Goal: Task Accomplishment & Management: Manage account settings

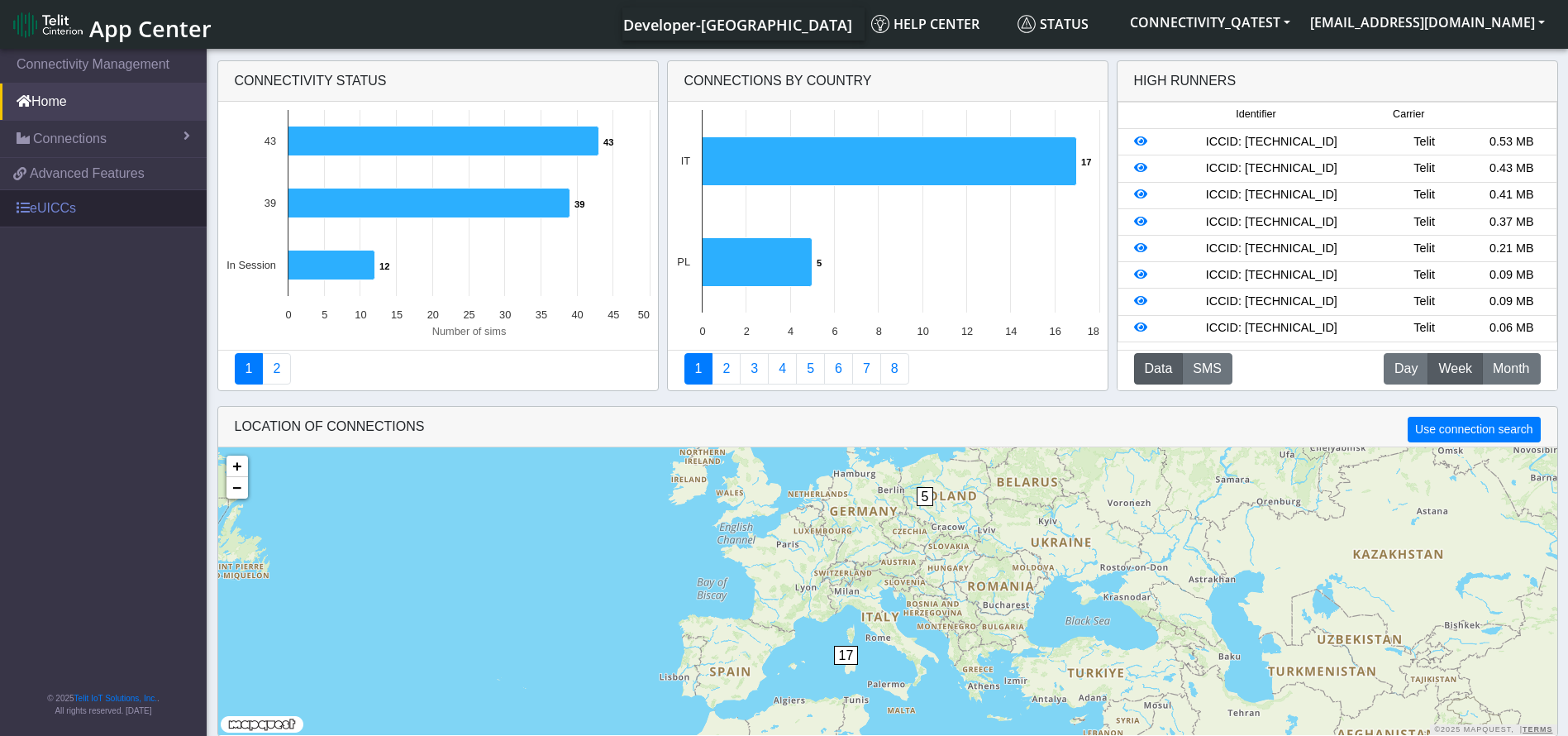
click at [53, 197] on link "eUICCs" at bounding box center [103, 208] width 207 height 36
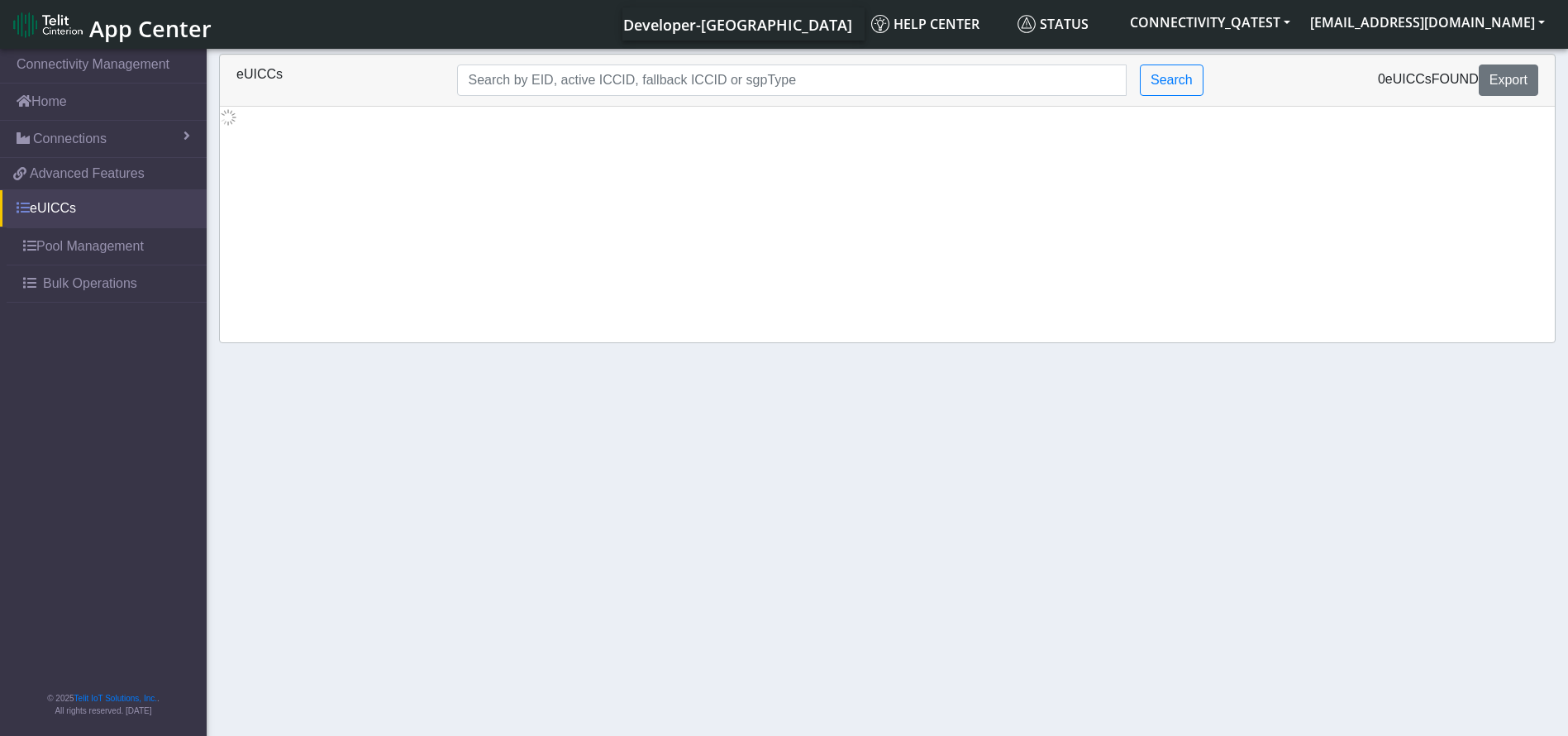
click at [77, 210] on link "eUICCs" at bounding box center [103, 208] width 207 height 36
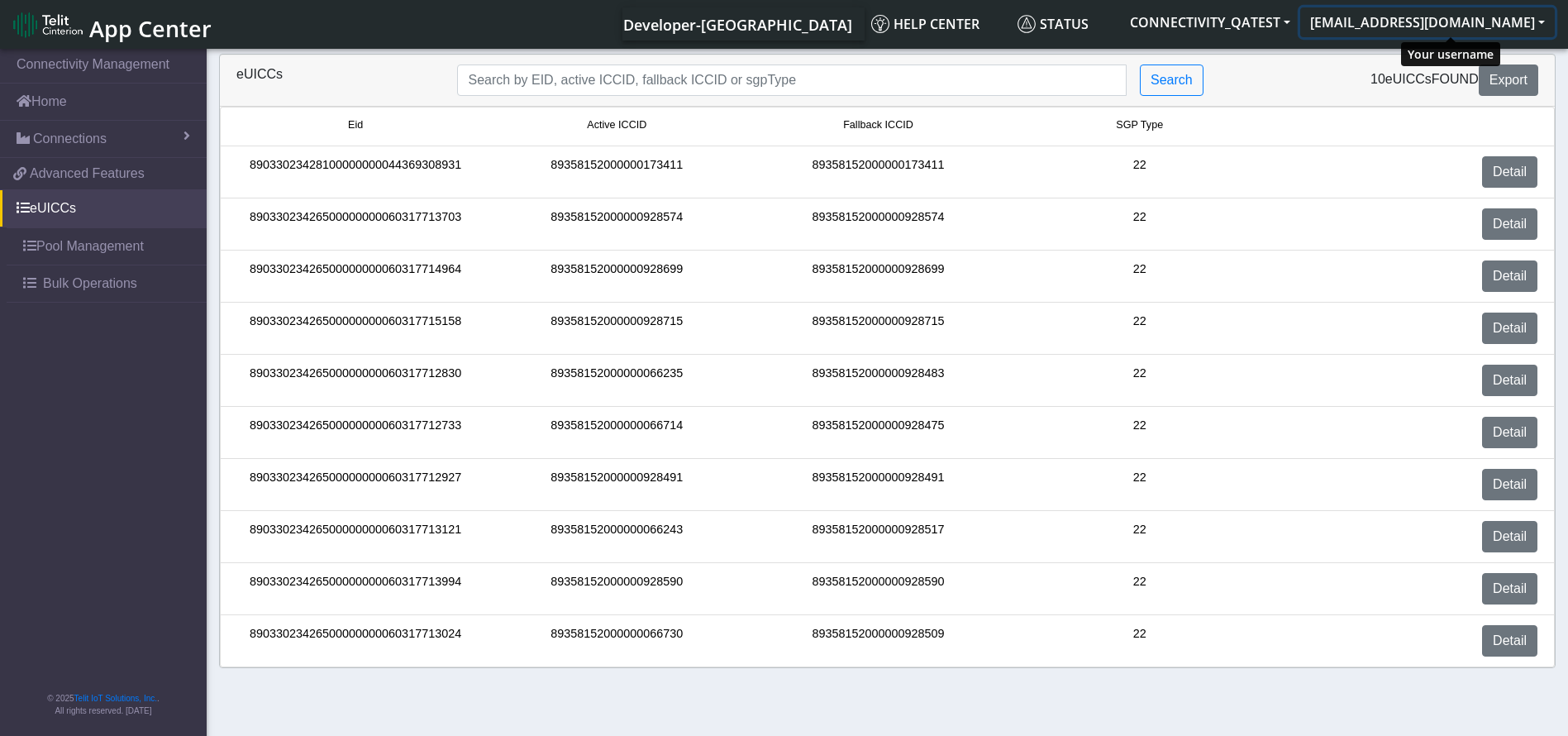
click at [1394, 28] on button "[EMAIL_ADDRESS][DOMAIN_NAME]" at bounding box center [1428, 22] width 254 height 30
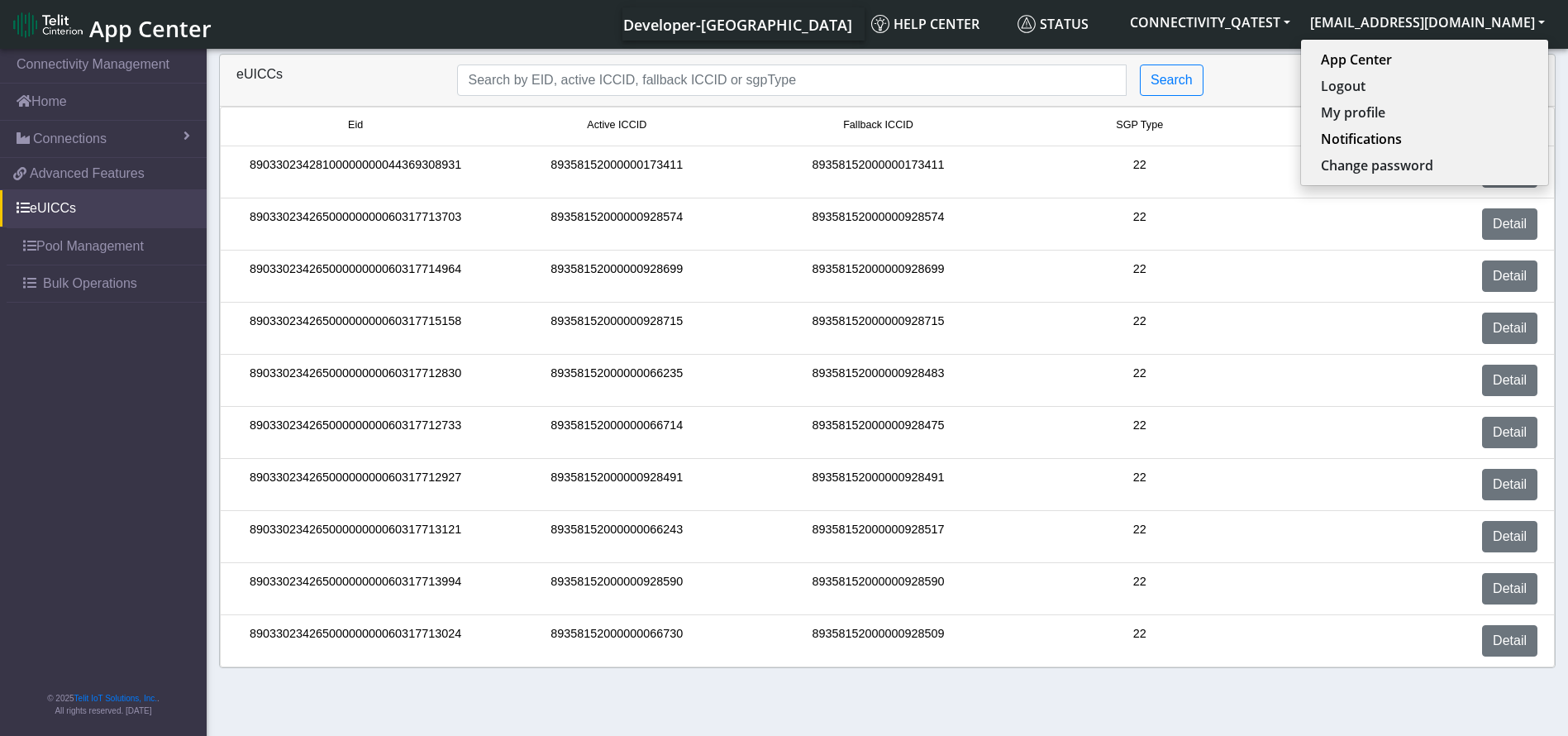
click at [94, 32] on span "App Center" at bounding box center [151, 28] width 122 height 31
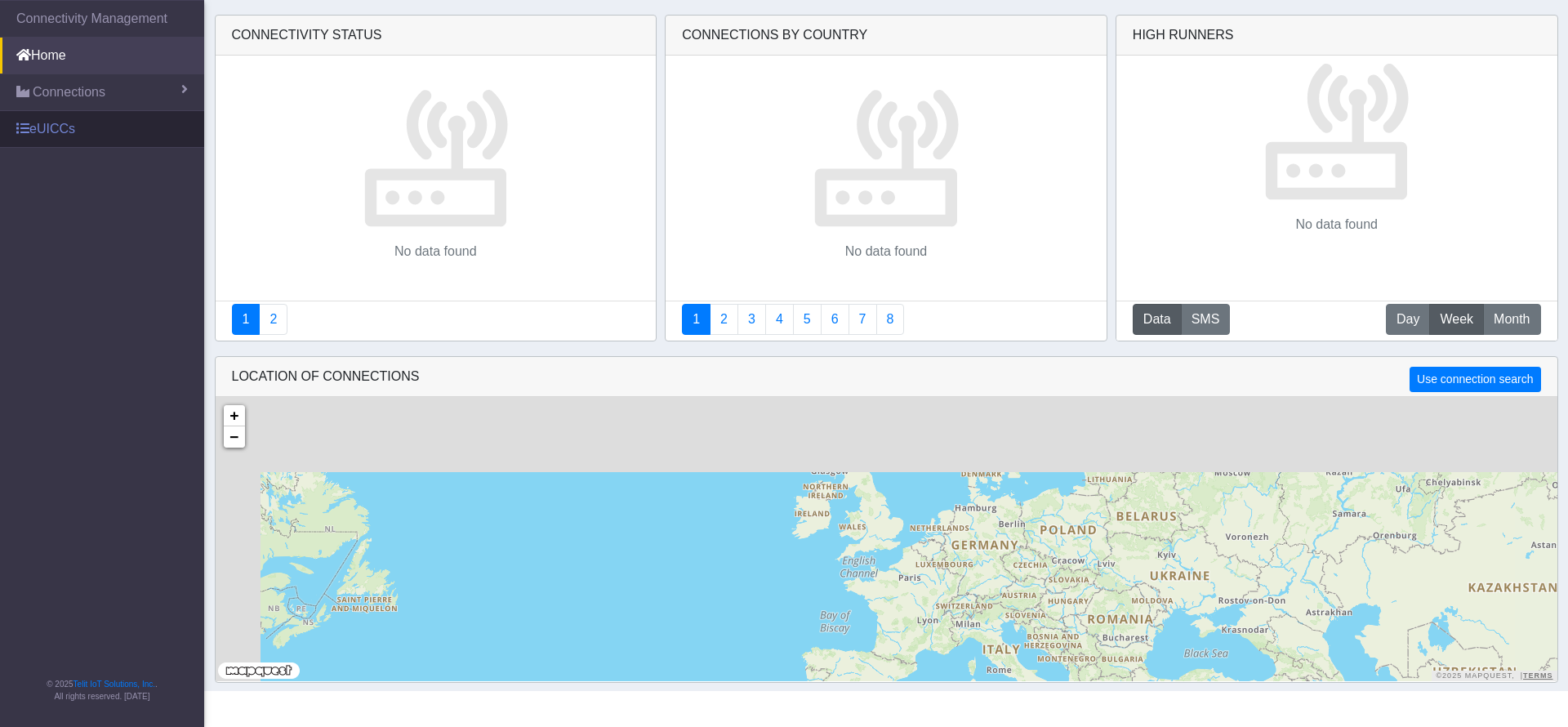
click at [88, 127] on link "eUICCs" at bounding box center [102, 128] width 204 height 36
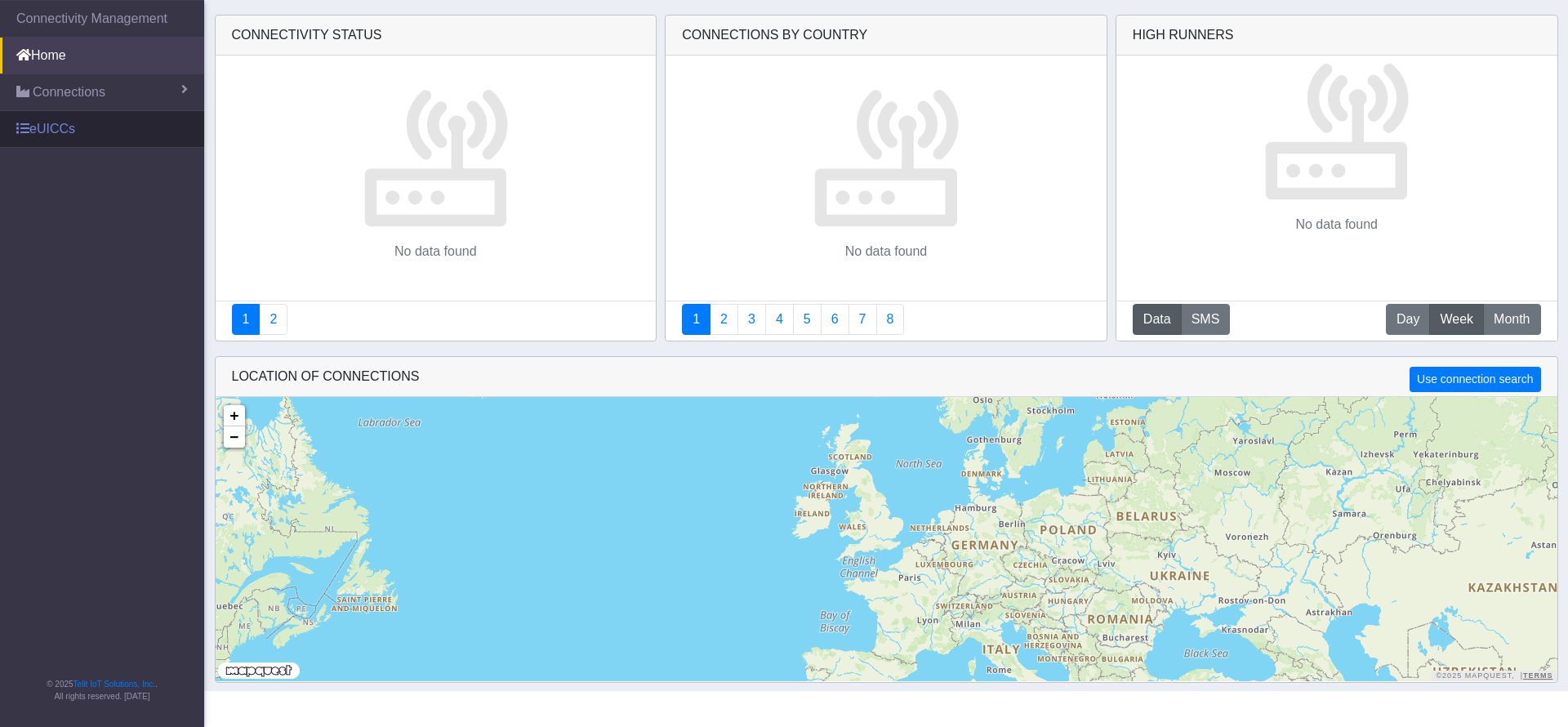
click at [53, 132] on link "eUICCs" at bounding box center [102, 128] width 204 height 36
click at [66, 138] on link "eUICCs" at bounding box center [102, 128] width 204 height 36
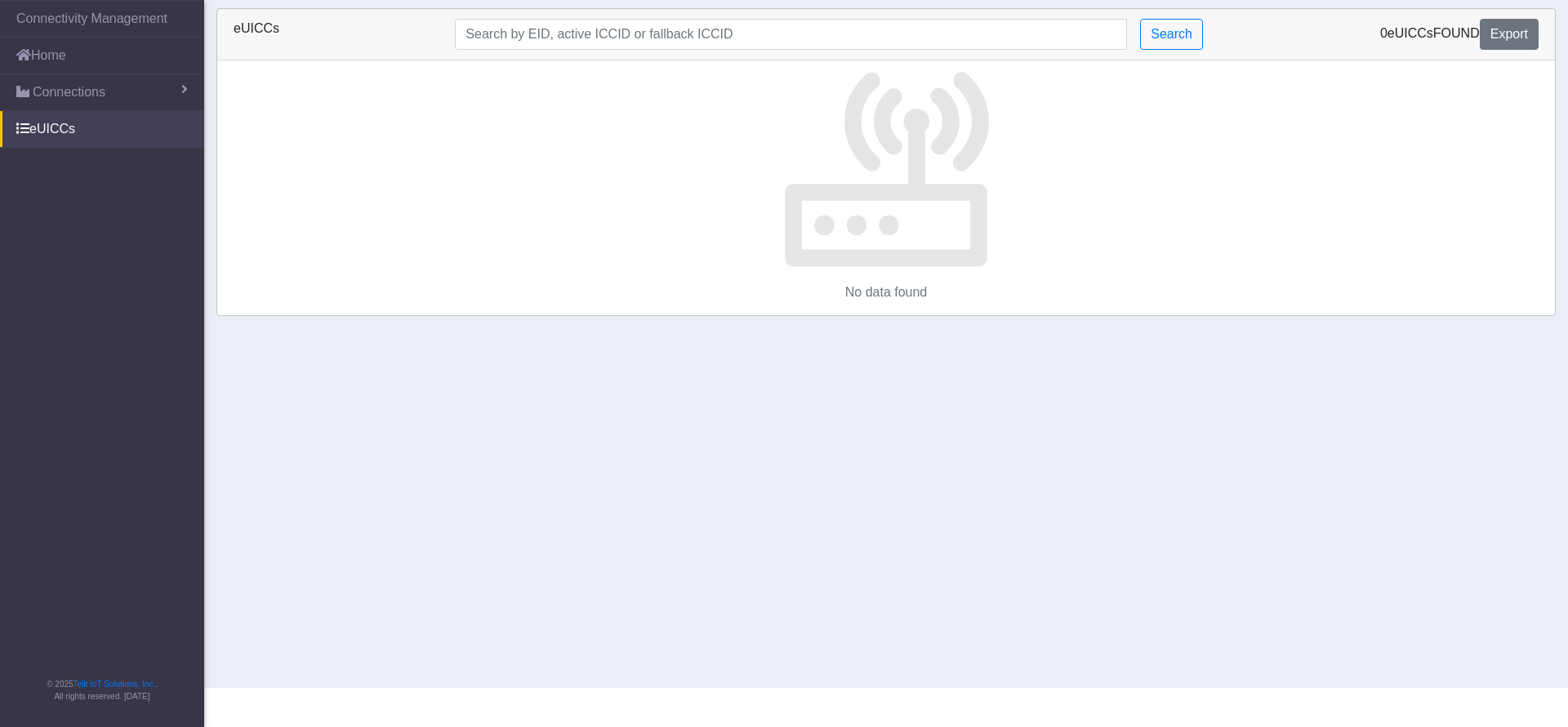
click at [1567, 28] on div "eUICCs Search 0 eUICCs found Export No data found" at bounding box center [886, 162] width 1364 height 308
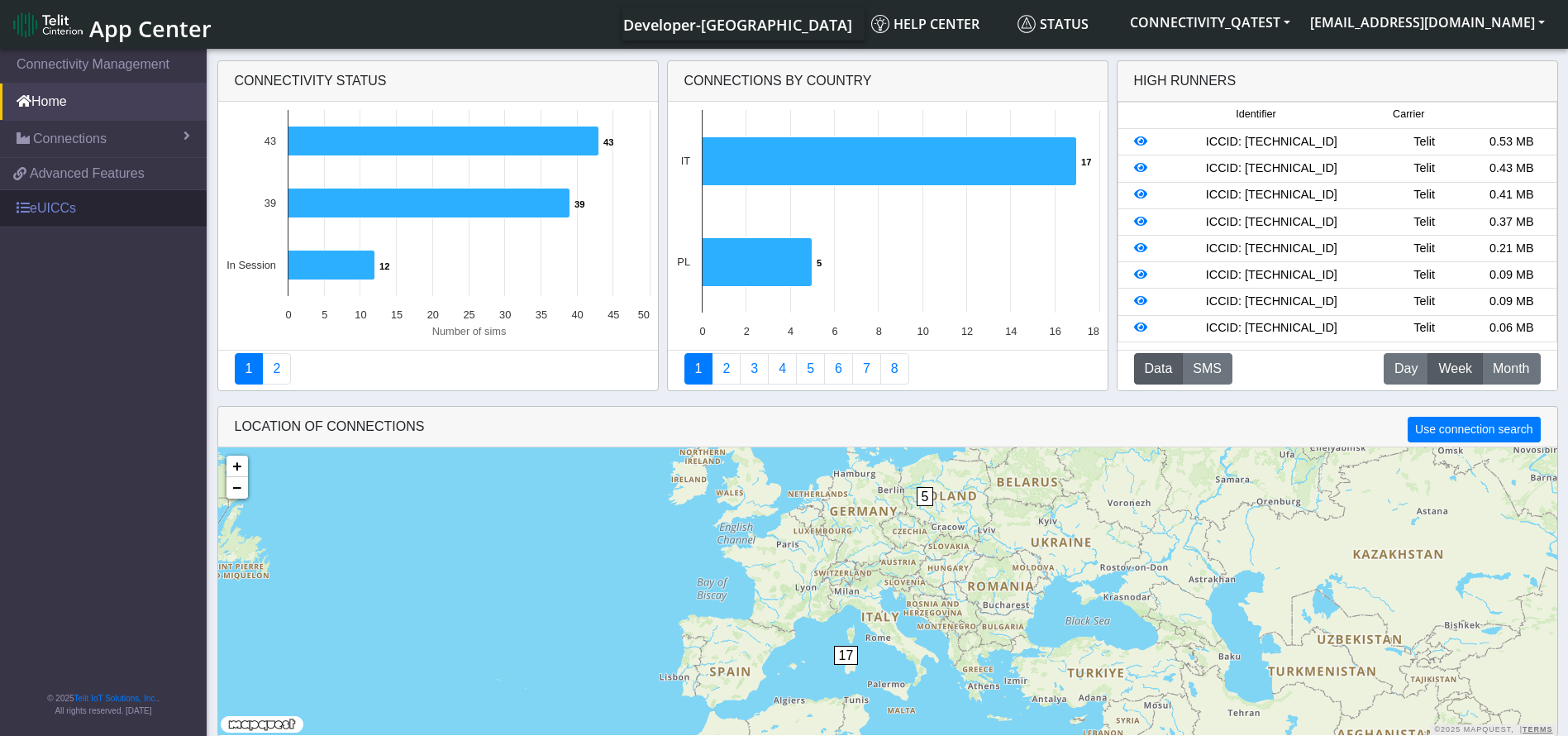
click at [35, 195] on link "eUICCs" at bounding box center [103, 208] width 207 height 36
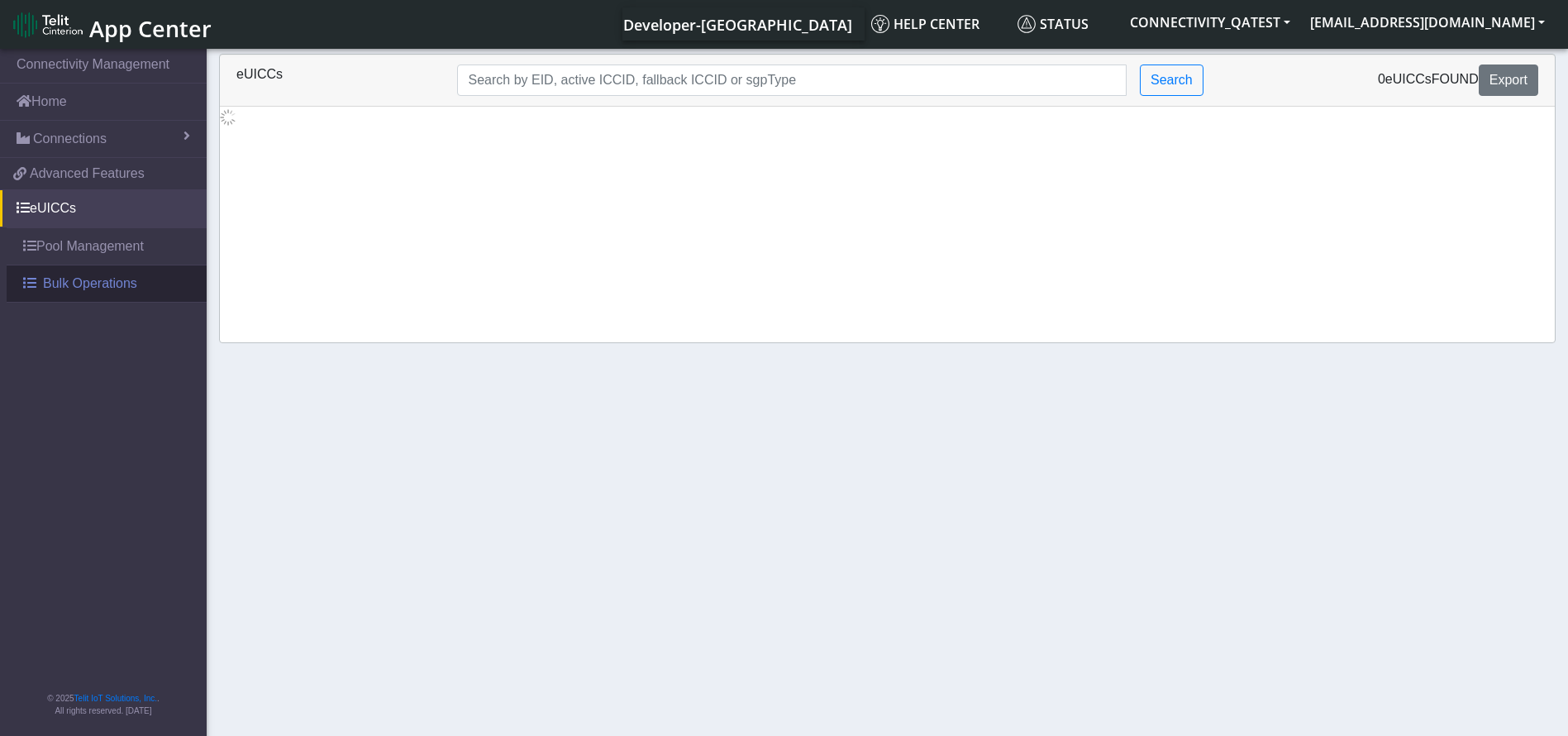
click at [76, 285] on span "Bulk Operations" at bounding box center [90, 283] width 94 height 20
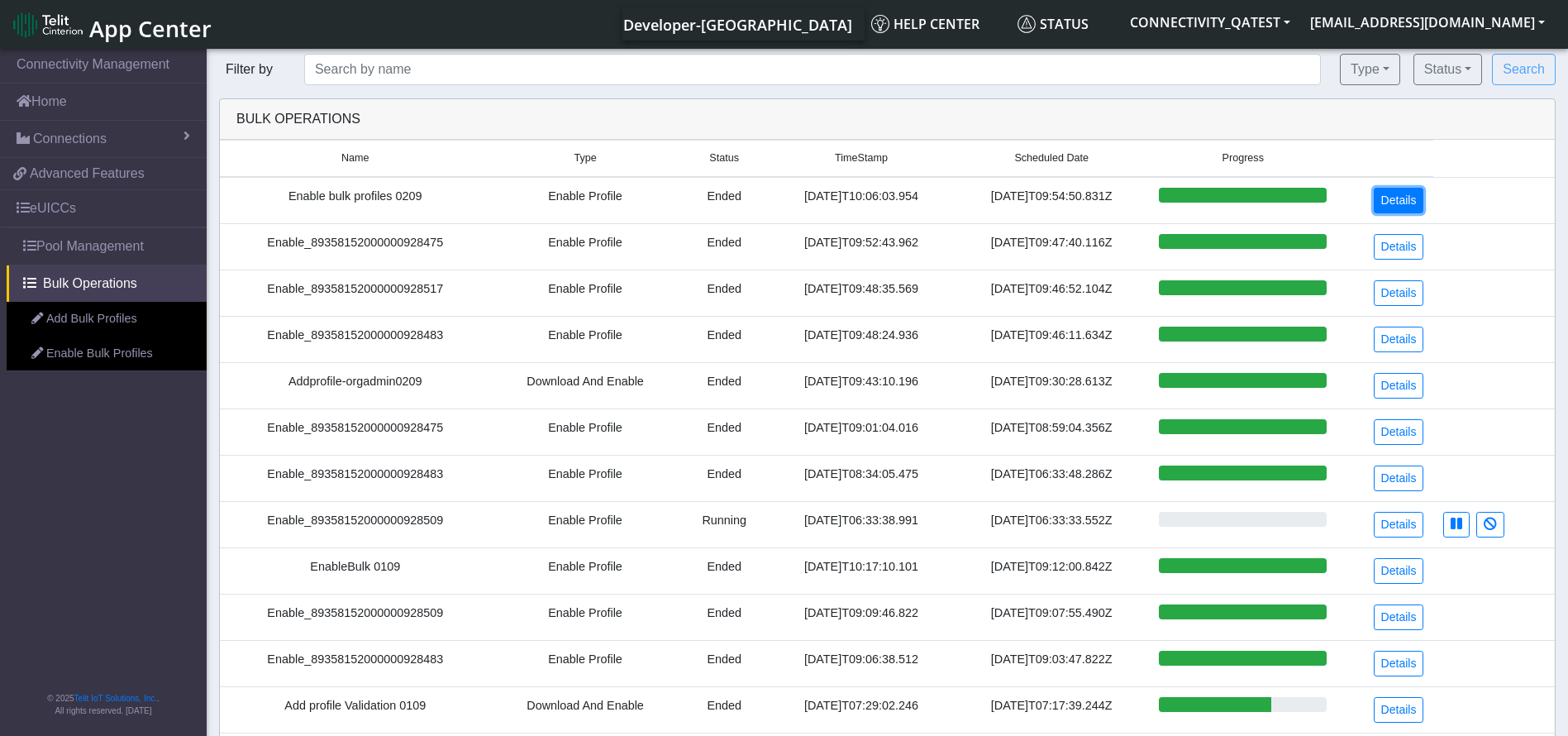
click at [1393, 196] on link "Details" at bounding box center [1400, 200] width 50 height 25
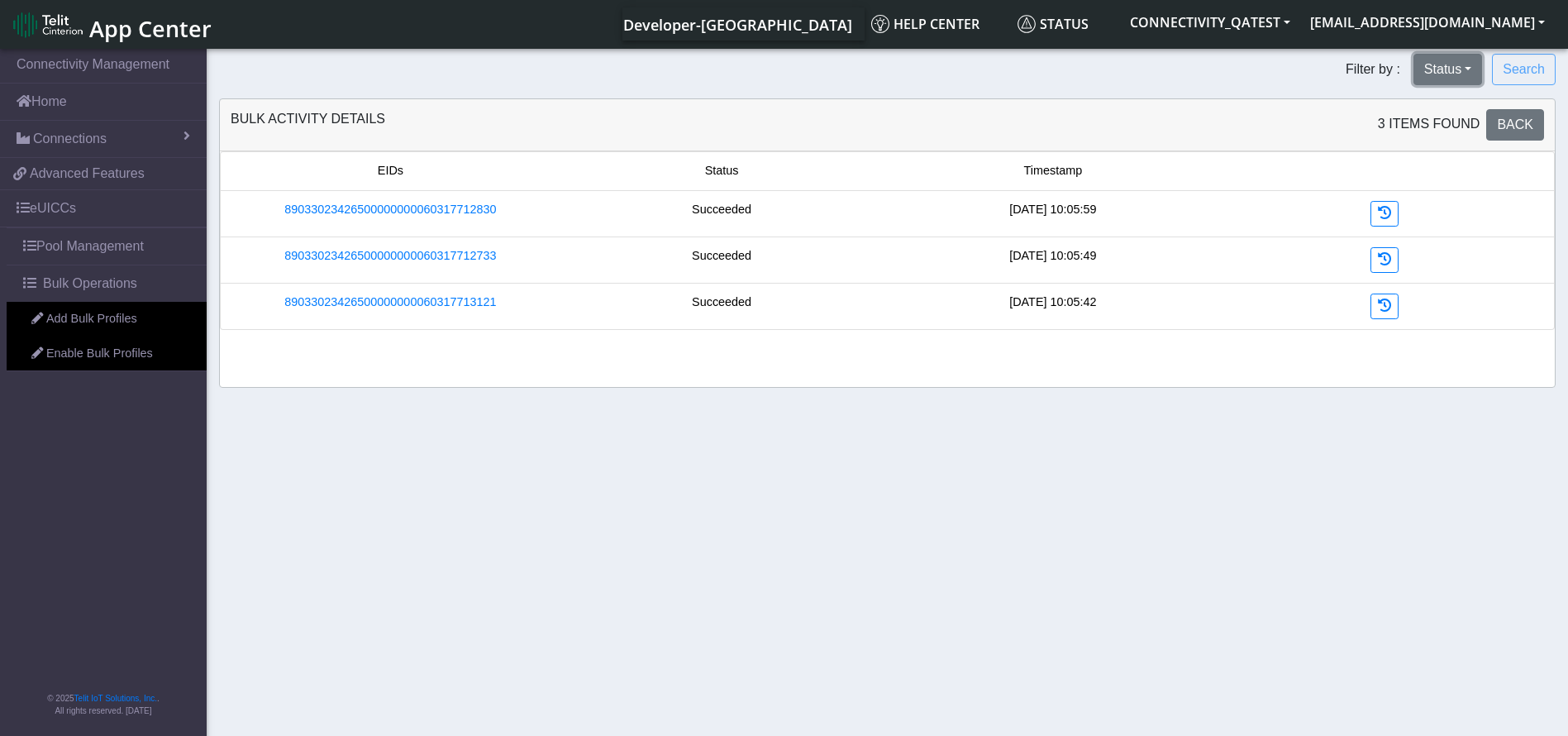
click at [1460, 73] on button "Status" at bounding box center [1447, 69] width 68 height 32
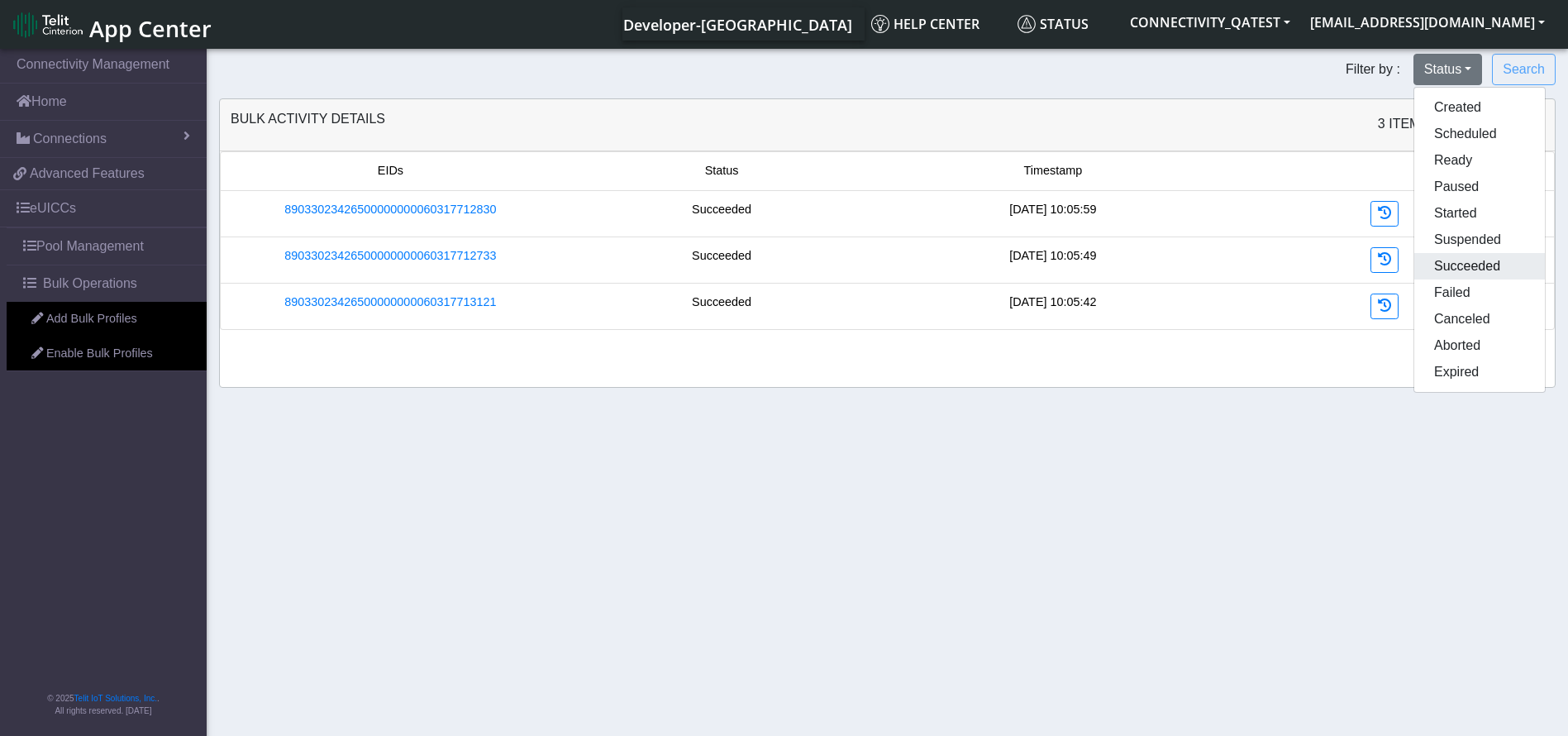
click at [1452, 267] on button "Succeeded" at bounding box center [1480, 267] width 131 height 26
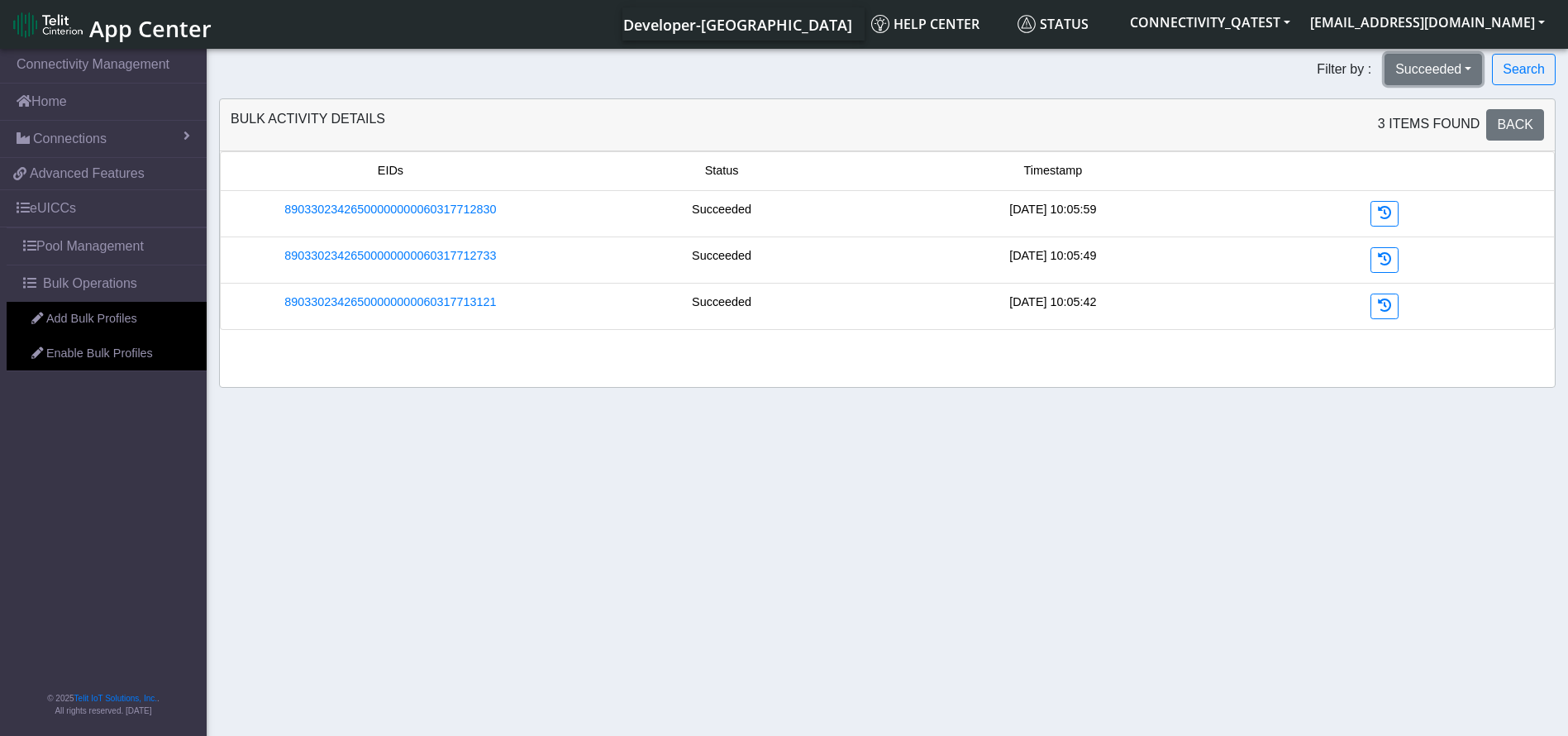
click at [1446, 74] on button "Succeeded" at bounding box center [1433, 69] width 97 height 32
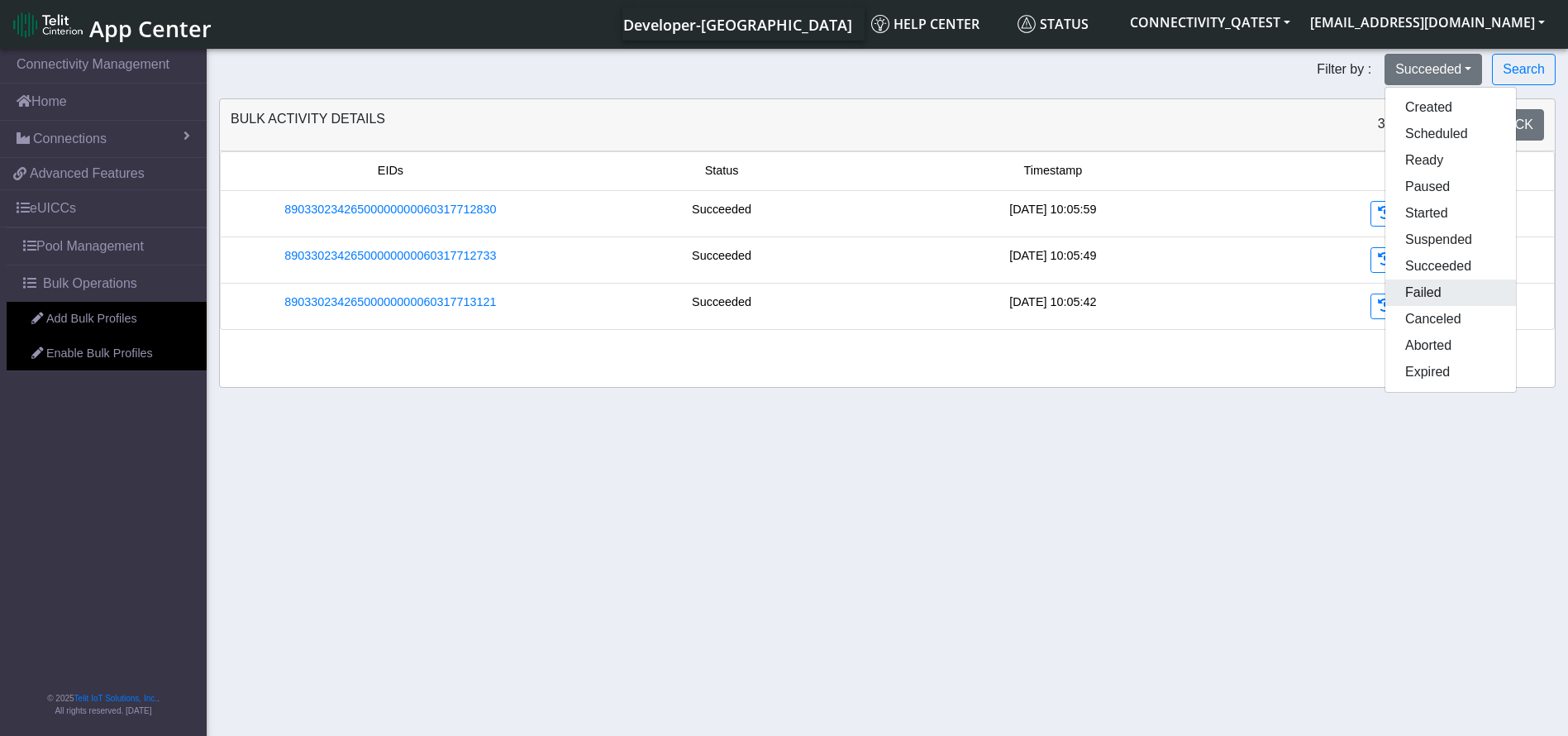
click at [1447, 280] on button "Failed" at bounding box center [1451, 293] width 131 height 26
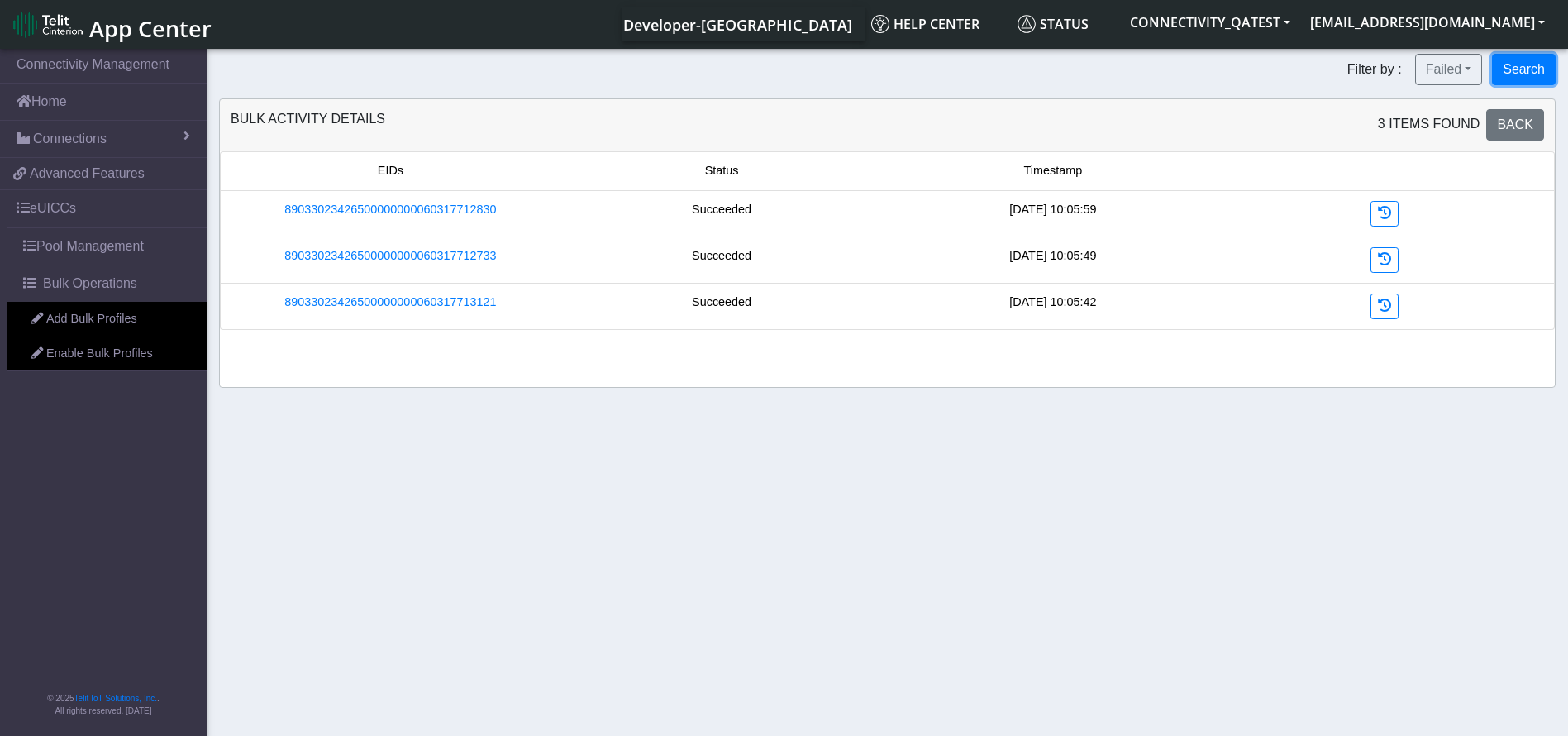
click at [1527, 75] on button "Search" at bounding box center [1524, 69] width 64 height 32
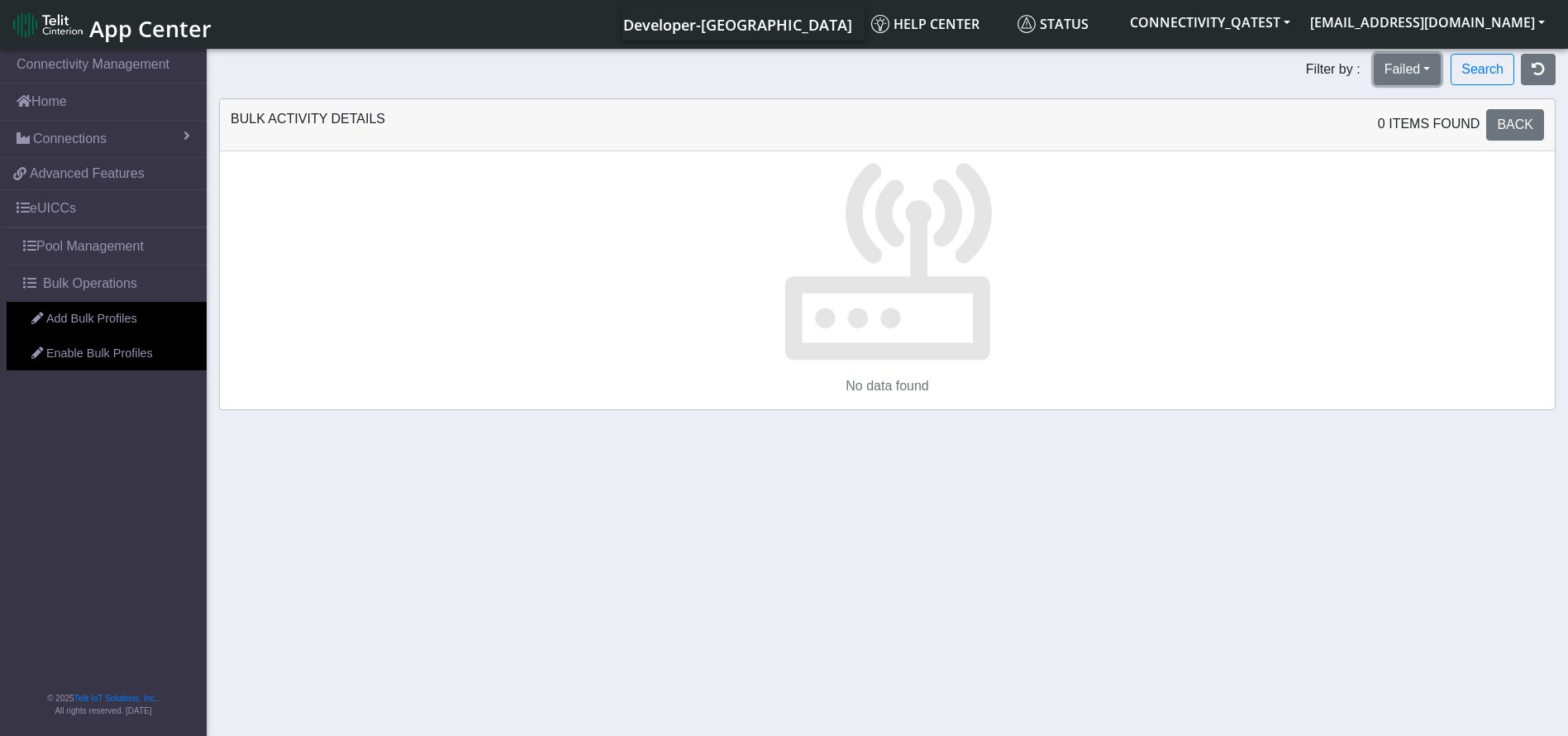
click at [1431, 66] on button "Failed" at bounding box center [1408, 69] width 68 height 32
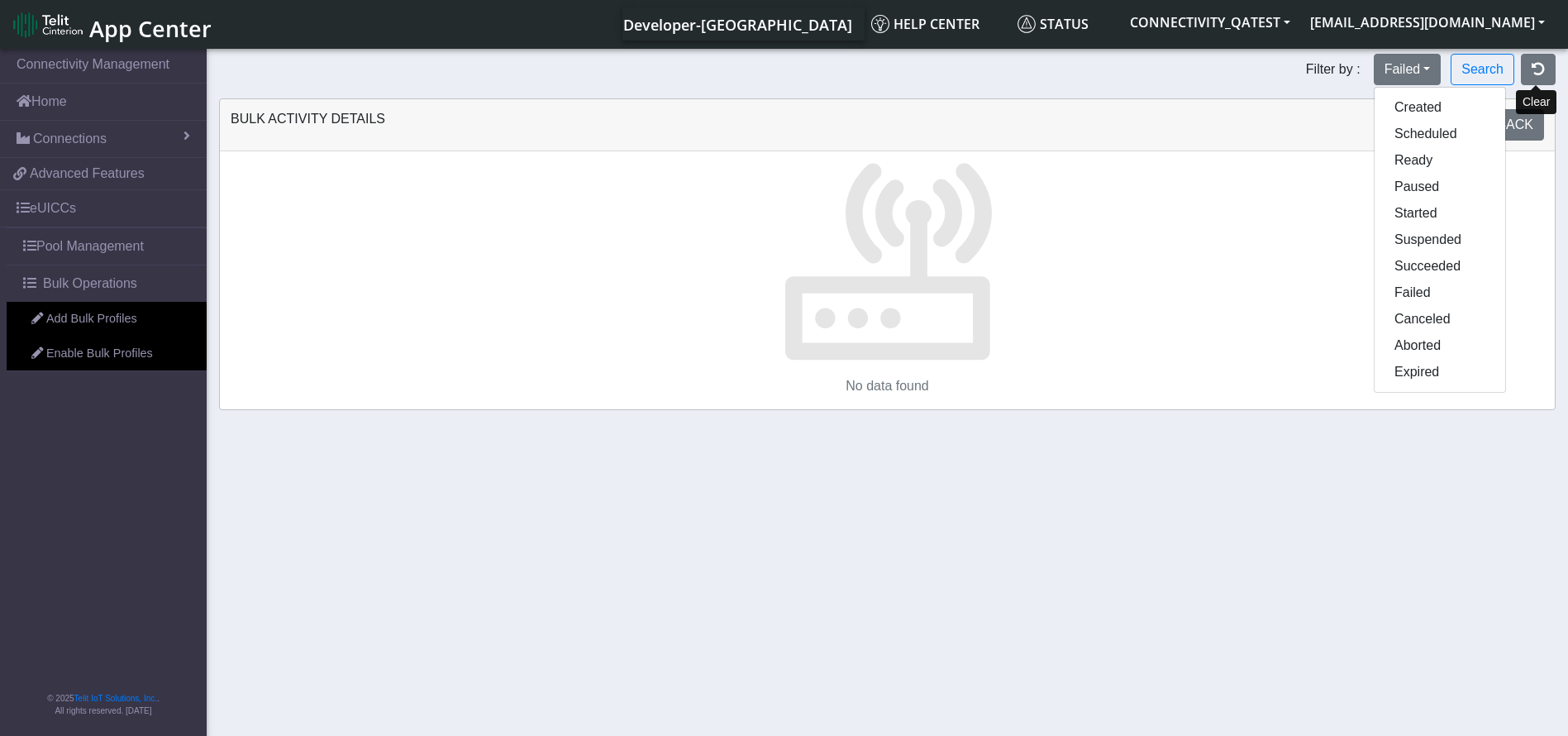
click at [1546, 52] on section "Connectivity Management Home Connections List Map 1872b9a2ddec926a93ee4a476e337…" at bounding box center [784, 394] width 1568 height 697
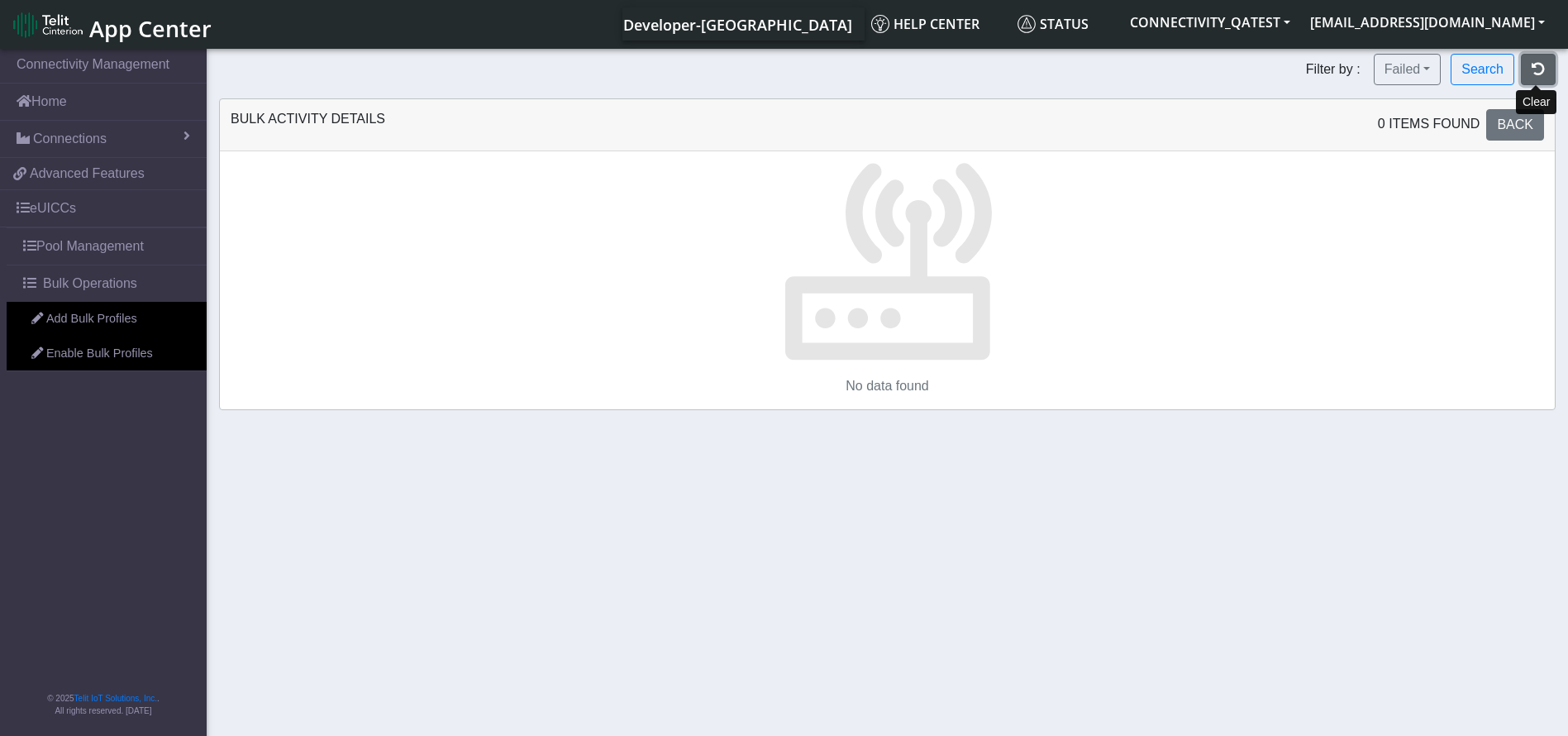
click at [1538, 61] on button "button" at bounding box center [1538, 69] width 35 height 32
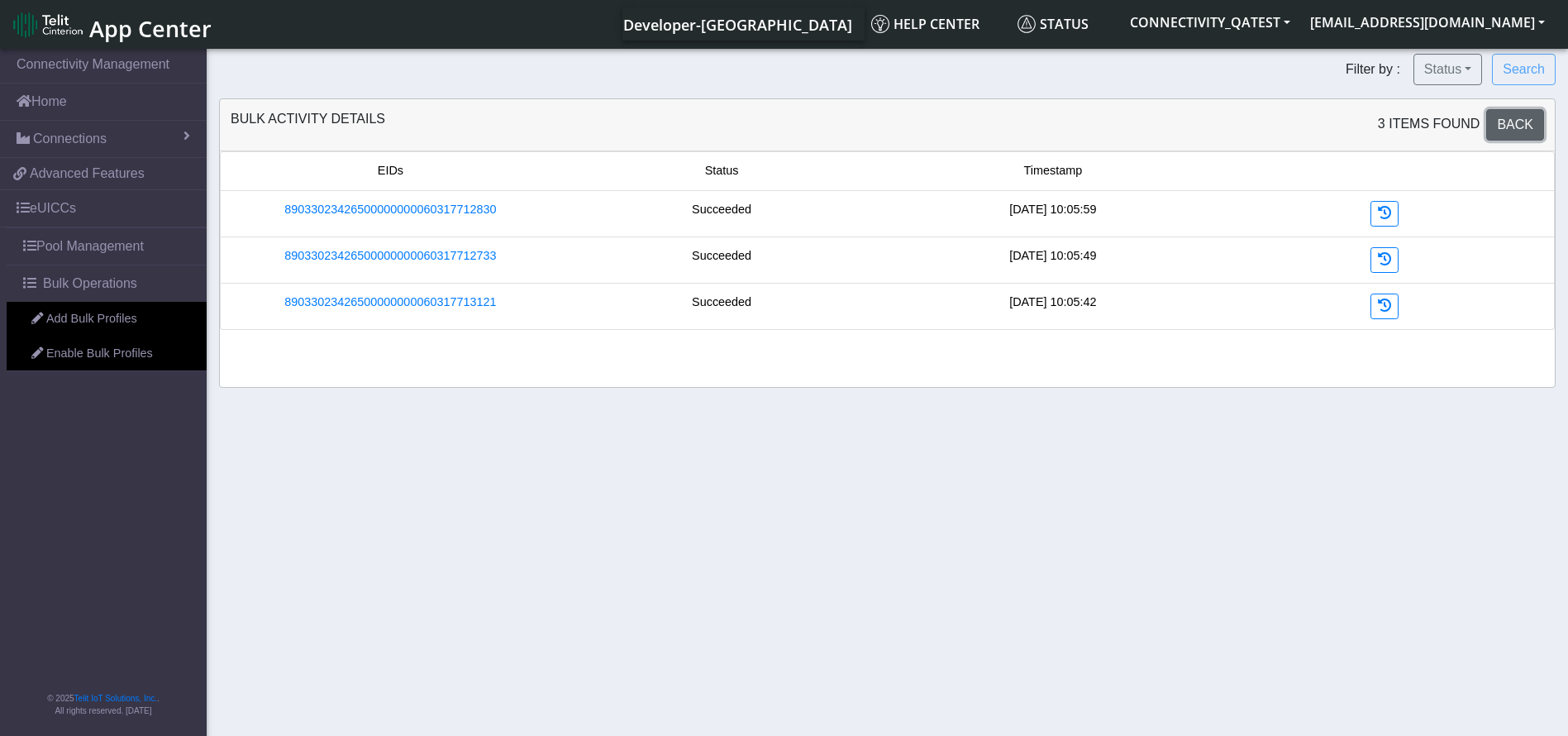
click at [1507, 125] on span "Back" at bounding box center [1515, 124] width 36 height 14
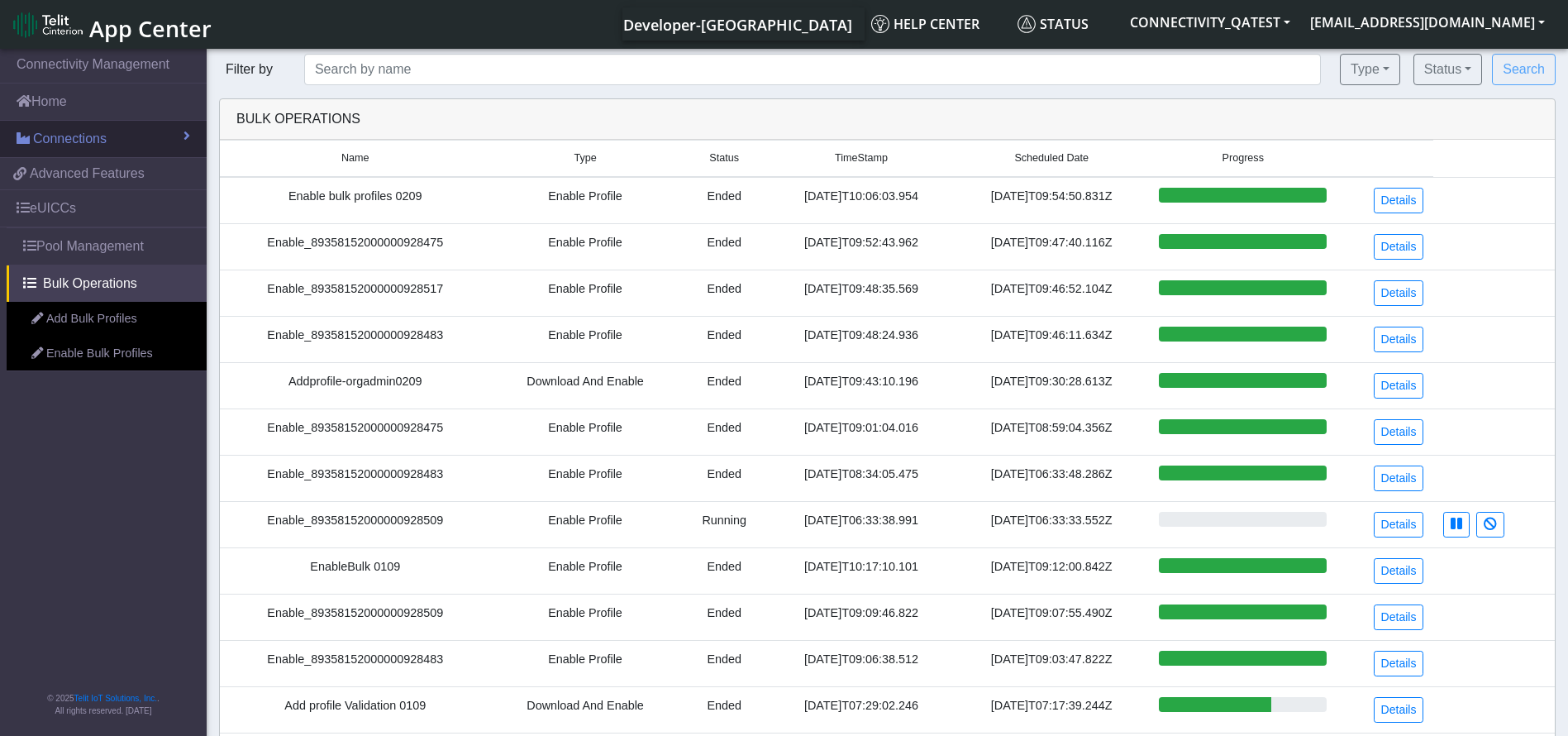
click at [97, 137] on span "Connections" at bounding box center [69, 138] width 74 height 20
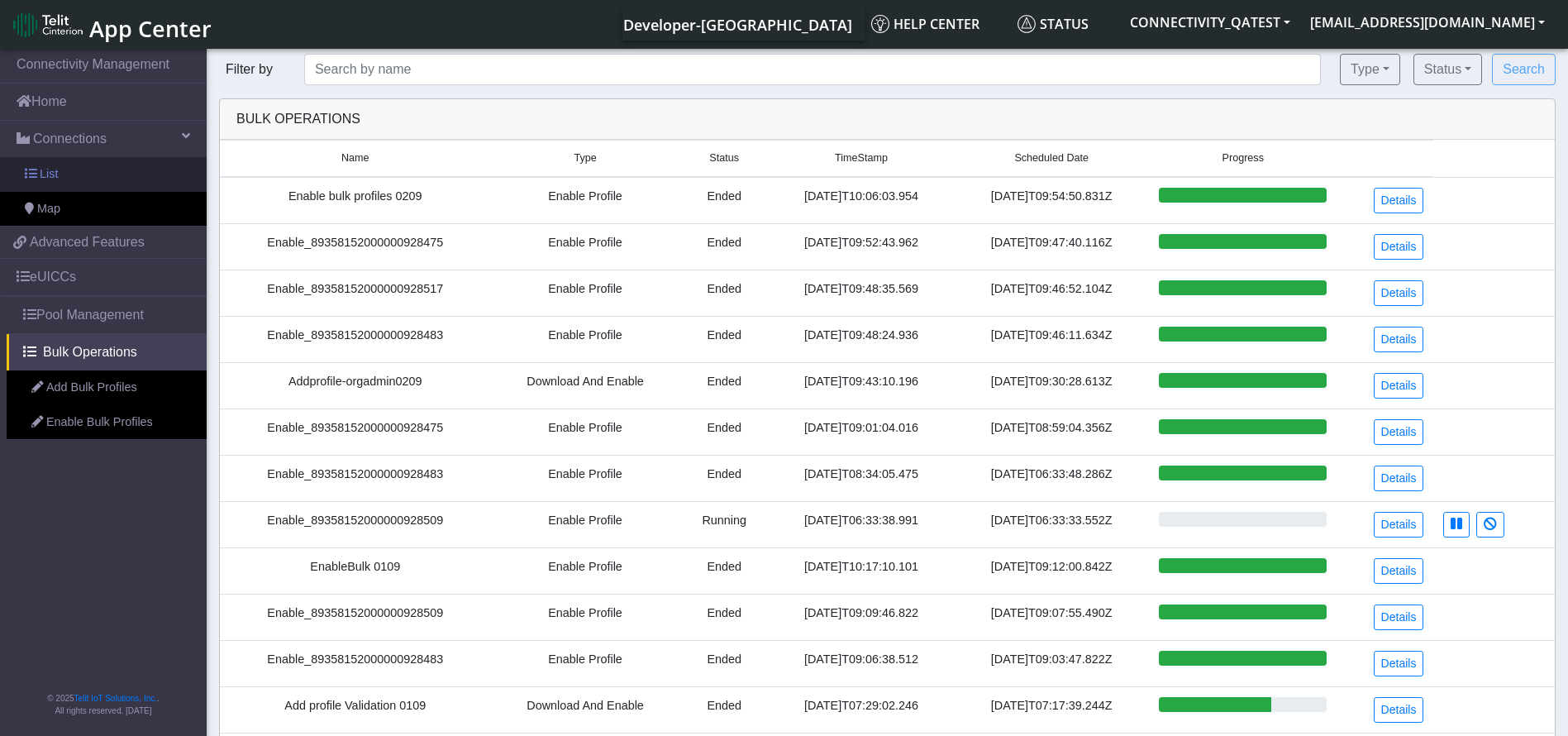
click at [108, 170] on link "List" at bounding box center [103, 174] width 207 height 35
click at [101, 177] on link "List" at bounding box center [103, 174] width 207 height 35
click at [76, 178] on link "List" at bounding box center [103, 174] width 207 height 35
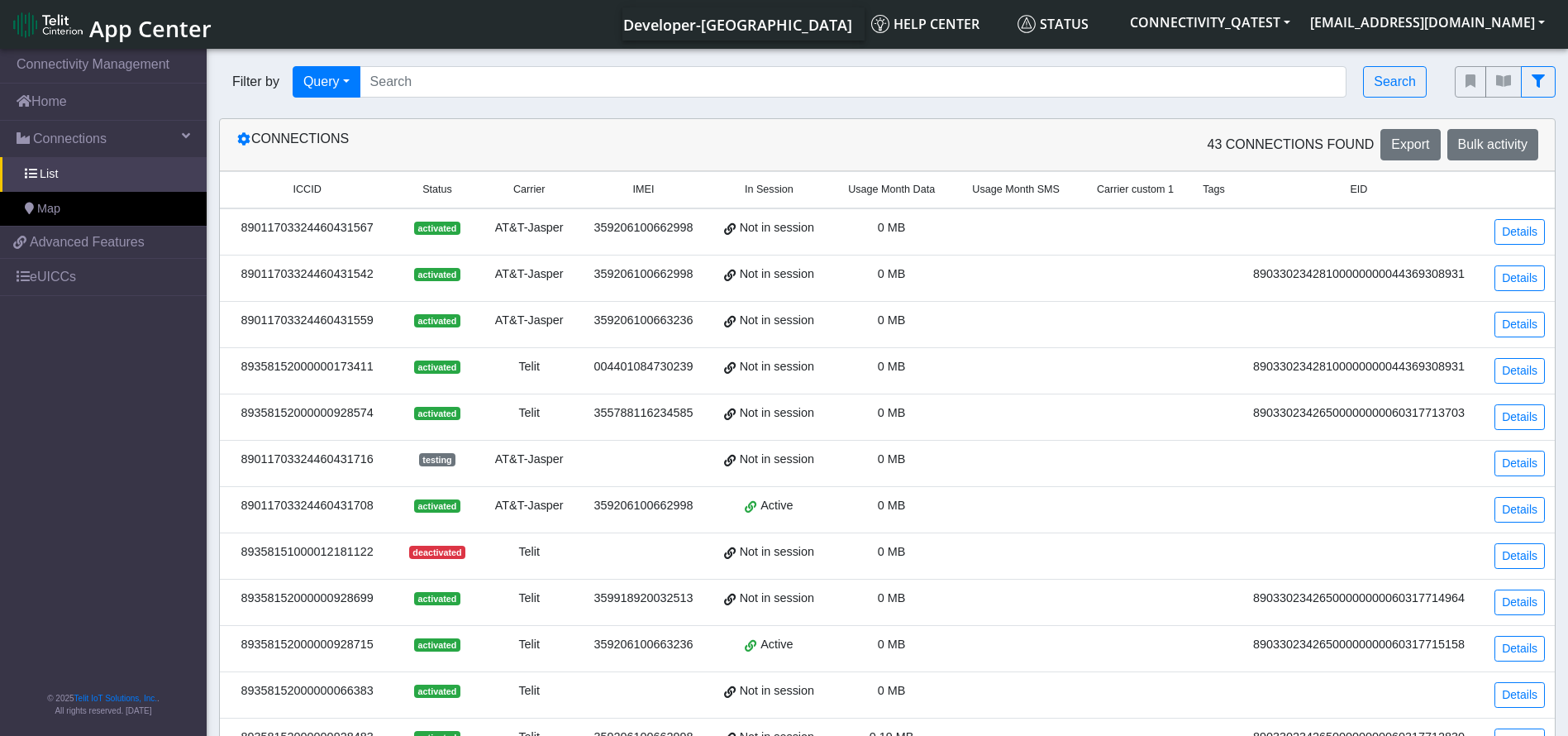
click at [350, 224] on div "89011703324460431567" at bounding box center [307, 227] width 154 height 18
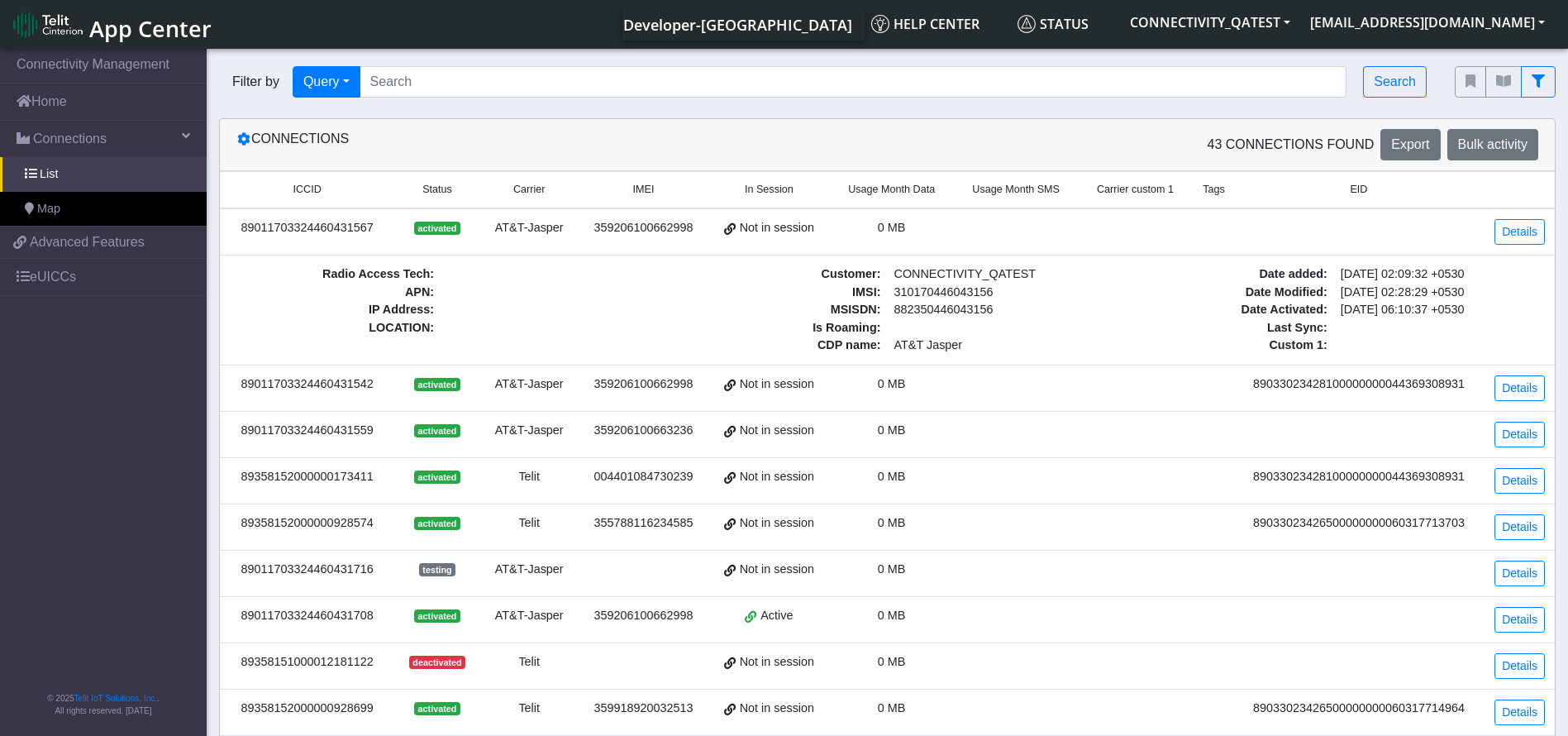
copy div "89011703324460431567"
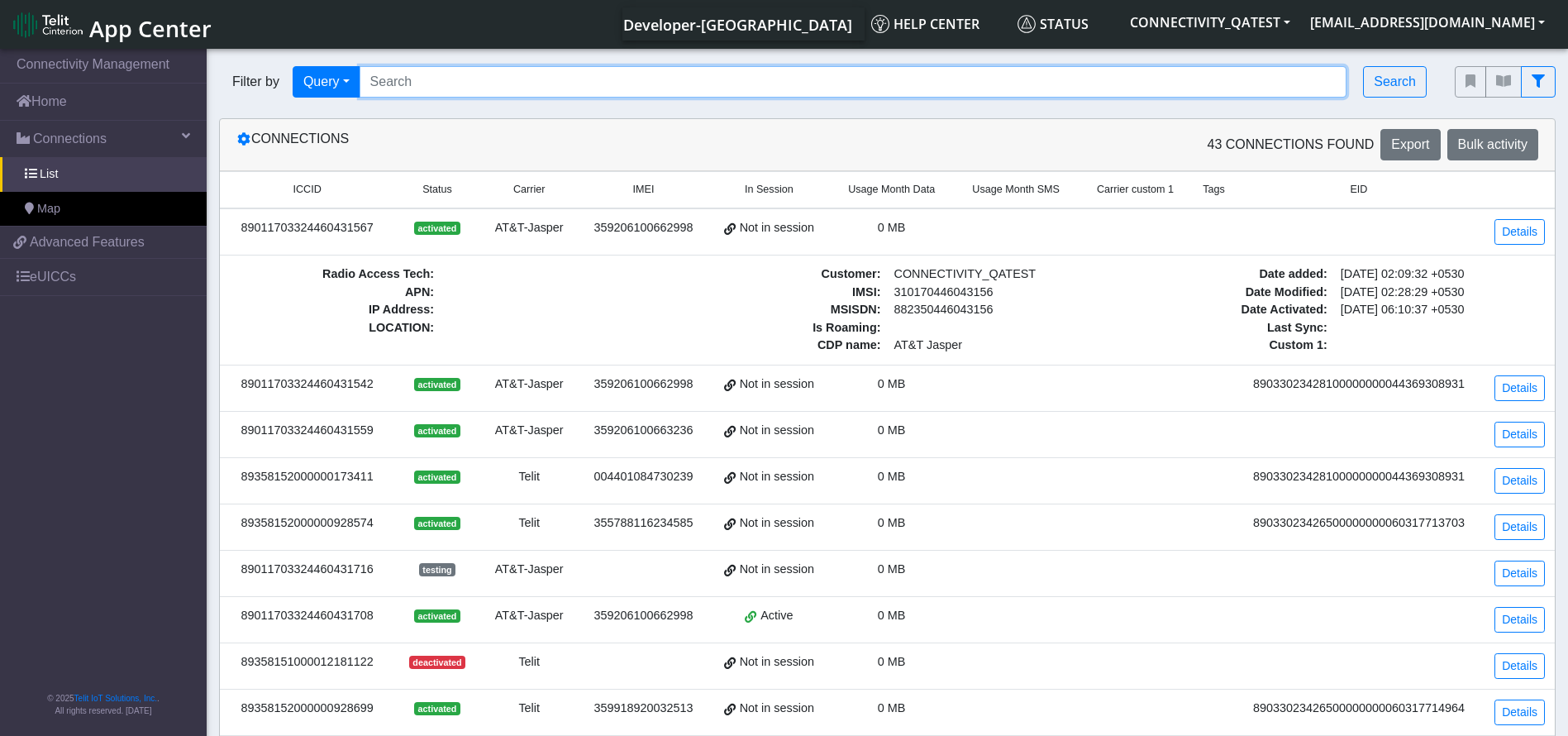
click at [467, 75] on input "Search..." at bounding box center [854, 82] width 988 height 32
paste input "89011703324460431567"
type input "89011703324460431567"
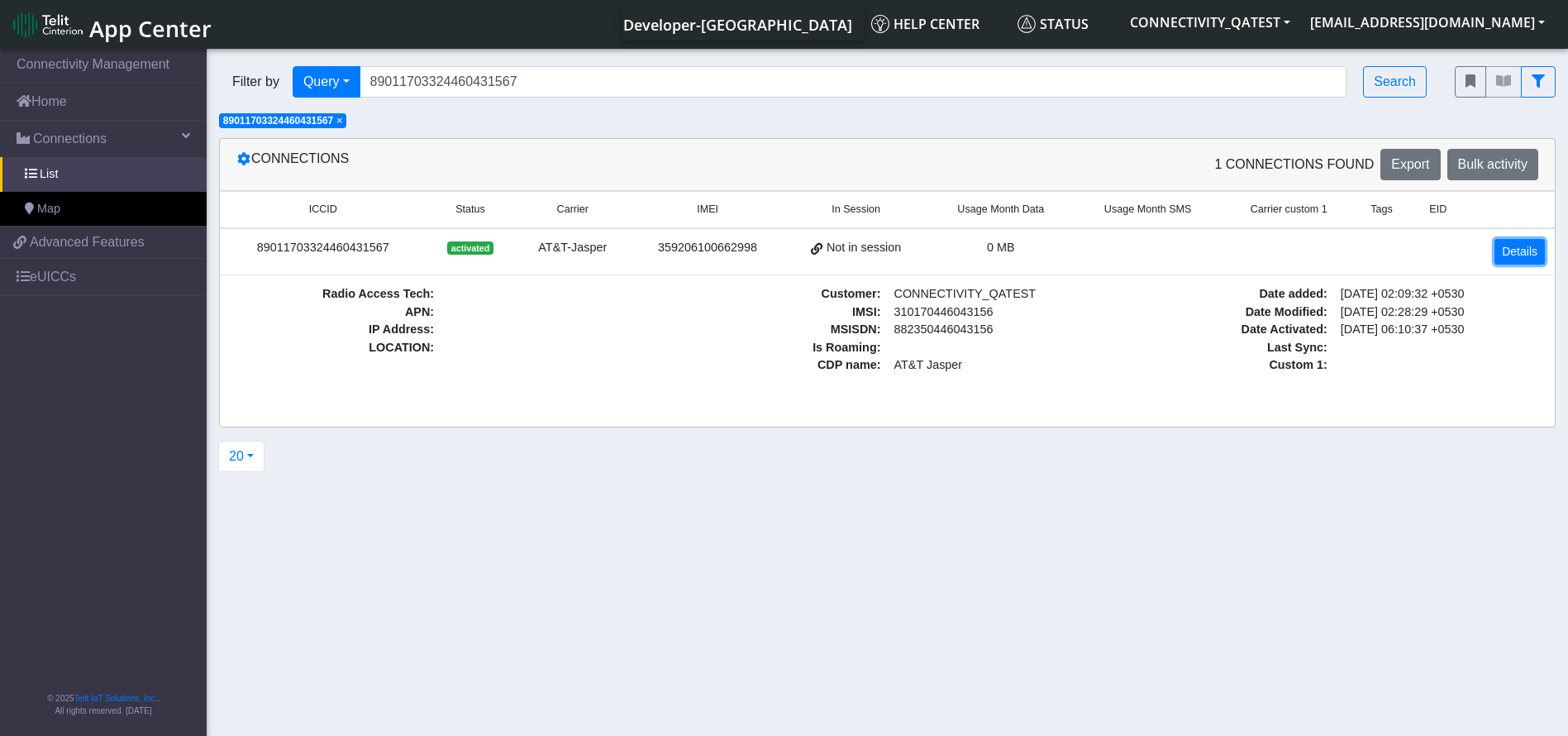
click at [1499, 249] on link "Details" at bounding box center [1520, 252] width 50 height 25
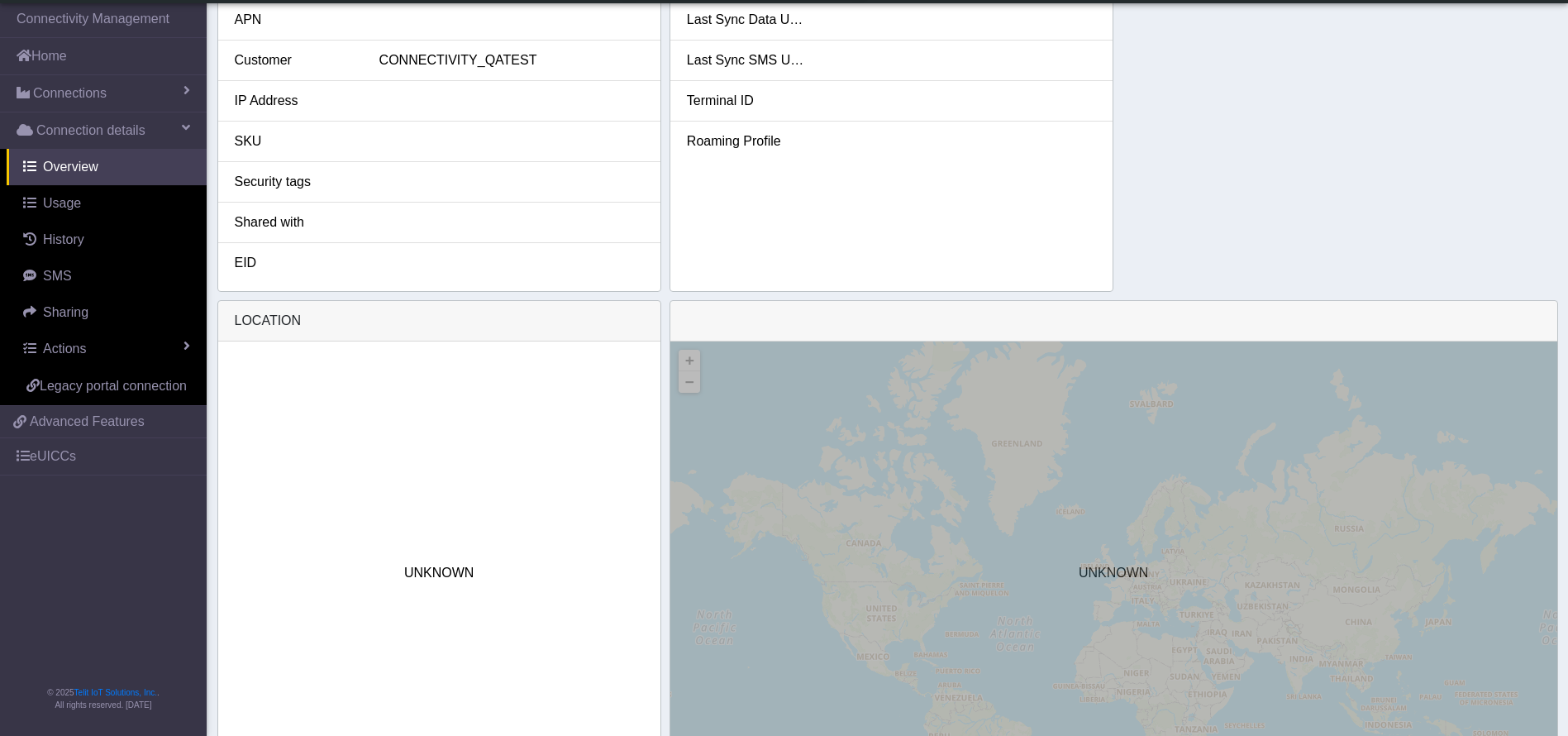
scroll to position [516, 0]
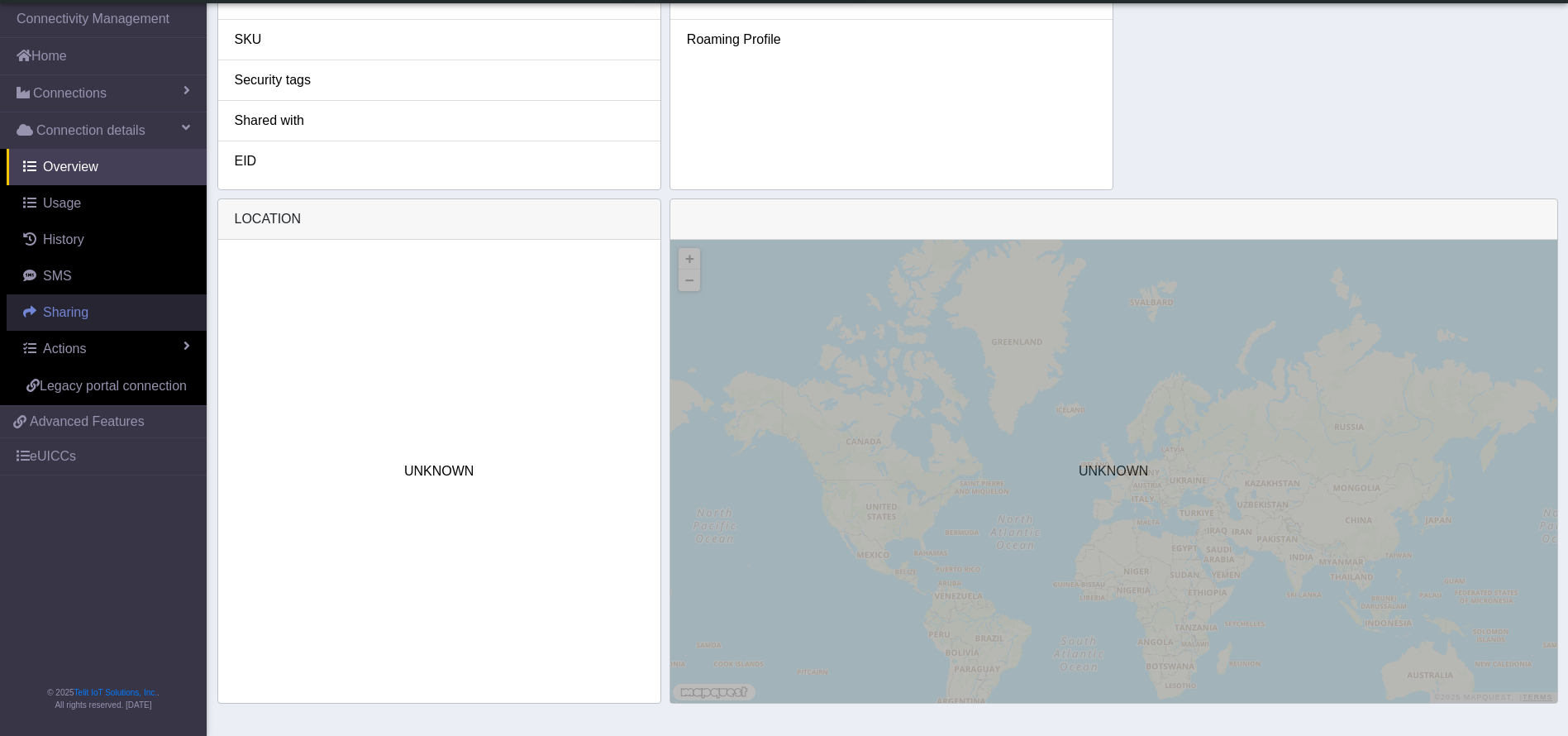
click at [88, 316] on link "Sharing" at bounding box center [107, 312] width 200 height 36
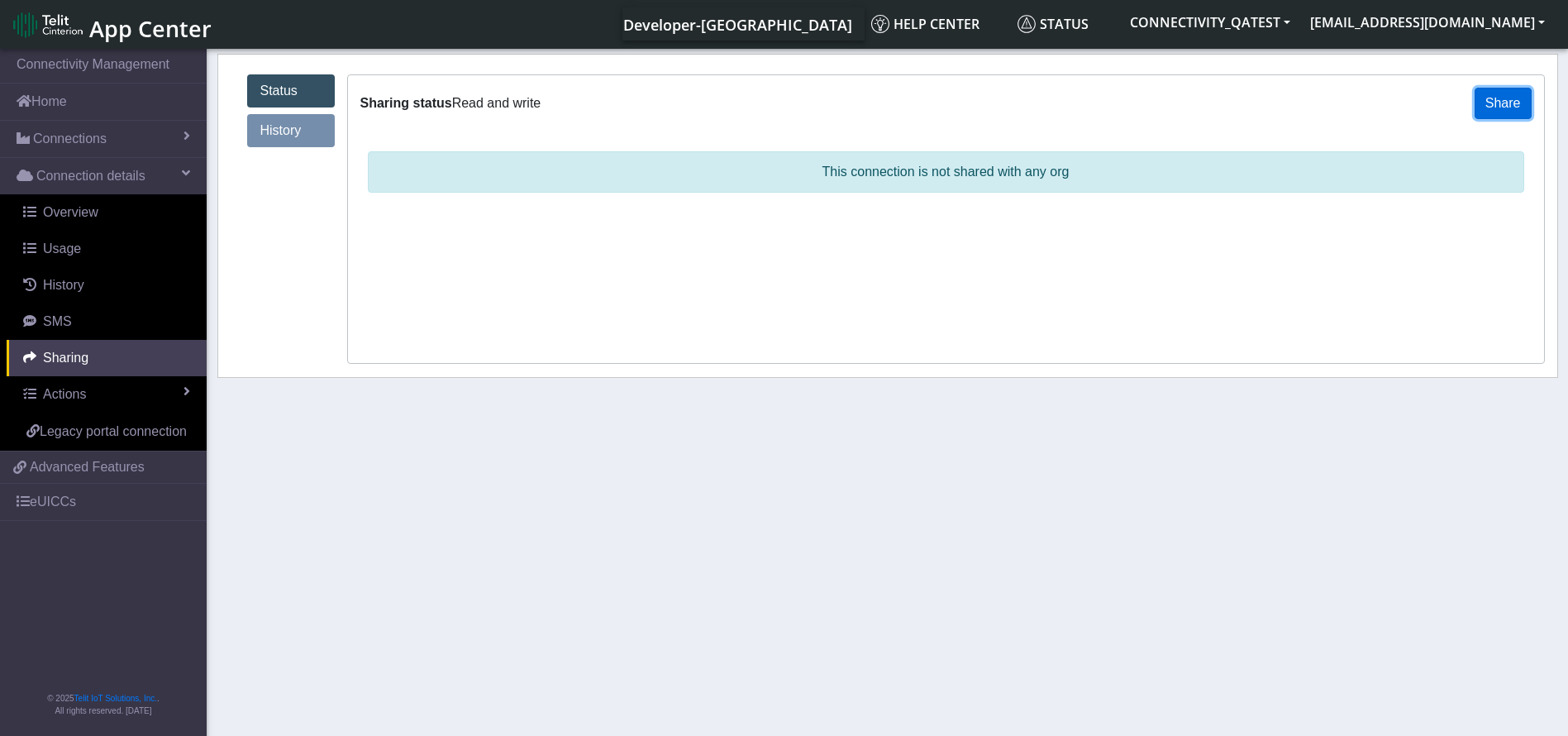
click at [1503, 96] on button "Share" at bounding box center [1503, 104] width 57 height 32
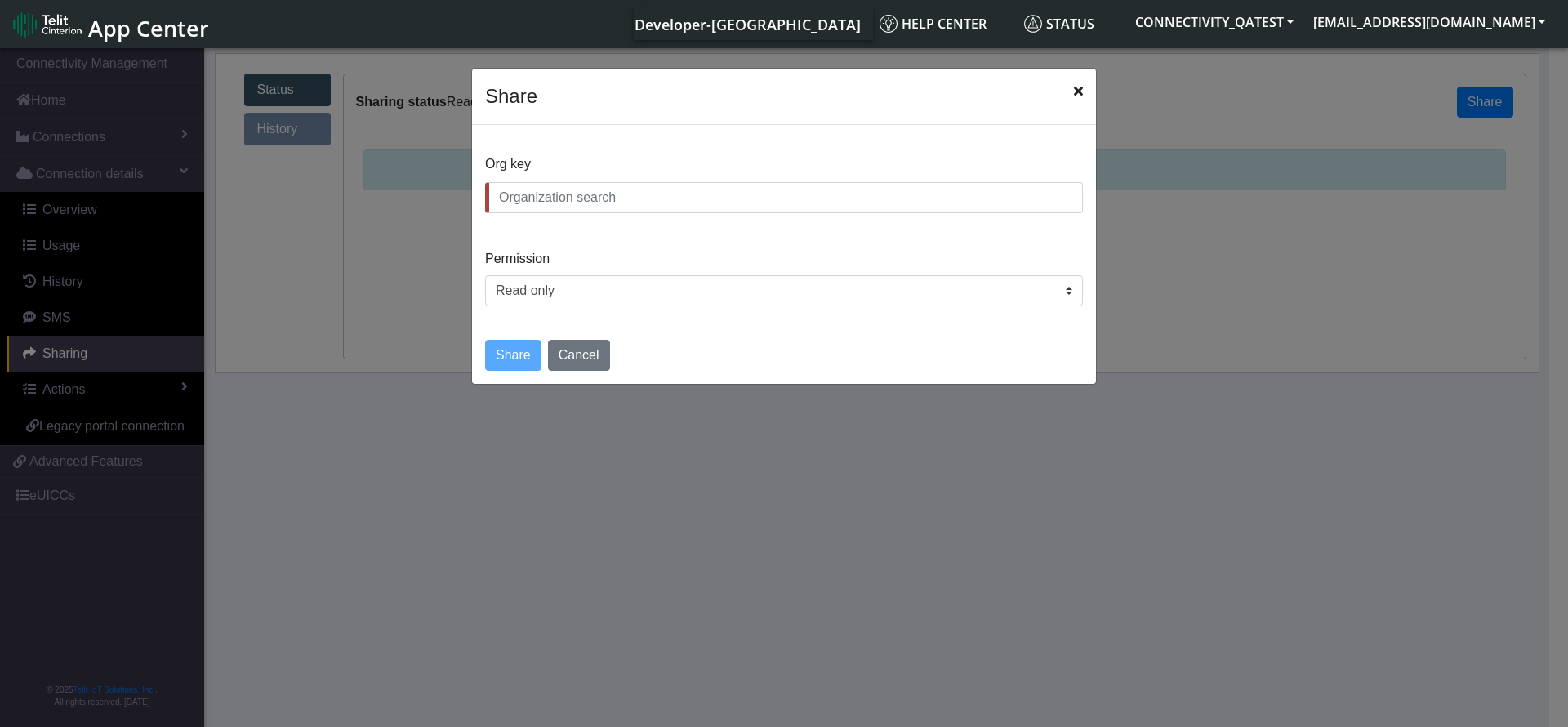
click at [628, 195] on input "text" at bounding box center [783, 198] width 597 height 31
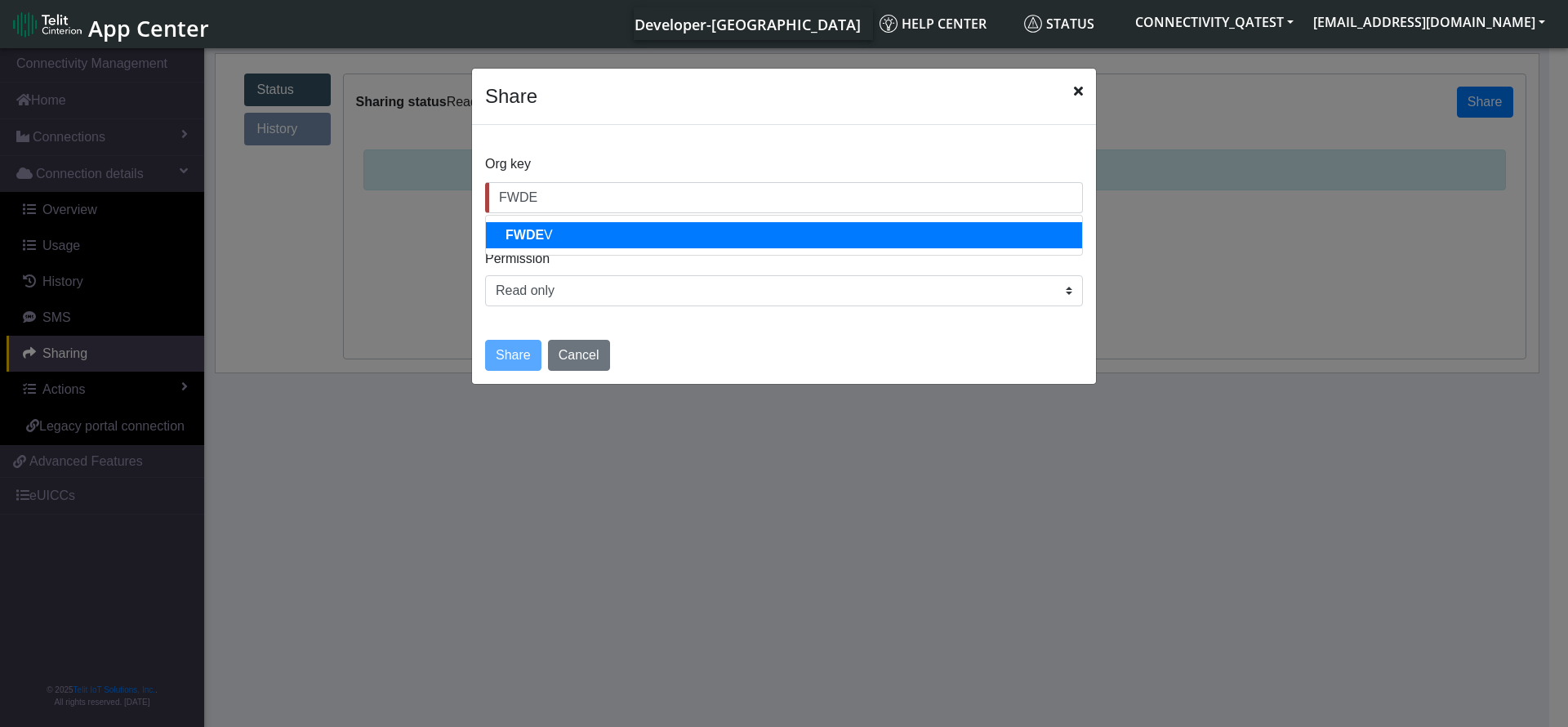
click at [556, 238] on button "FWDE V" at bounding box center [784, 236] width 597 height 26
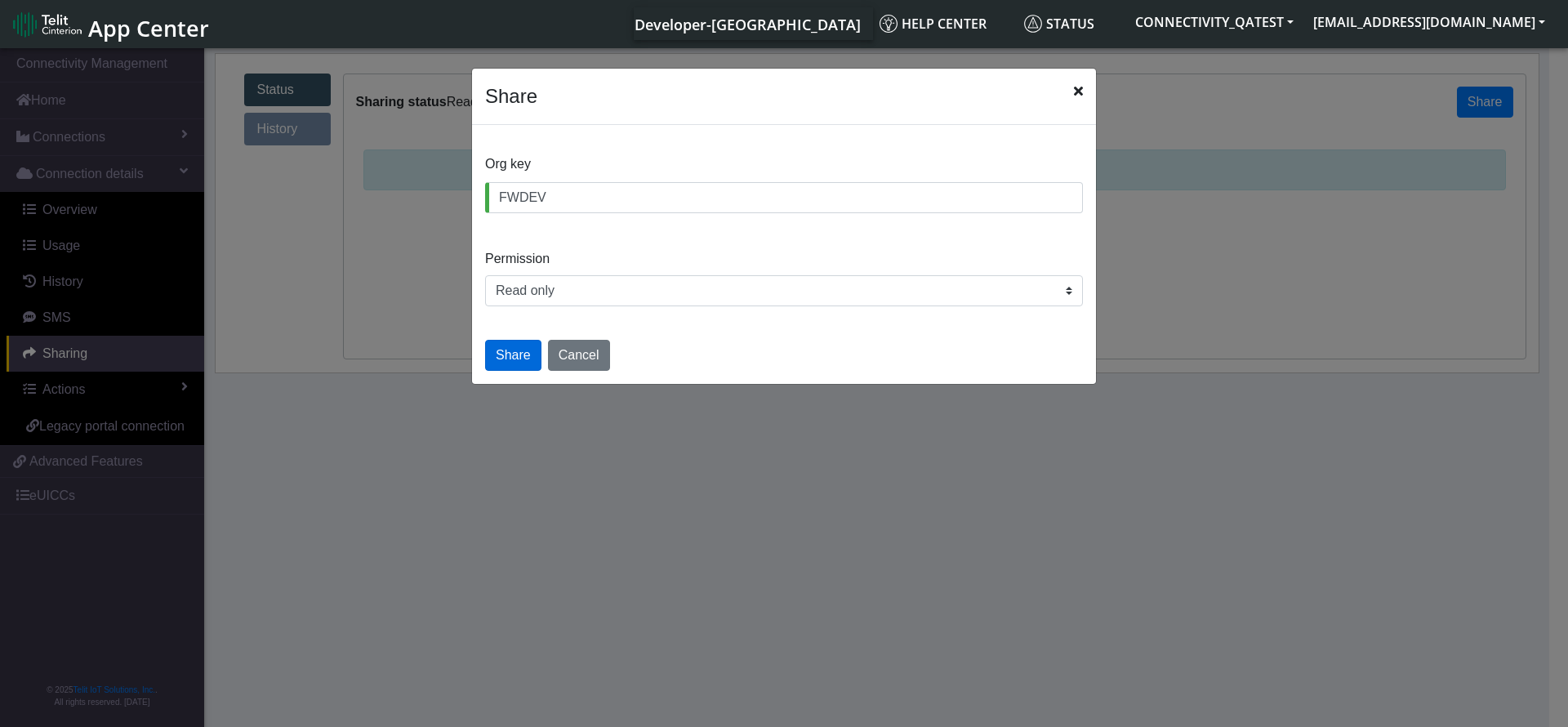
type input "FWDEV"
click at [513, 349] on button "Share" at bounding box center [513, 356] width 56 height 31
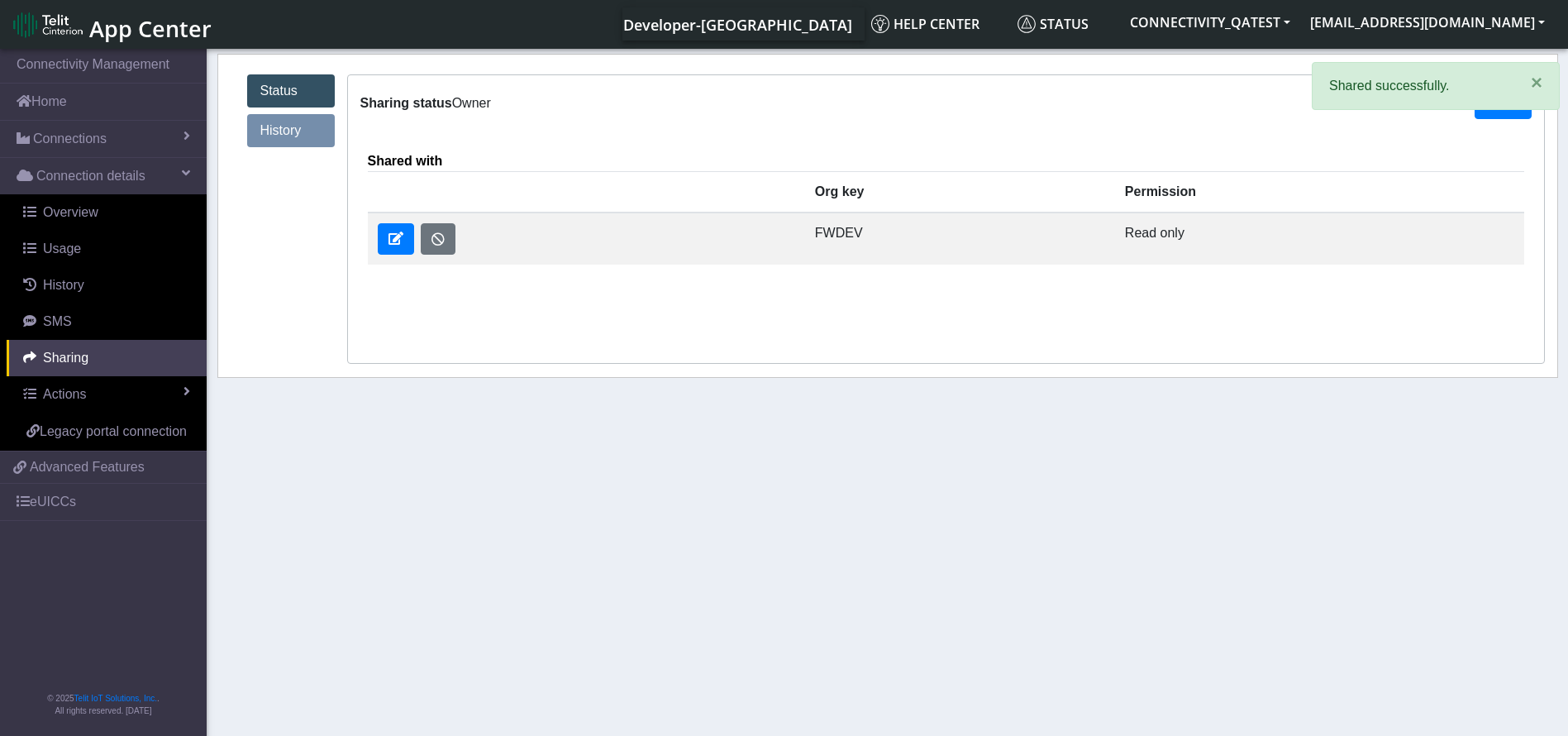
click at [291, 145] on link "History" at bounding box center [291, 130] width 88 height 33
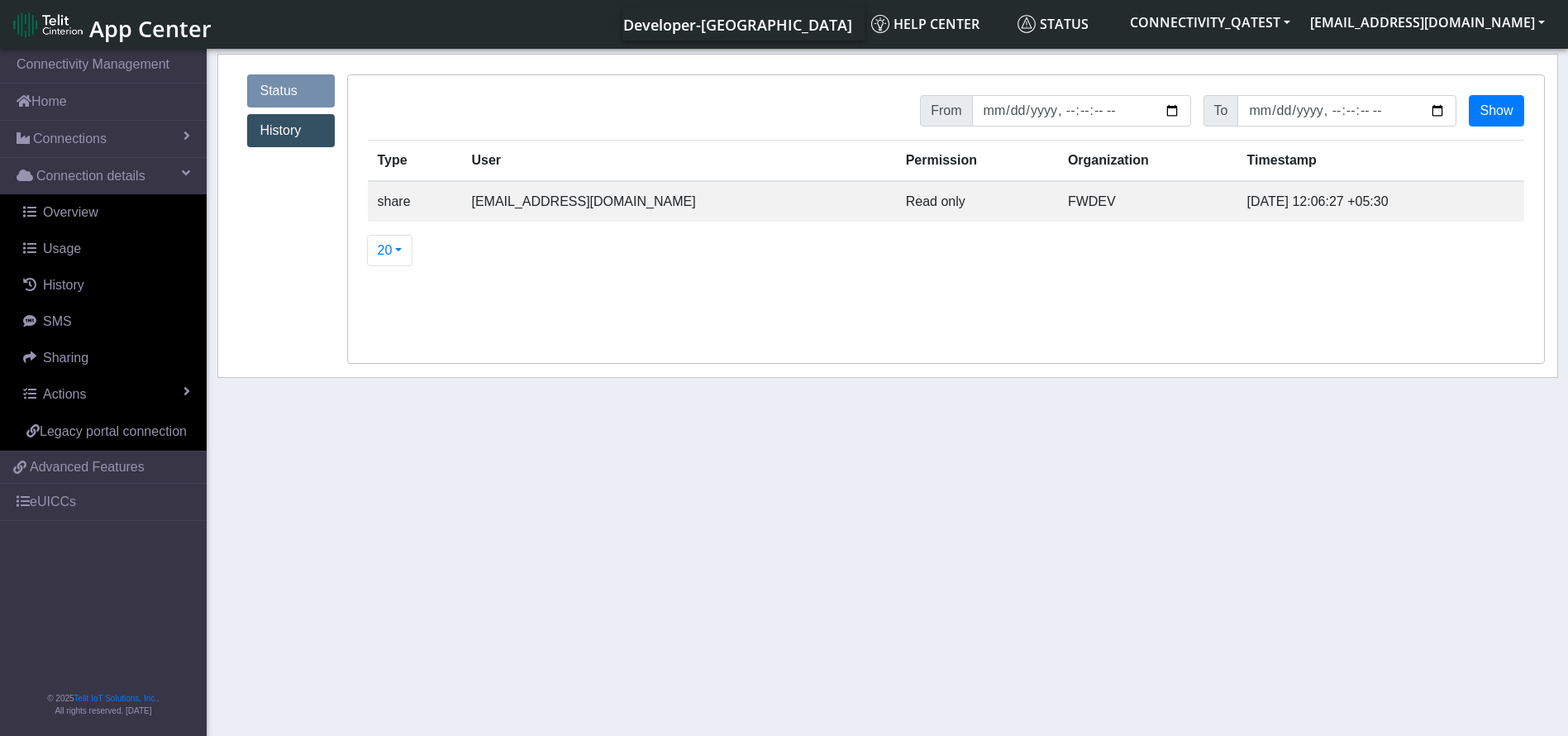
click at [297, 87] on link "Status" at bounding box center [291, 91] width 88 height 33
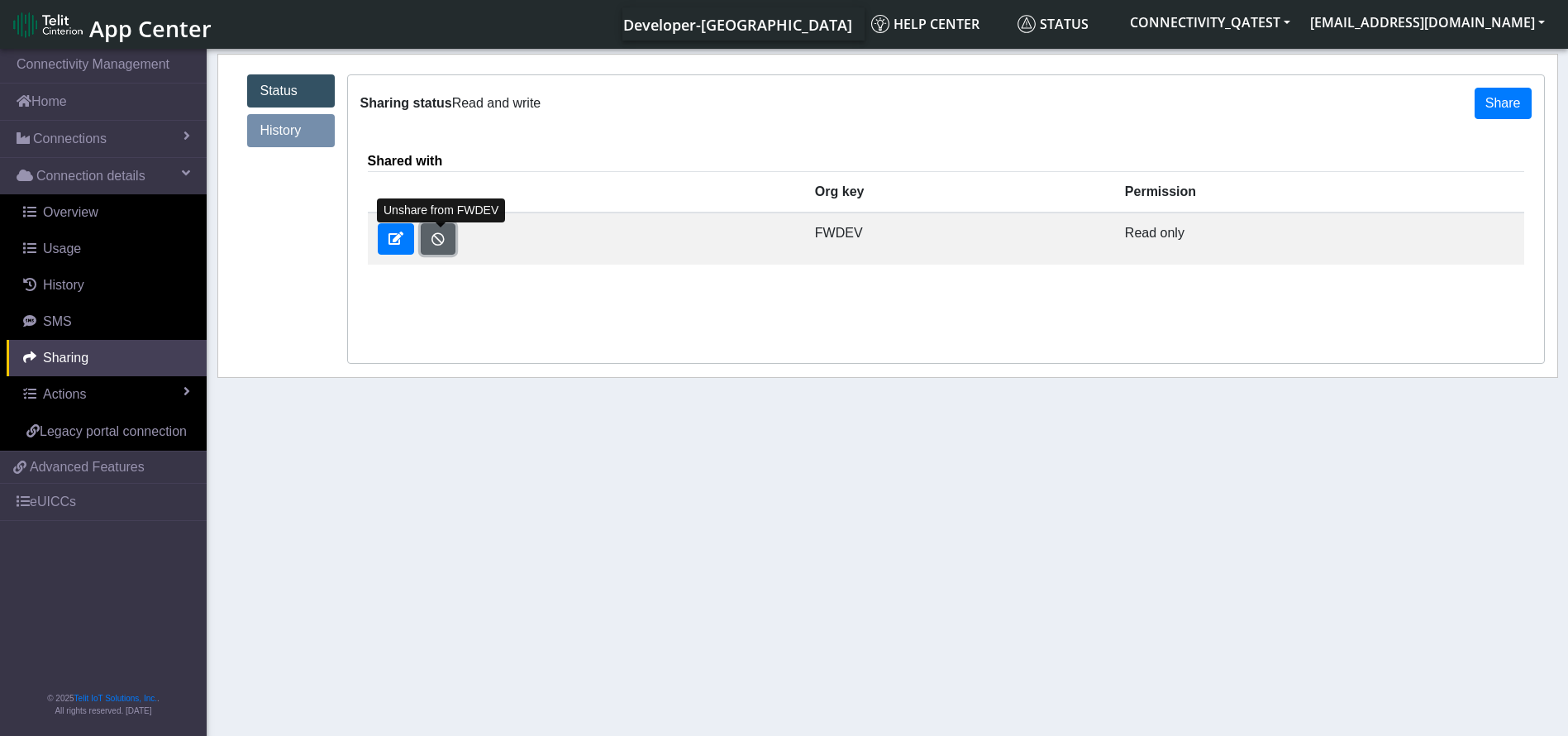
click at [433, 233] on button "button" at bounding box center [438, 239] width 35 height 32
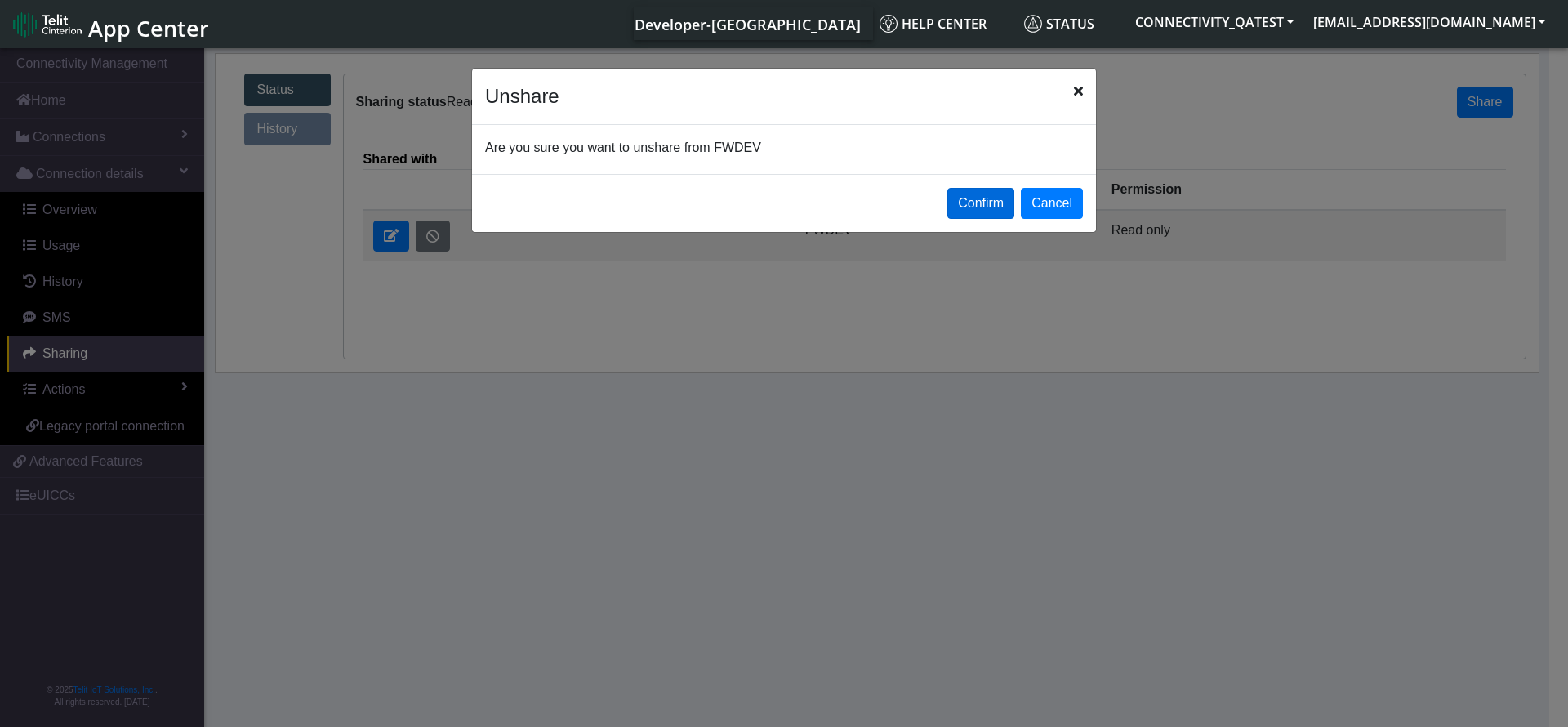
click at [963, 206] on button "Confirm" at bounding box center [981, 203] width 67 height 31
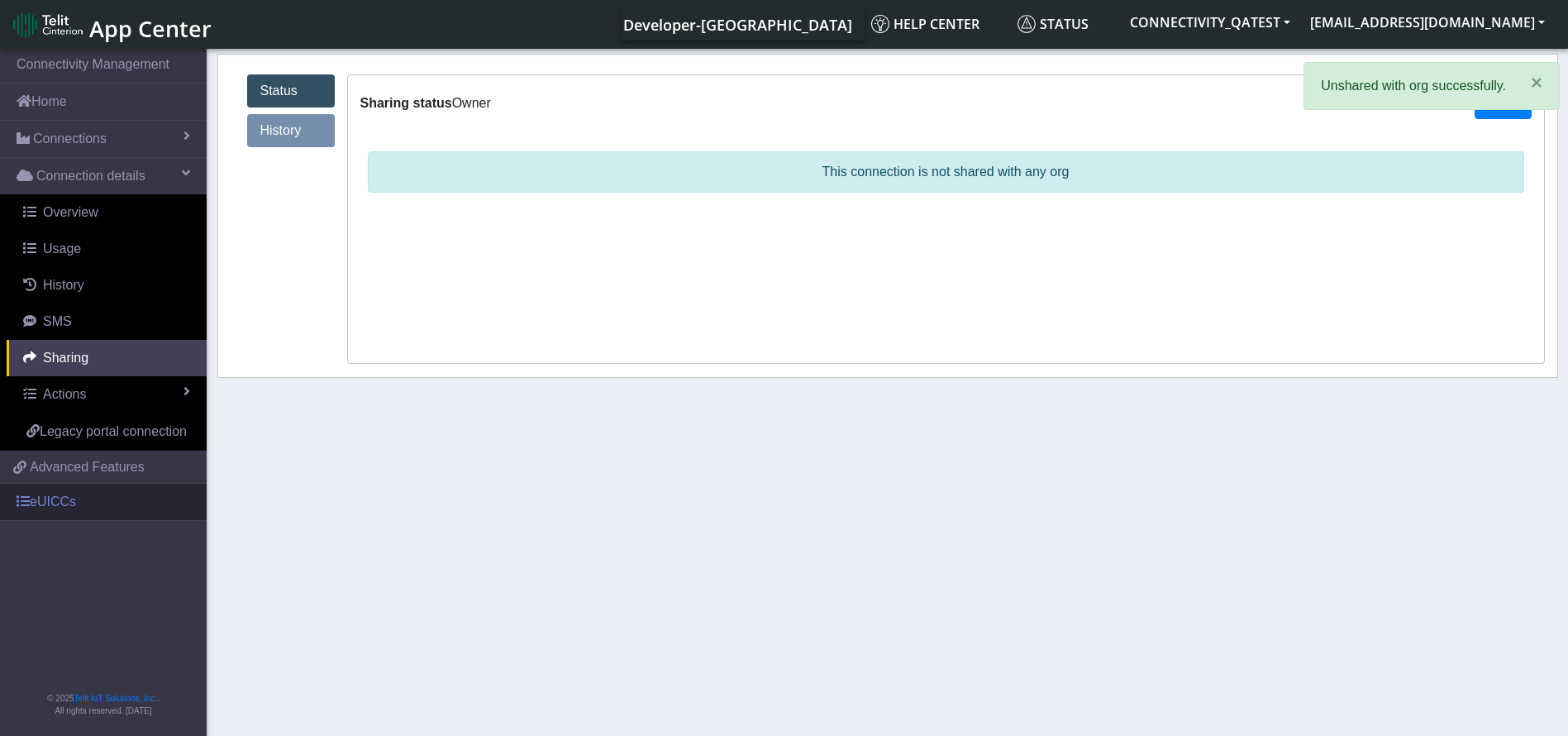
click at [82, 497] on link "eUICCs" at bounding box center [103, 501] width 207 height 36
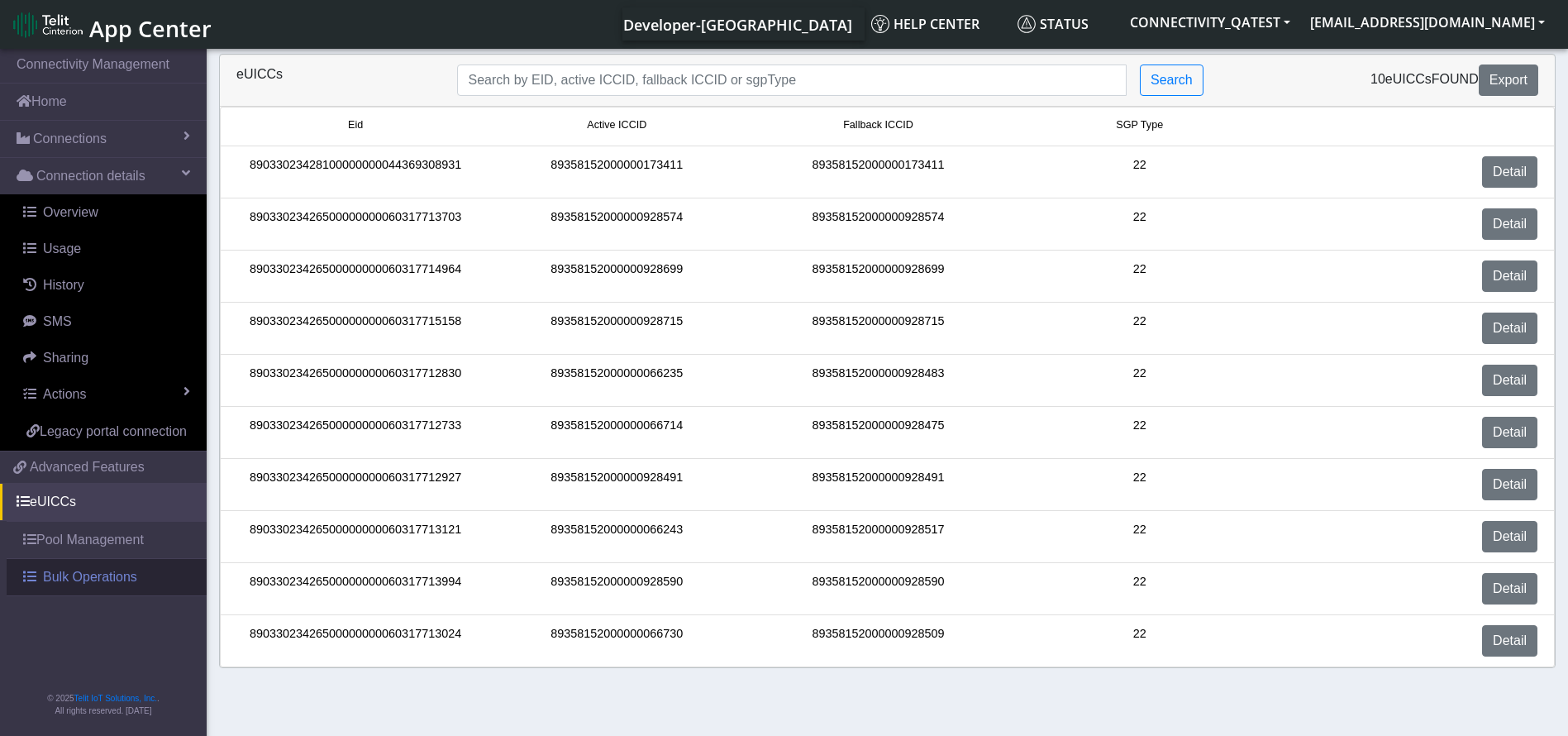
click at [75, 583] on span "Bulk Operations" at bounding box center [90, 577] width 94 height 20
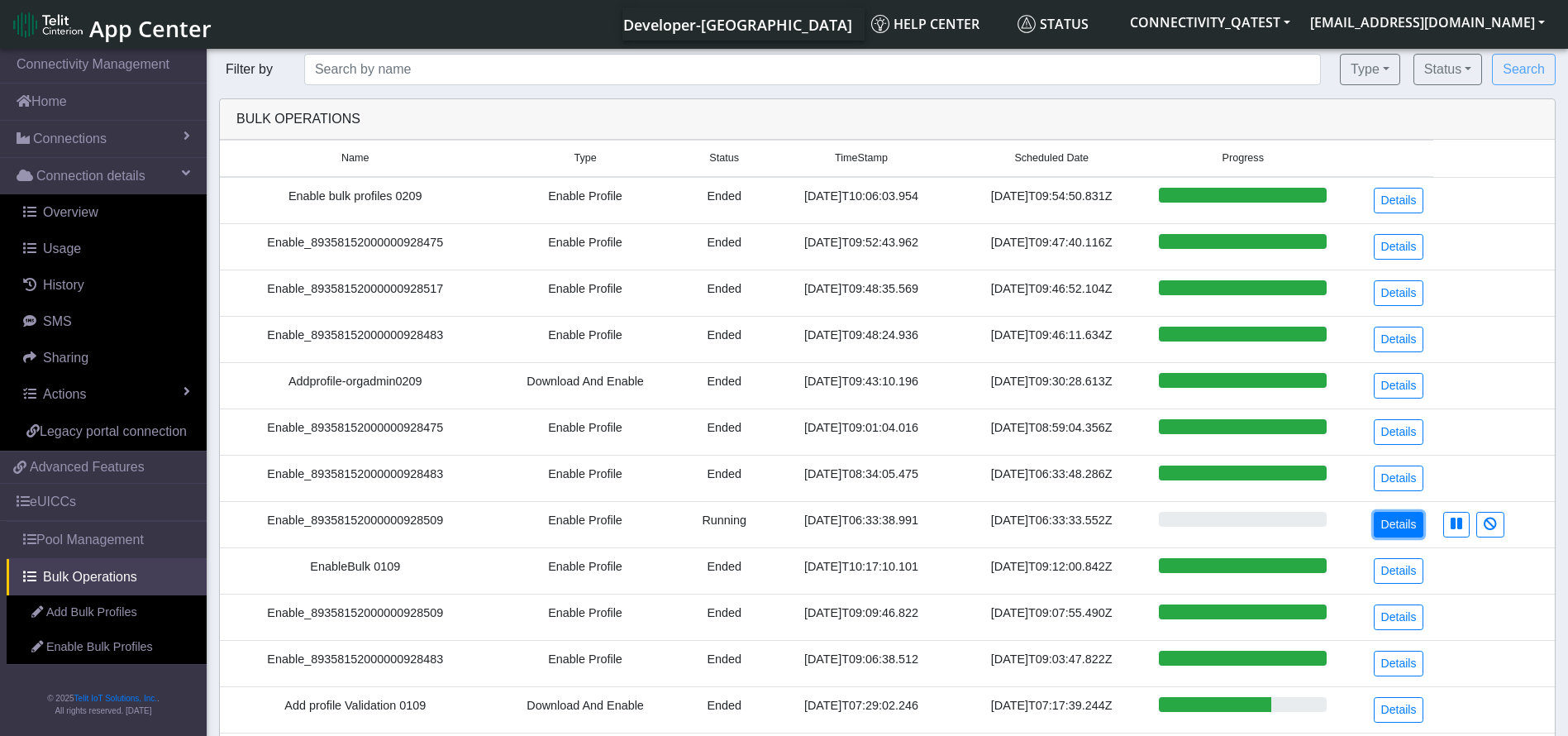
click at [1404, 523] on link "Details" at bounding box center [1400, 524] width 50 height 25
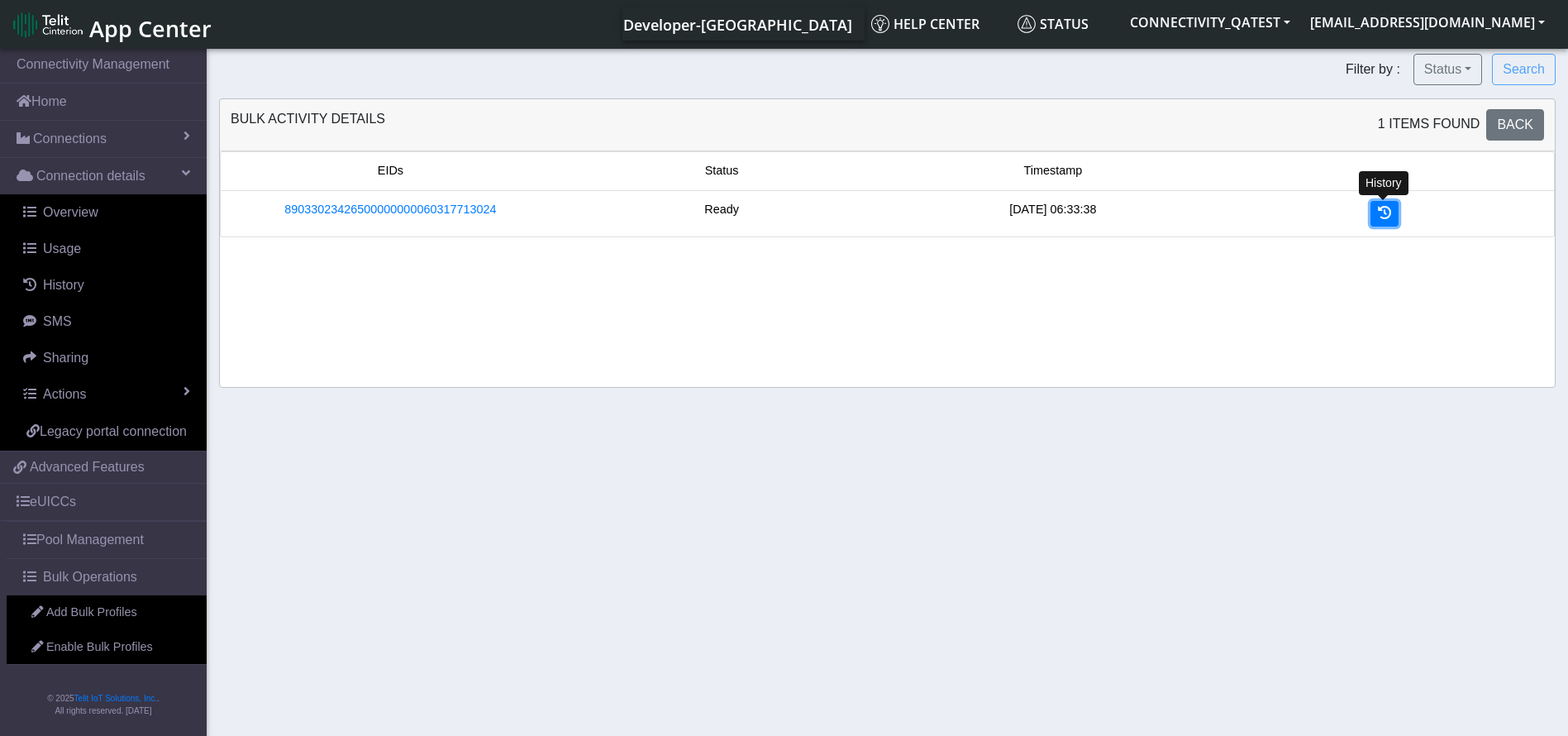
click at [1397, 214] on link at bounding box center [1385, 213] width 28 height 25
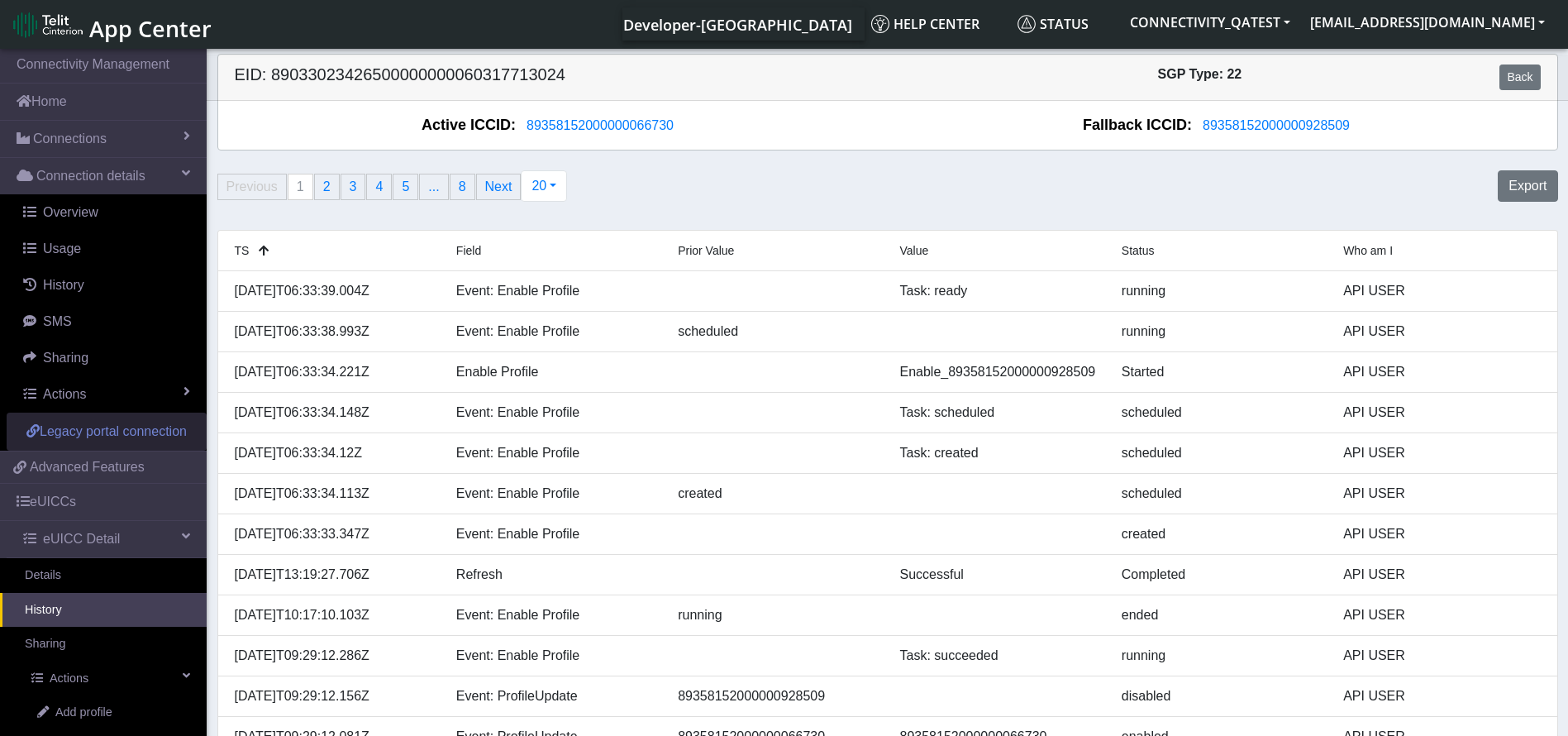
scroll to position [215, 0]
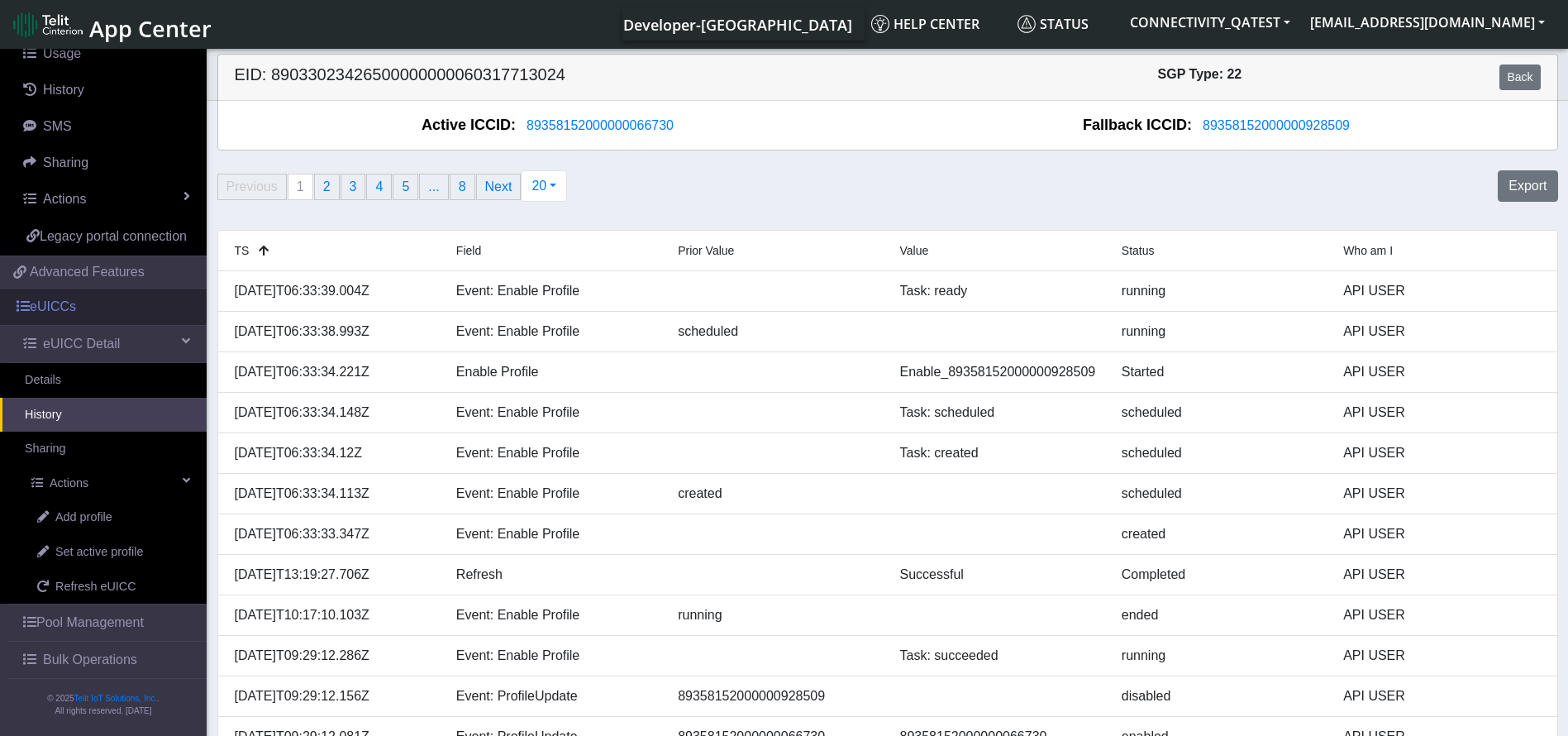
click at [74, 302] on link "eUICCs" at bounding box center [103, 307] width 207 height 36
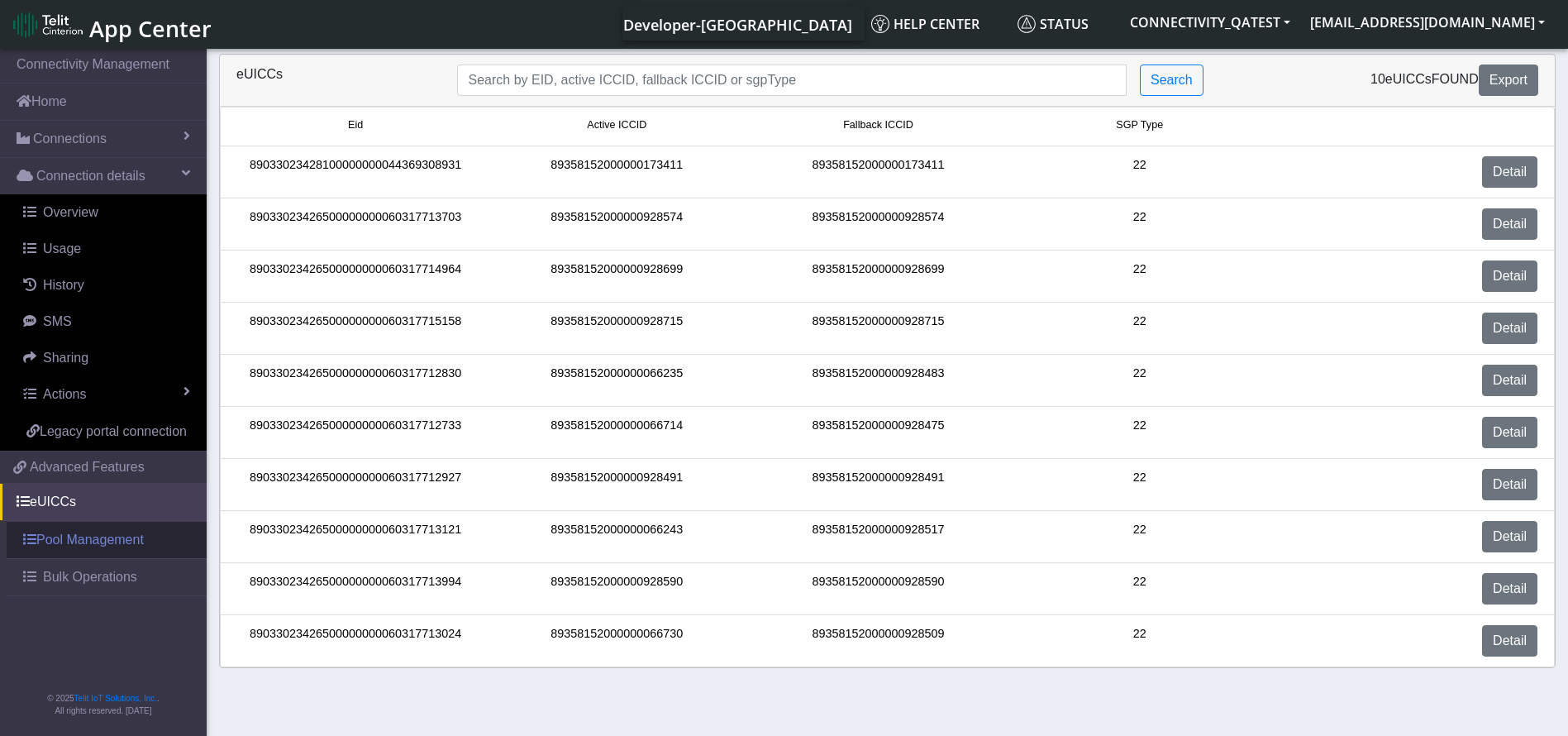
click at [110, 523] on link "Pool Management" at bounding box center [107, 540] width 200 height 36
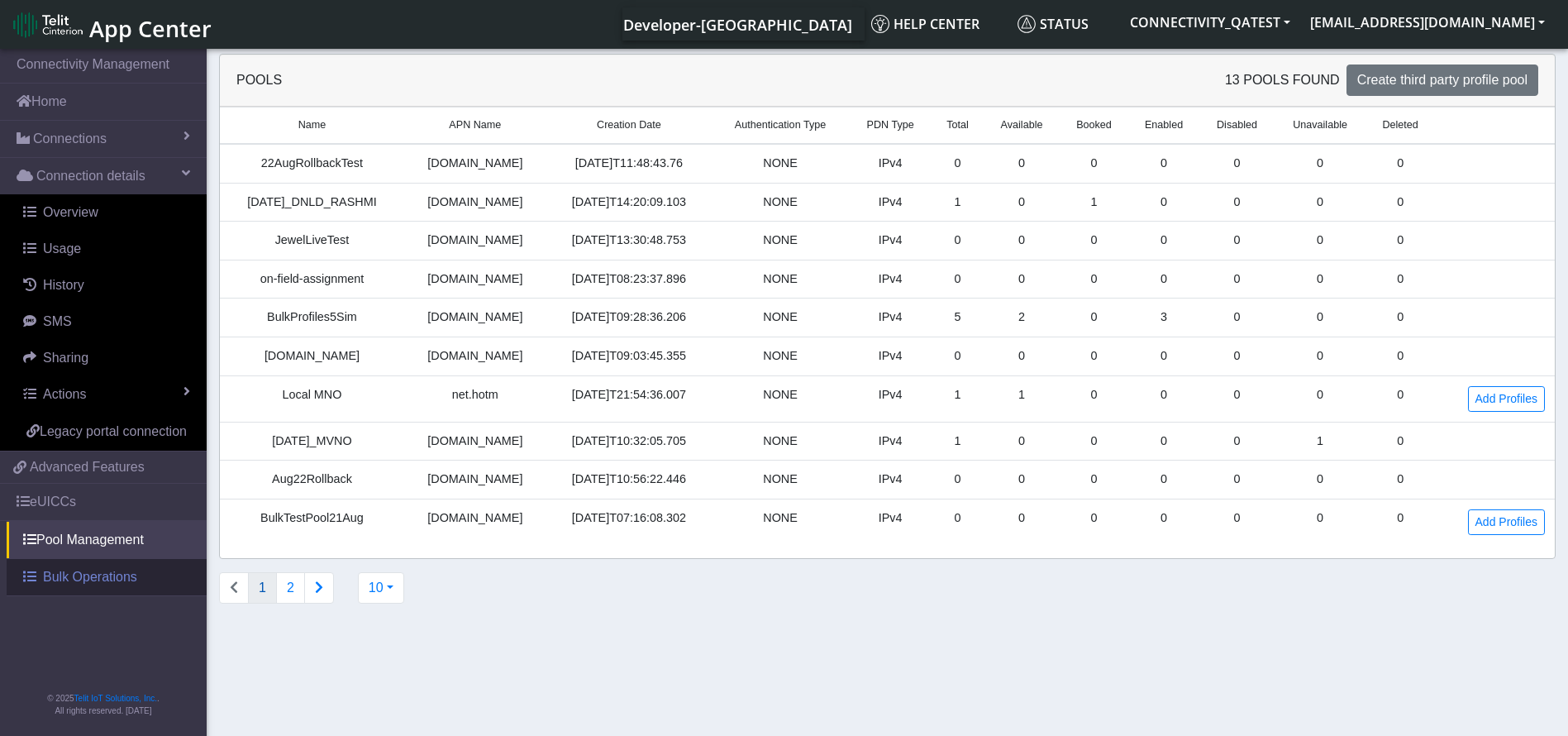
click at [96, 573] on span "Bulk Operations" at bounding box center [90, 577] width 94 height 20
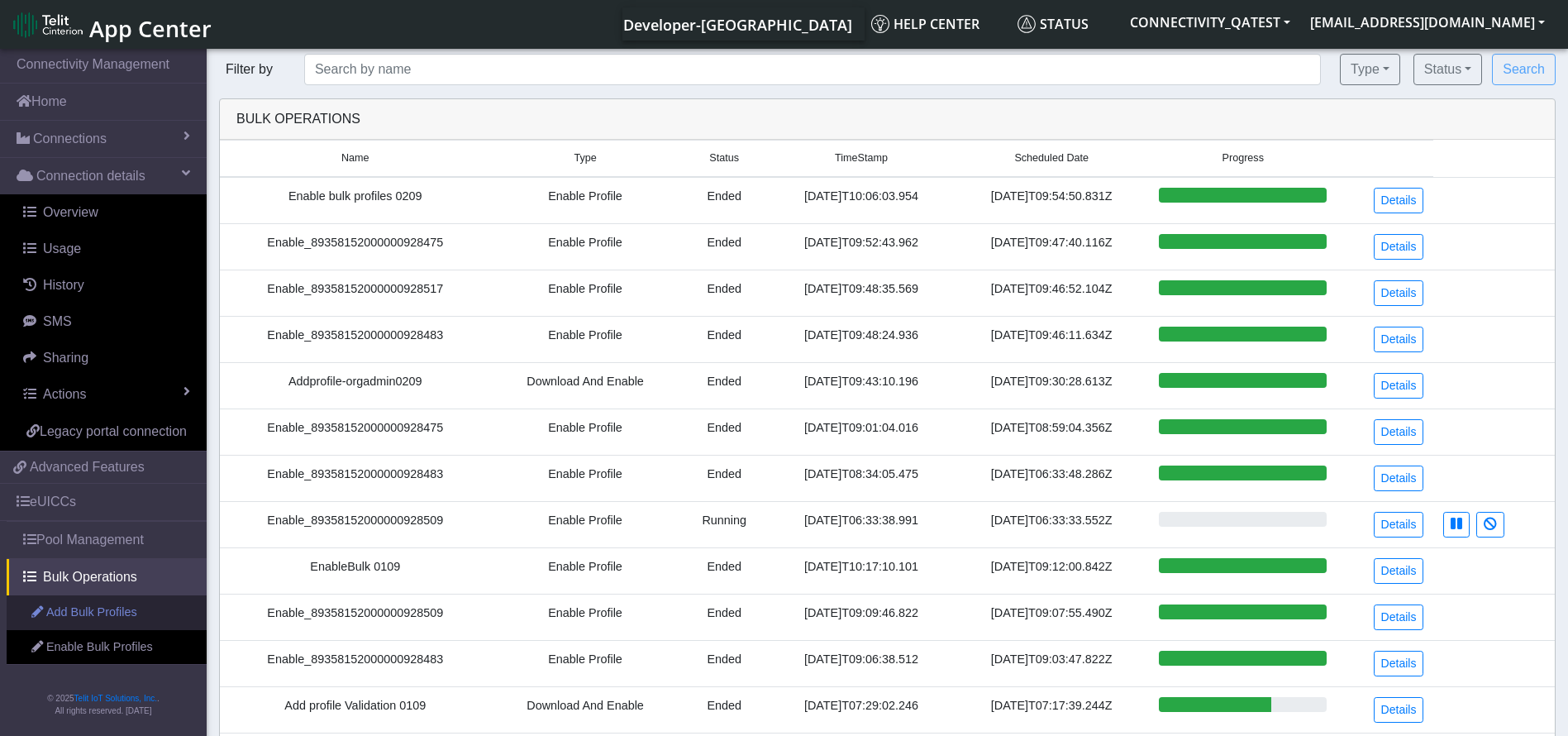
click at [156, 613] on link "Add Bulk Profiles" at bounding box center [107, 613] width 200 height 35
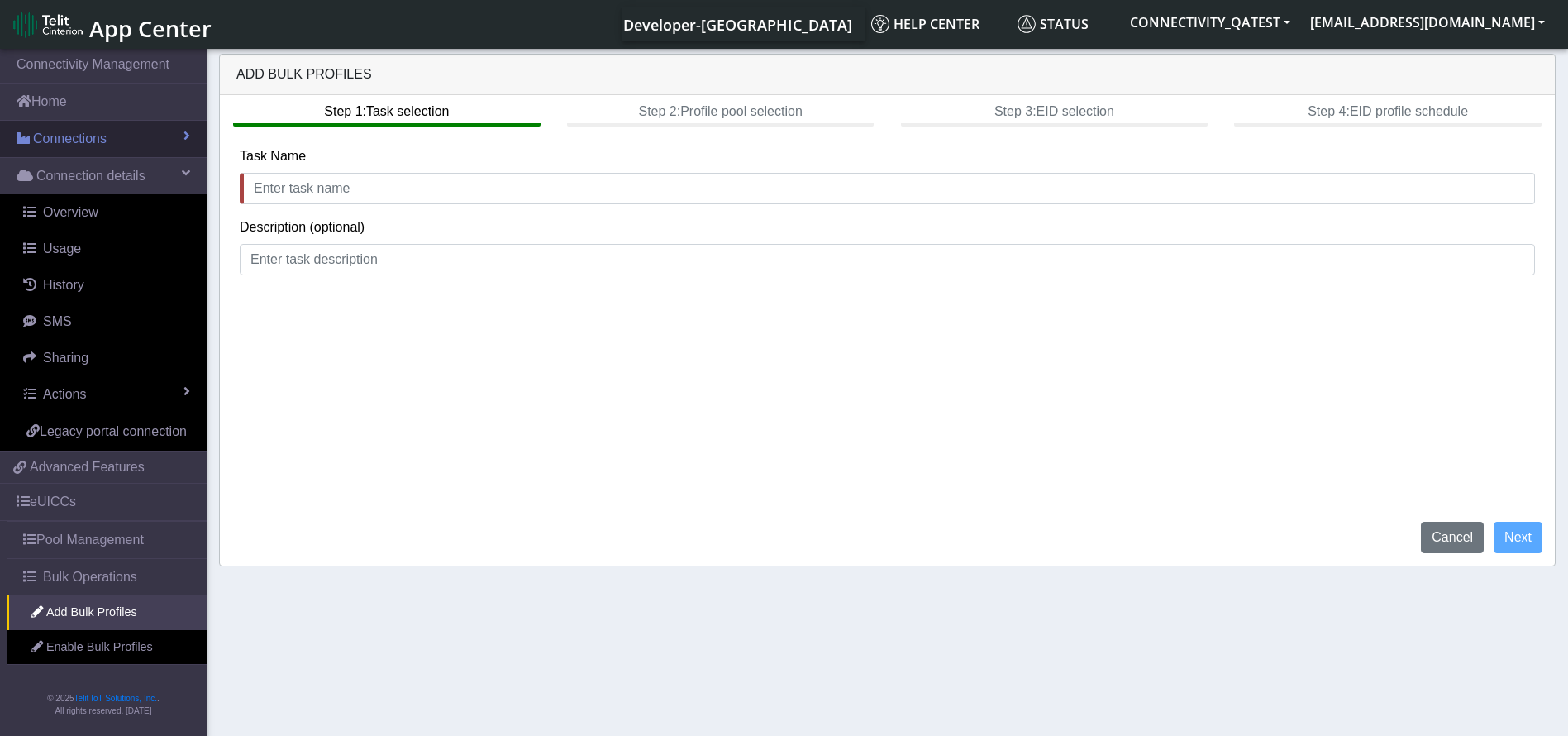
click at [128, 139] on link "Connections" at bounding box center [103, 138] width 207 height 36
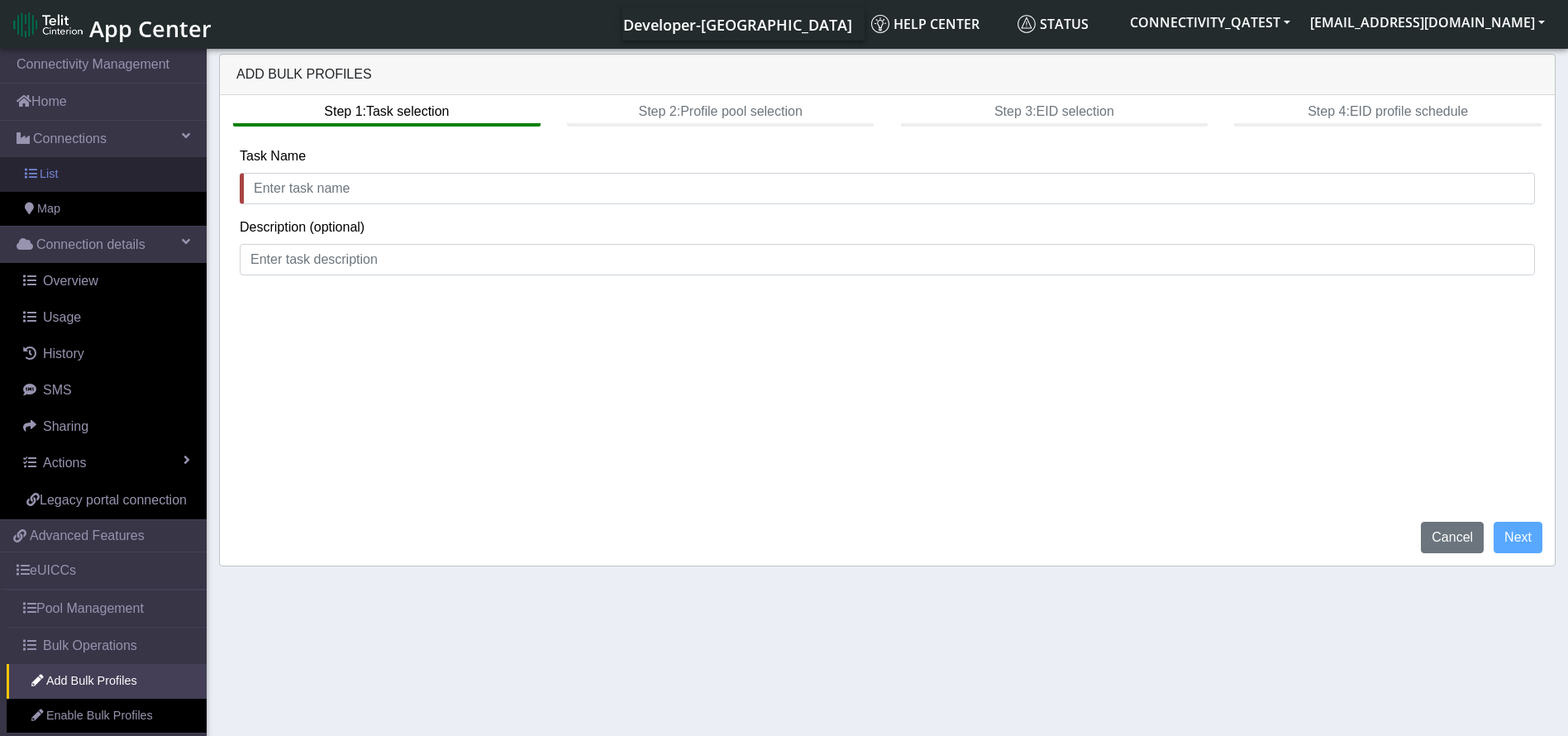
click at [108, 167] on link "List" at bounding box center [103, 174] width 207 height 35
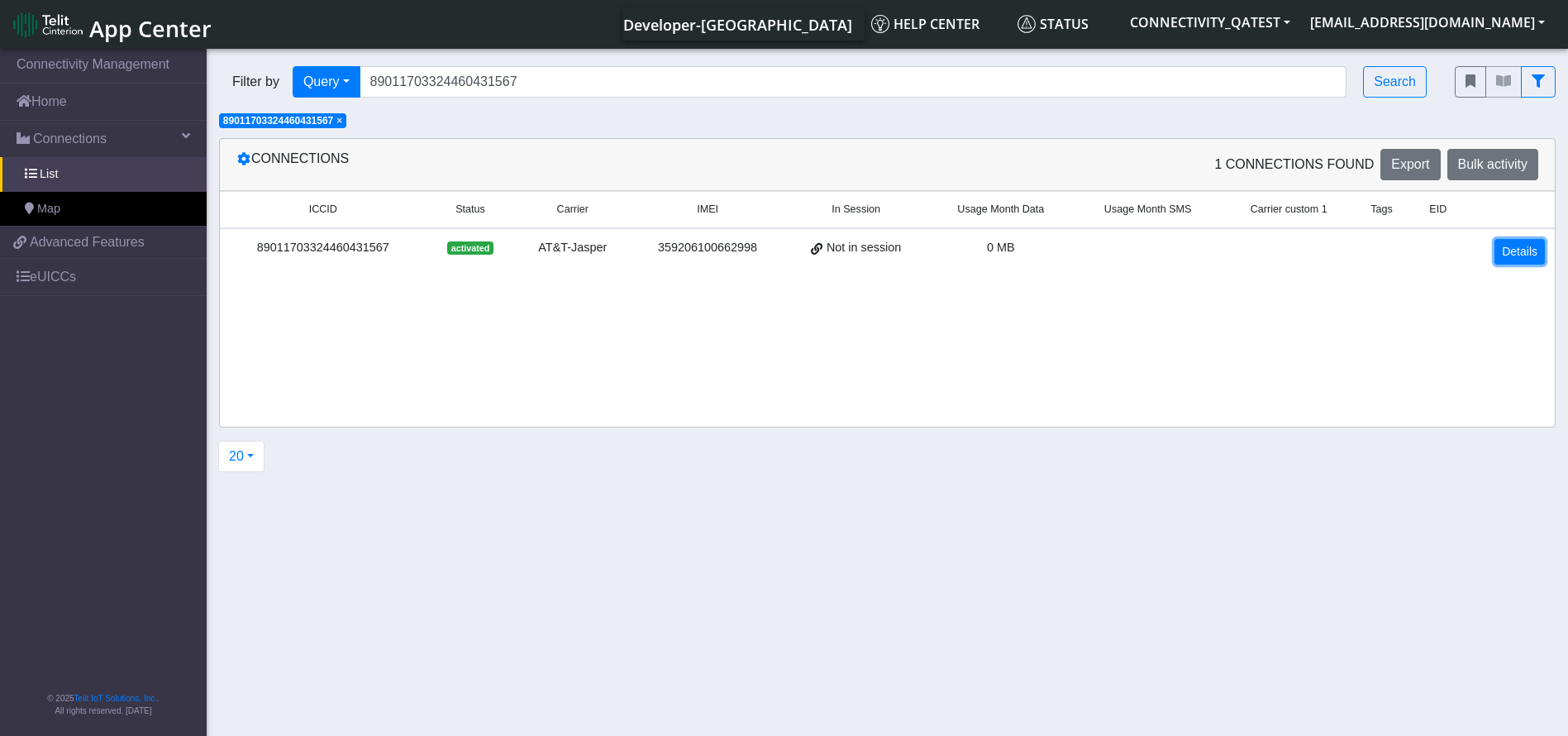
click at [1511, 254] on link "Details" at bounding box center [1520, 252] width 50 height 25
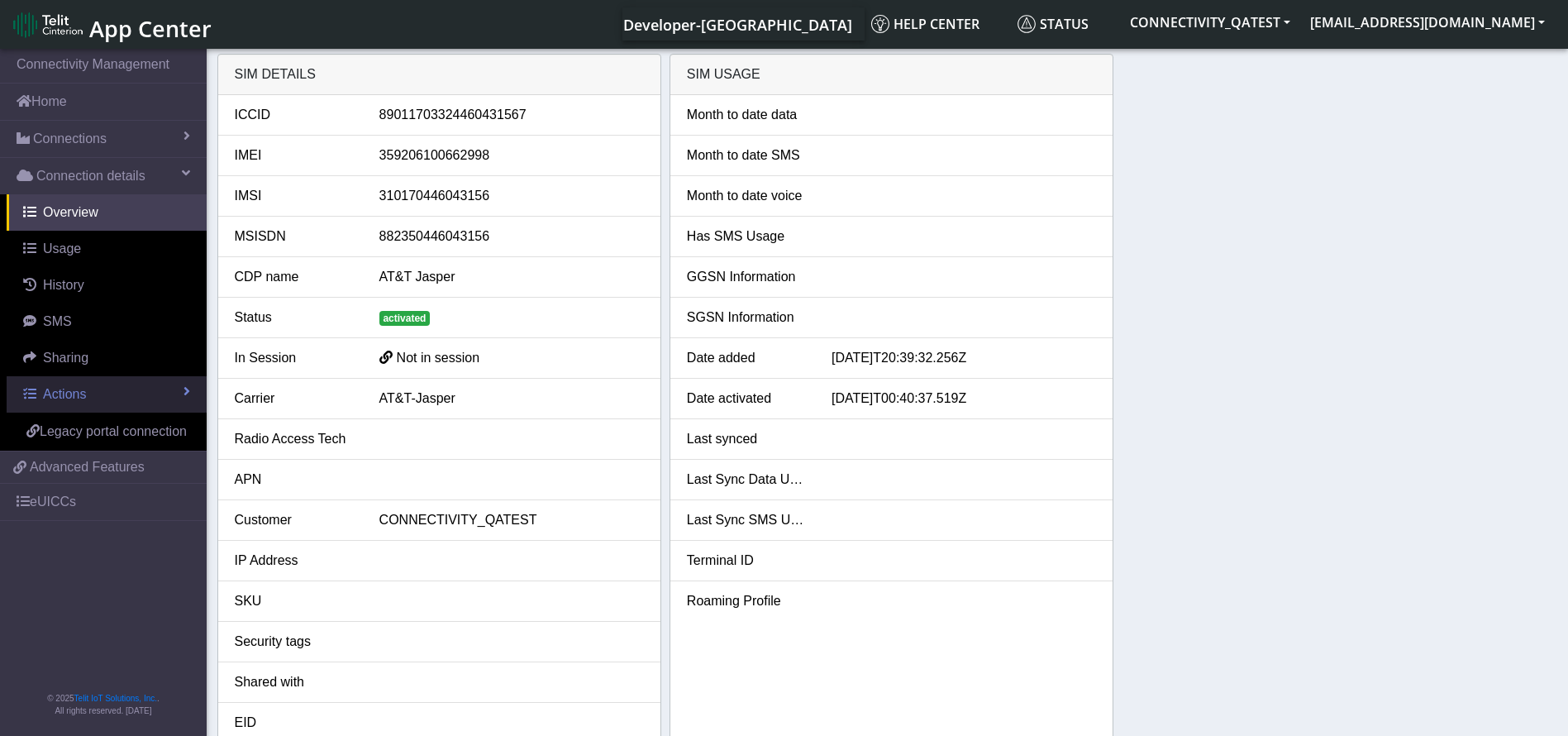
click at [54, 393] on span "Actions" at bounding box center [65, 394] width 43 height 14
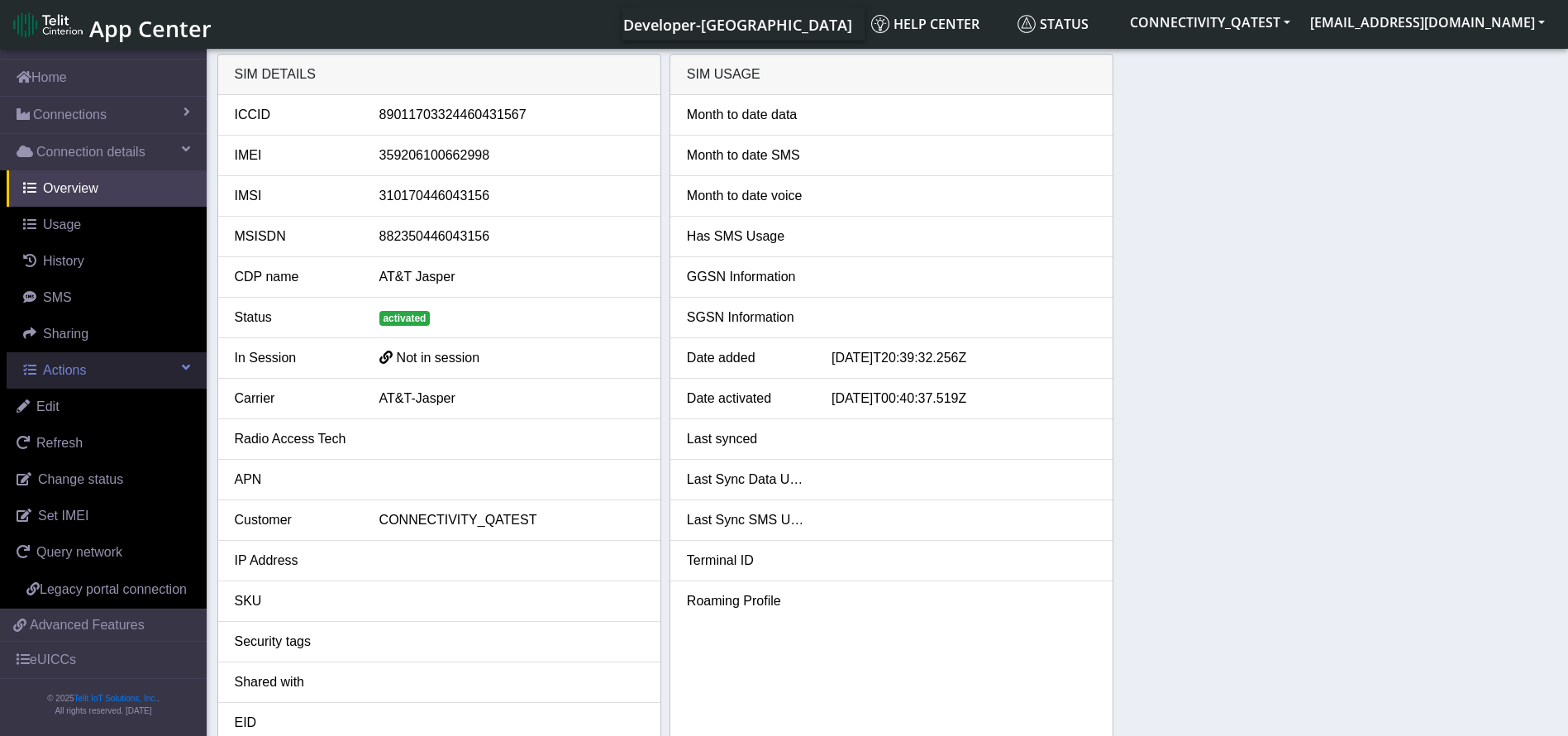
scroll to position [44, 0]
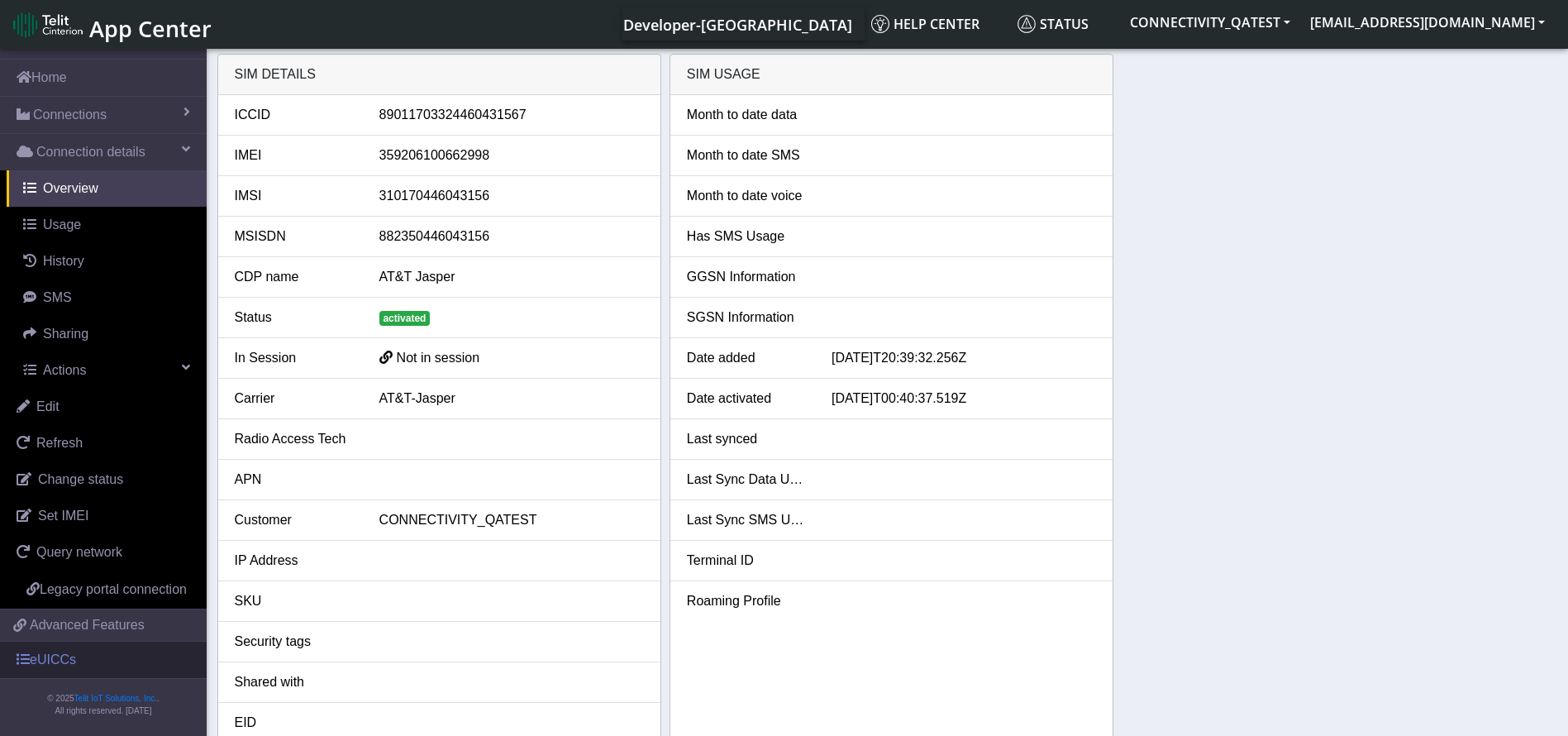
click at [93, 653] on link "eUICCs" at bounding box center [103, 659] width 207 height 36
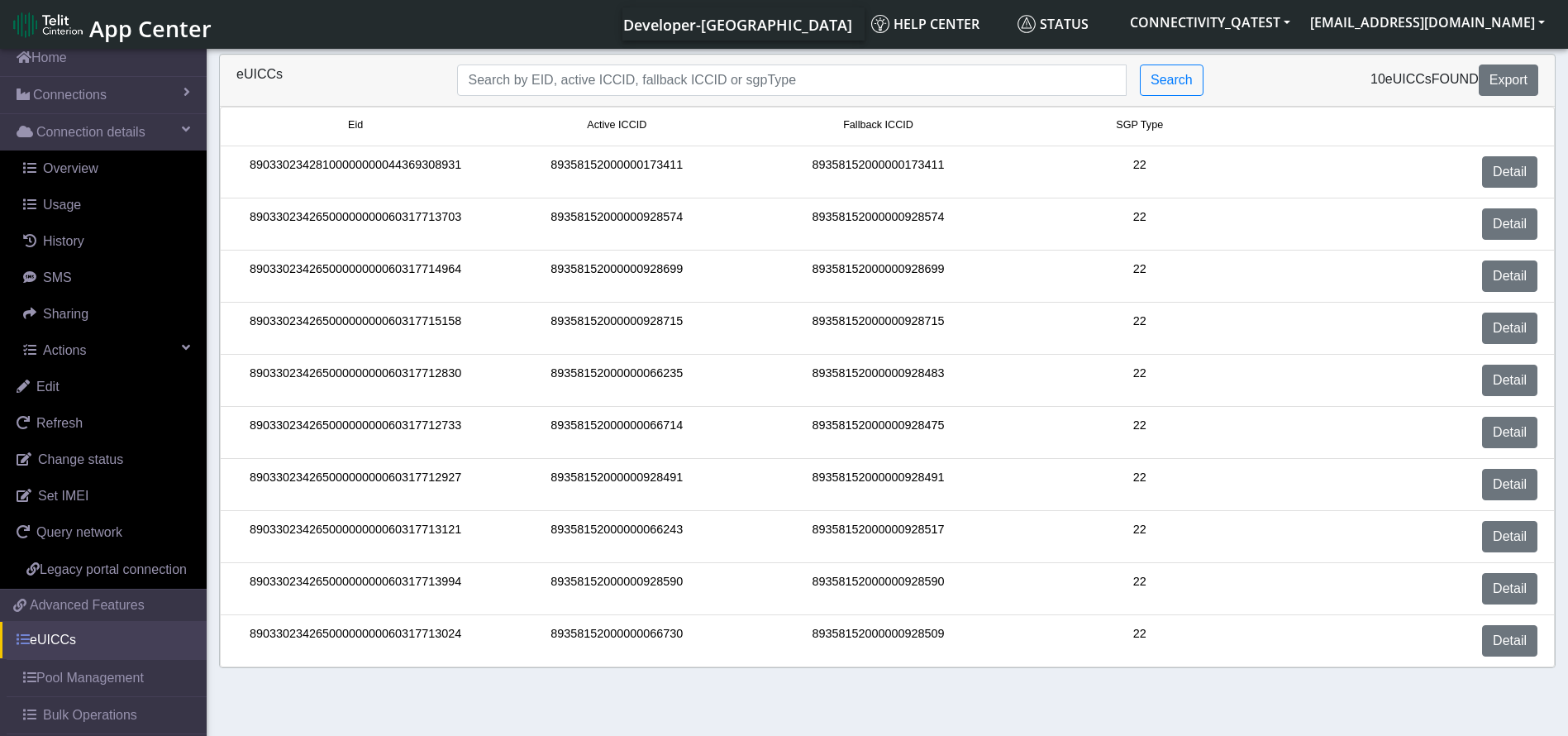
scroll to position [119, 0]
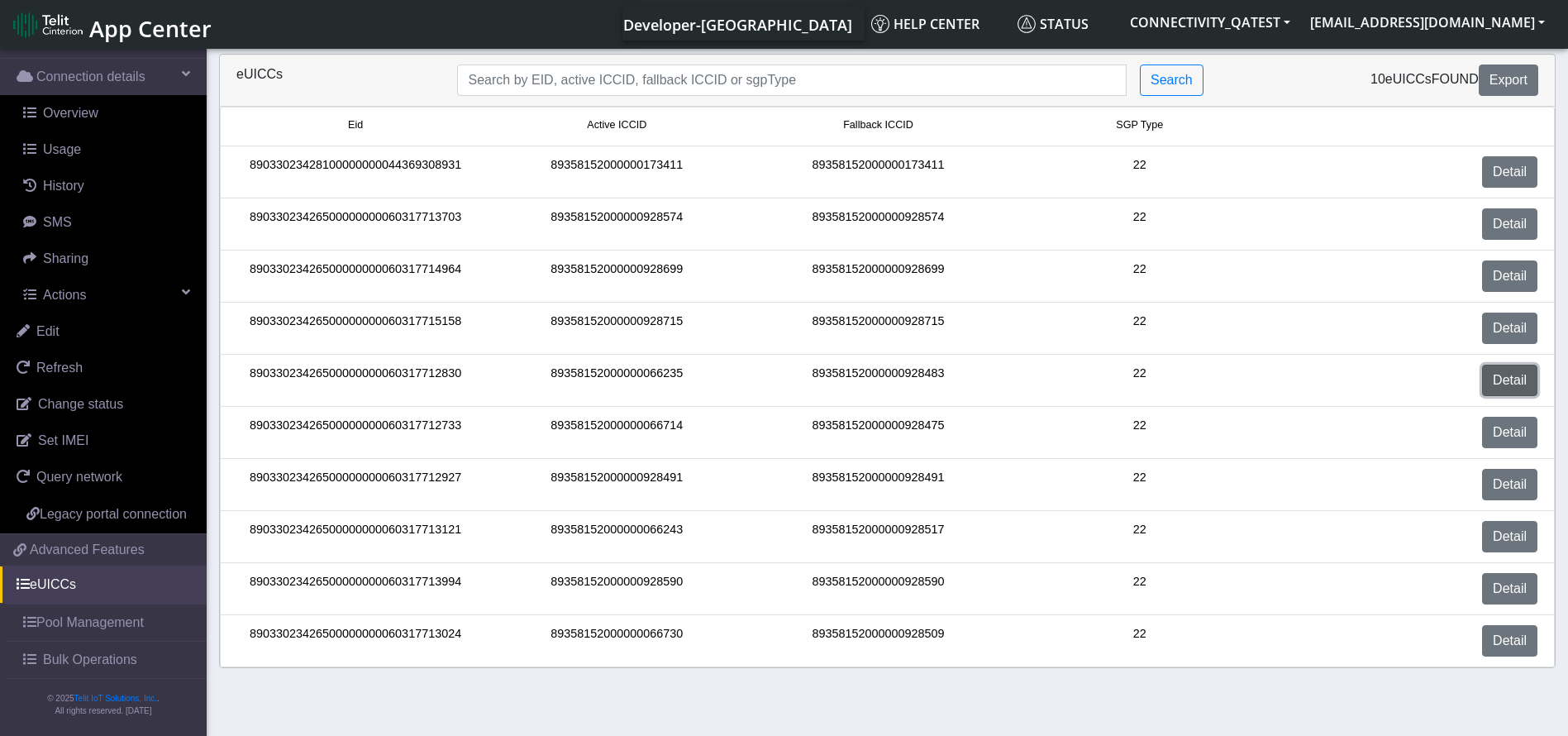
click at [1511, 379] on link "Detail" at bounding box center [1510, 381] width 55 height 32
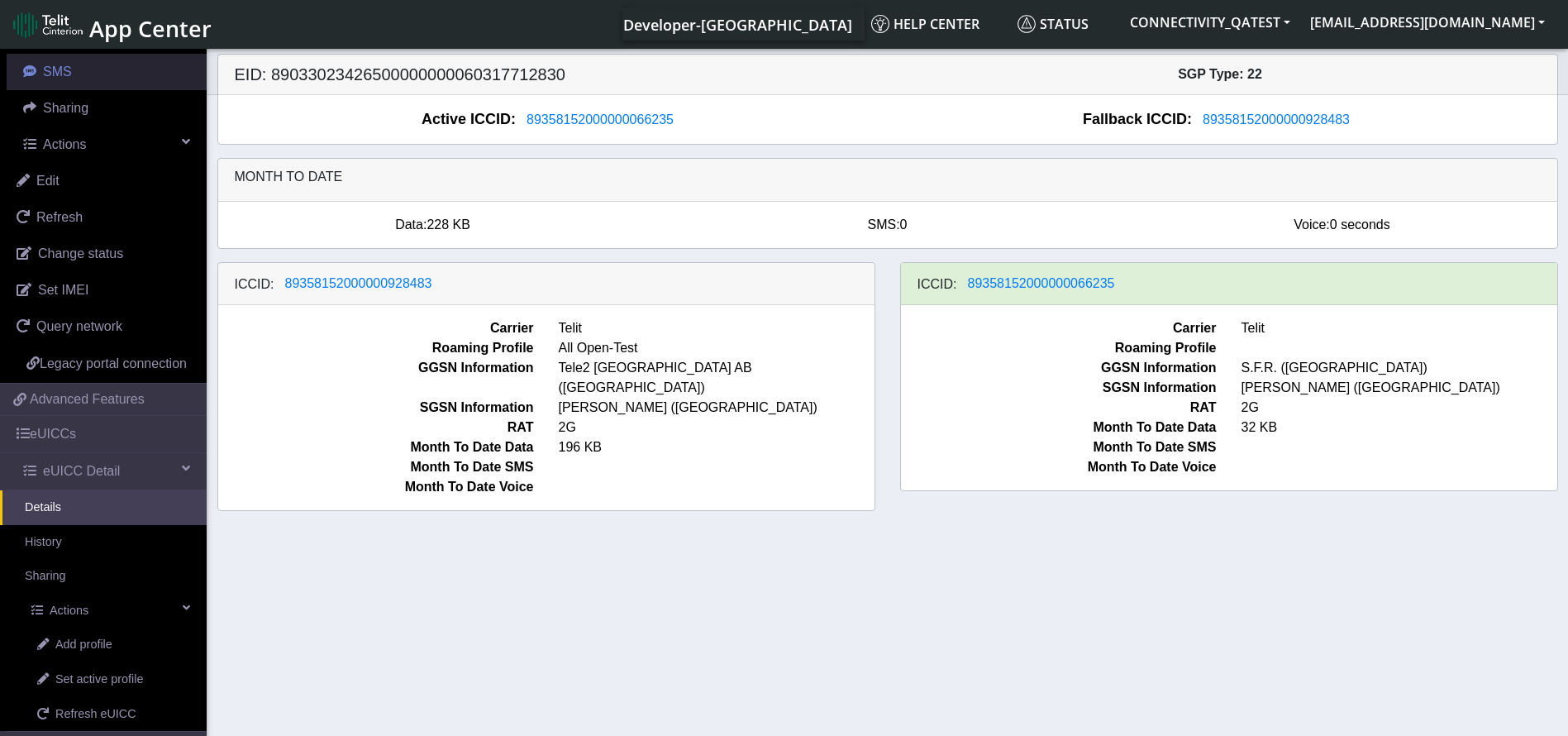
scroll to position [149, 0]
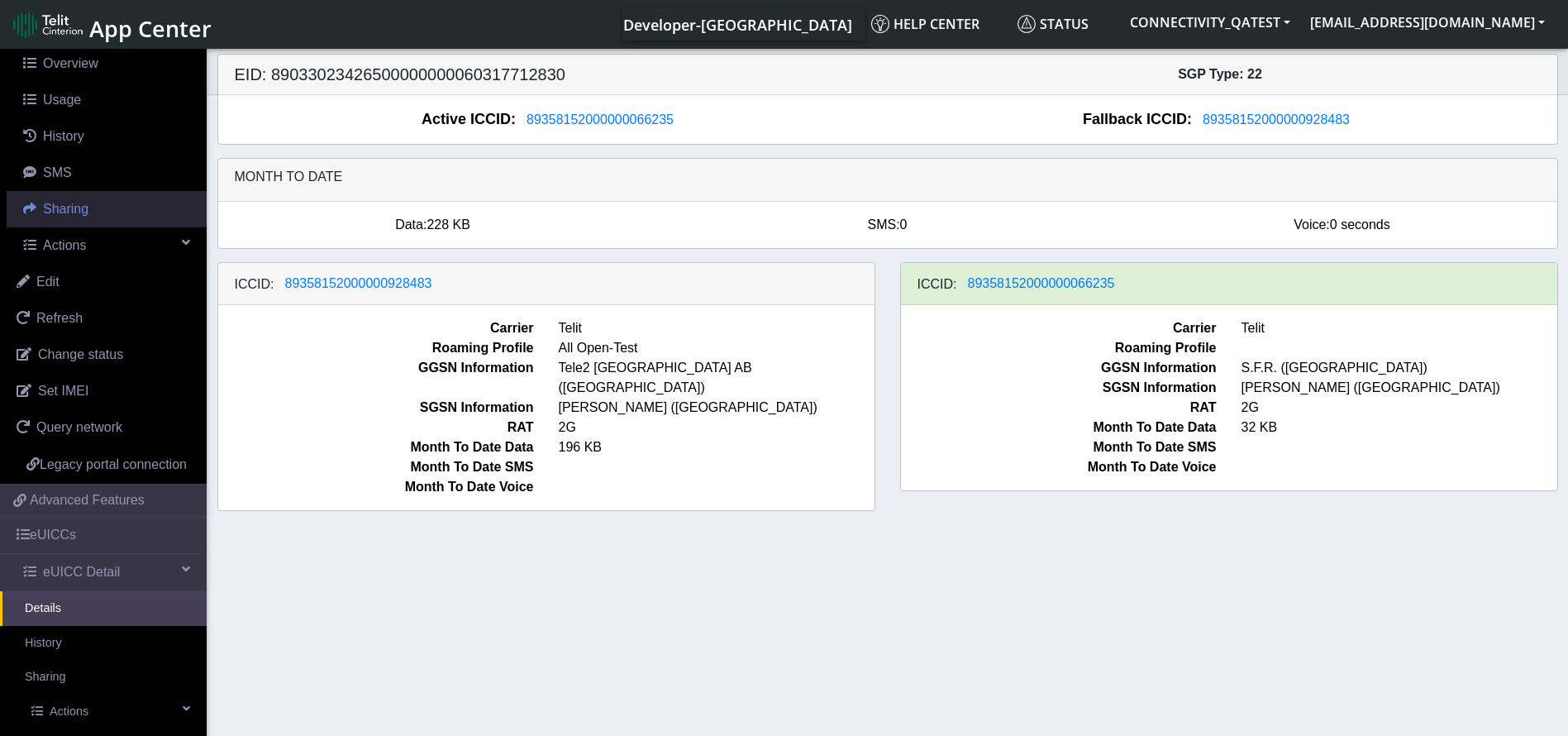
click at [84, 202] on span "Sharing" at bounding box center [65, 209] width 46 height 14
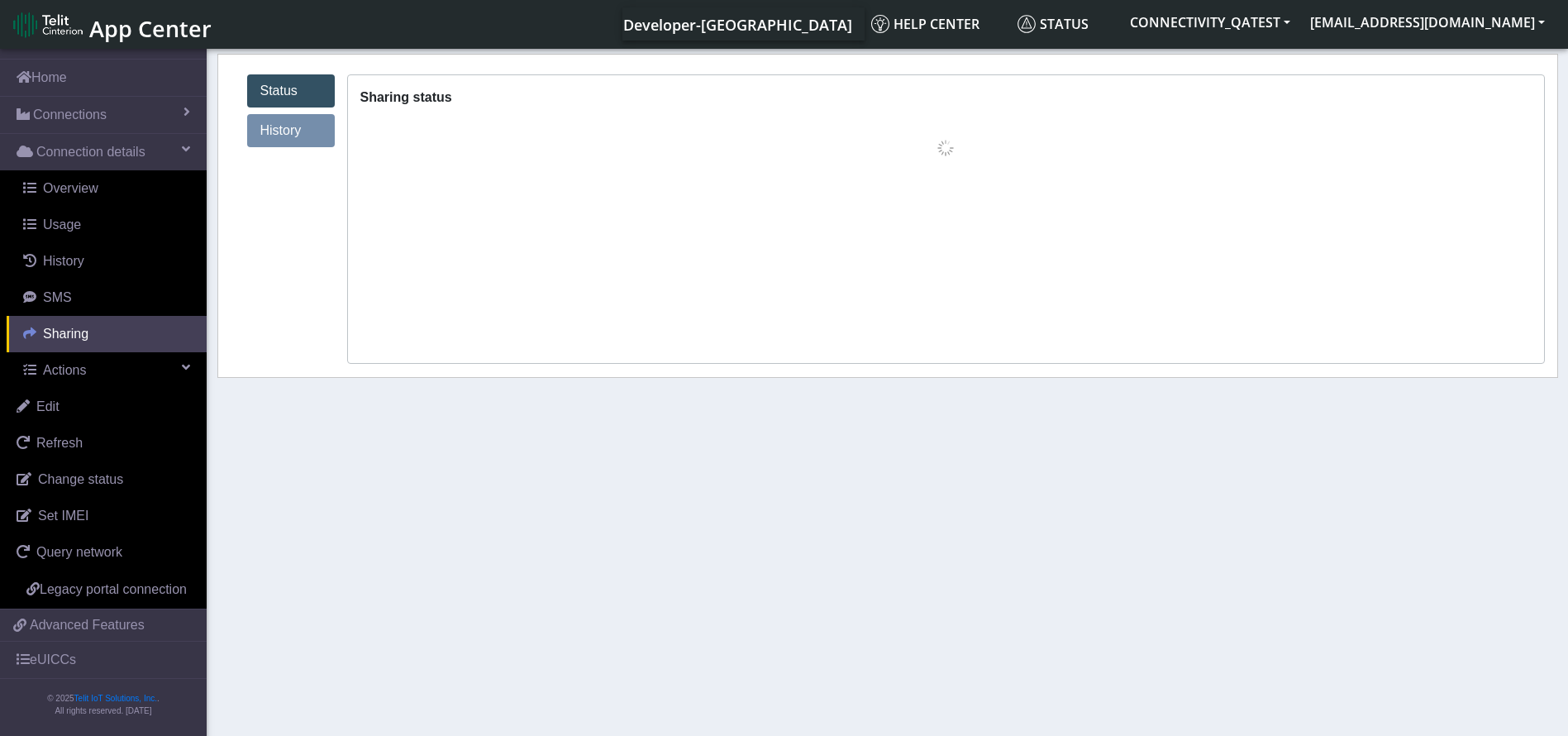
scroll to position [44, 0]
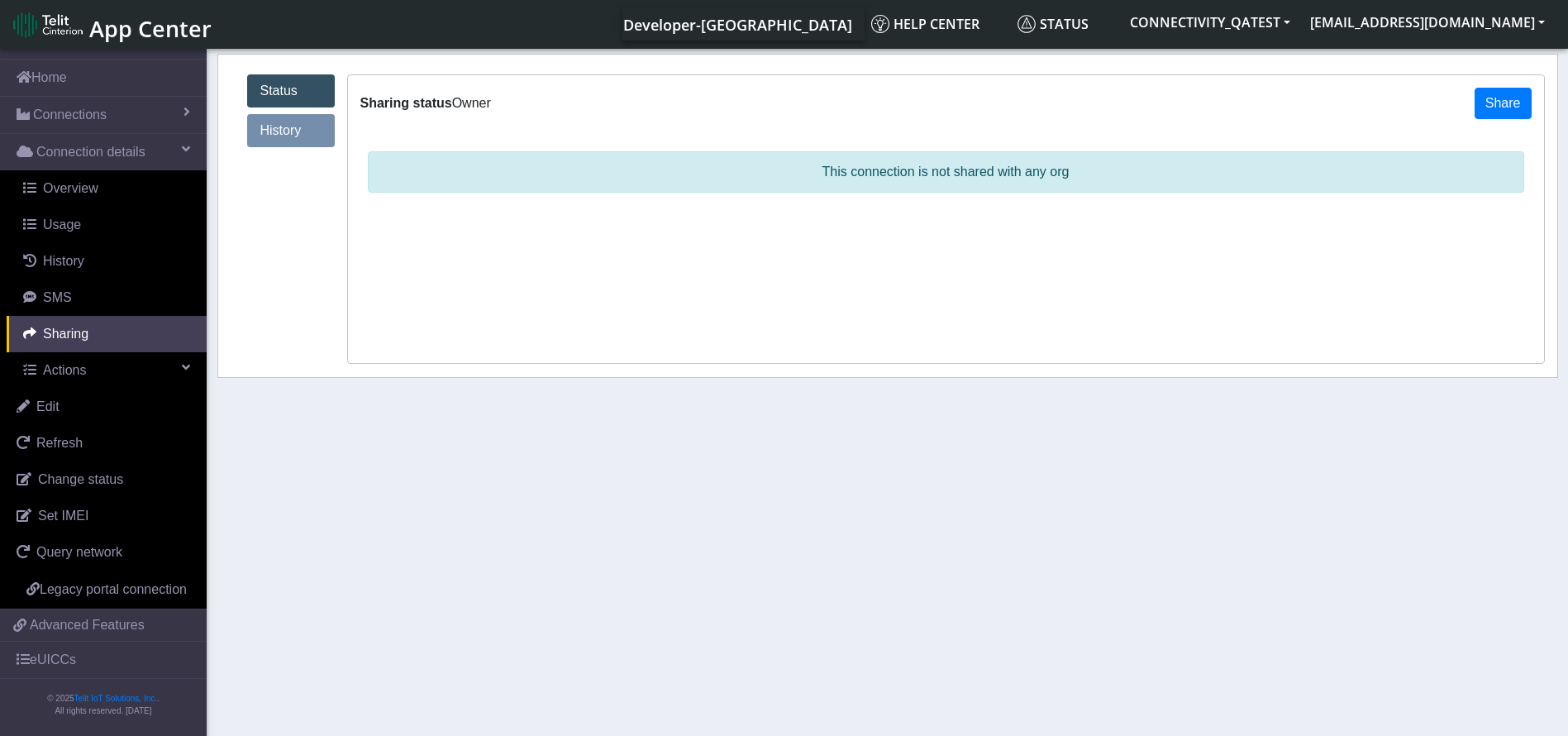
click at [290, 144] on link "History" at bounding box center [291, 130] width 88 height 33
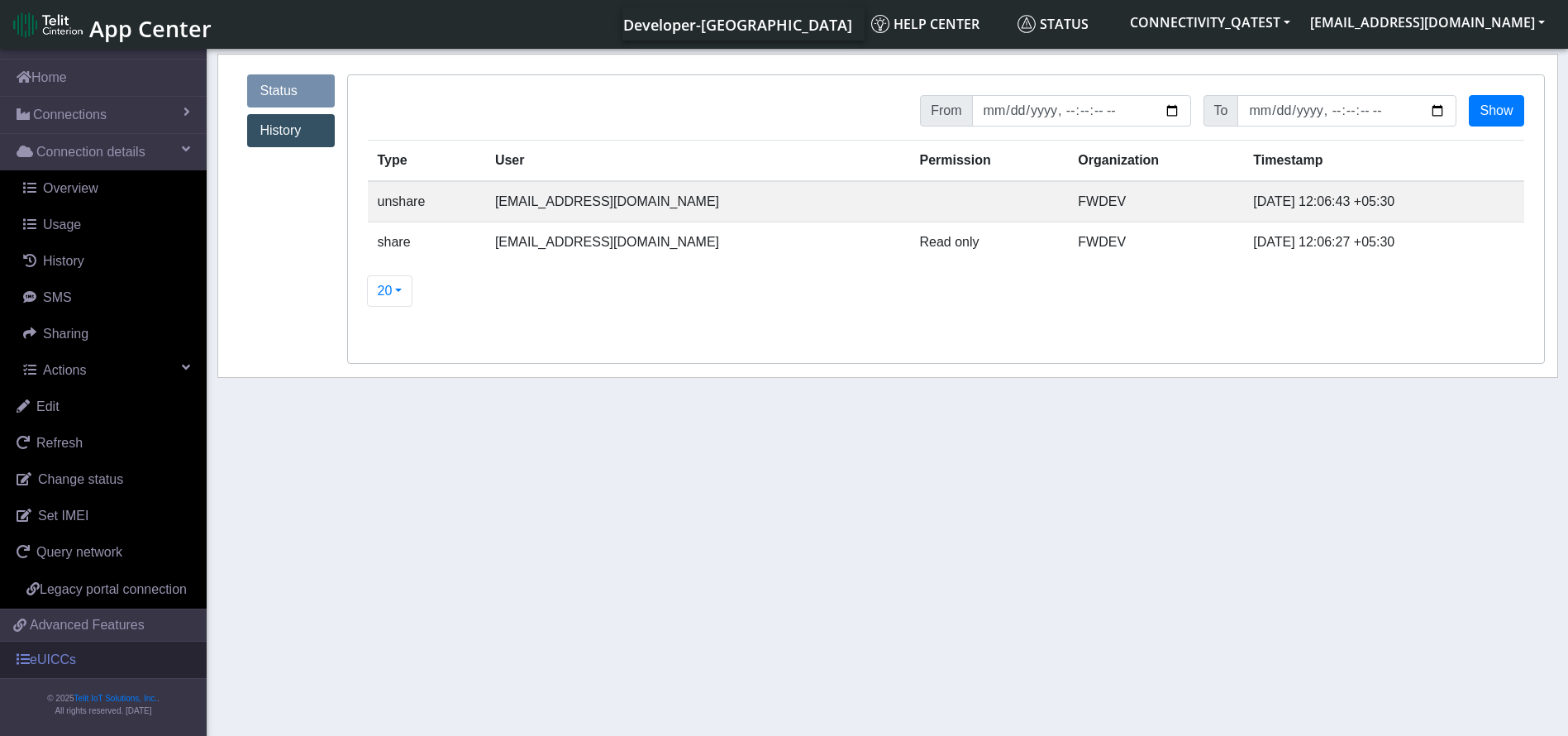
click at [51, 661] on link "eUICCs" at bounding box center [103, 659] width 207 height 36
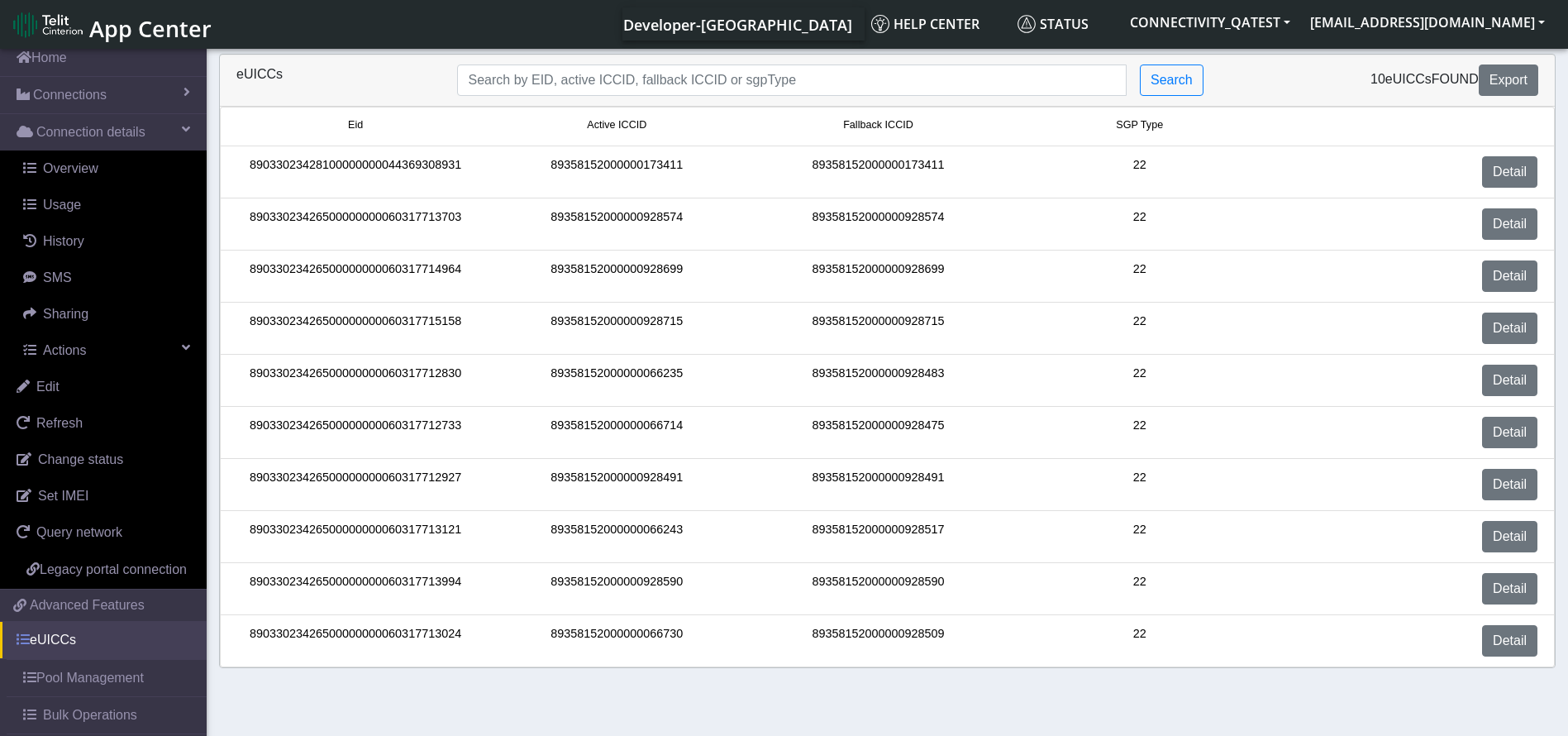
scroll to position [119, 0]
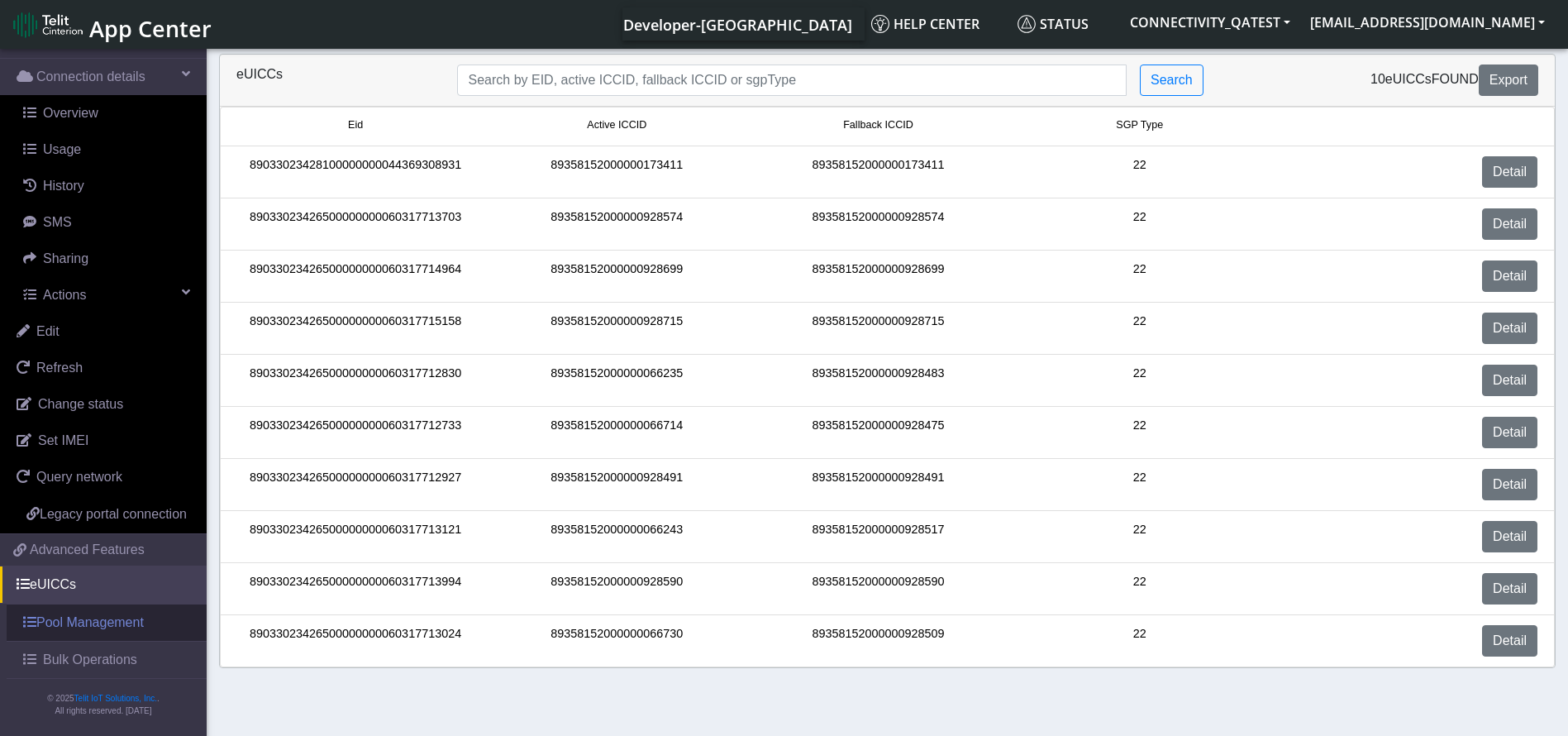
click at [79, 628] on link "Pool Management" at bounding box center [107, 622] width 200 height 36
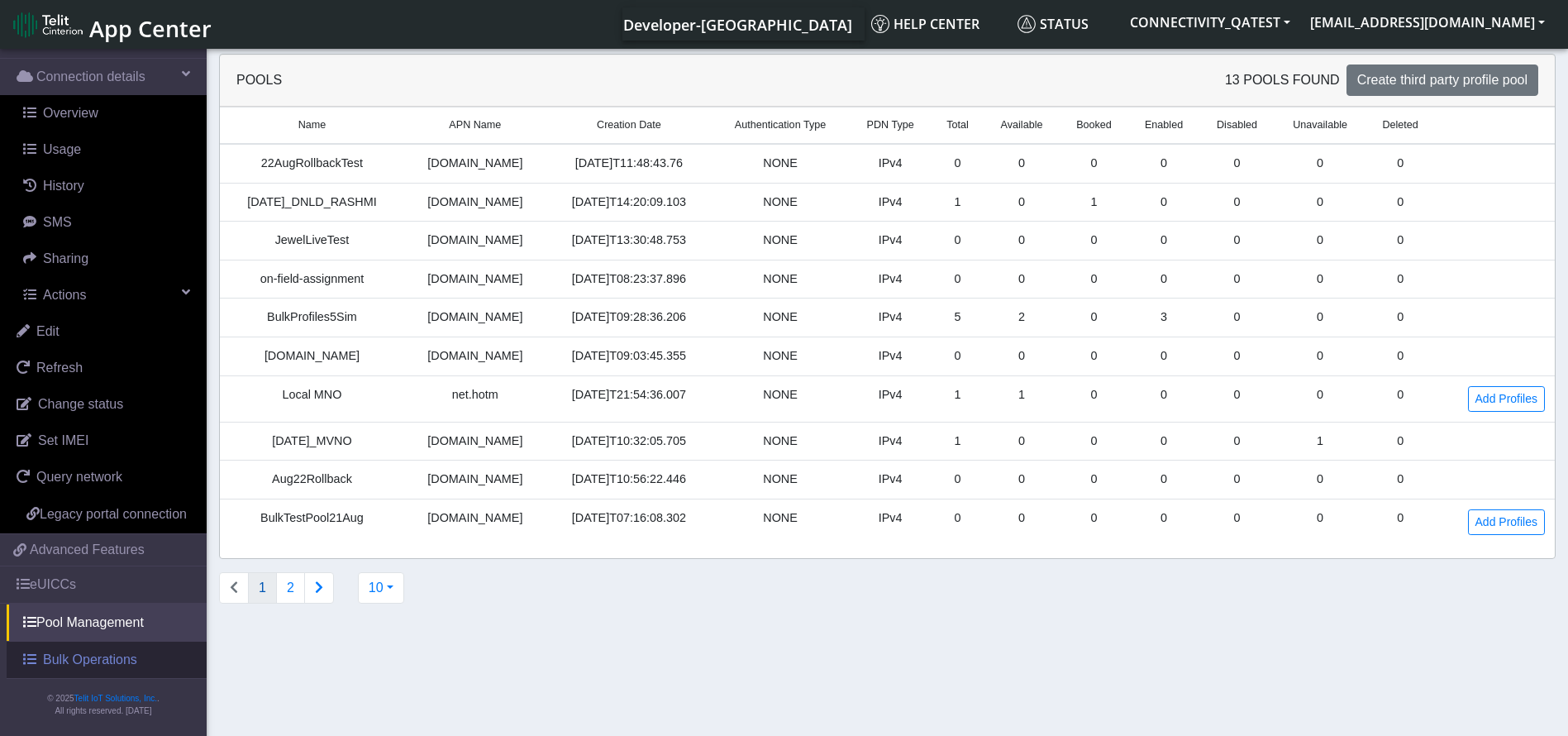
click at [76, 669] on span "Bulk Operations" at bounding box center [90, 659] width 94 height 20
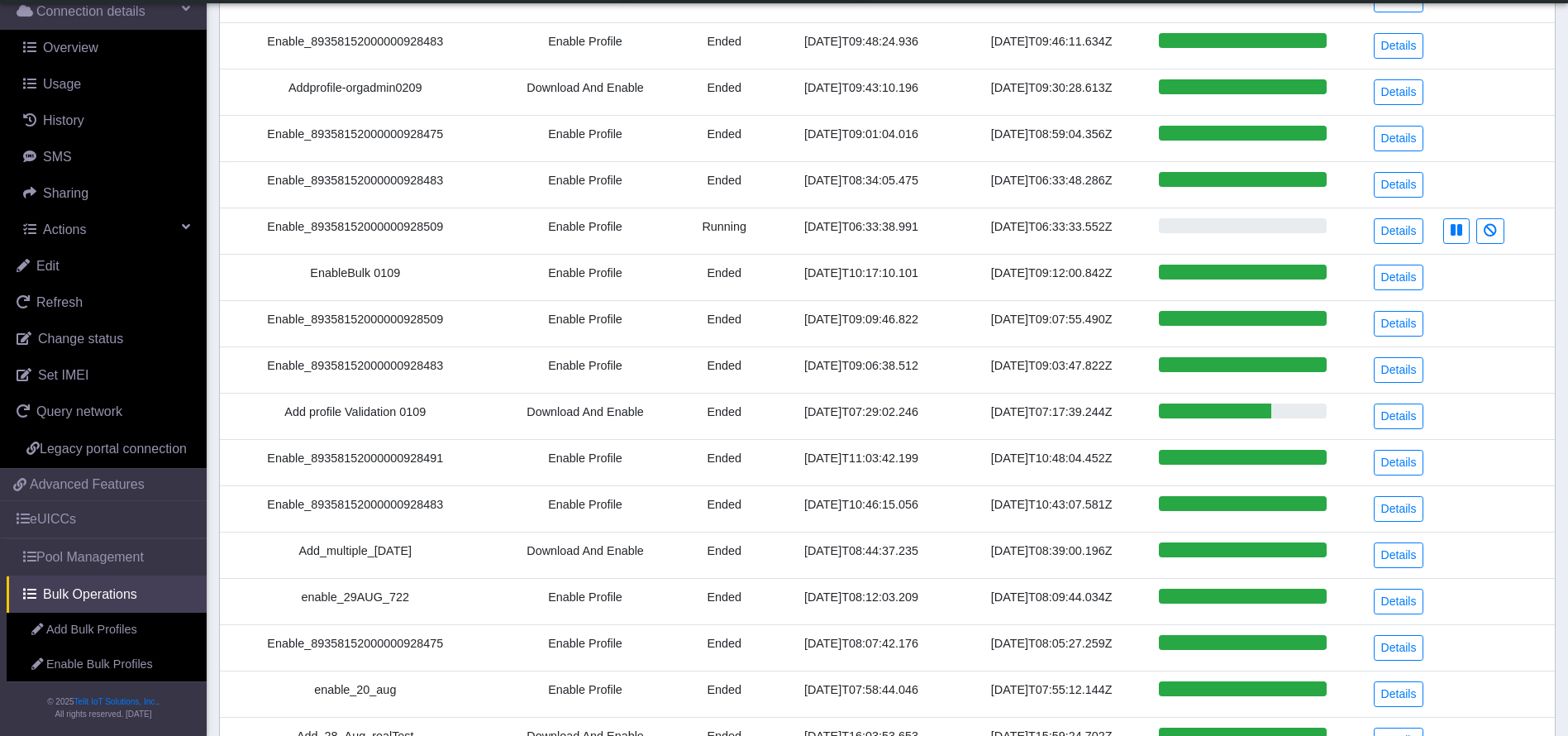
scroll to position [407, 0]
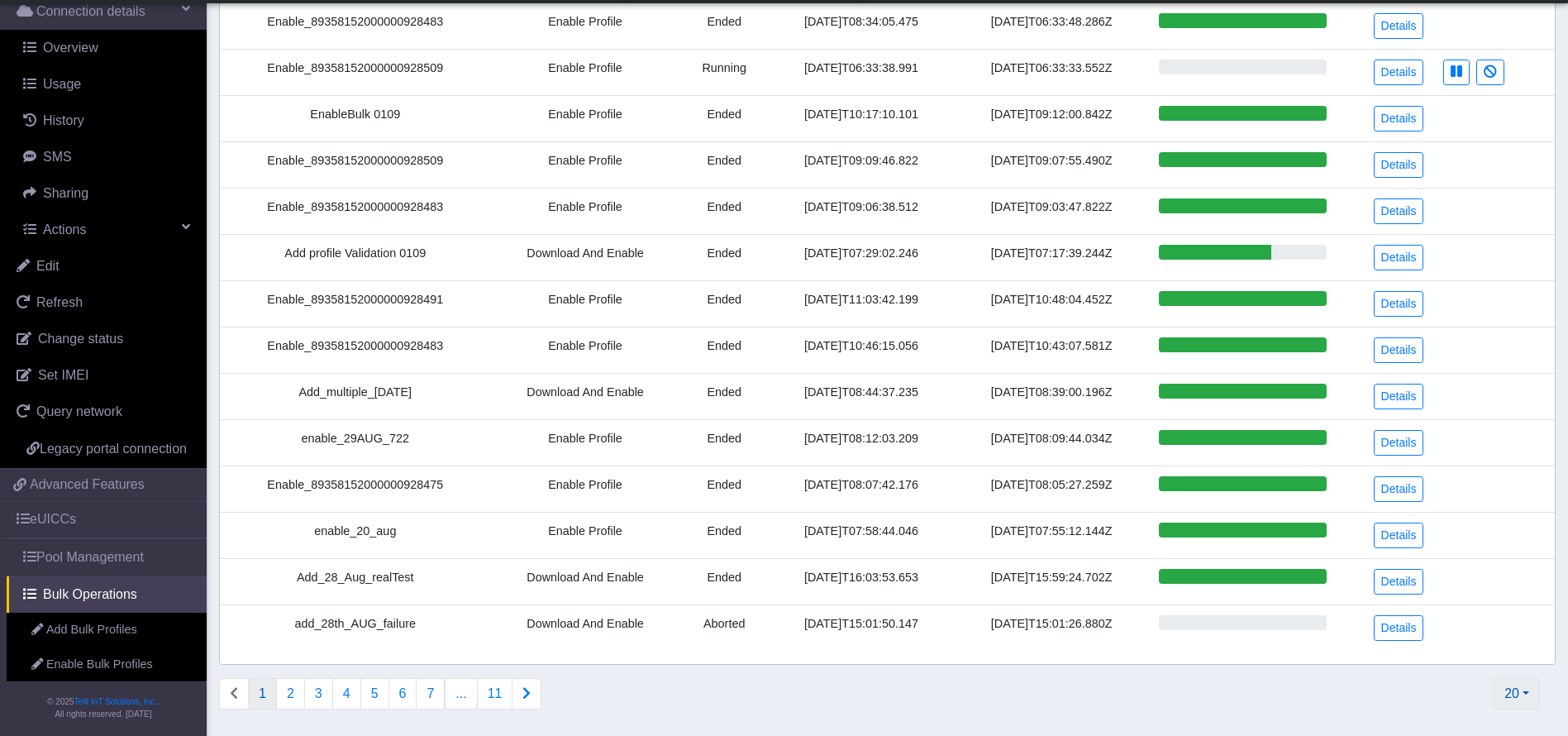
click at [1518, 691] on button "20" at bounding box center [1518, 694] width 47 height 32
click at [1417, 650] on button "1000" at bounding box center [1474, 656] width 131 height 26
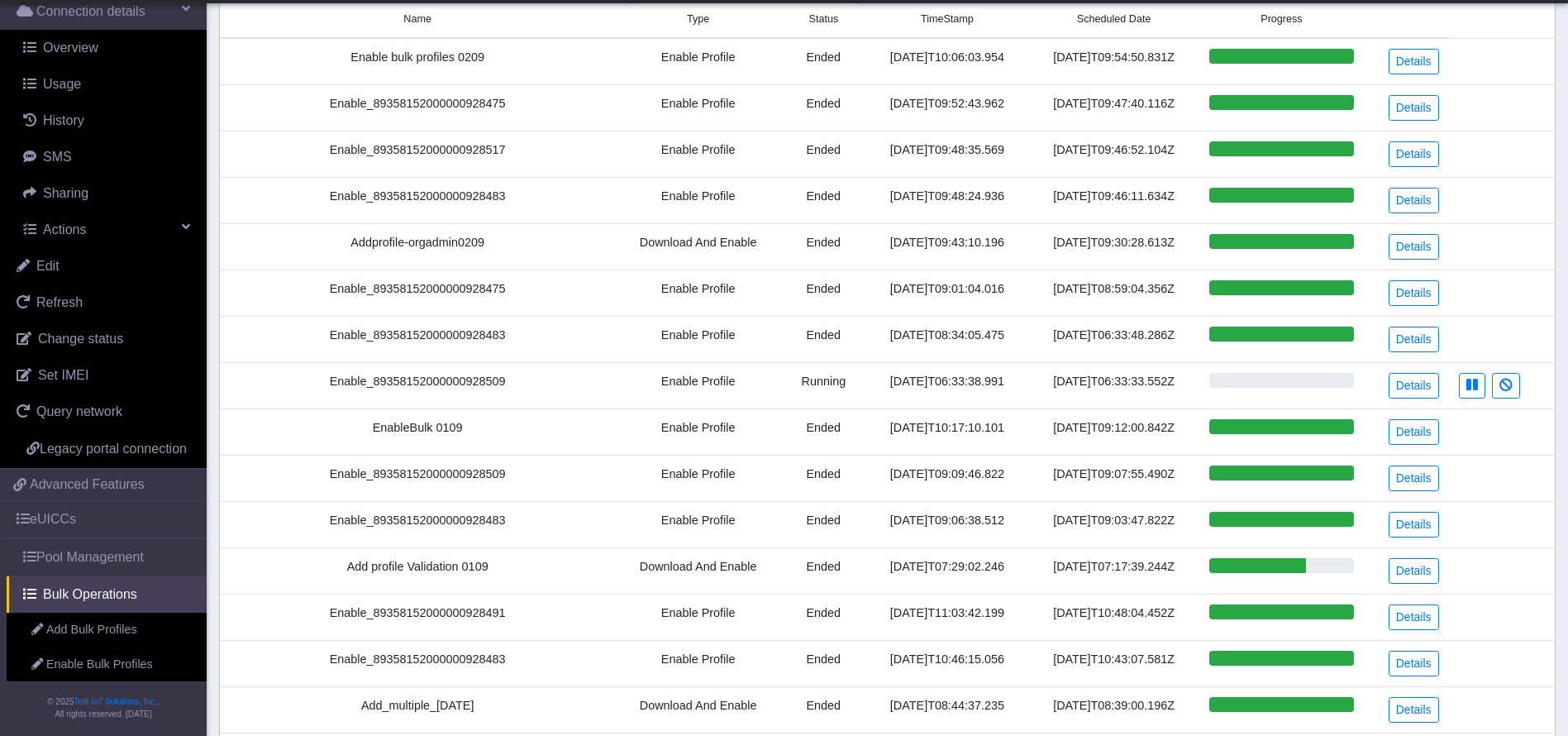
scroll to position [0, 0]
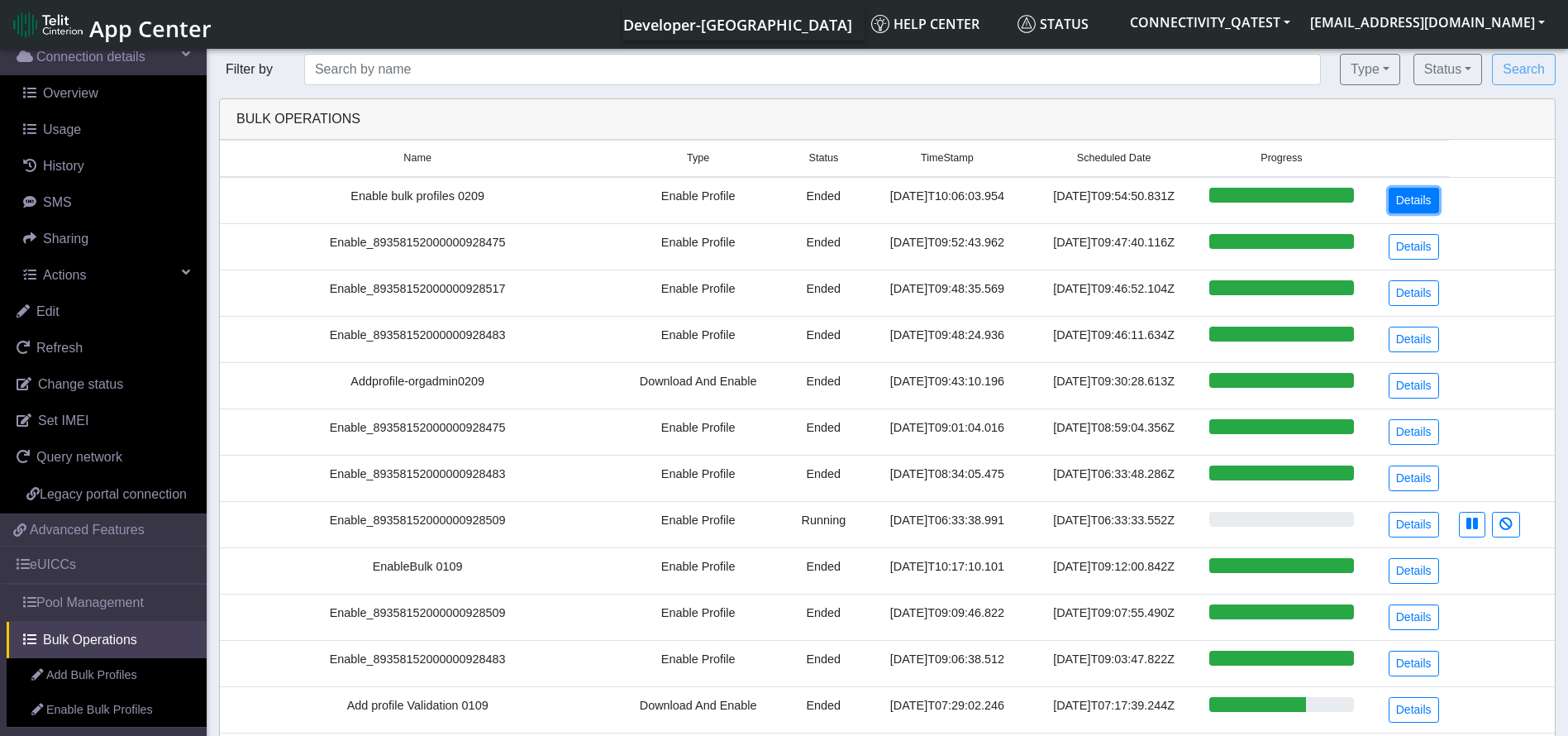
click at [1404, 202] on link "Details" at bounding box center [1415, 200] width 50 height 25
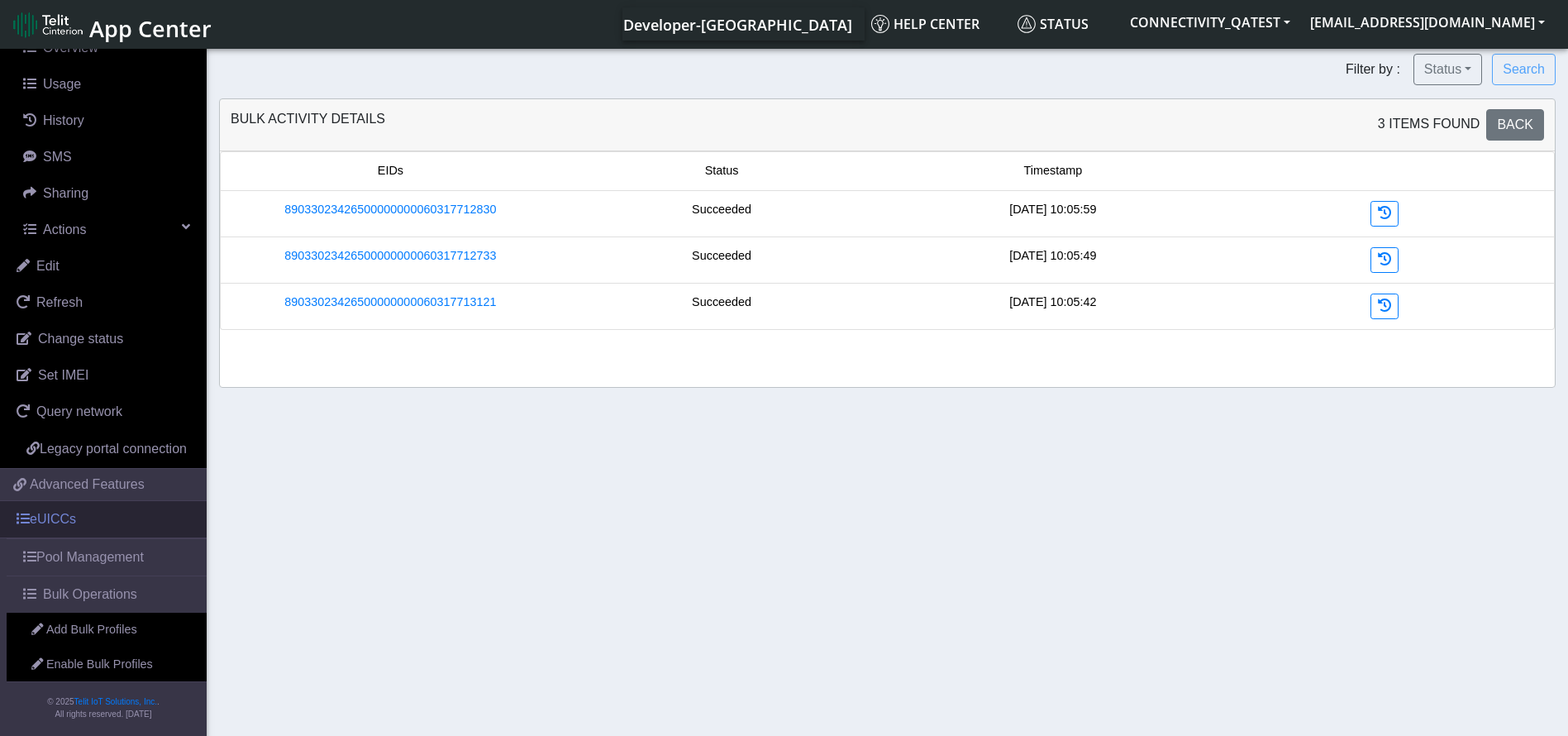
scroll to position [188, 0]
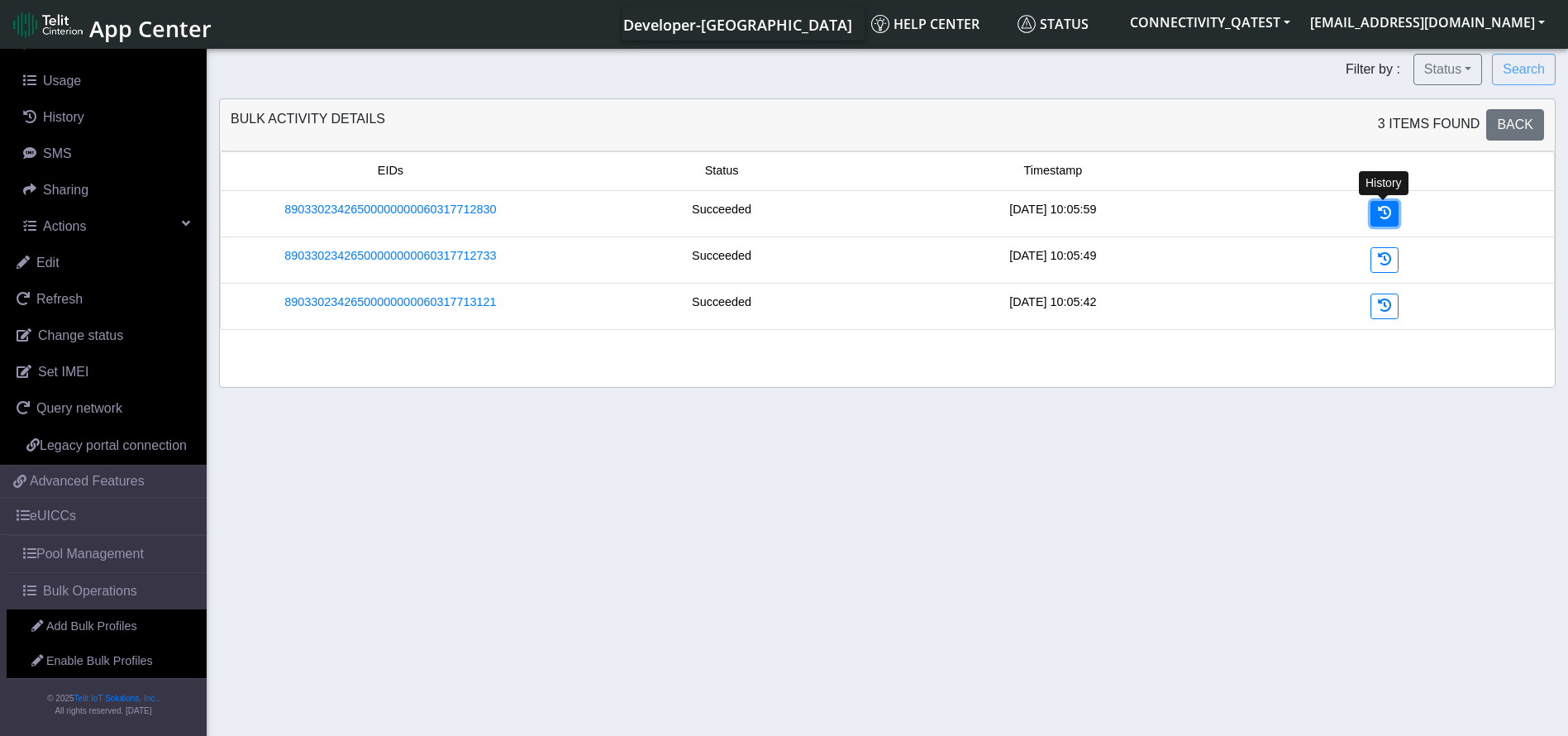
click at [1379, 204] on link at bounding box center [1385, 213] width 28 height 25
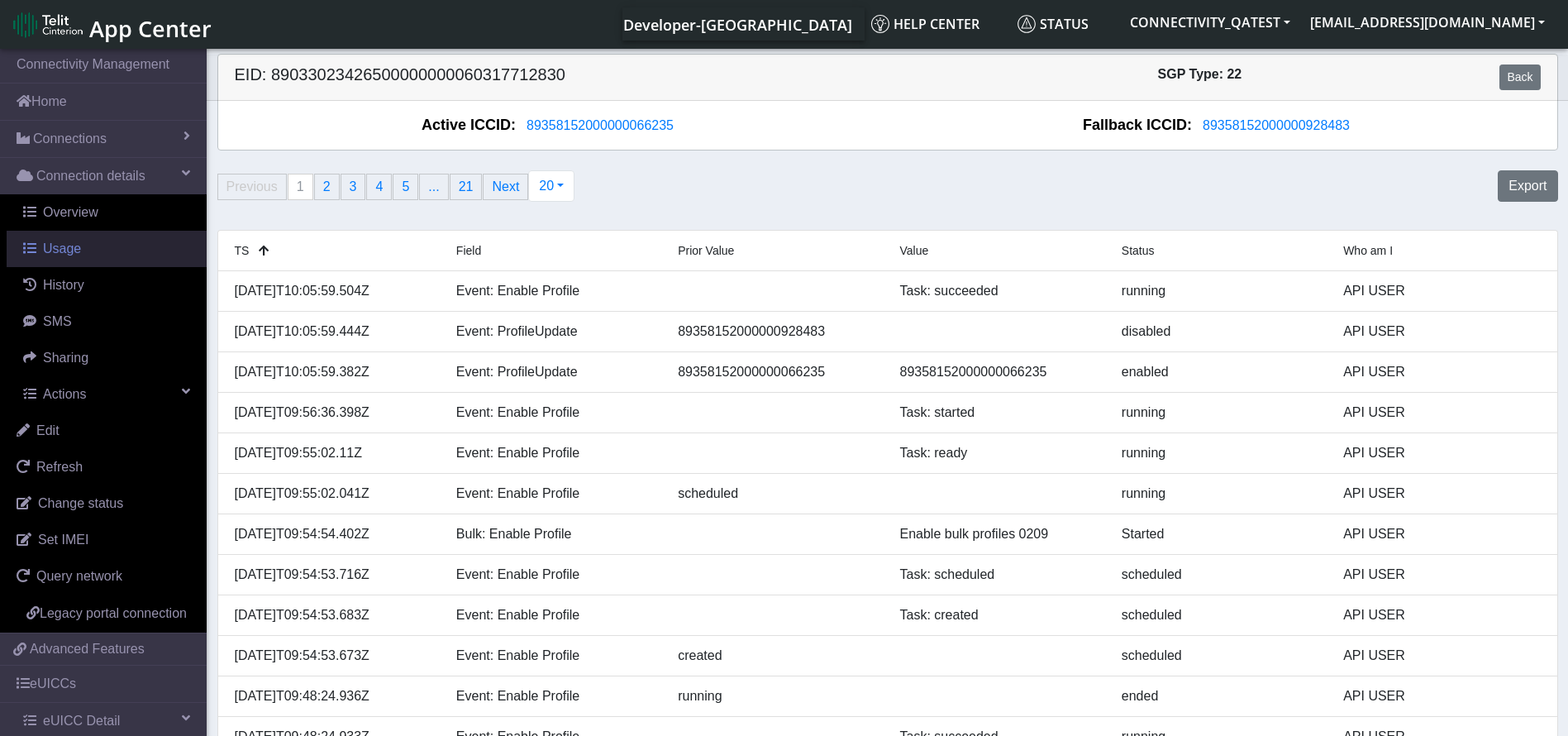
click at [57, 247] on span "Usage" at bounding box center [62, 248] width 38 height 14
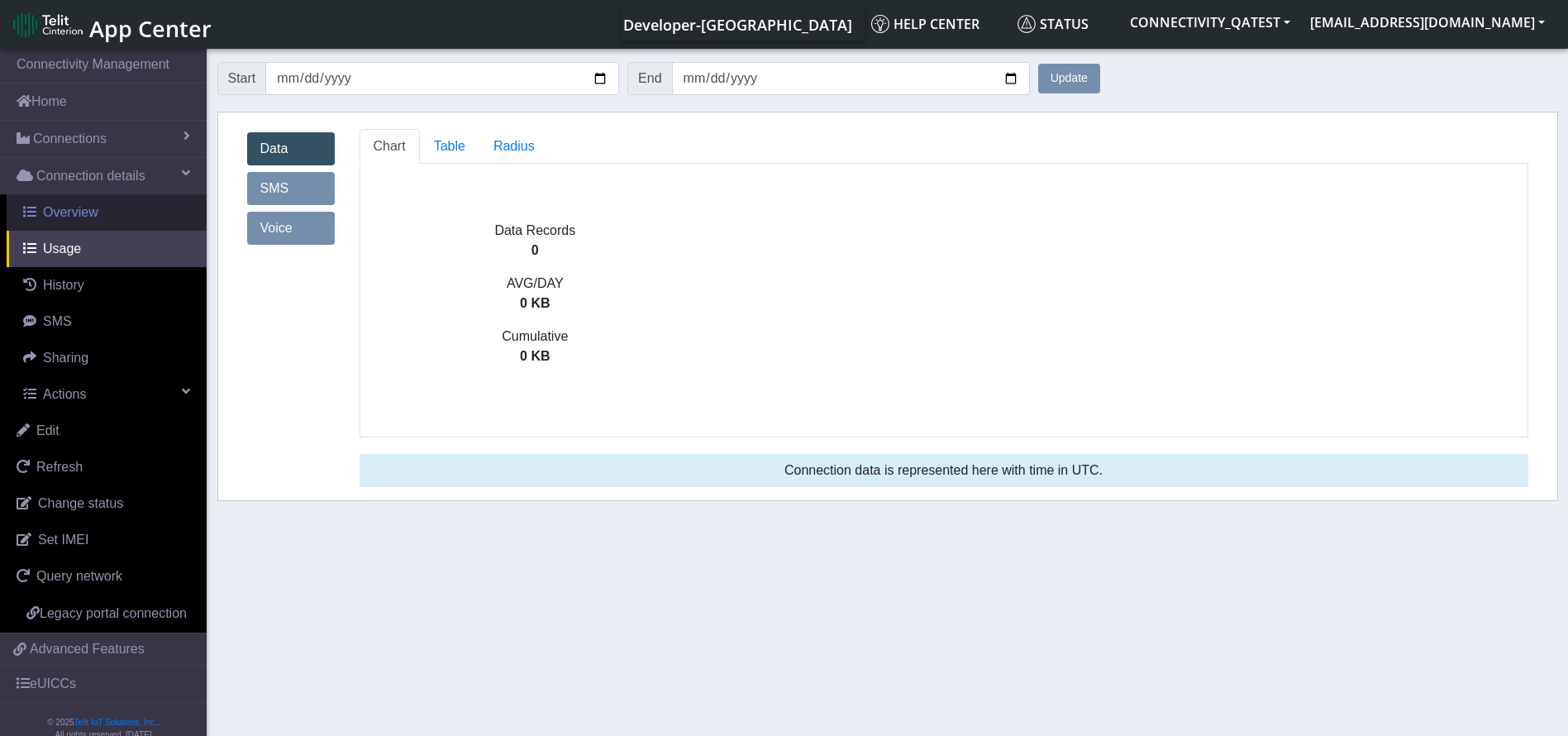
click at [120, 209] on link "Overview" at bounding box center [107, 212] width 200 height 36
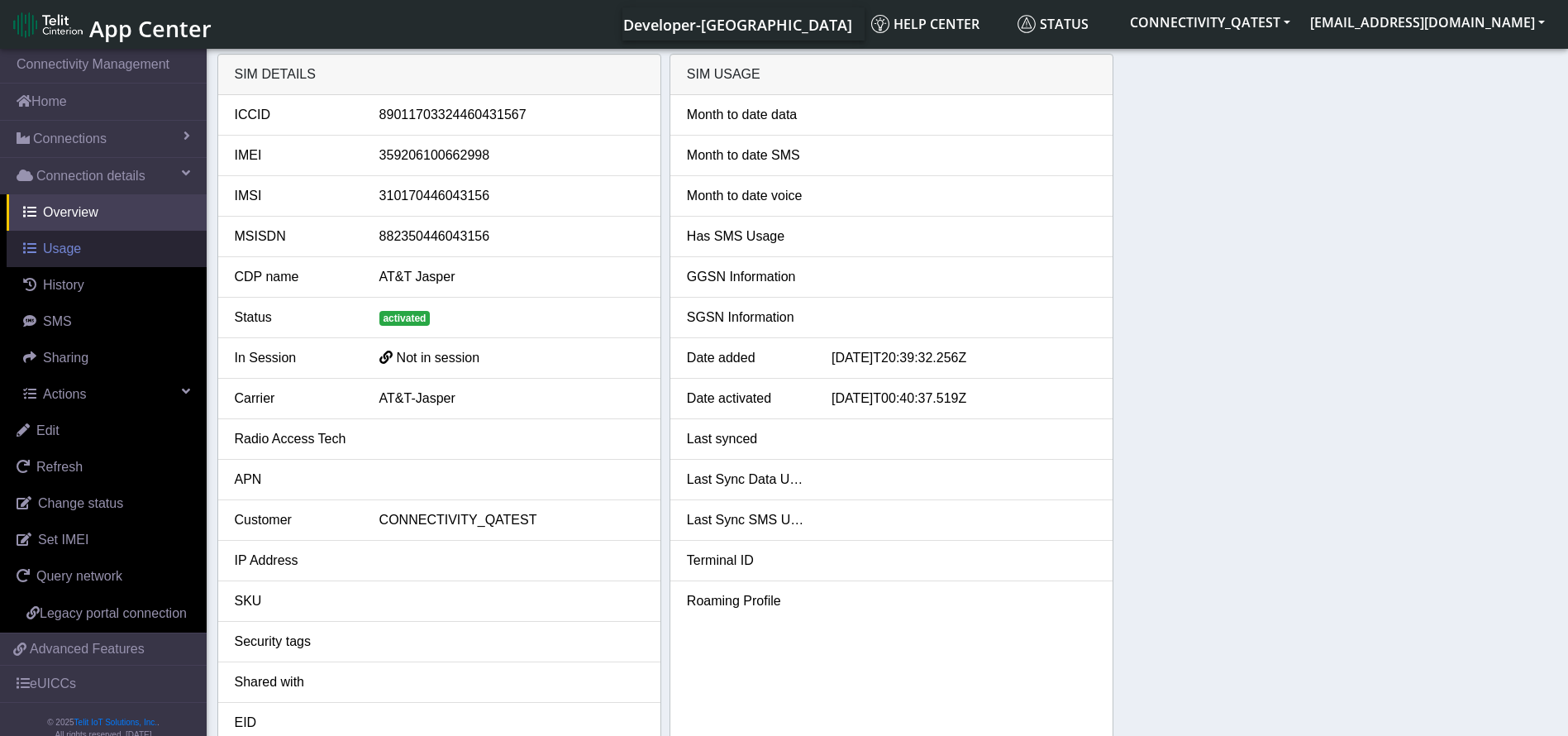
click at [49, 238] on link "Usage" at bounding box center [107, 249] width 200 height 36
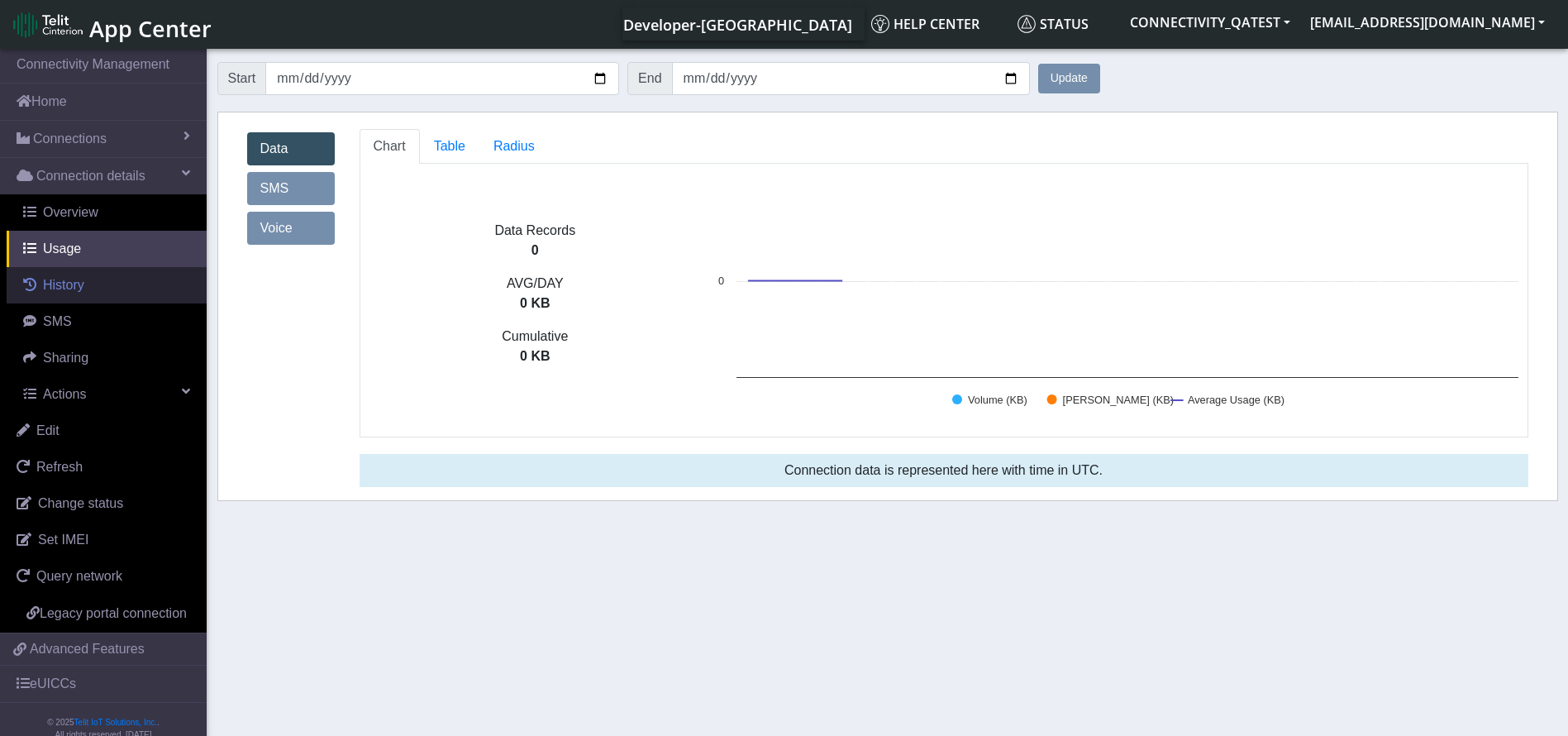
click at [78, 296] on link "History" at bounding box center [107, 285] width 200 height 36
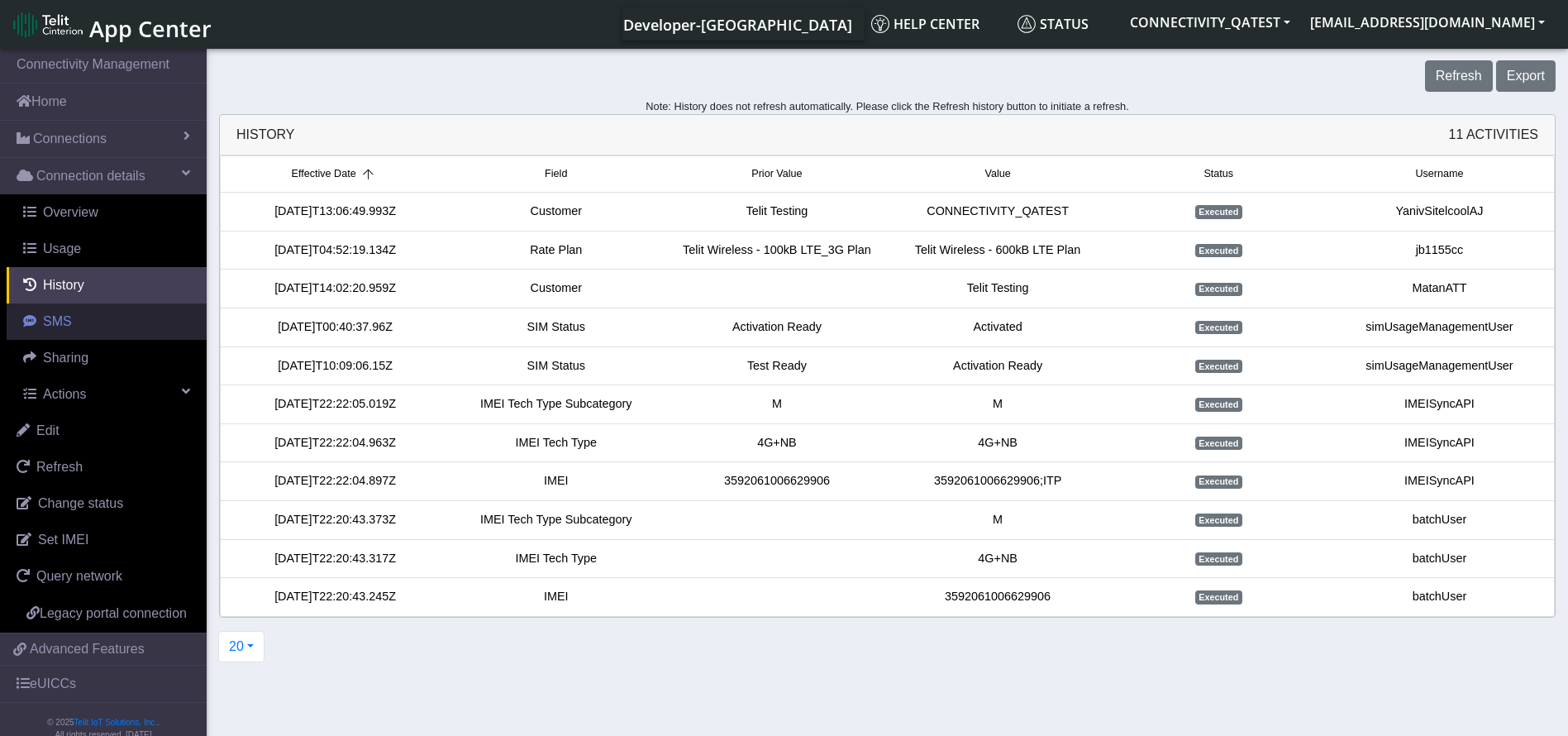
click at [75, 328] on link "SMS" at bounding box center [107, 322] width 200 height 36
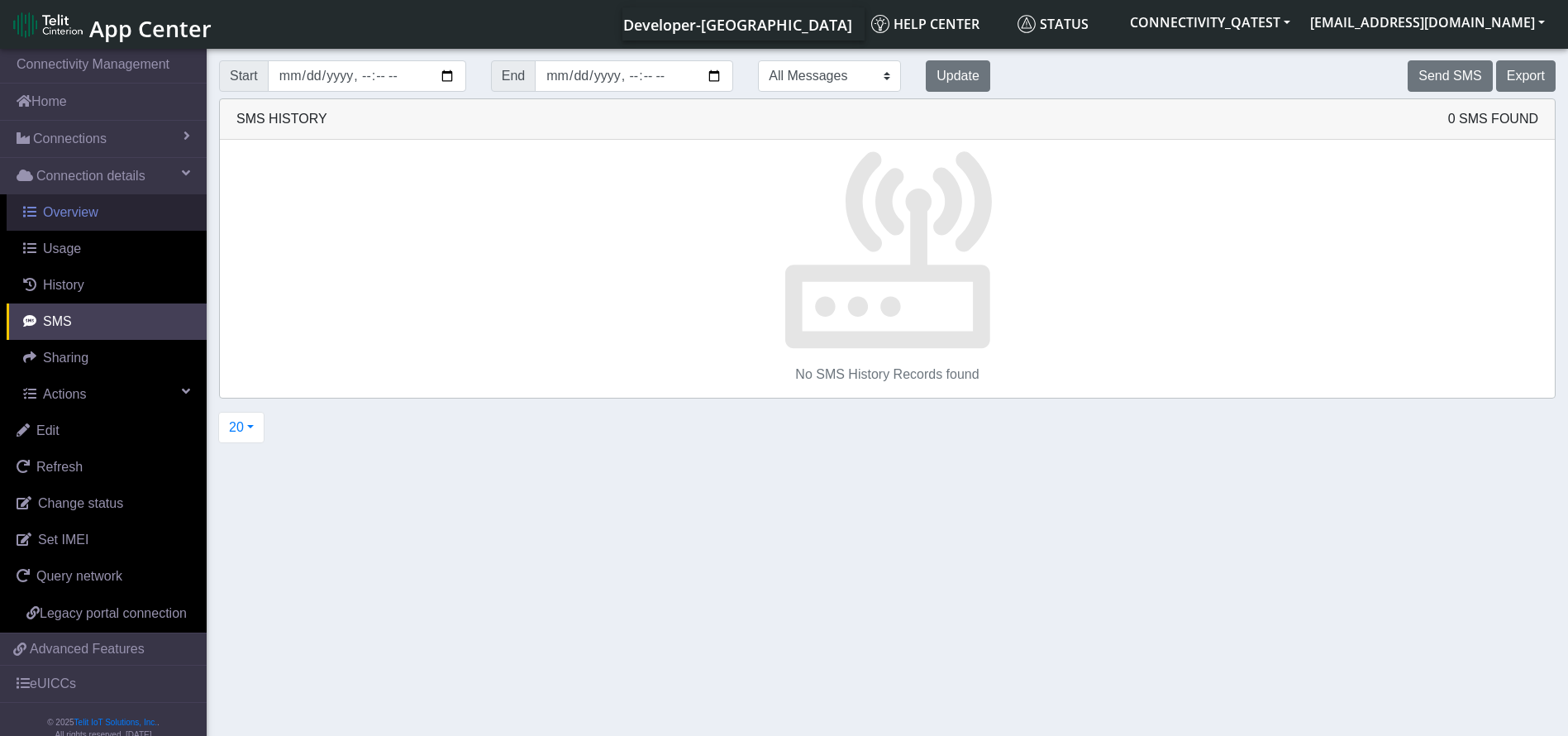
click at [110, 225] on link "Overview" at bounding box center [107, 212] width 200 height 36
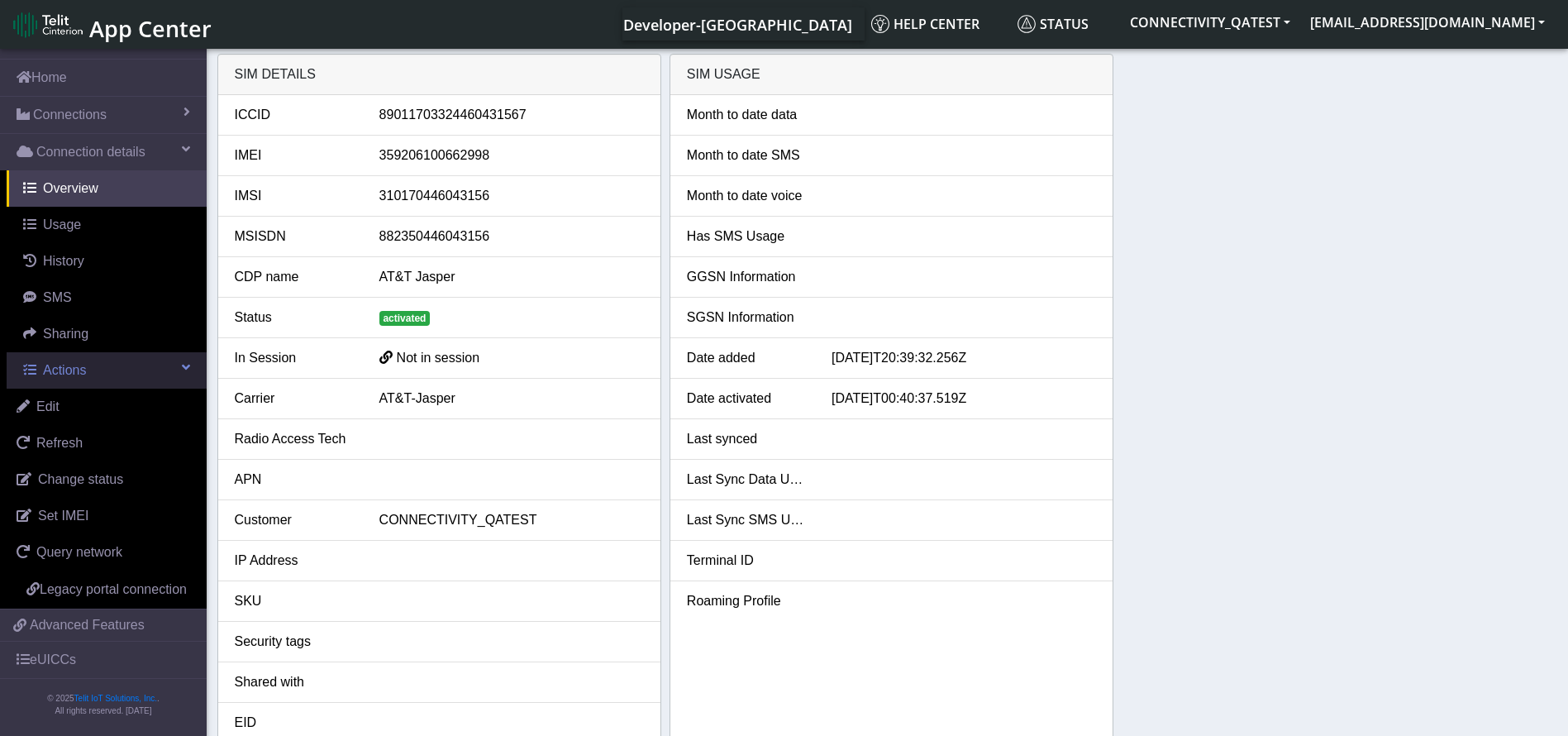
scroll to position [44, 0]
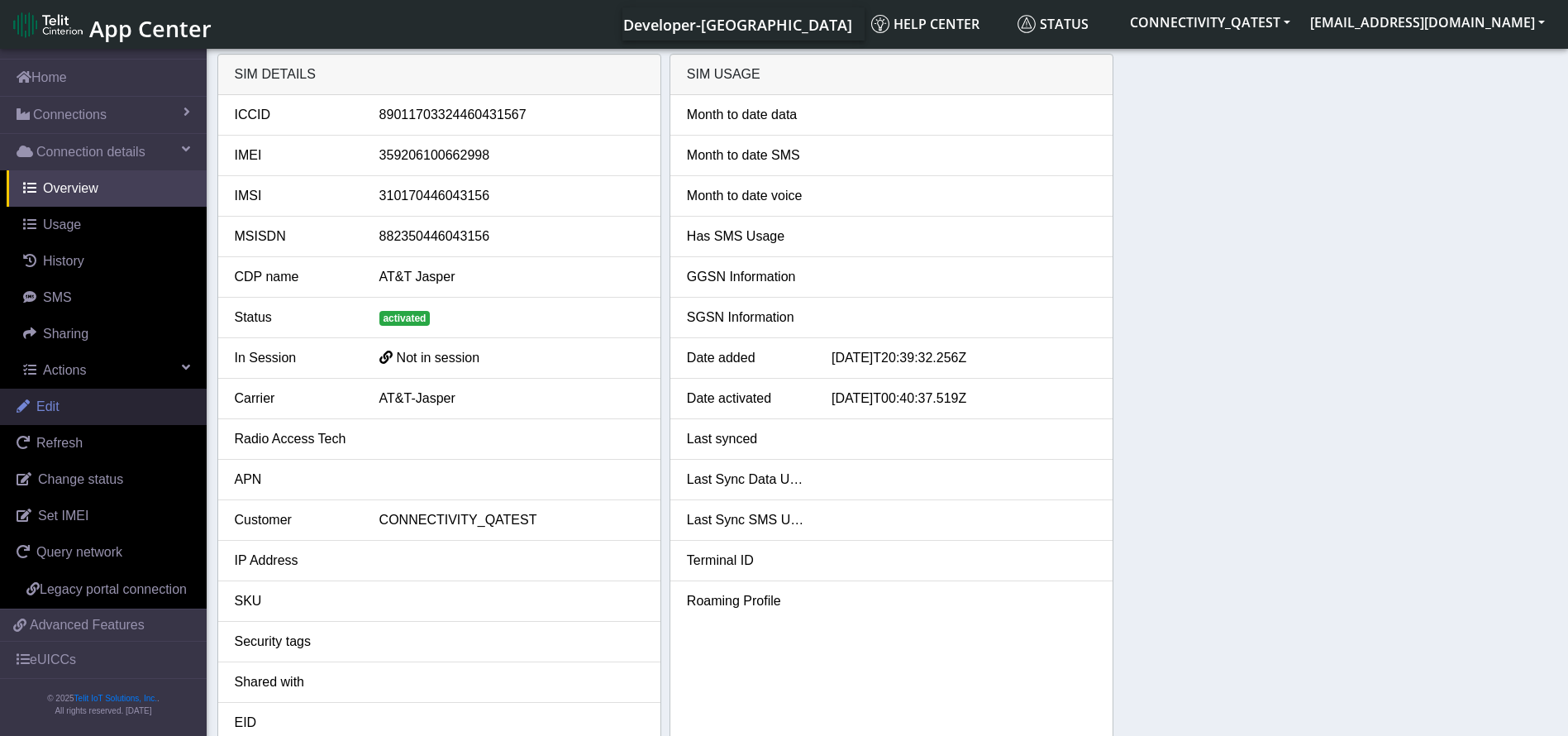
click at [66, 392] on link "Edit" at bounding box center [103, 407] width 207 height 36
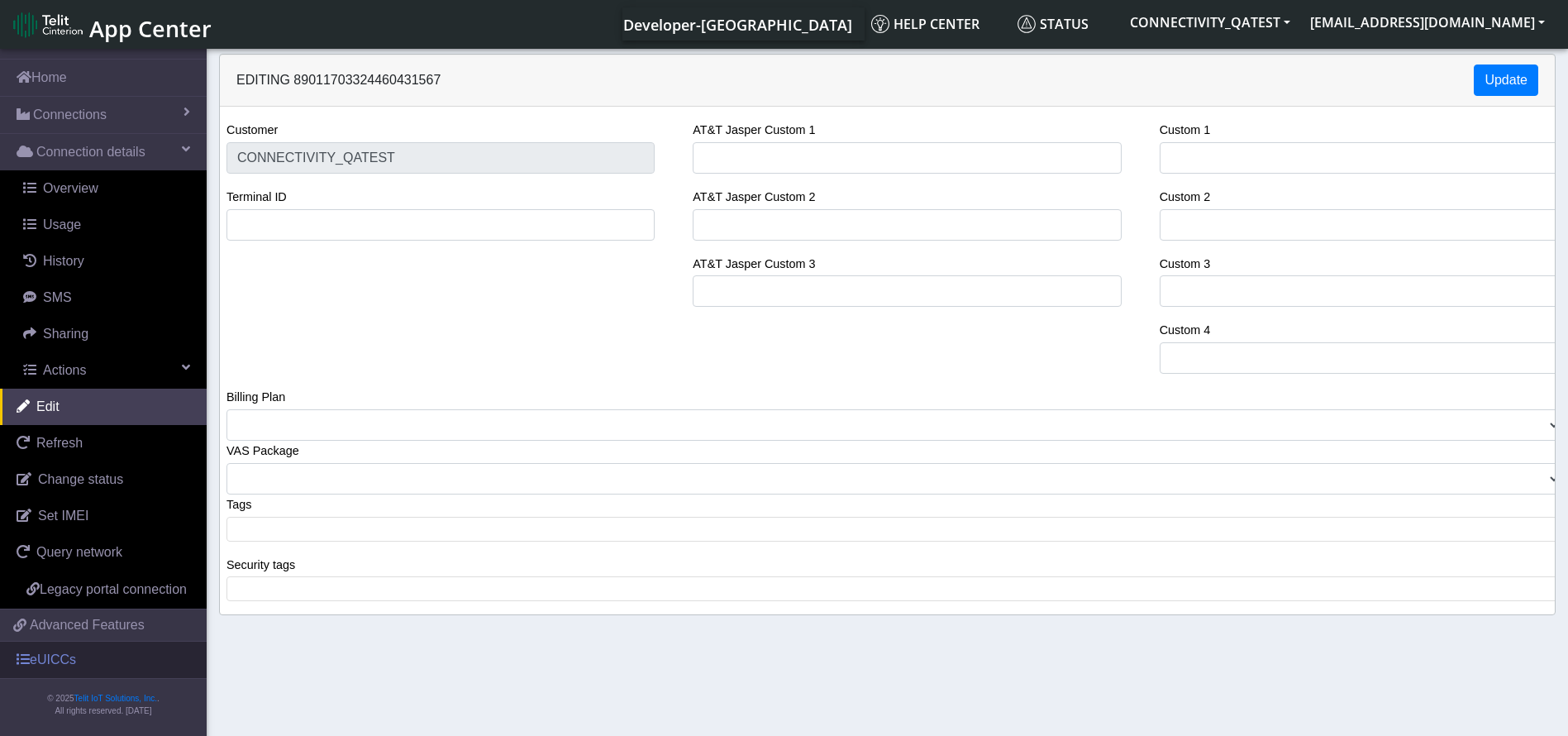
click at [49, 677] on link "eUICCs" at bounding box center [103, 659] width 207 height 36
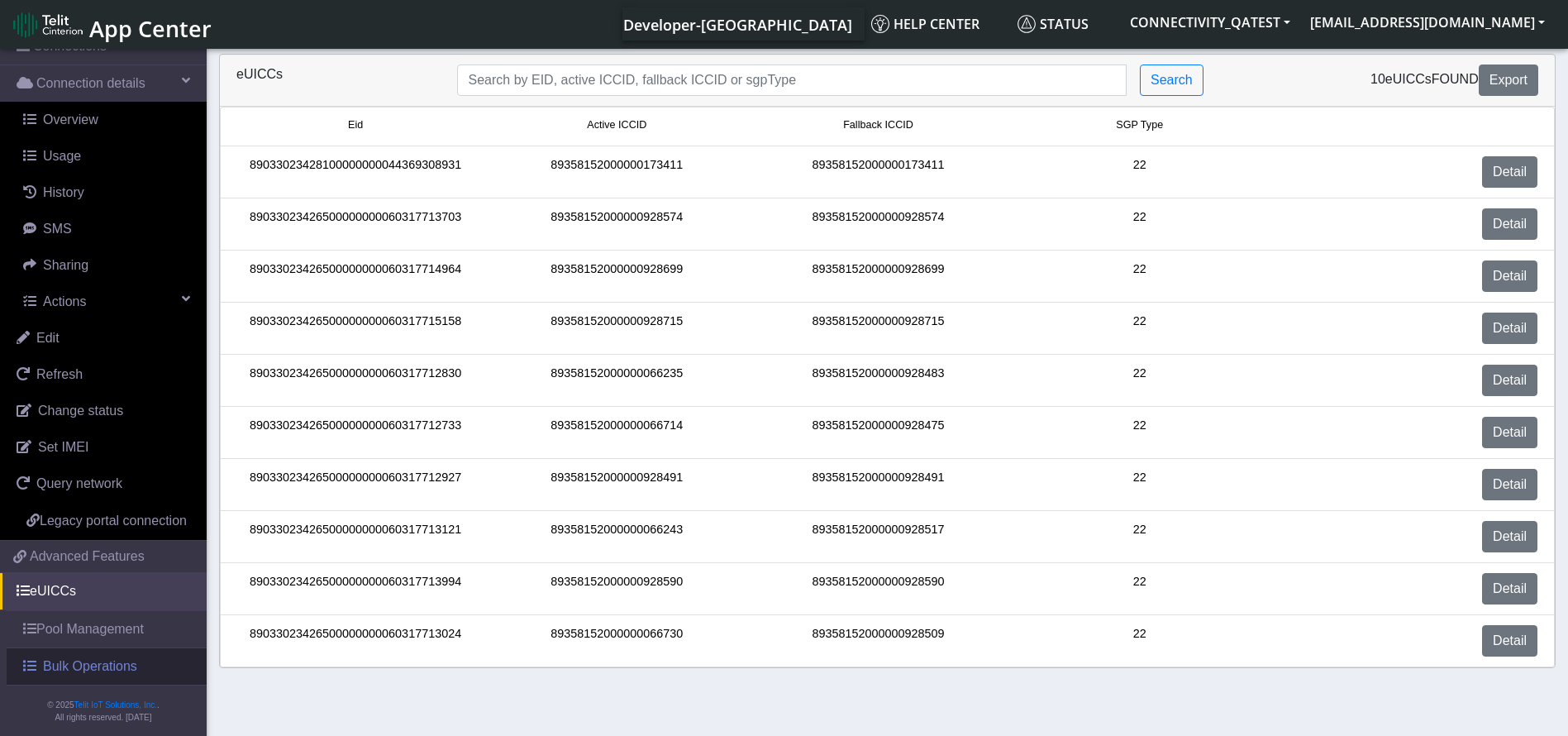
scroll to position [119, 0]
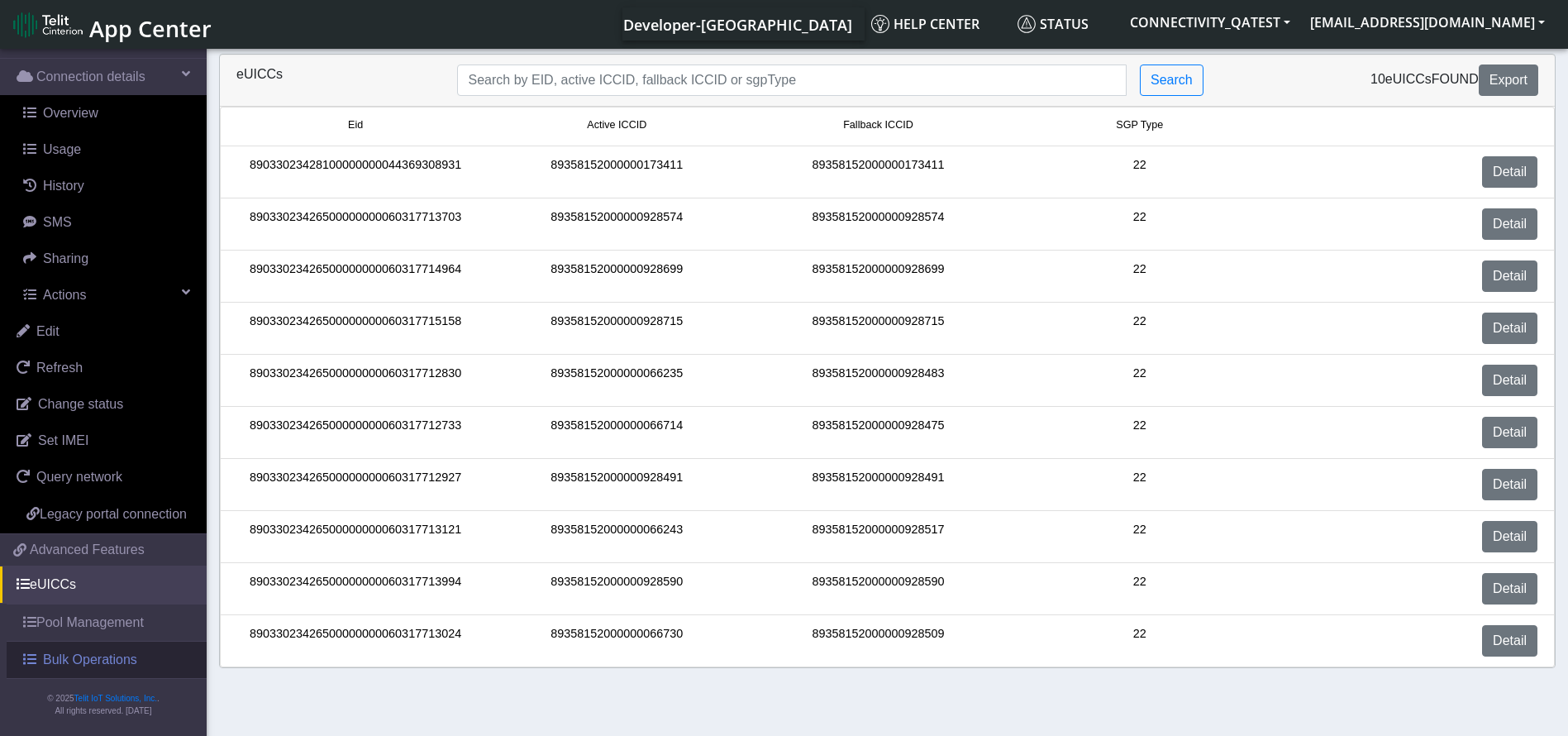
click at [68, 662] on span "Bulk Operations" at bounding box center [90, 659] width 94 height 20
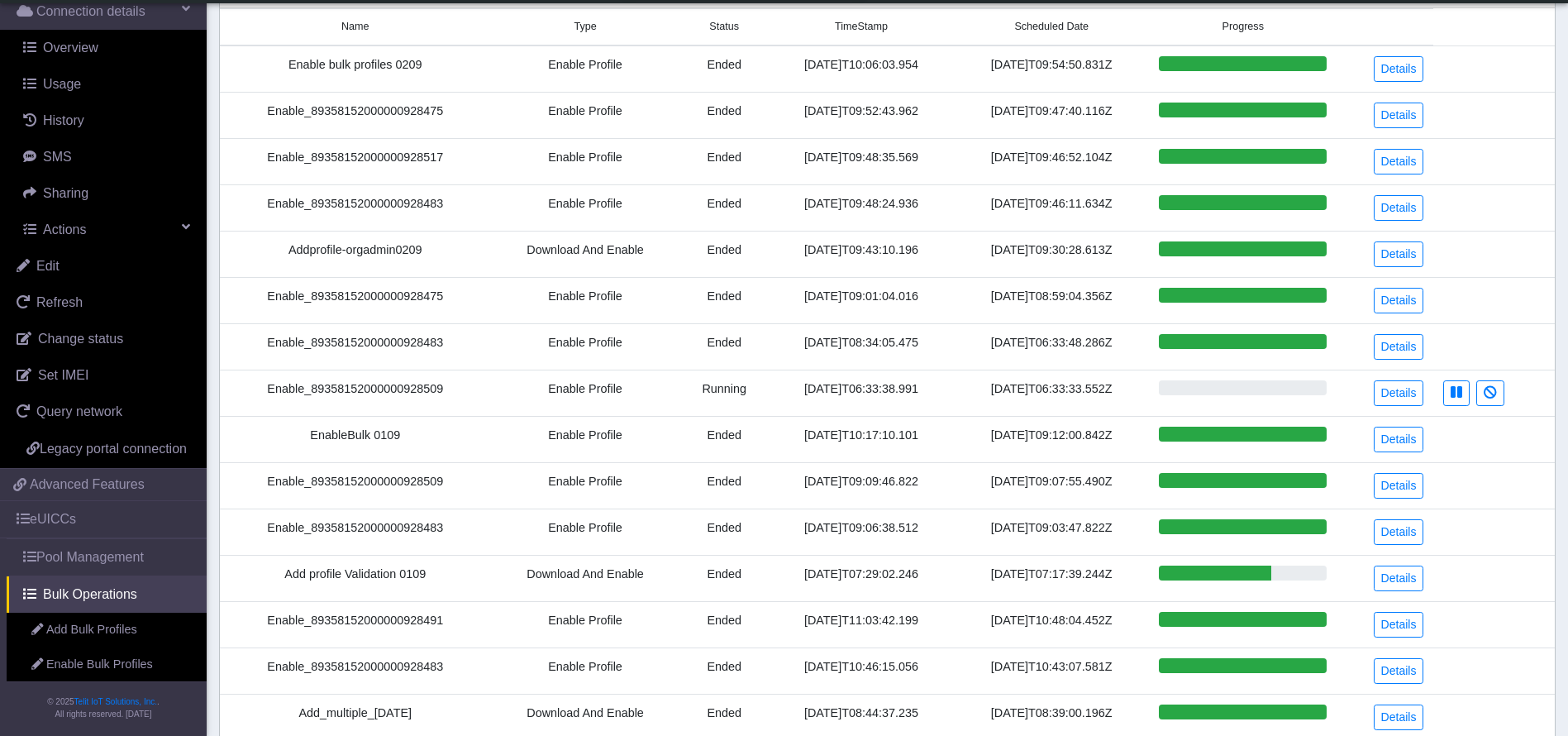
scroll to position [124, 0]
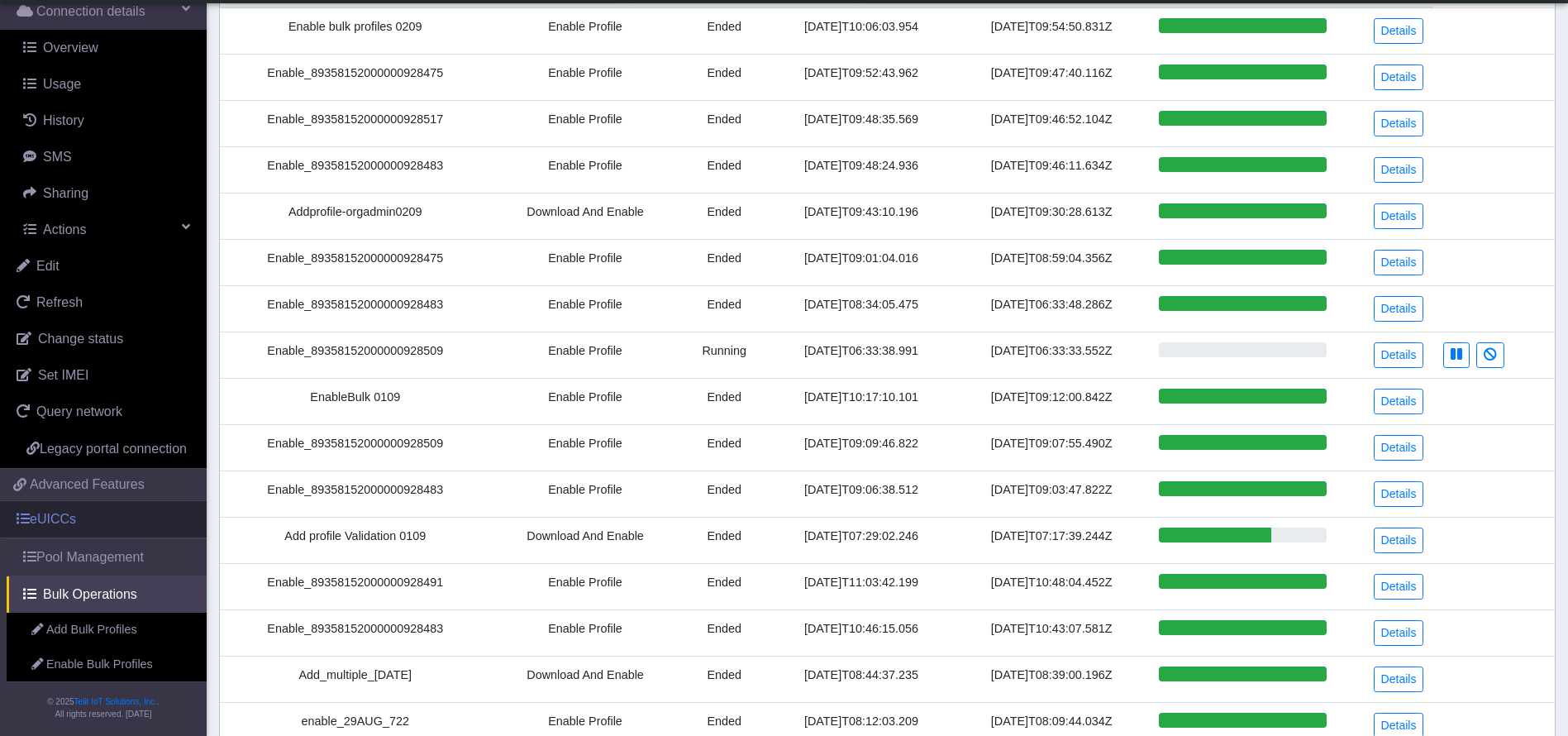
click at [76, 533] on link "eUICCs" at bounding box center [103, 519] width 207 height 36
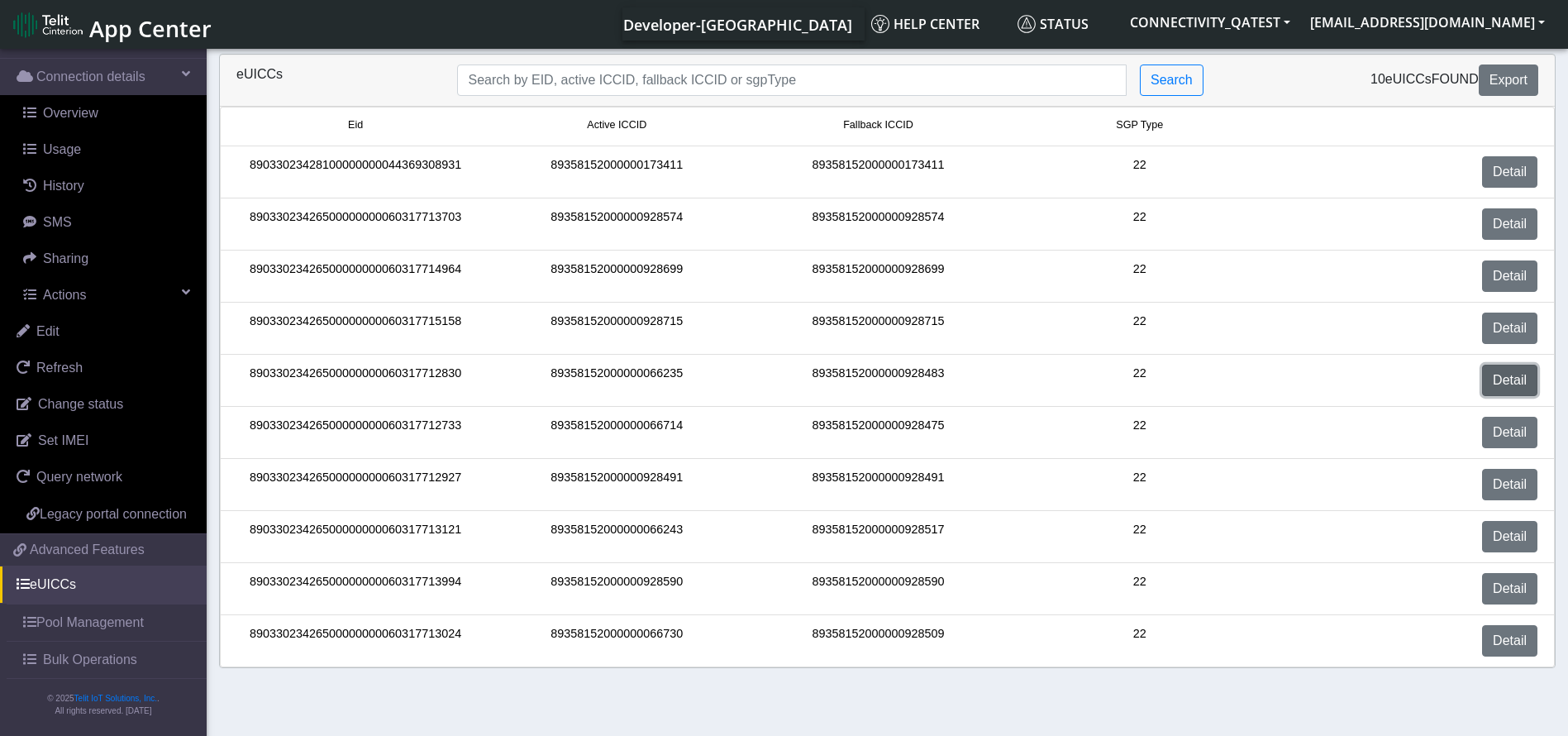
click at [1500, 372] on link "Detail" at bounding box center [1510, 381] width 55 height 32
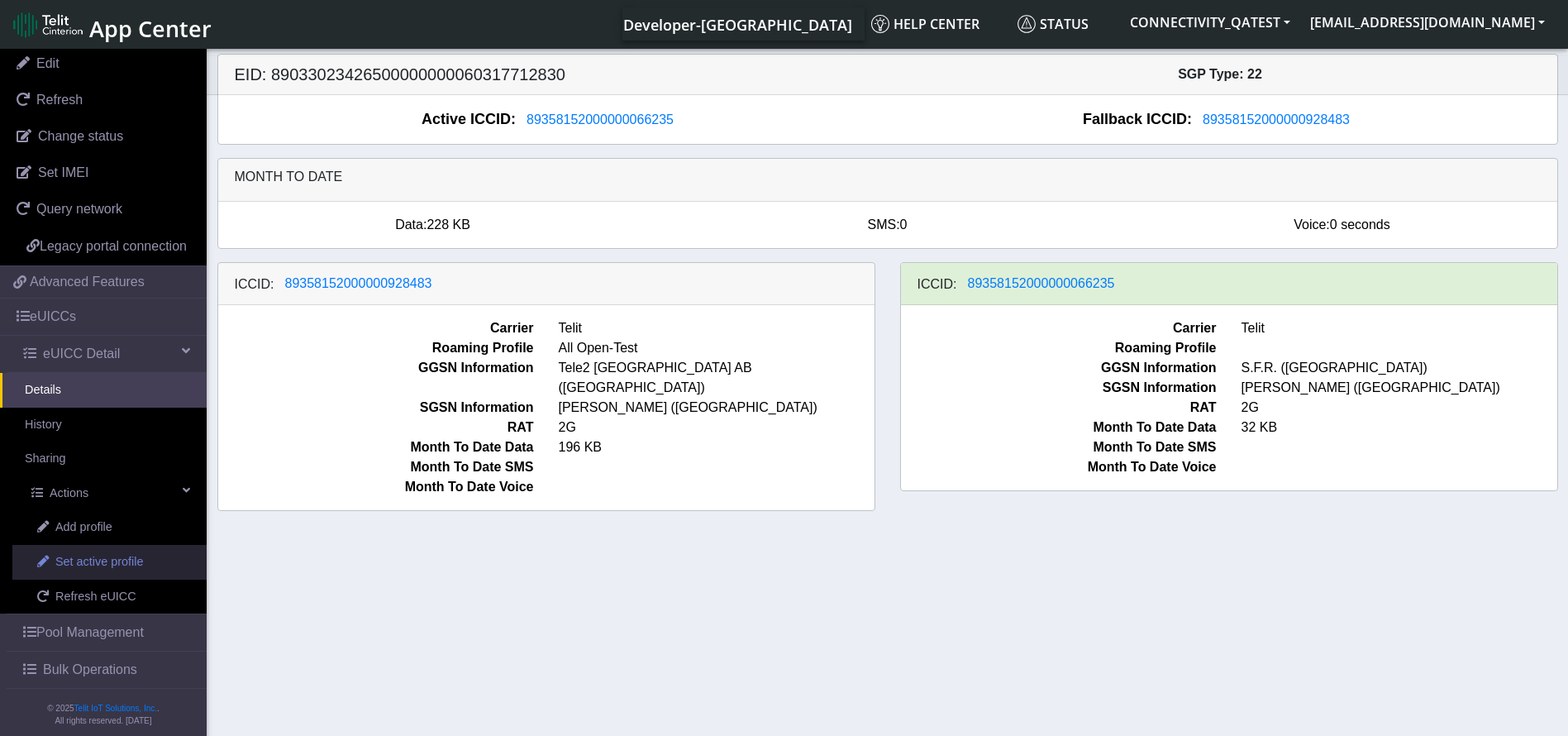
click at [101, 571] on span "Set active profile" at bounding box center [99, 562] width 88 height 18
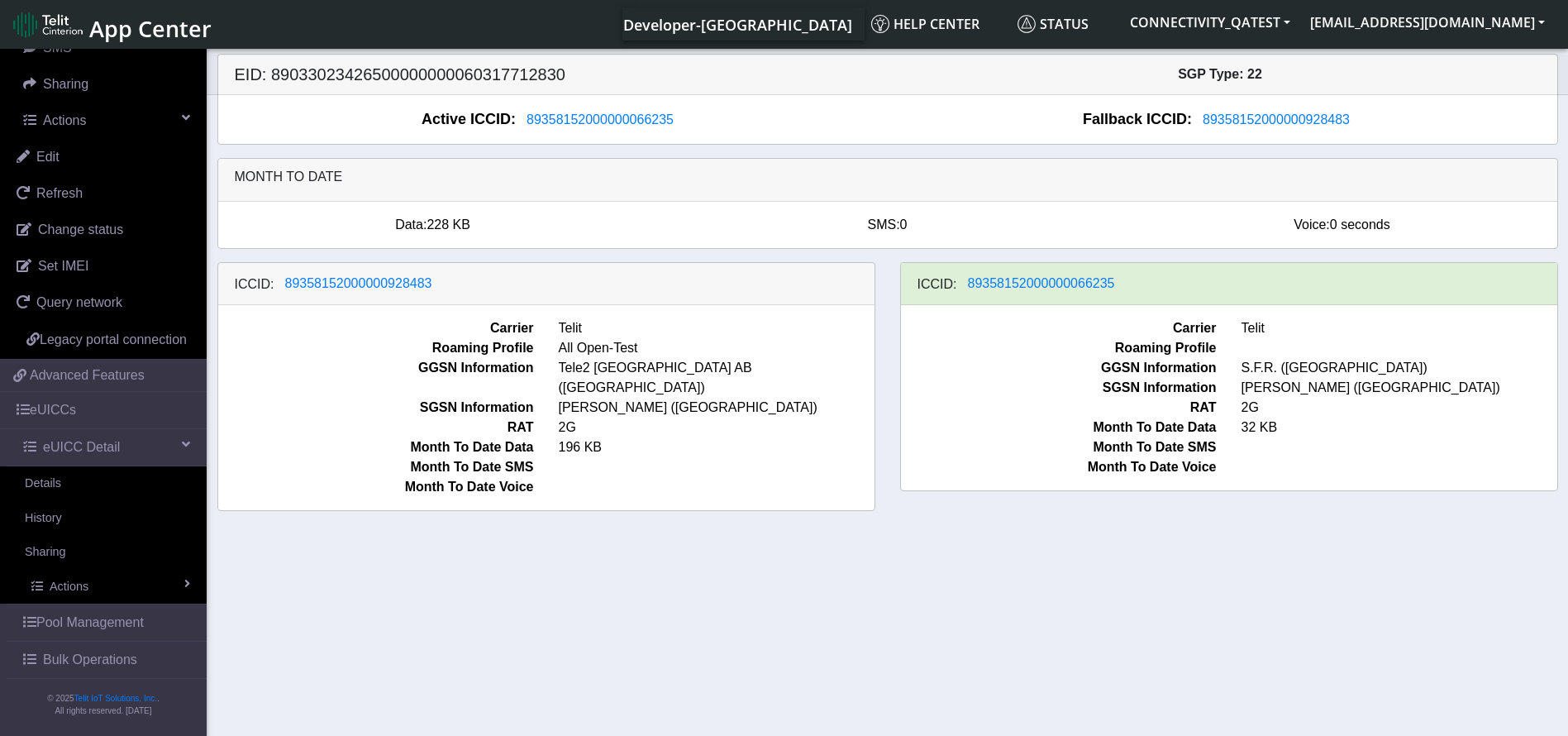
scroll to position [294, 0]
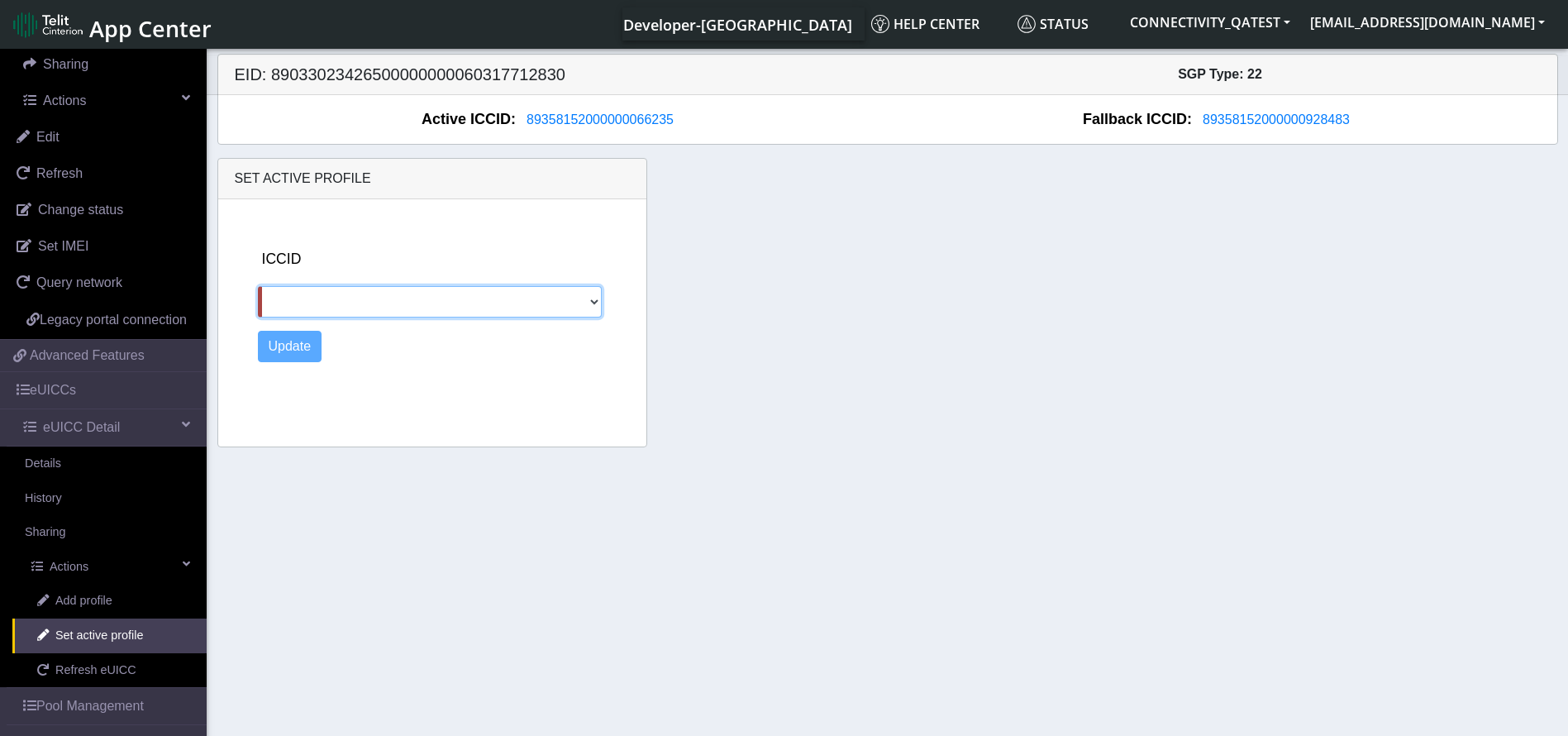
click at [389, 311] on select "89358152000000928483" at bounding box center [430, 302] width 344 height 32
select select "89358152000000928483"
click at [258, 286] on select "89358152000000928483" at bounding box center [430, 302] width 344 height 32
click at [282, 341] on button "Update" at bounding box center [290, 347] width 65 height 32
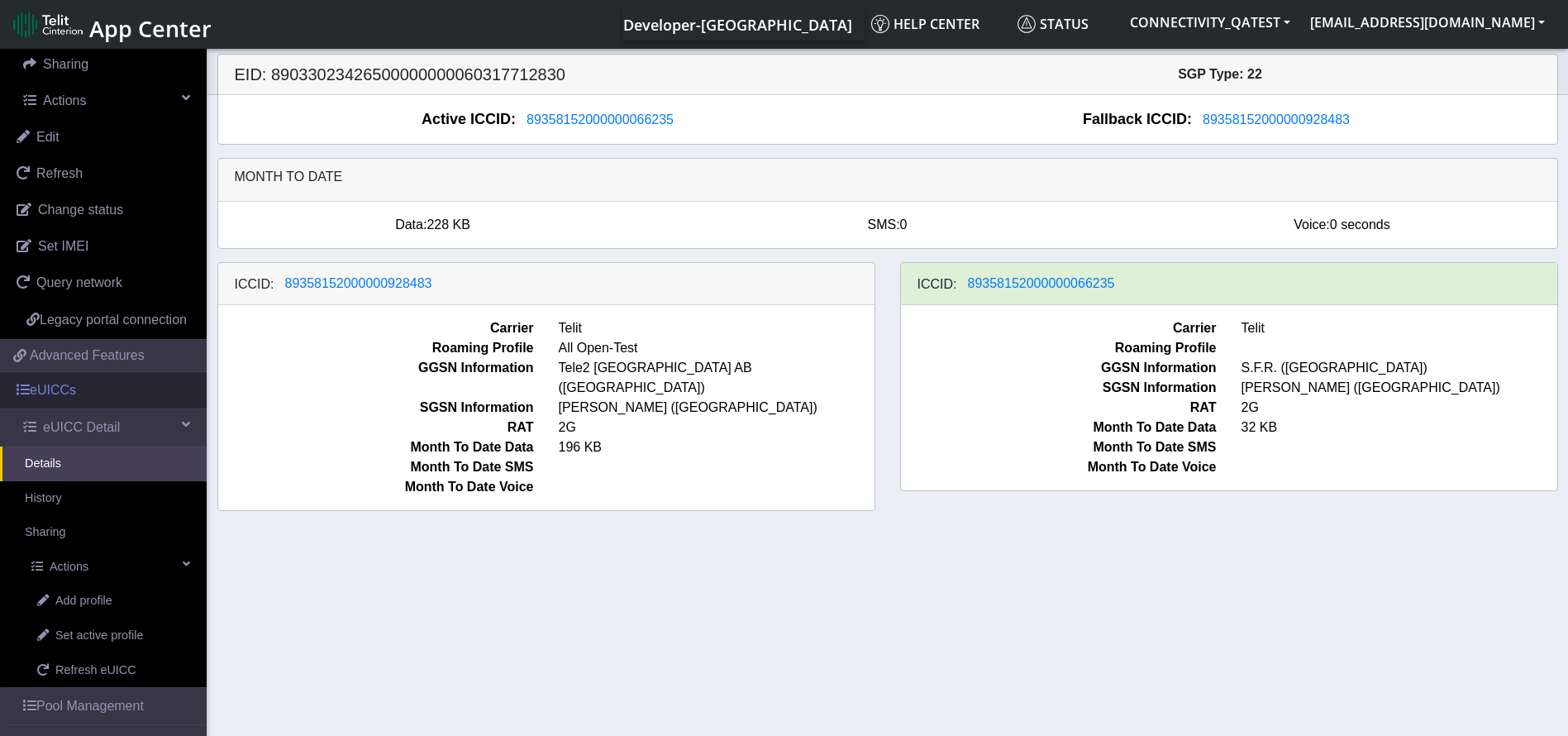
click at [72, 409] on link "eUICCs" at bounding box center [103, 390] width 207 height 36
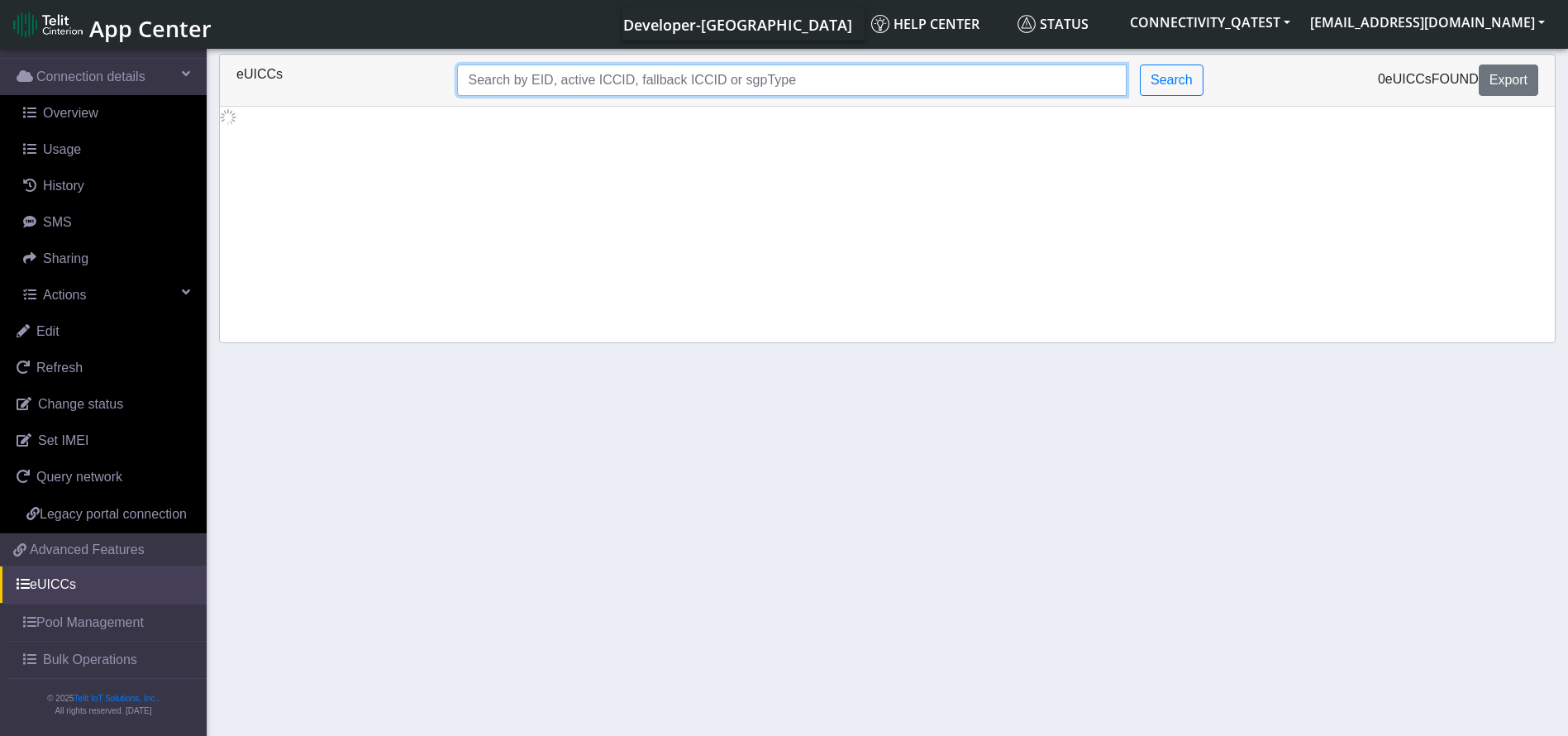
click at [489, 82] on input "Search..." at bounding box center [792, 80] width 669 height 32
paste input "89033023426500000000060317712927"
type input "89033023426500000000060317712927"
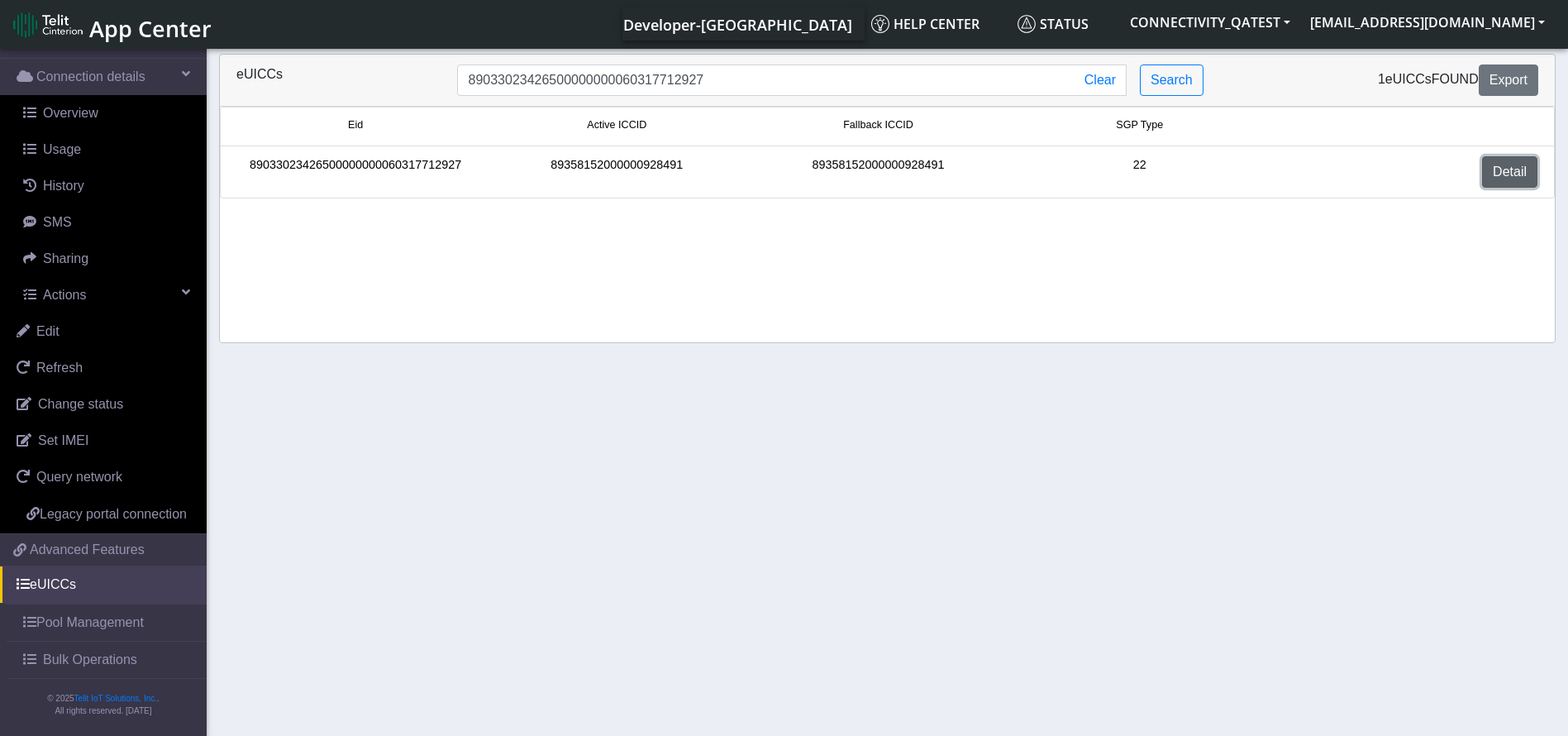
click at [1515, 169] on link "Detail" at bounding box center [1510, 172] width 55 height 32
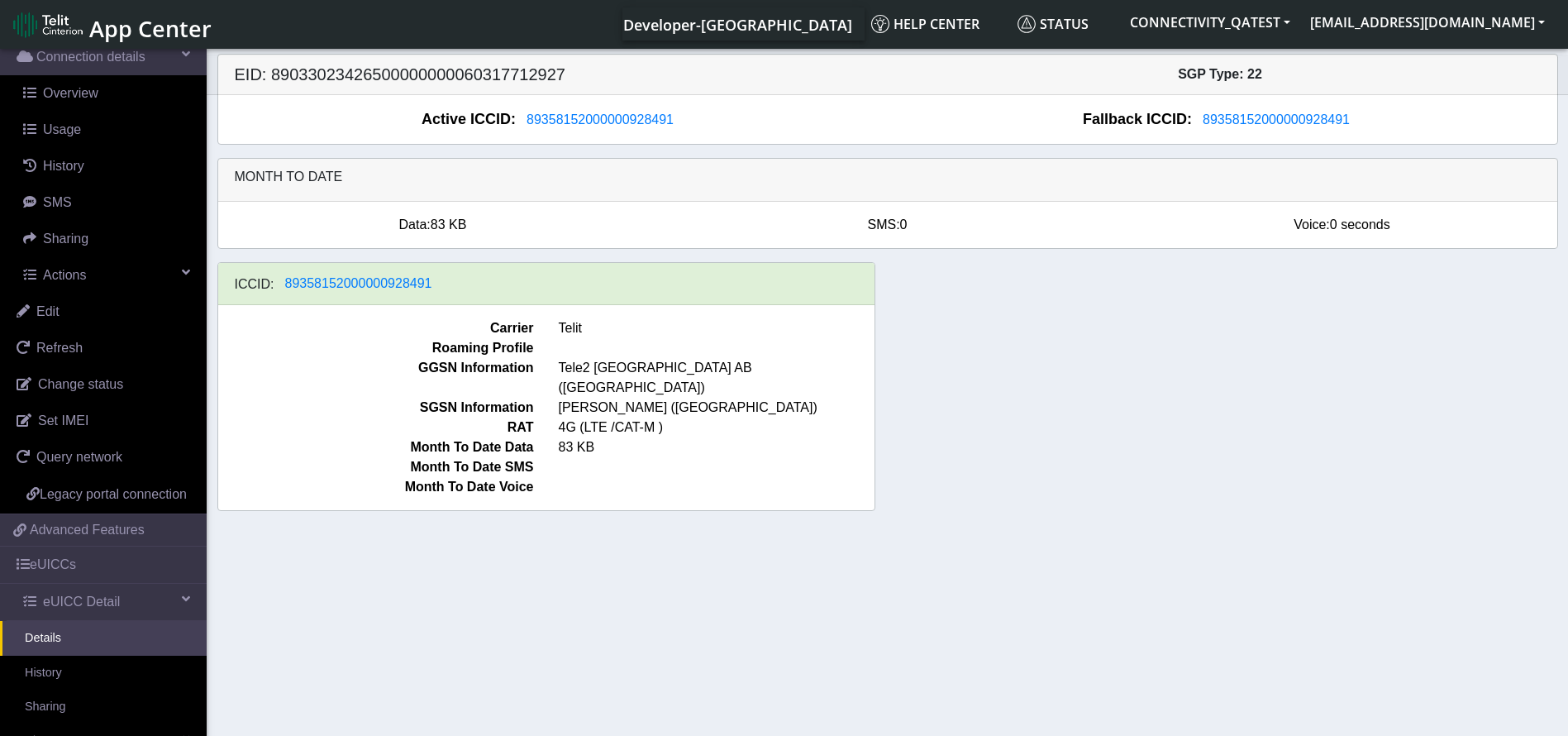
scroll to position [368, 0]
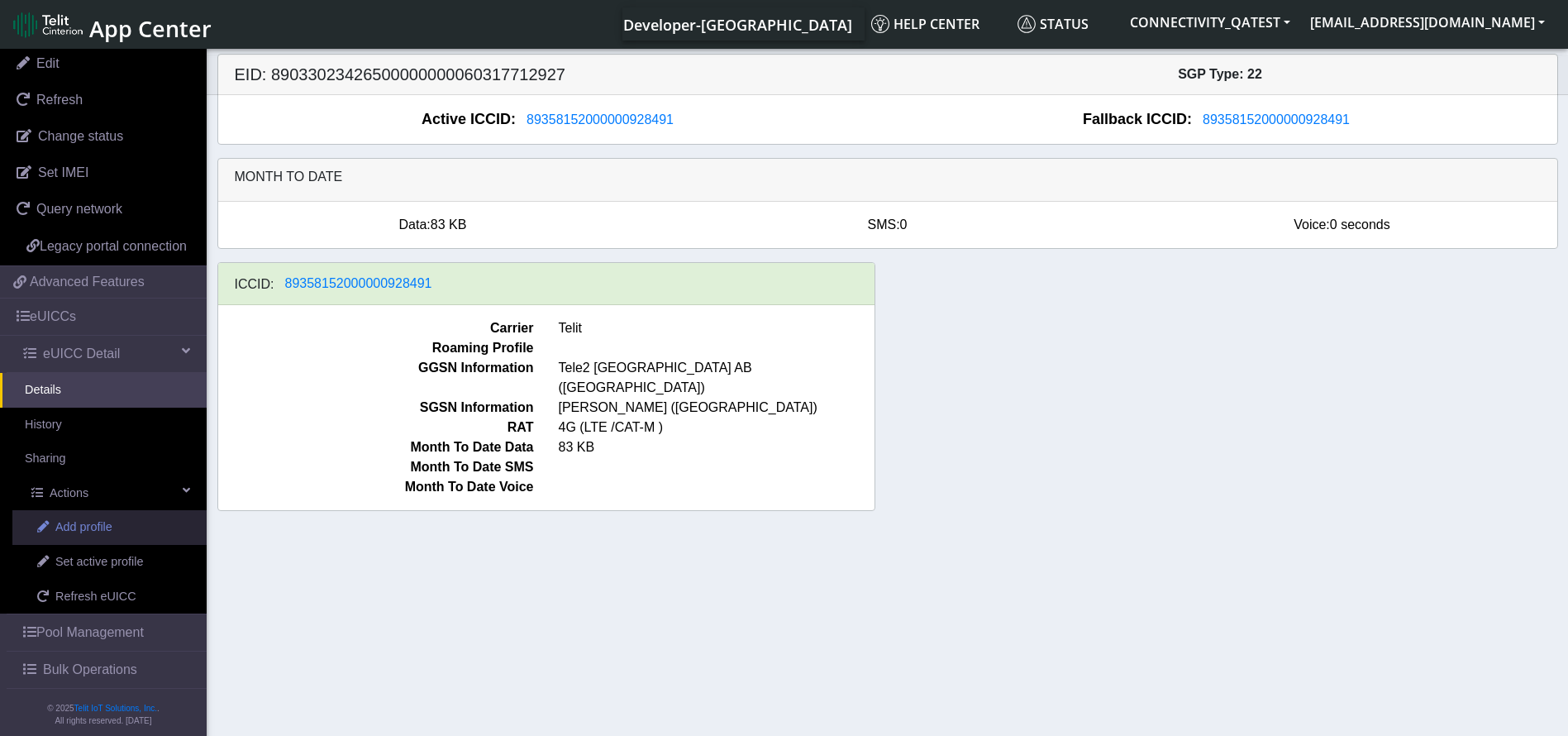
click at [82, 537] on span "Add profile" at bounding box center [83, 527] width 57 height 18
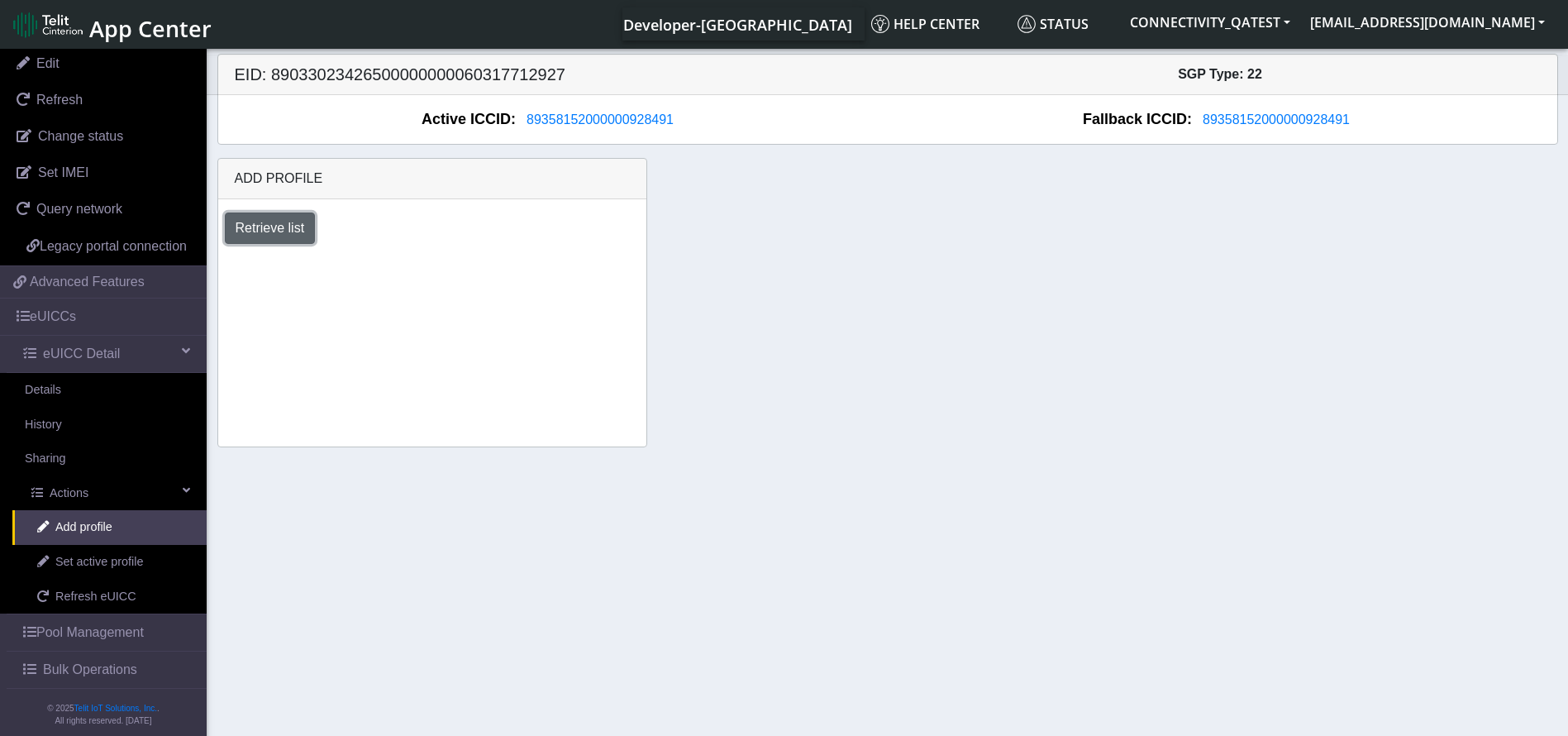
click at [275, 217] on button "Retrieve list" at bounding box center [270, 228] width 91 height 32
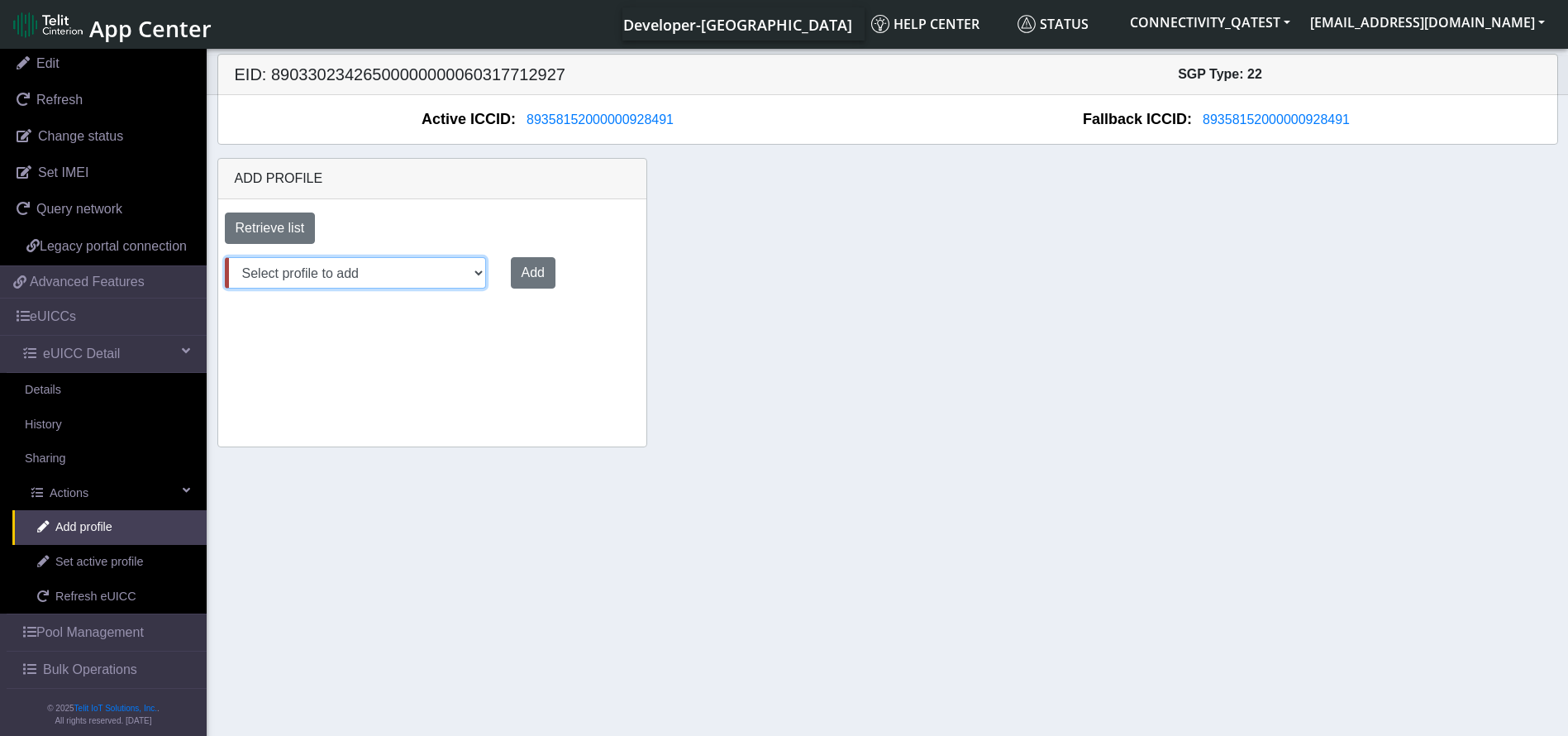
click at [447, 272] on select "Select profile to add 22AugRollbackTest (available: 0) Aug06_DNLD_RASHMI (avail…" at bounding box center [355, 273] width 261 height 32
select select "8c8c7d1b-f140-47d7-ba31-50d48655a96a"
click at [225, 257] on select "Select profile to add 22AugRollbackTest (available: 0) Aug06_DNLD_RASHMI (avail…" at bounding box center [355, 273] width 261 height 32
click at [526, 267] on button "Add" at bounding box center [530, 273] width 45 height 32
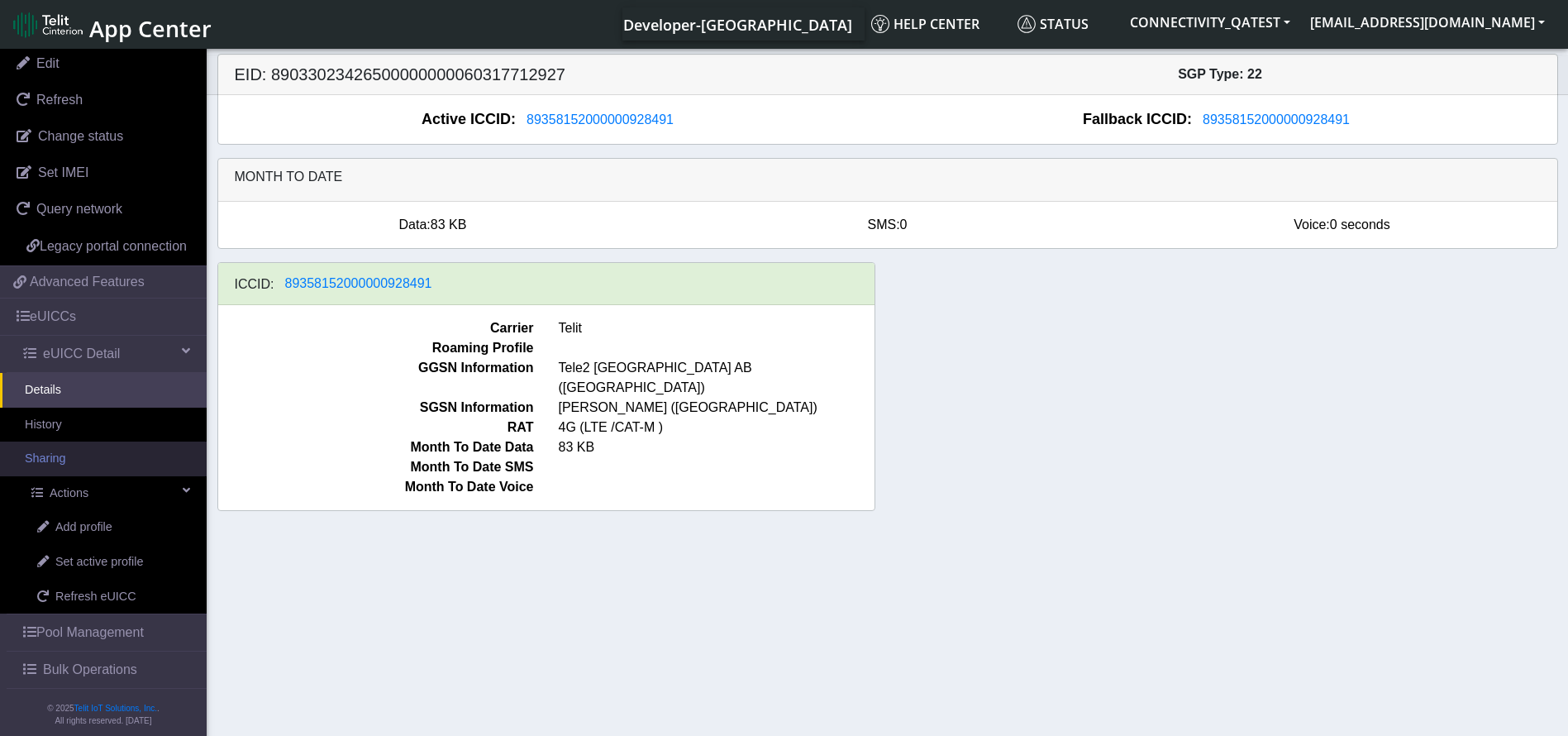
click at [73, 476] on link "Sharing" at bounding box center [103, 458] width 207 height 35
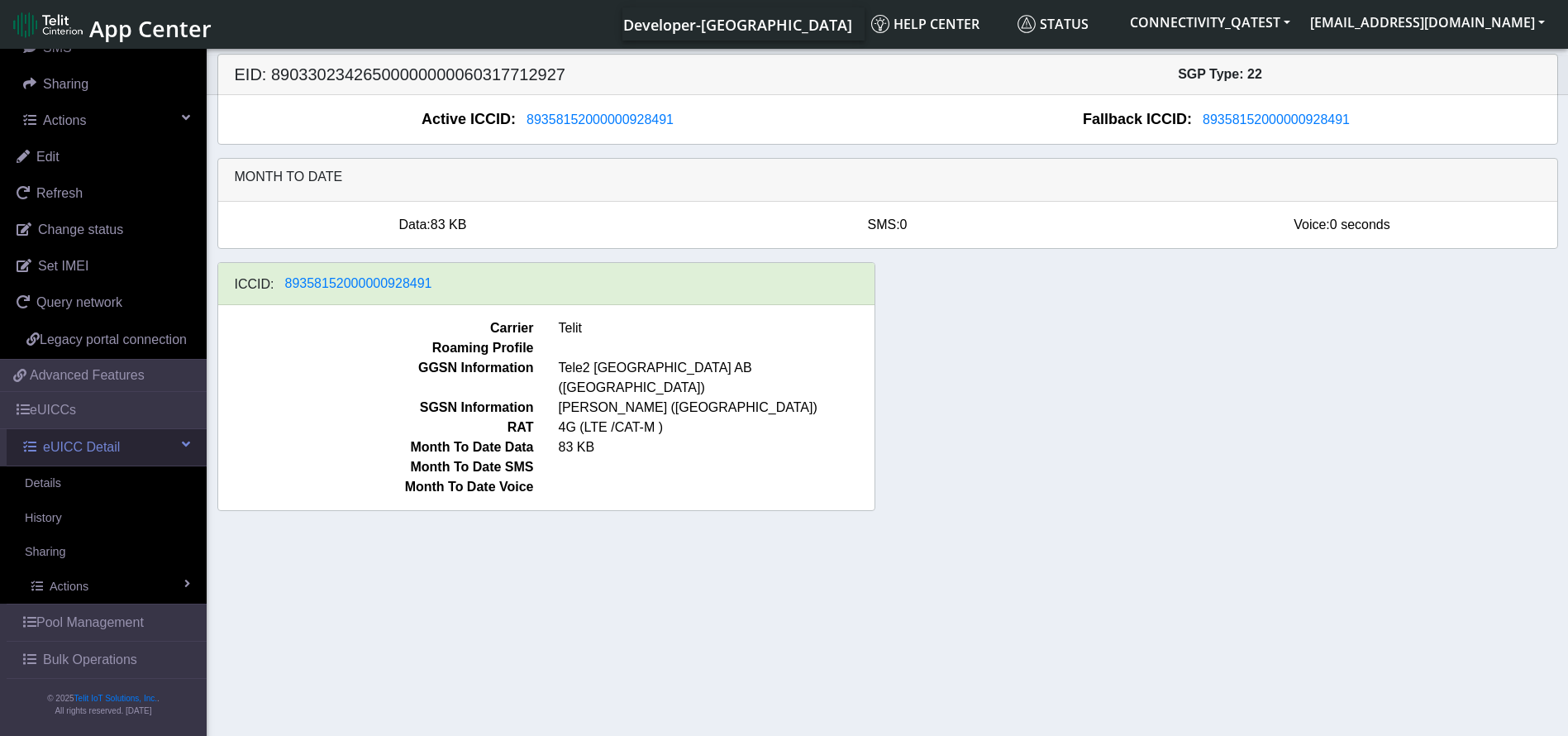
scroll to position [294, 0]
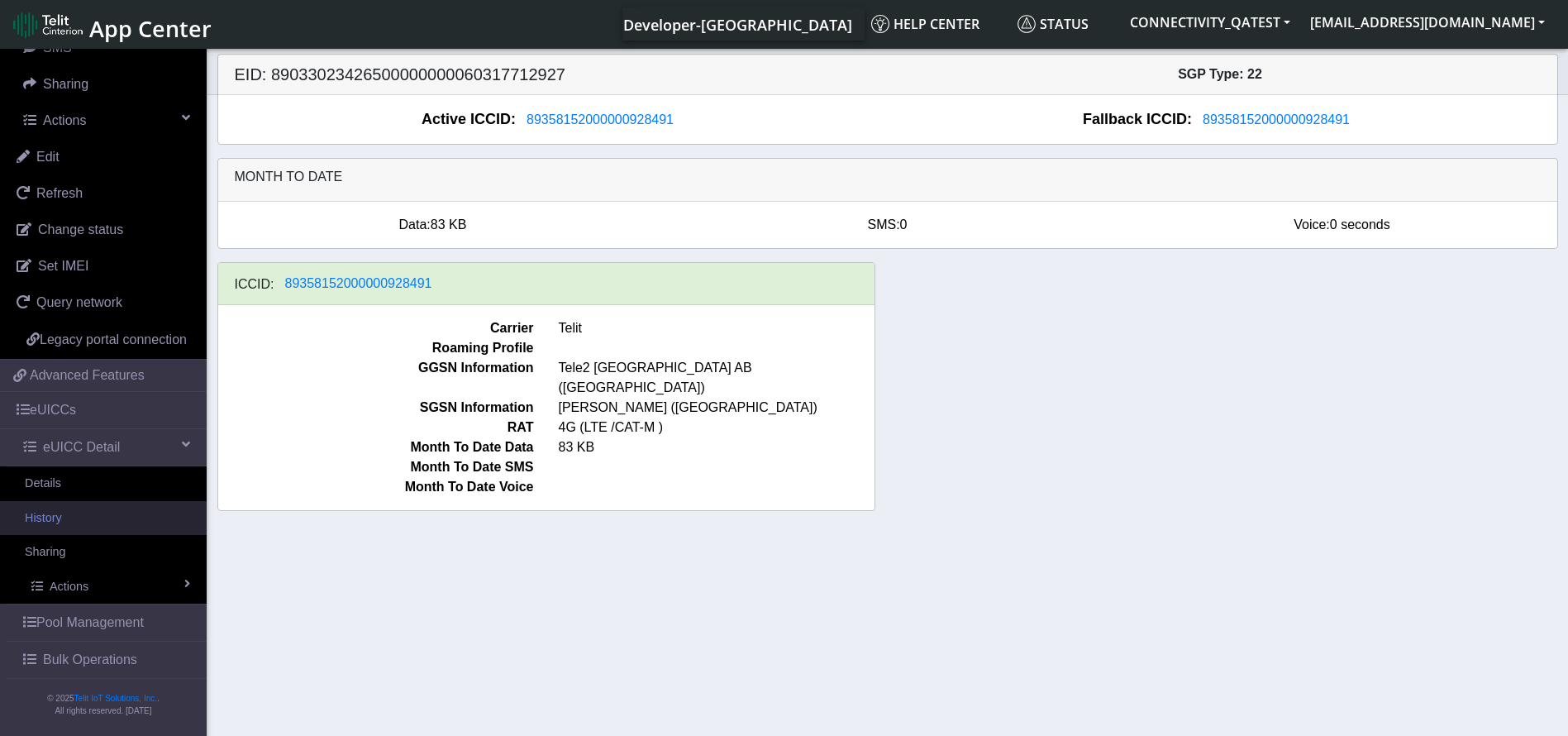
click at [68, 513] on link "History" at bounding box center [103, 518] width 207 height 35
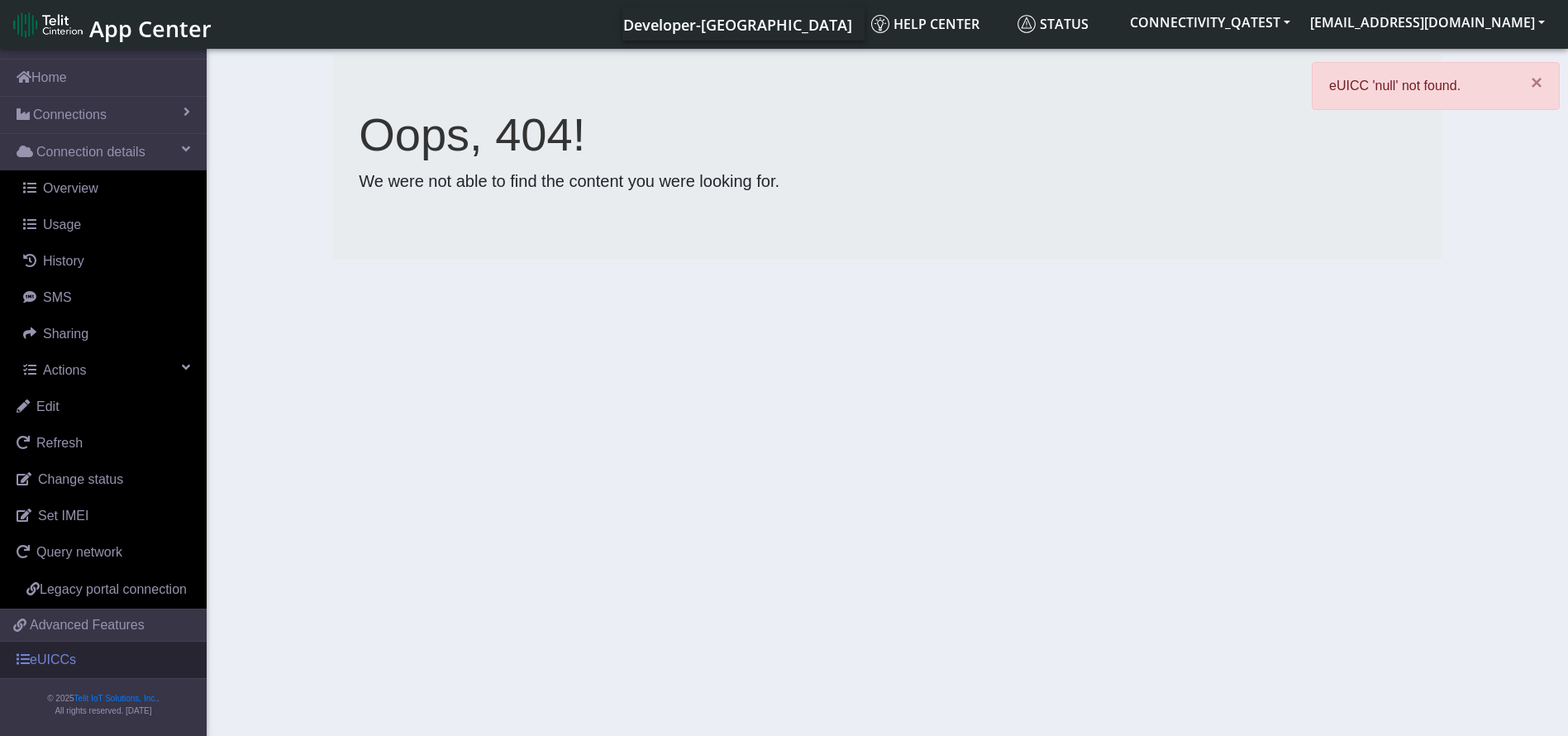
click at [82, 654] on link "eUICCs" at bounding box center [103, 659] width 207 height 36
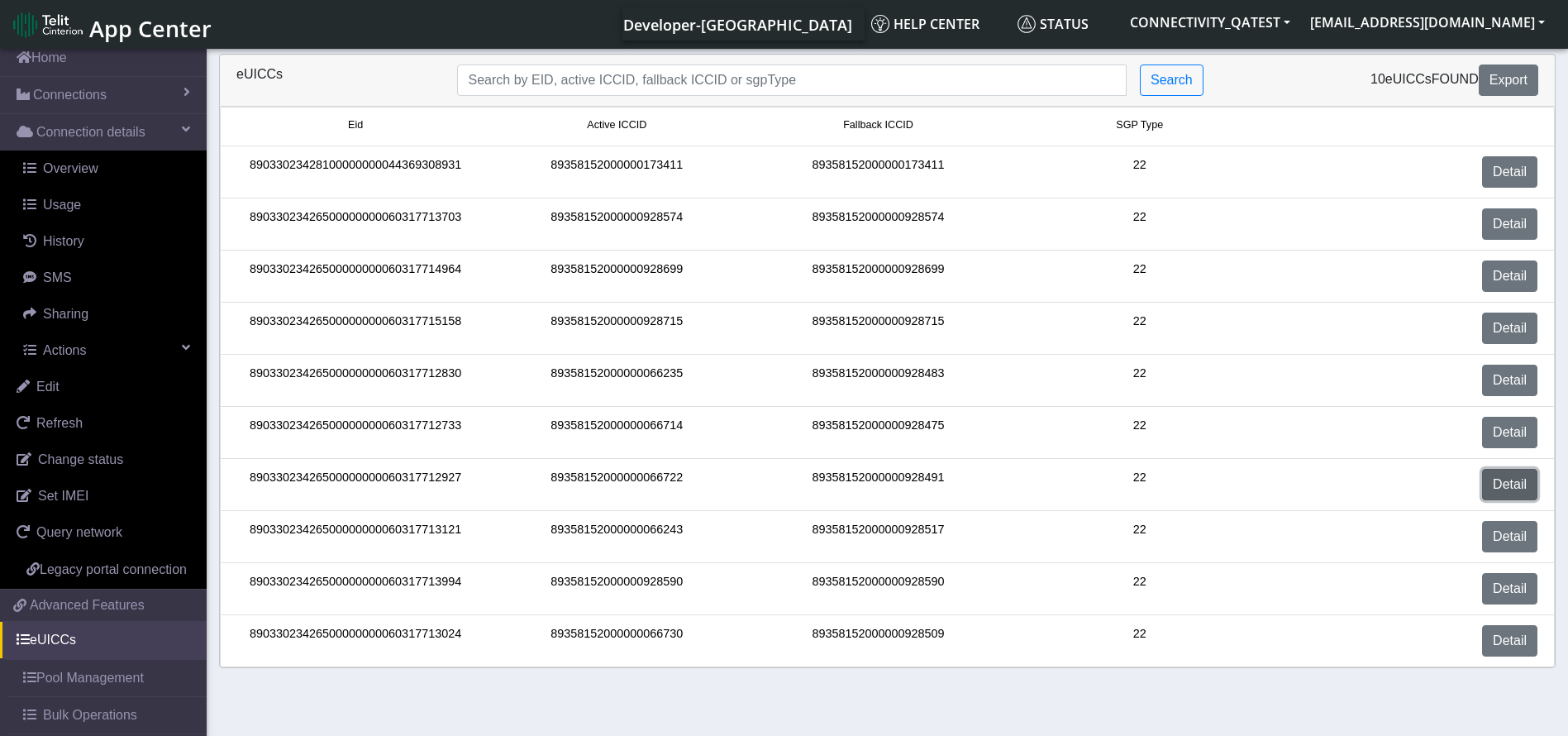
click at [1523, 489] on link "Detail" at bounding box center [1510, 484] width 55 height 32
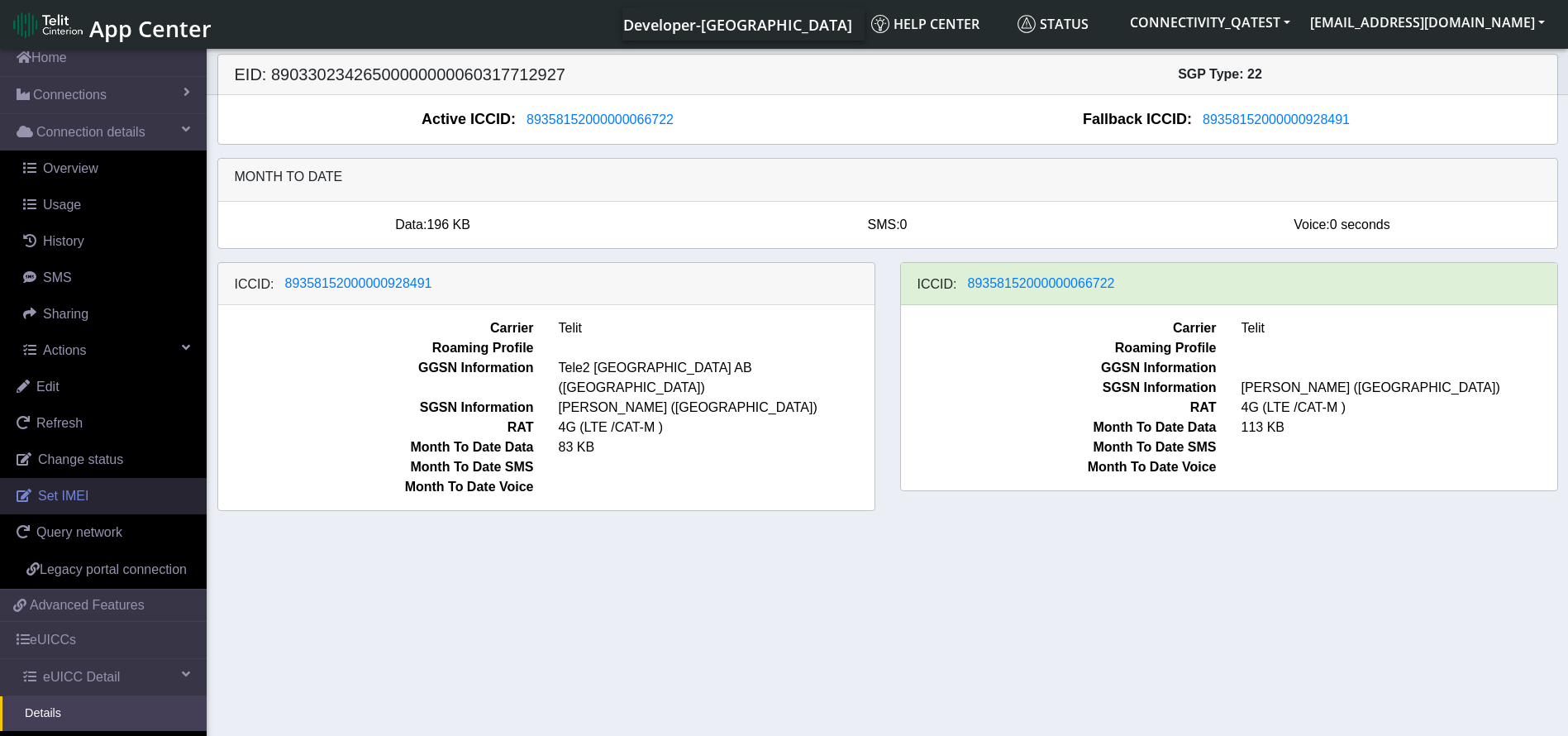
scroll to position [397, 0]
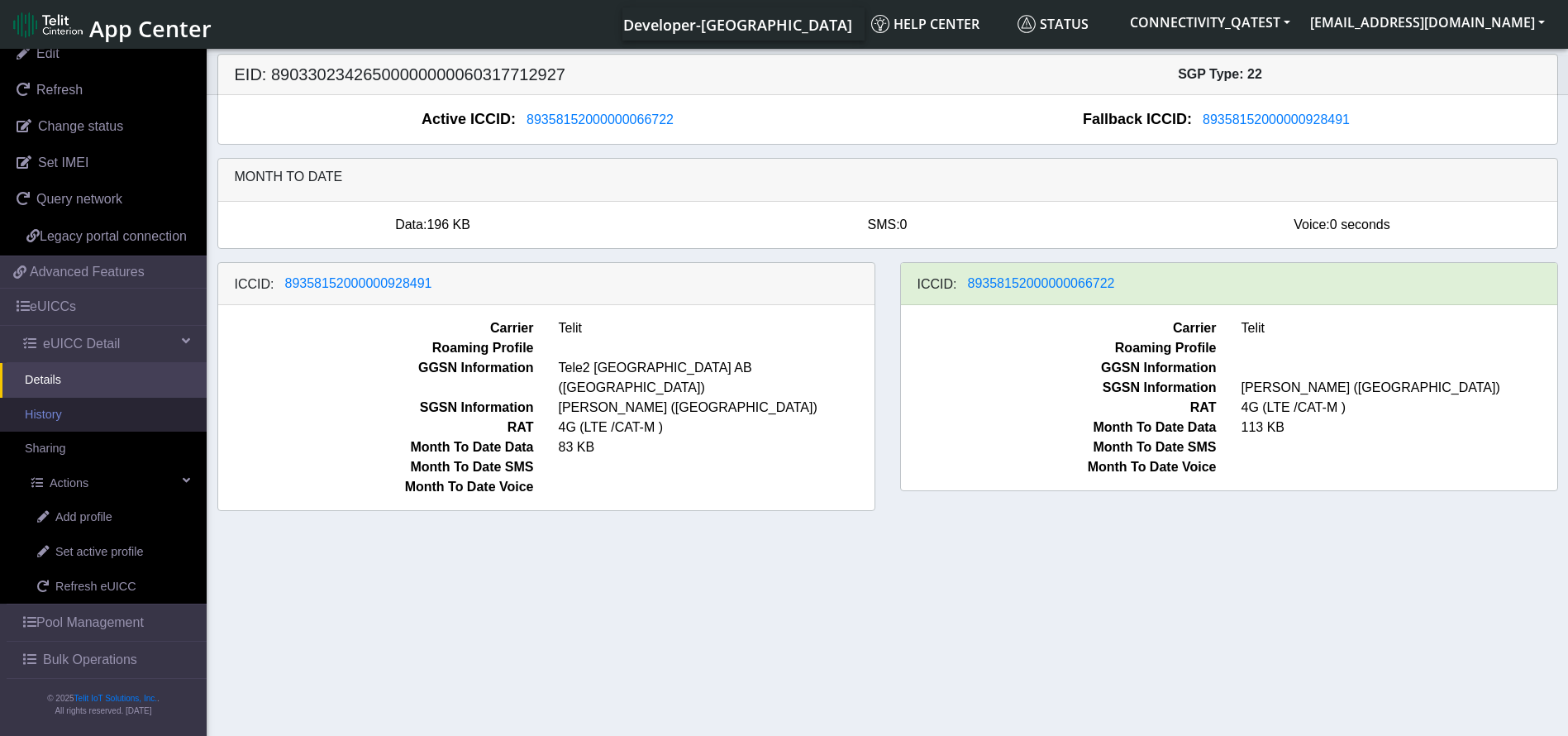
click at [88, 411] on link "History" at bounding box center [103, 414] width 207 height 35
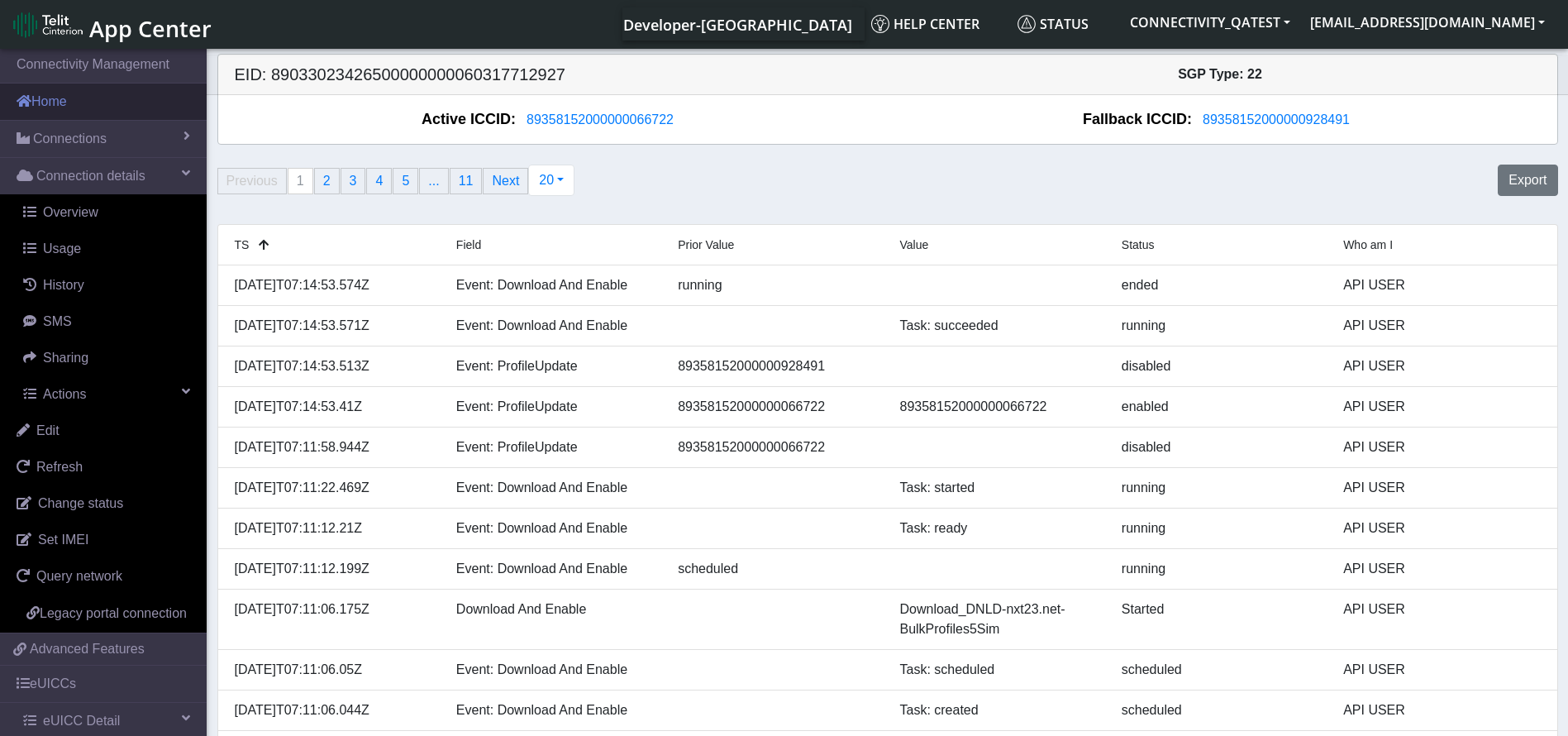
click at [63, 101] on link "Home" at bounding box center [103, 101] width 207 height 36
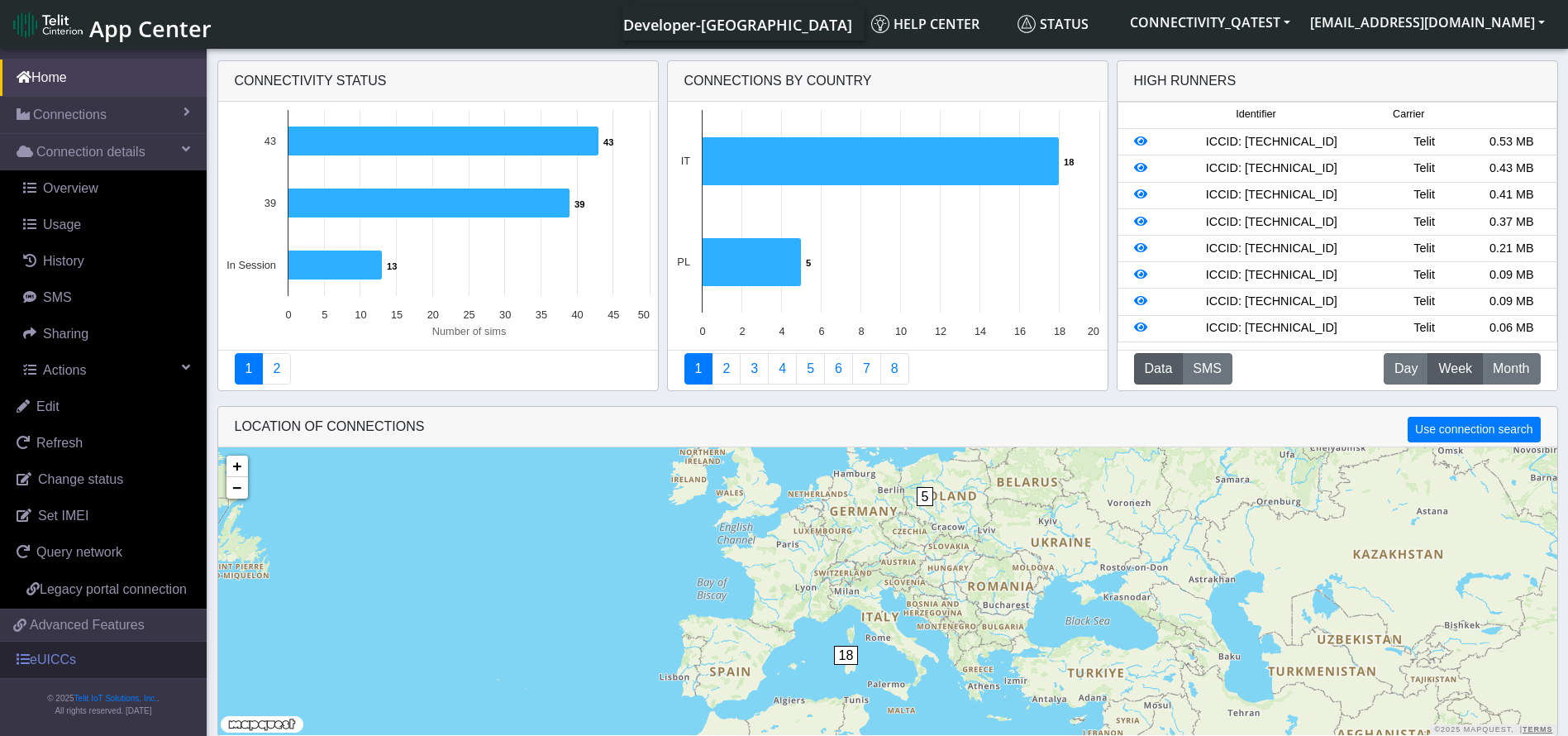
scroll to position [44, 0]
click at [46, 660] on link "eUICCs" at bounding box center [103, 659] width 207 height 36
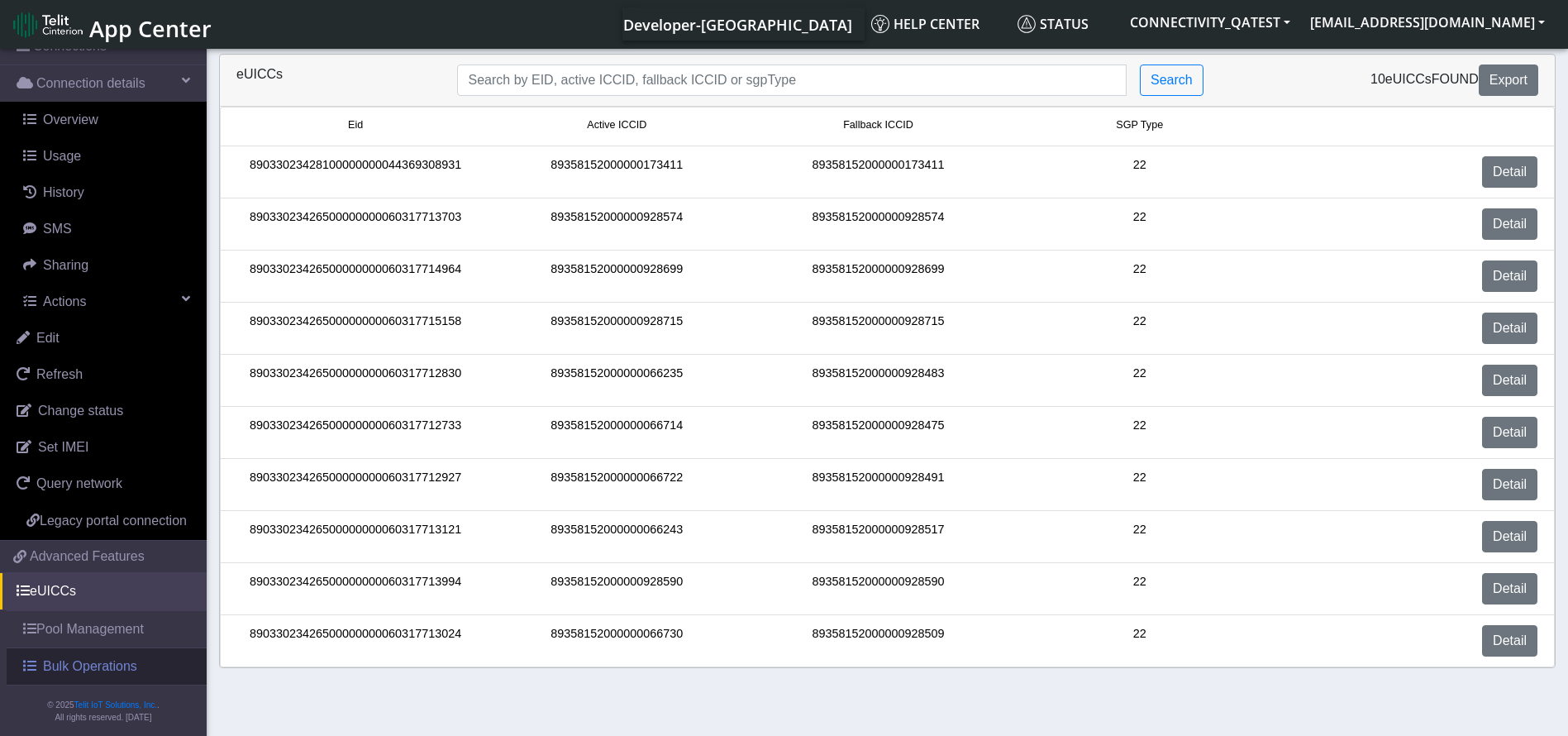
scroll to position [119, 0]
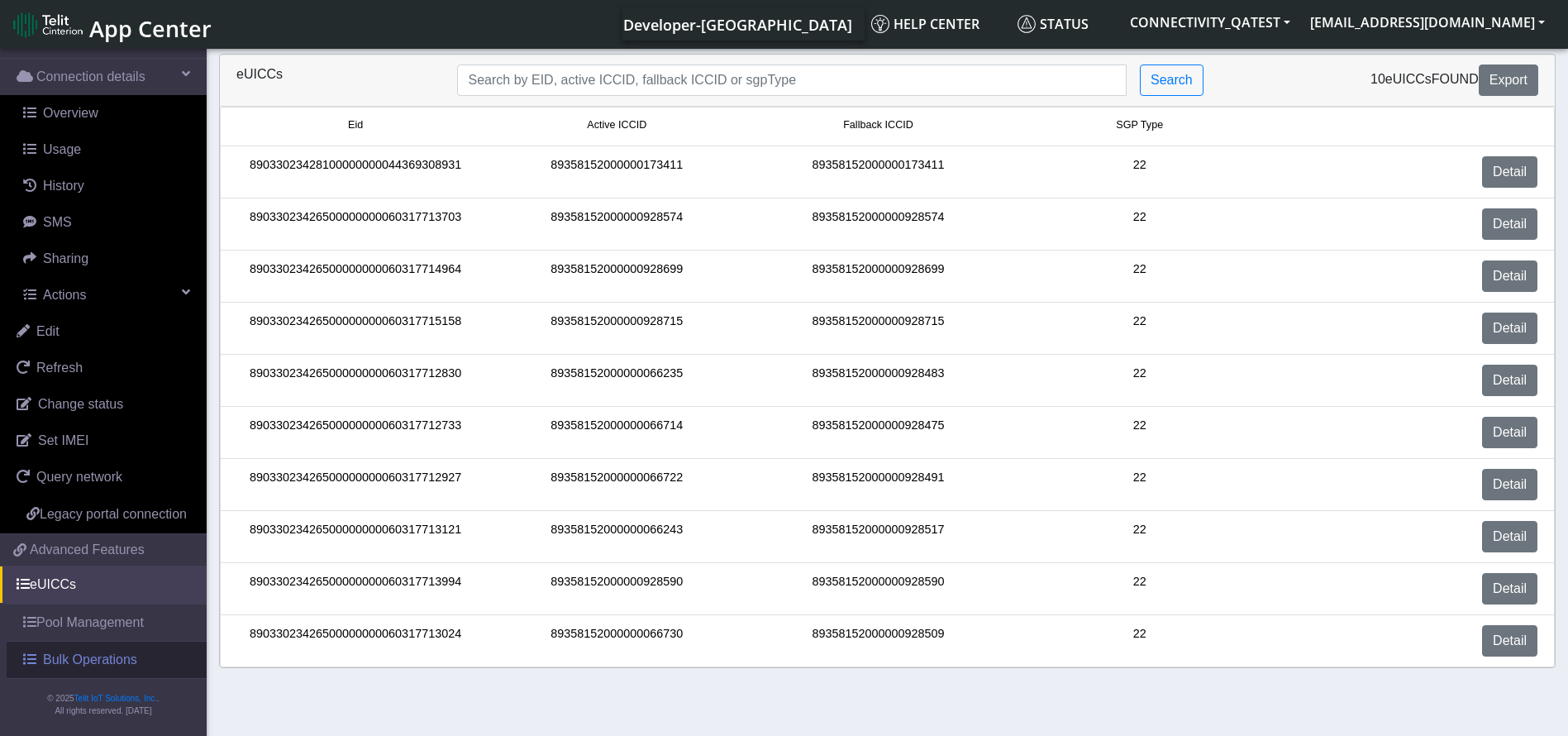
click at [82, 642] on link "Bulk Operations" at bounding box center [107, 659] width 200 height 36
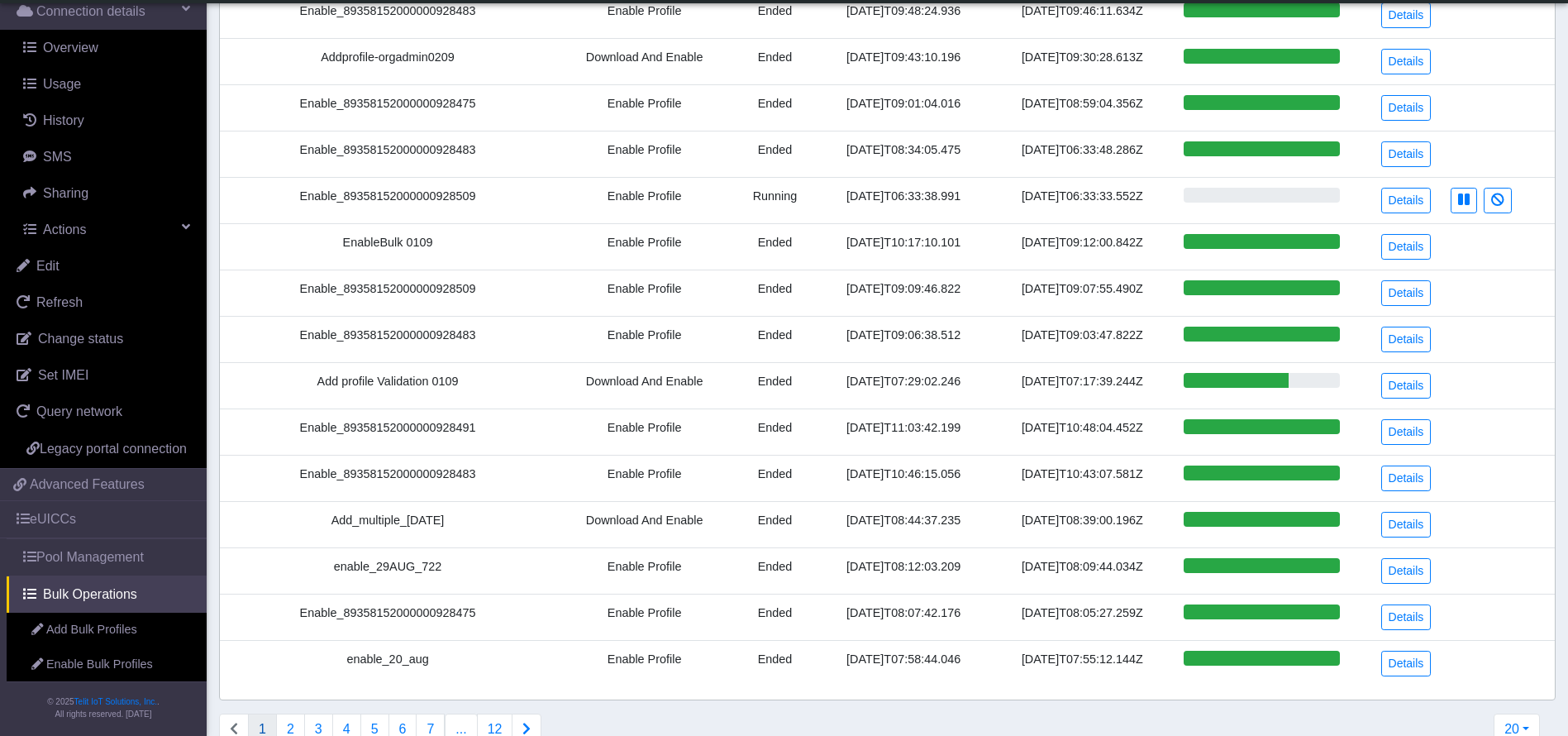
scroll to position [372, 0]
click at [1411, 378] on link "Details" at bounding box center [1407, 384] width 50 height 25
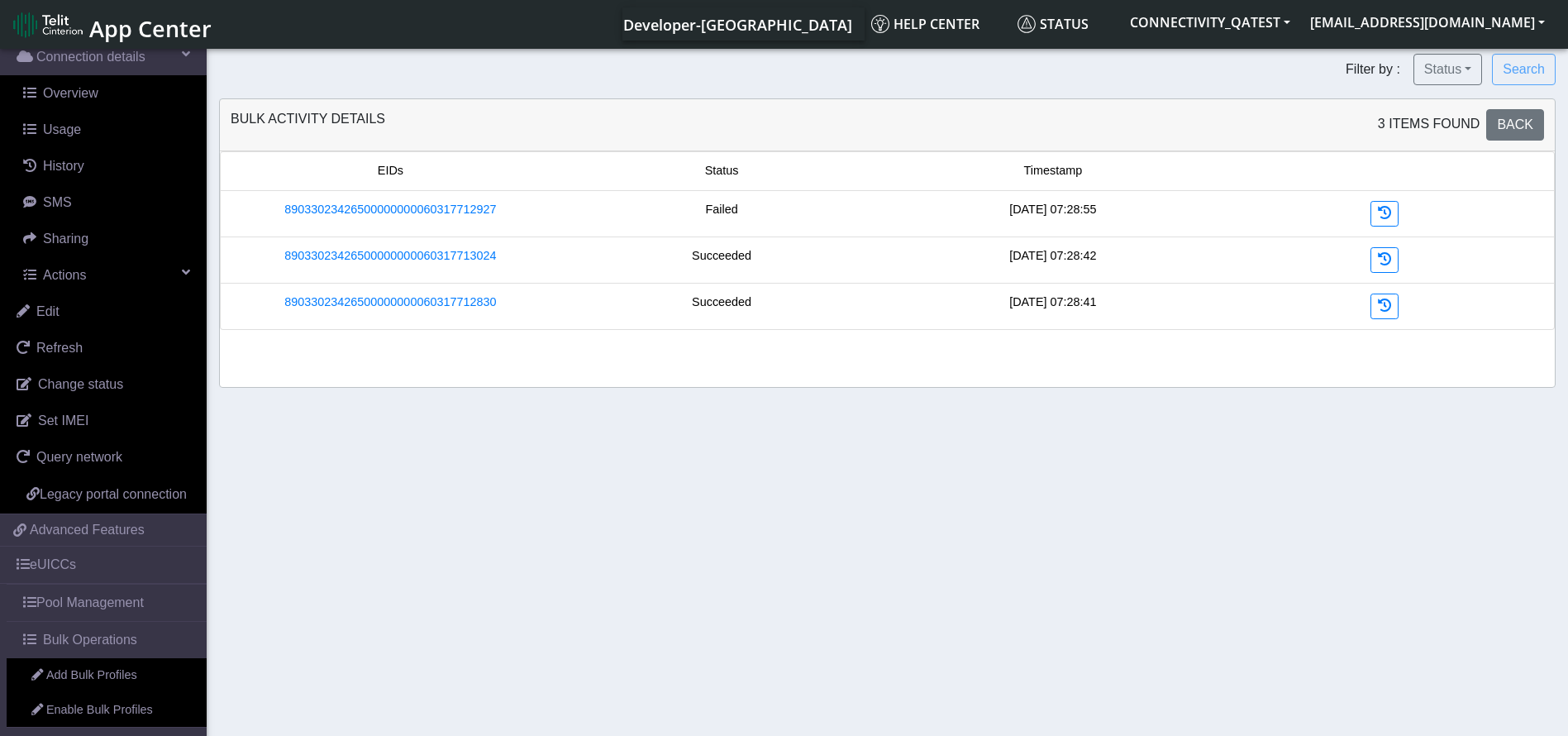
click at [732, 216] on div "Failed" at bounding box center [722, 213] width 332 height 25
click at [1455, 65] on button "Status" at bounding box center [1447, 69] width 68 height 32
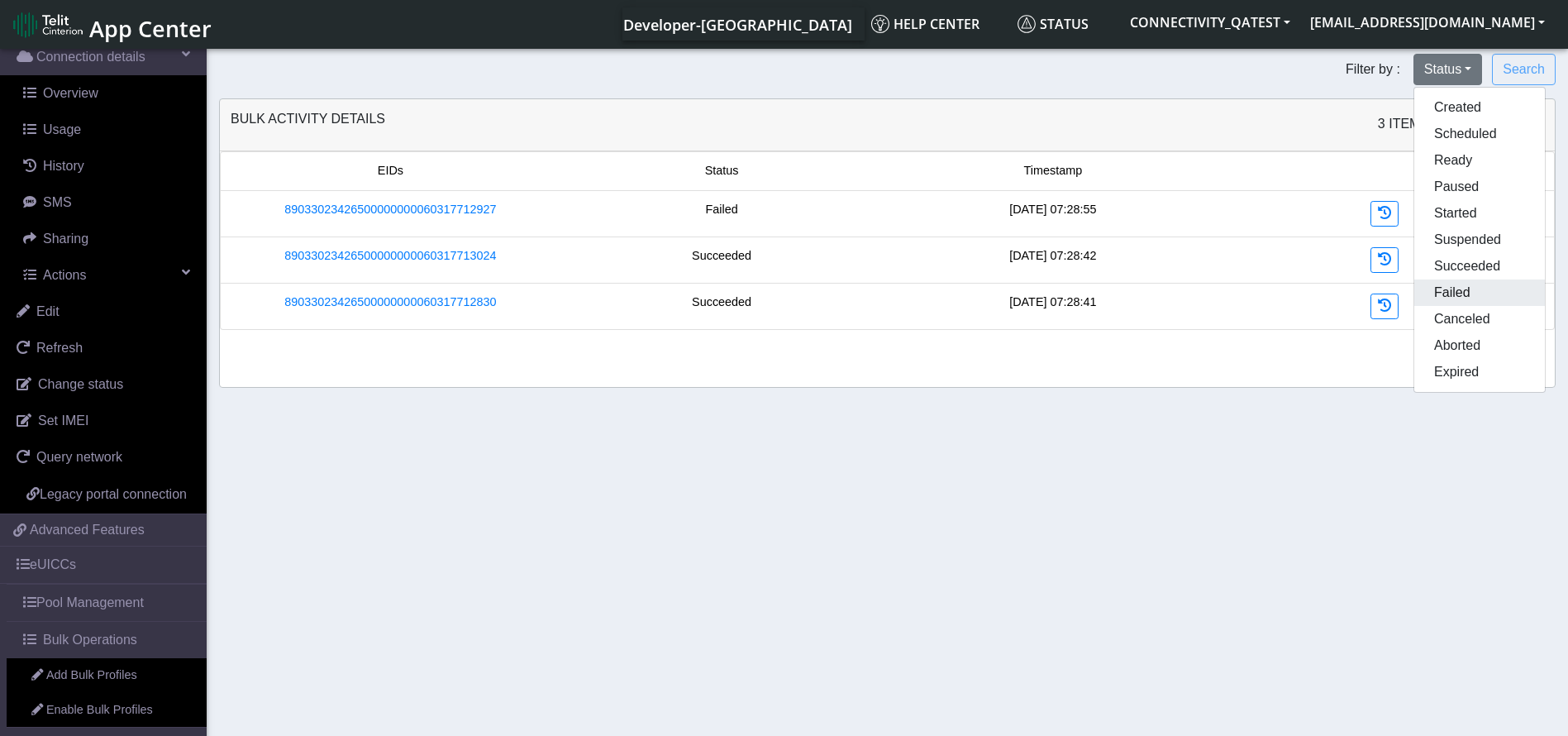
click at [1467, 296] on button "Failed" at bounding box center [1480, 293] width 131 height 26
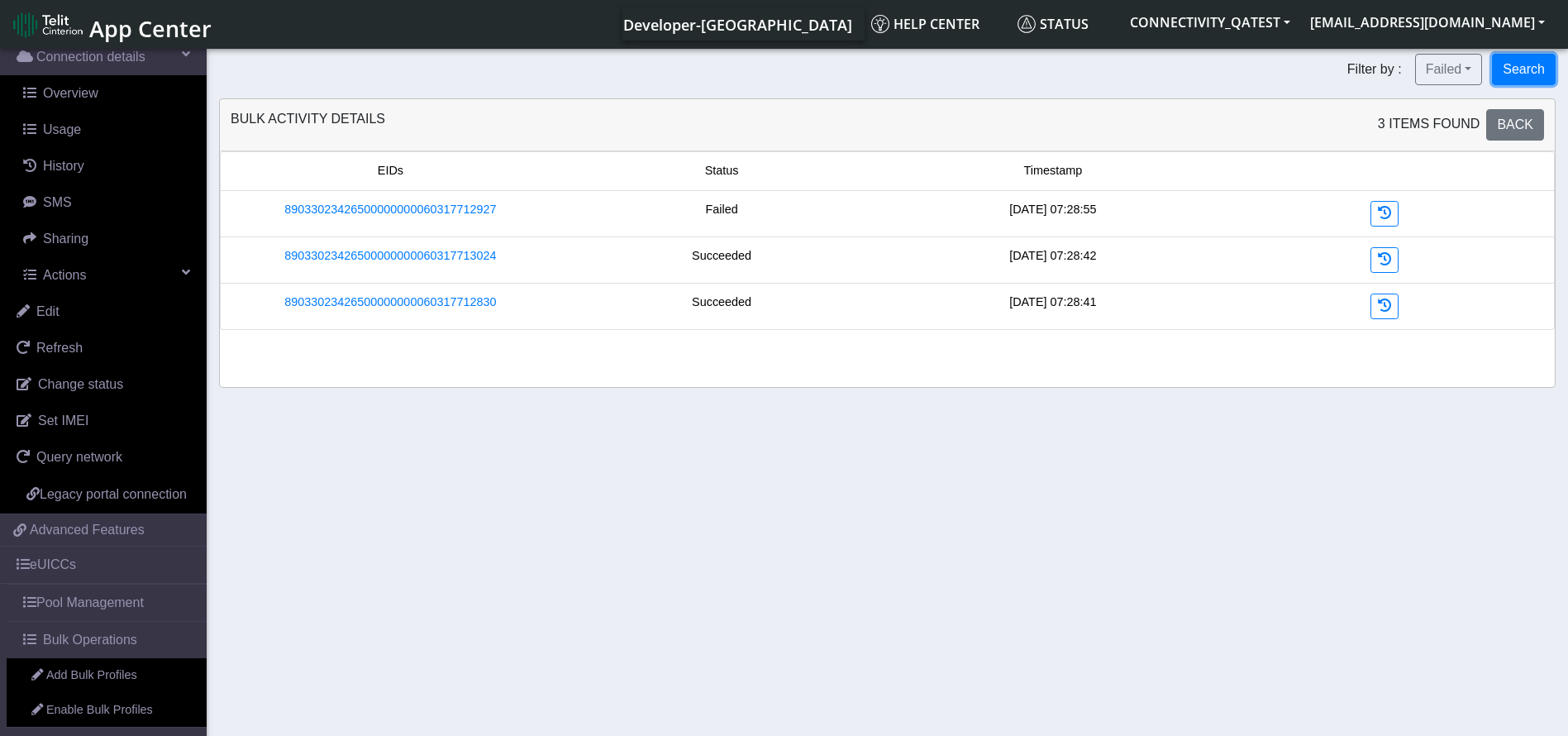
click at [1531, 55] on button "Search" at bounding box center [1524, 69] width 64 height 32
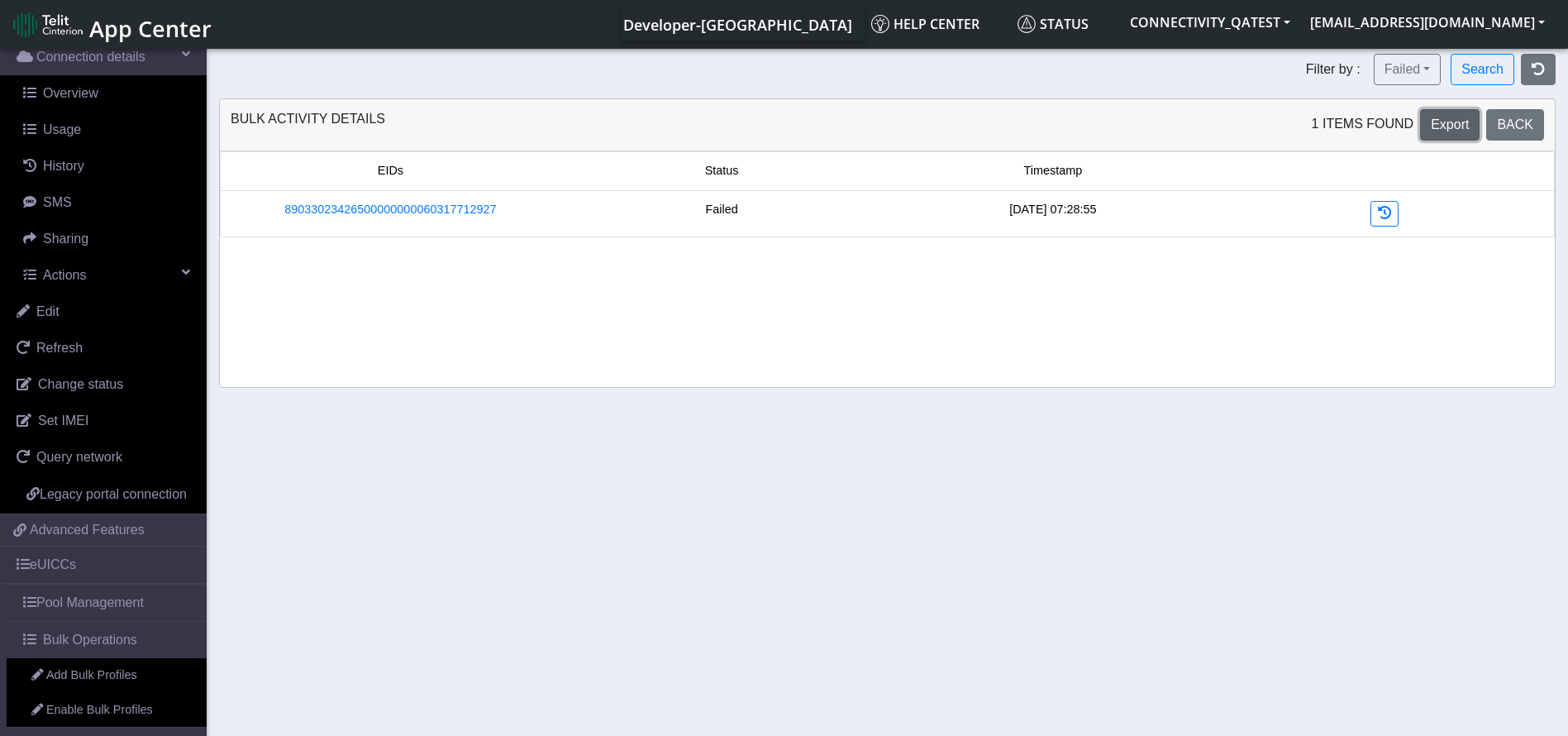
click at [1468, 127] on span "Export" at bounding box center [1450, 124] width 38 height 14
click at [1525, 132] on span "Back" at bounding box center [1515, 124] width 36 height 14
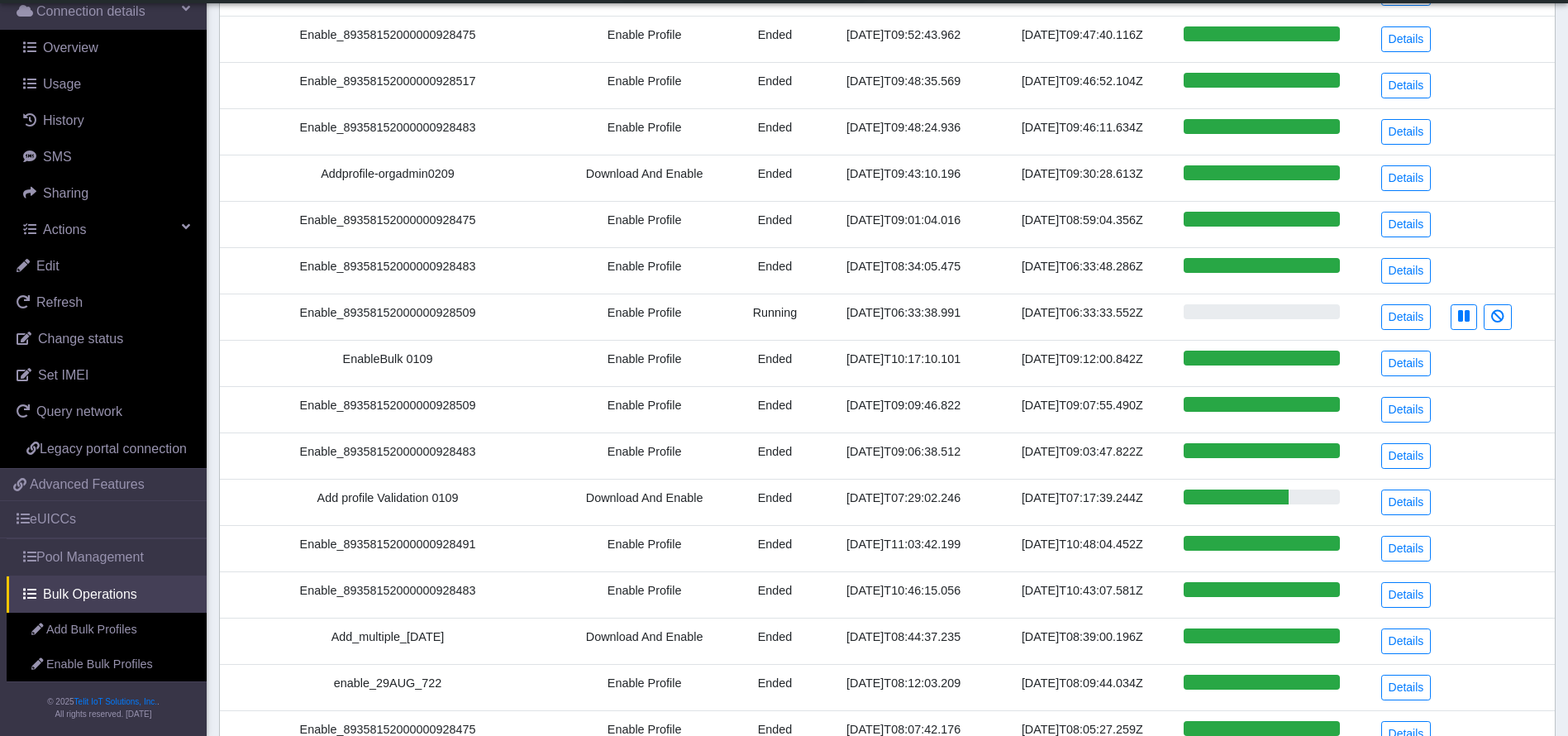
scroll to position [407, 0]
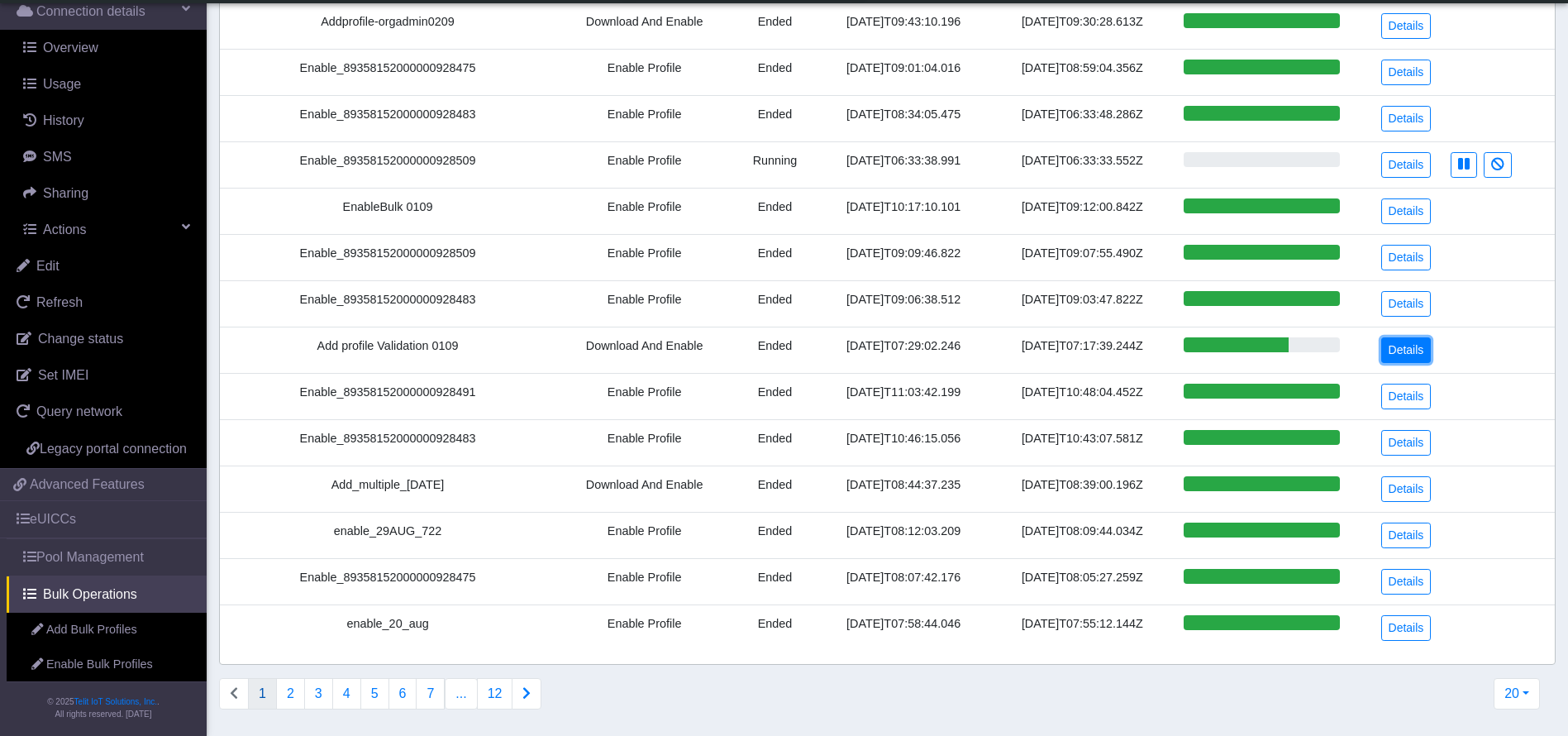
click at [1409, 347] on link "Details" at bounding box center [1407, 350] width 50 height 25
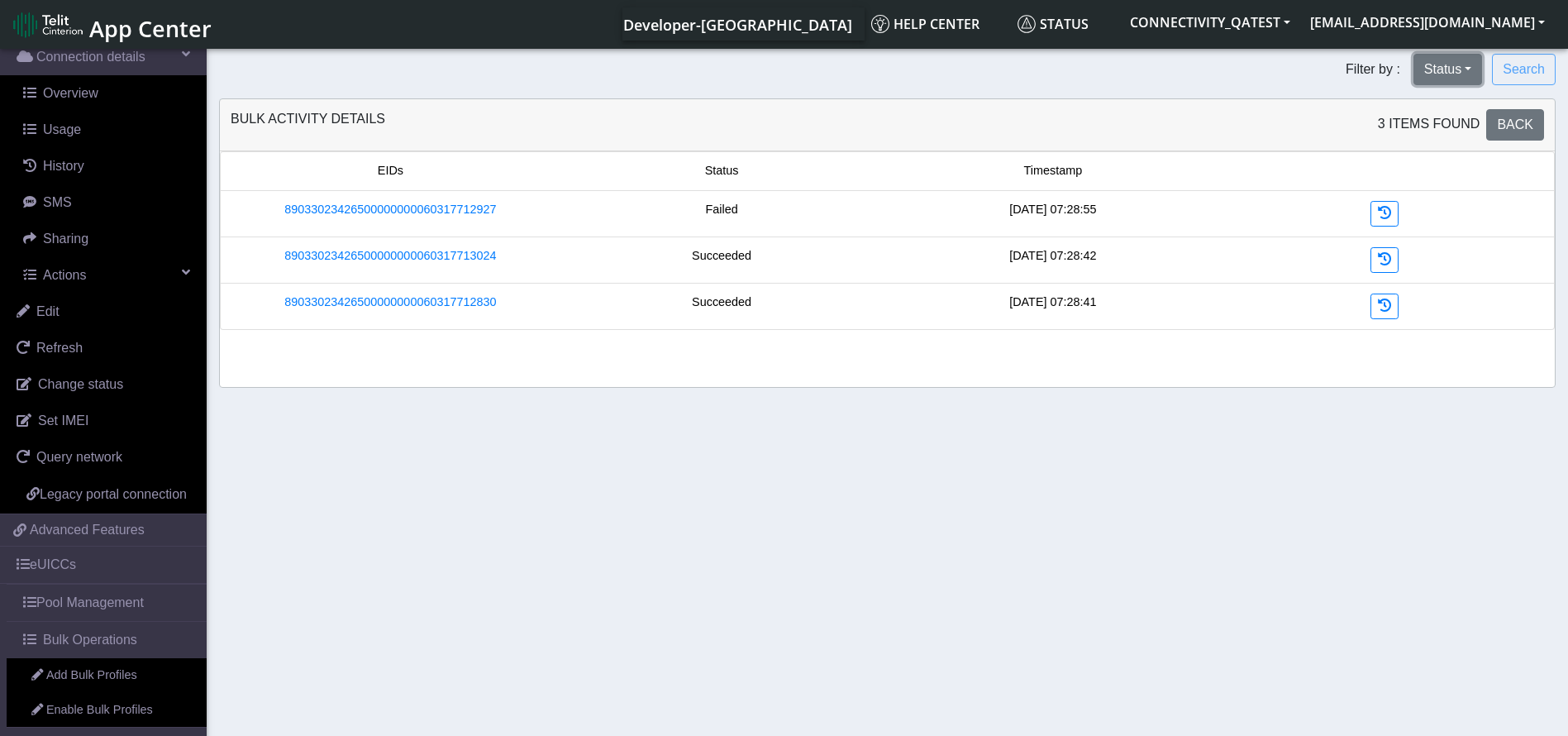
click at [1455, 58] on button "Status" at bounding box center [1447, 69] width 68 height 32
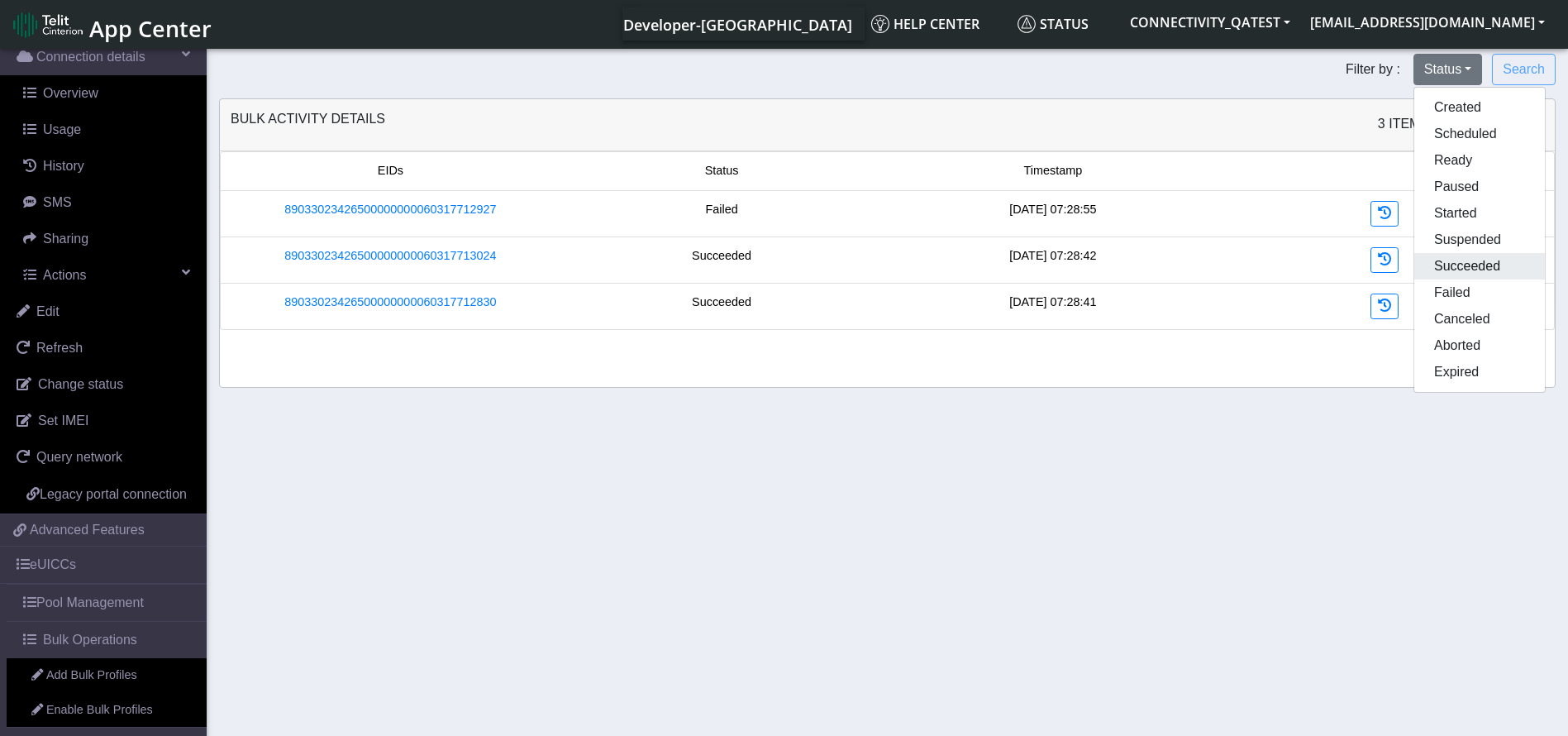
click at [1466, 271] on button "Succeeded" at bounding box center [1480, 267] width 131 height 26
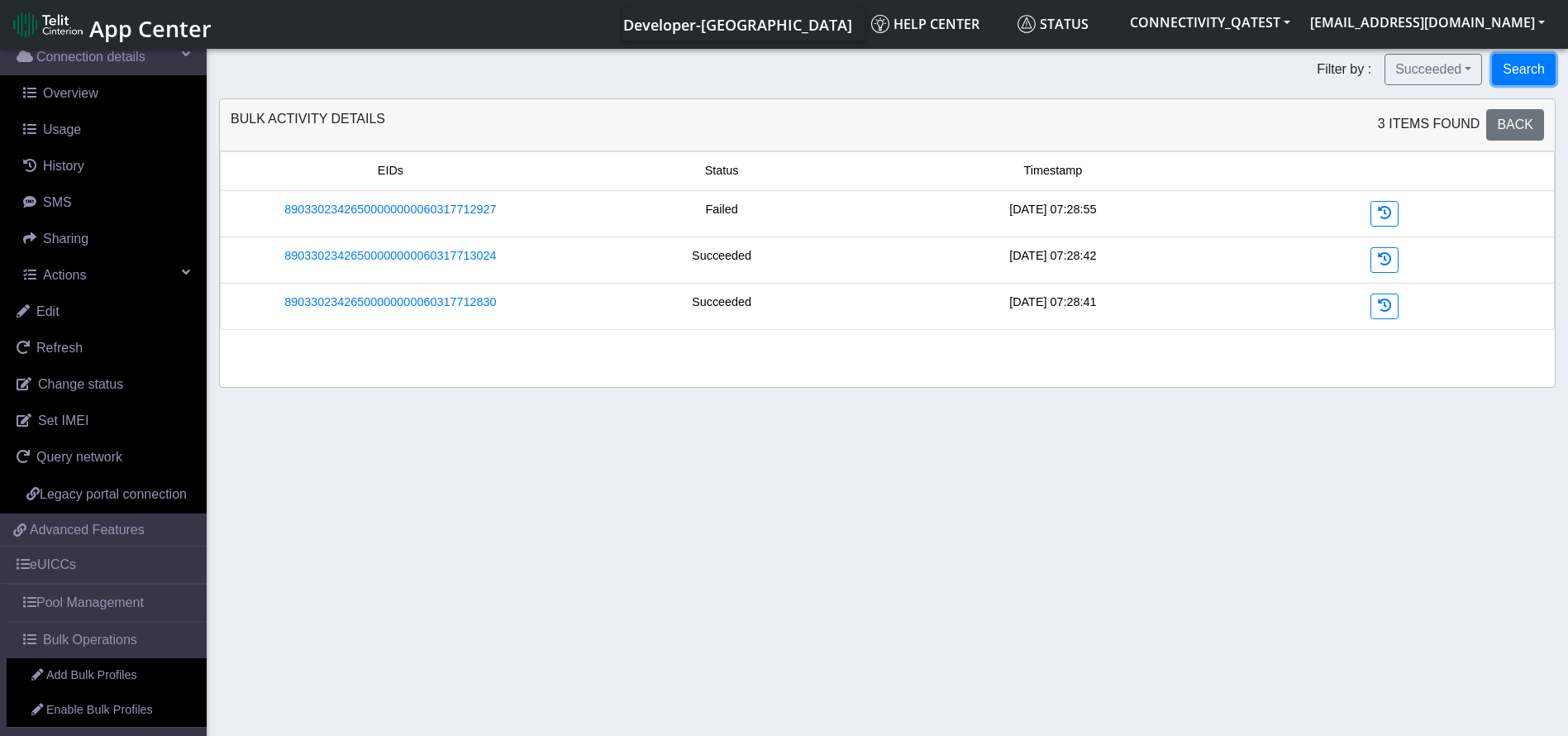
click at [1521, 73] on button "Search" at bounding box center [1524, 69] width 64 height 32
click at [1418, 48] on nav "App Center Developer-US Help center Status CONNECTIVITY_QATEST qaorgadminuser@t…" at bounding box center [784, 24] width 1568 height 49
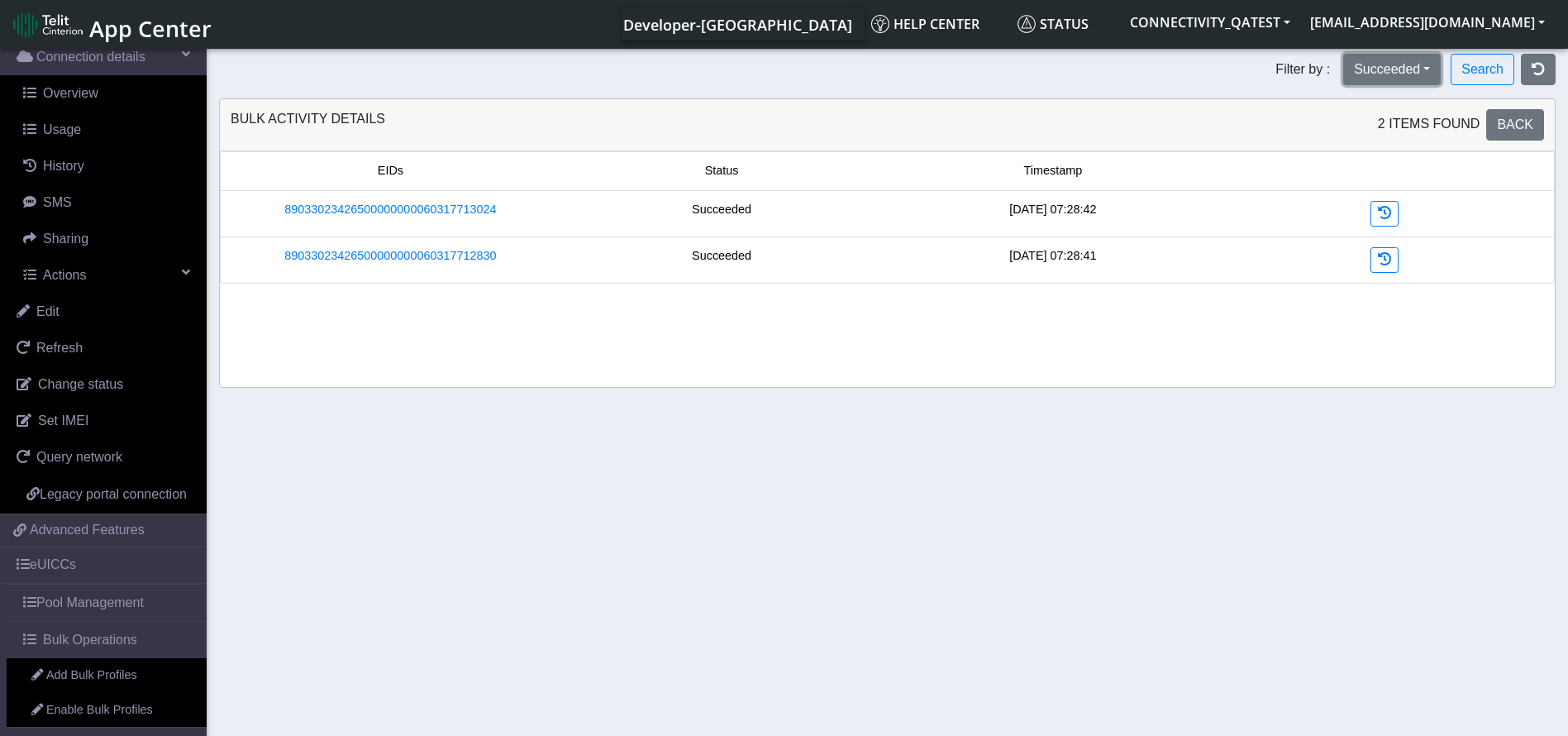
click at [1412, 75] on button "Succeeded" at bounding box center [1392, 69] width 97 height 32
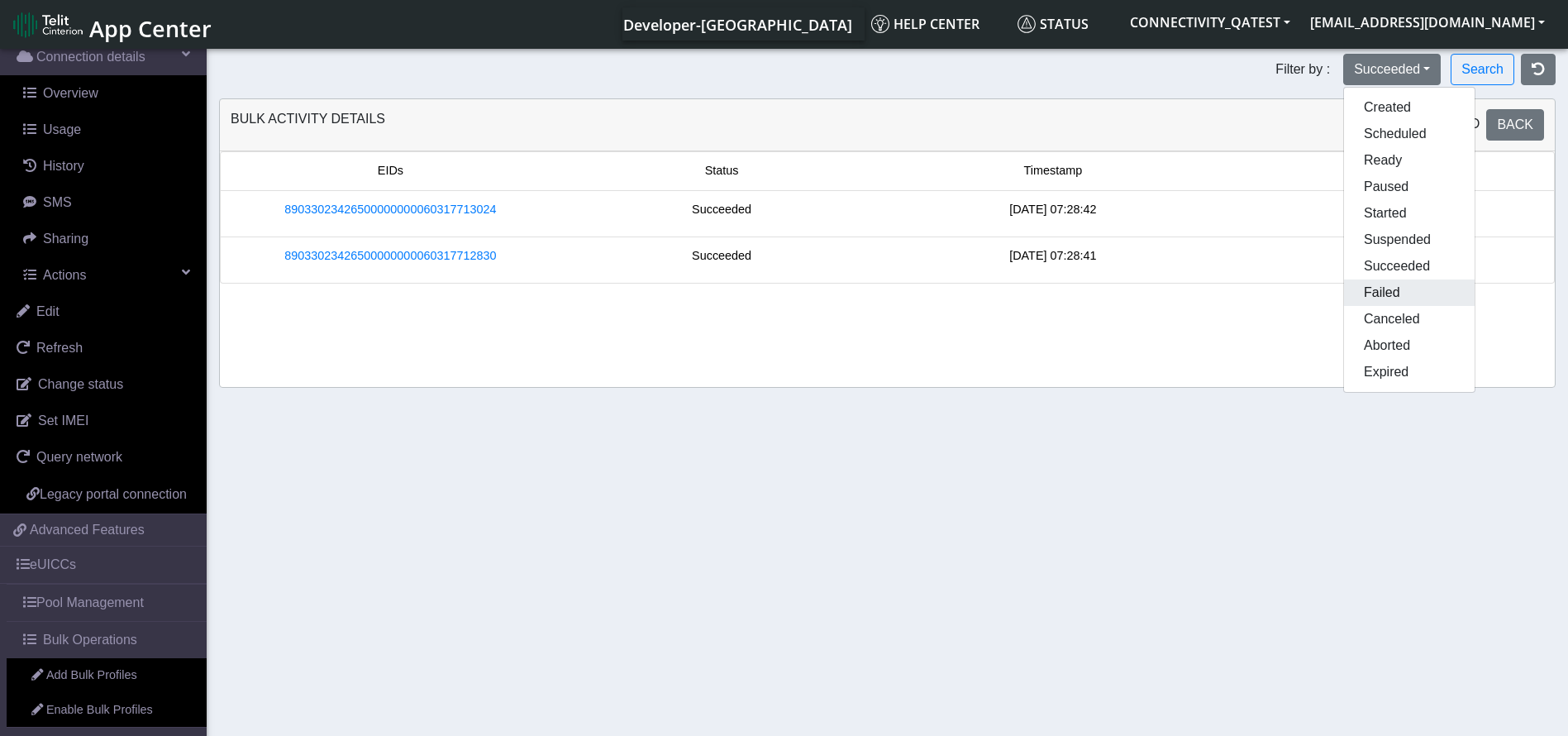
click at [1395, 288] on button "Failed" at bounding box center [1410, 293] width 131 height 26
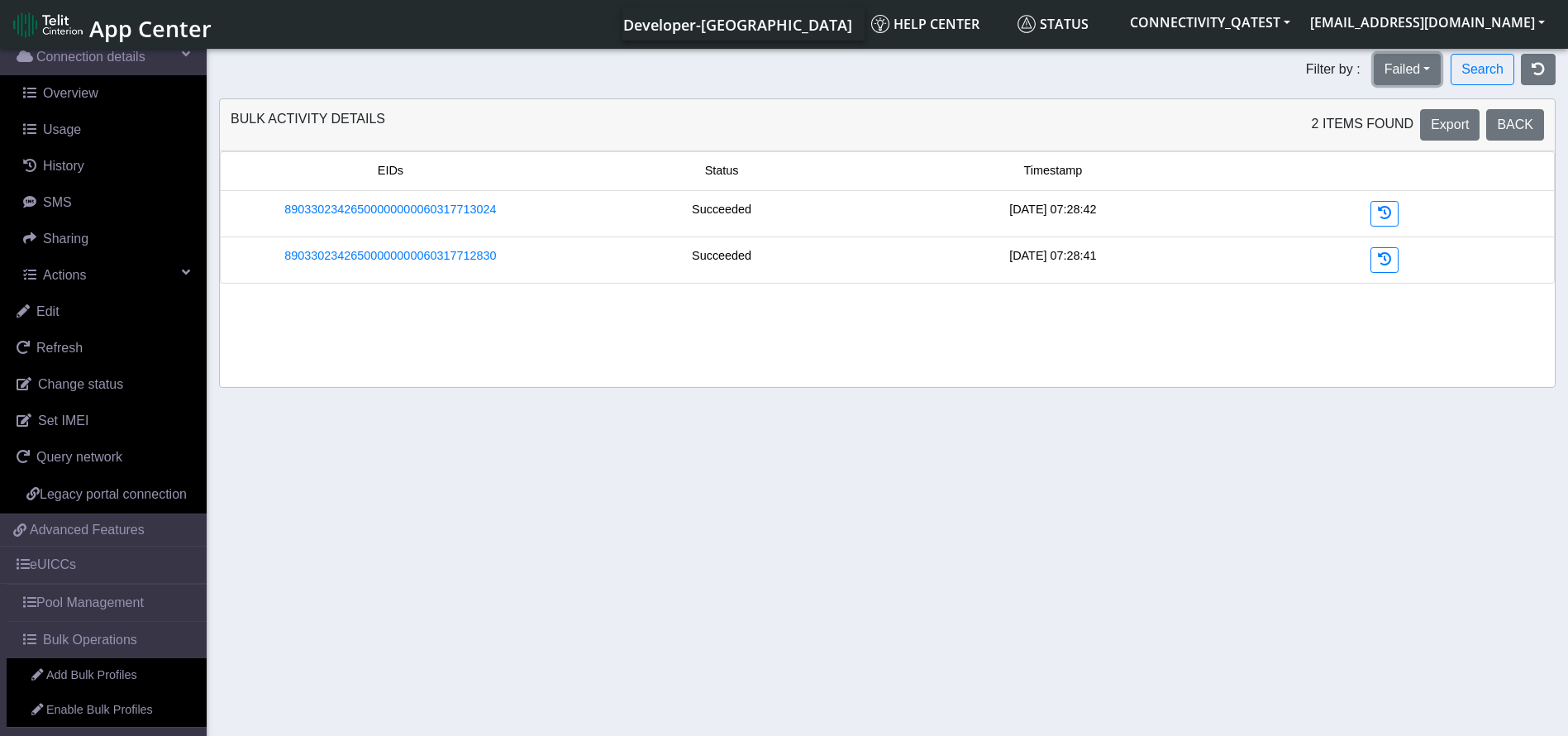
click at [1428, 77] on button "Failed" at bounding box center [1408, 69] width 68 height 32
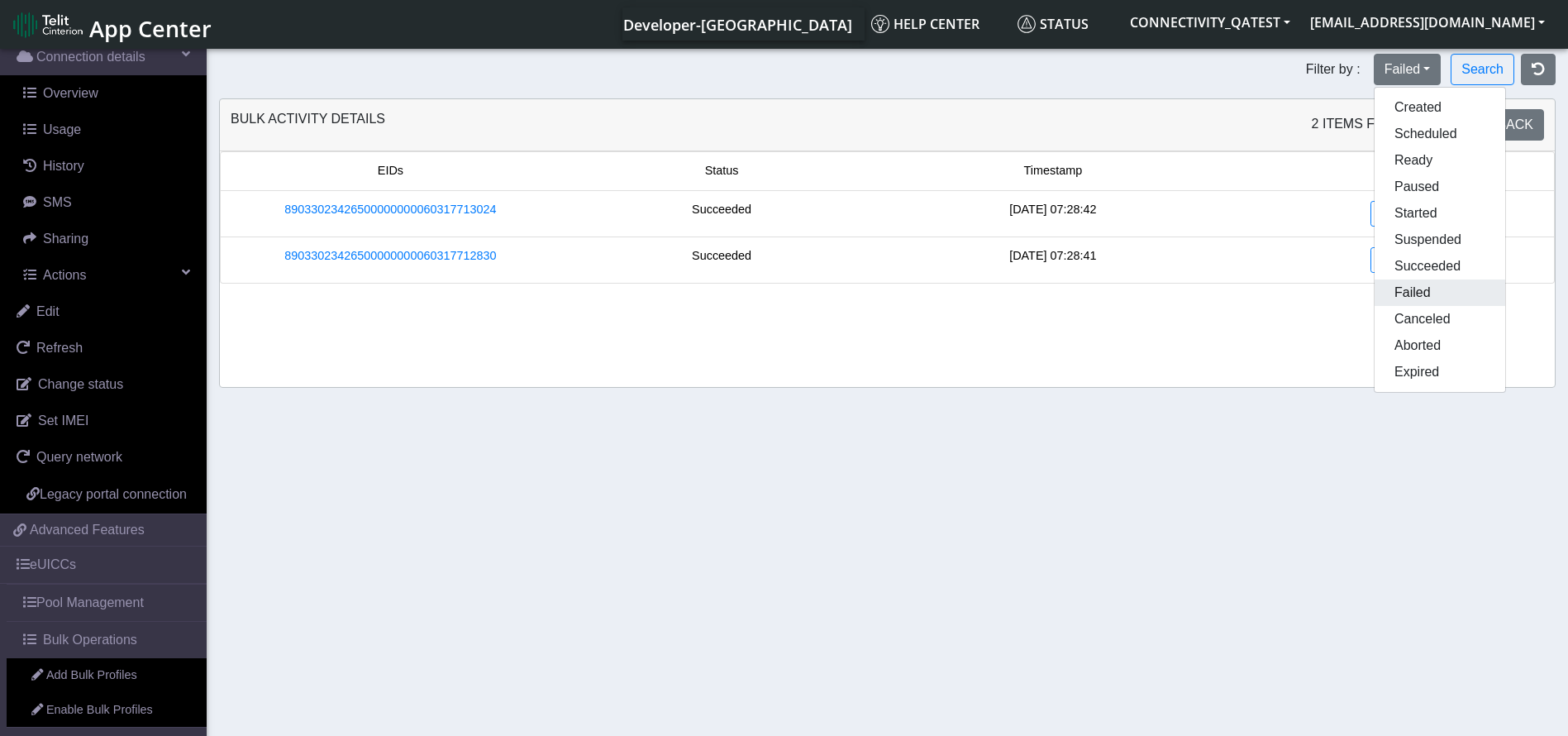
drag, startPoint x: 1422, startPoint y: 288, endPoint x: 1426, endPoint y: 281, distance: 8.1
click at [1423, 288] on button "Failed" at bounding box center [1441, 293] width 131 height 26
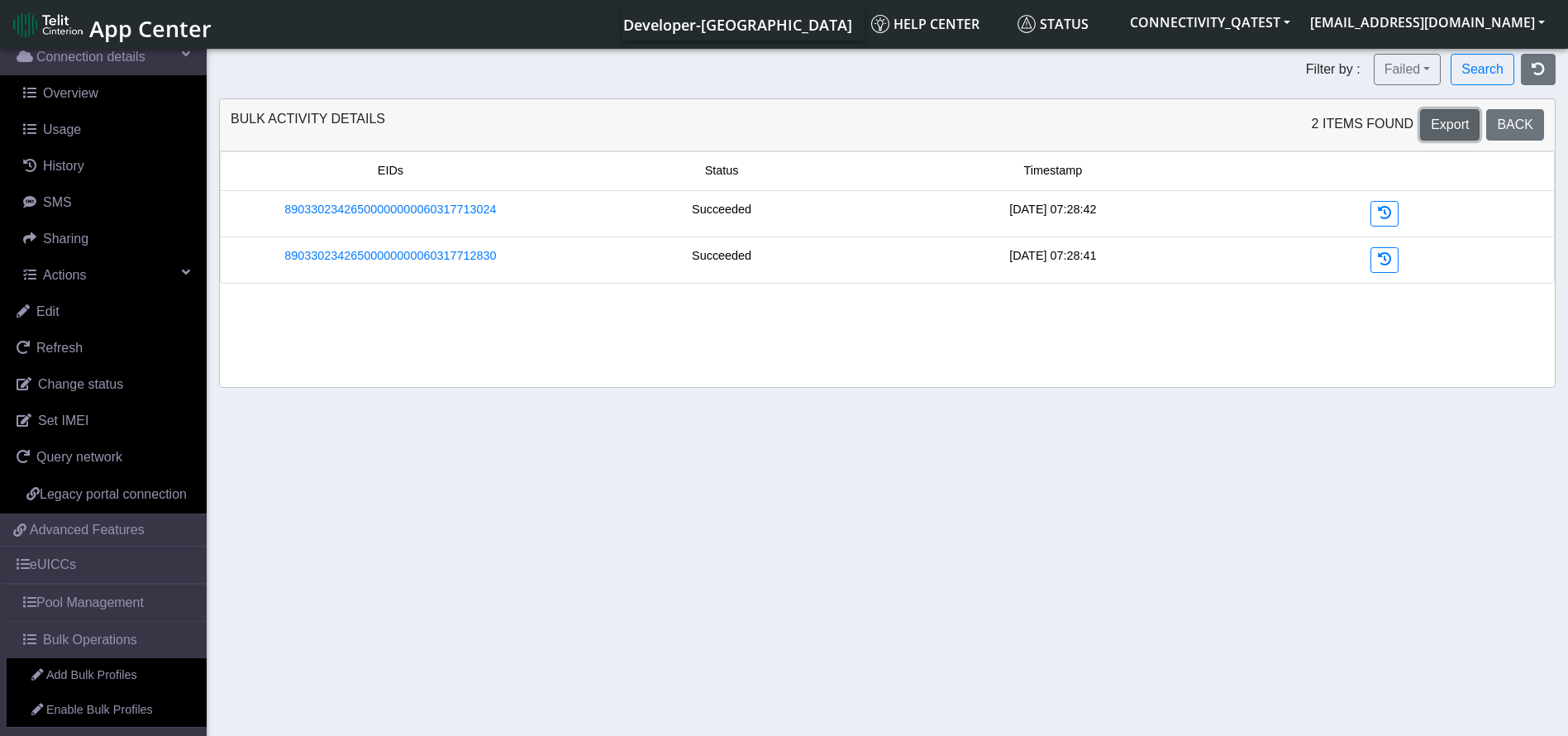
click at [1452, 130] on span "Export" at bounding box center [1450, 124] width 38 height 14
click at [1546, 72] on button "button" at bounding box center [1538, 69] width 35 height 32
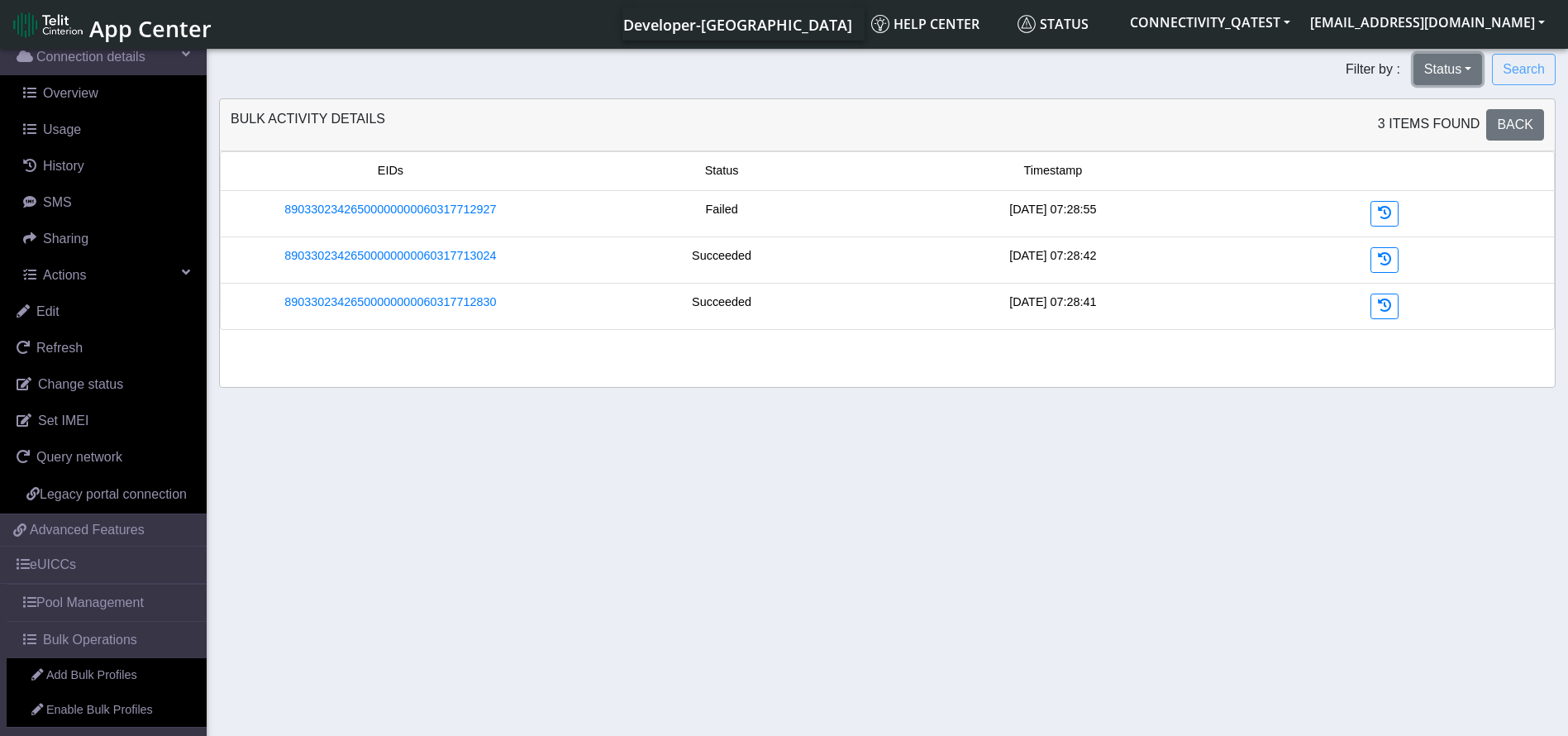
click at [1470, 56] on button "Status" at bounding box center [1447, 69] width 68 height 32
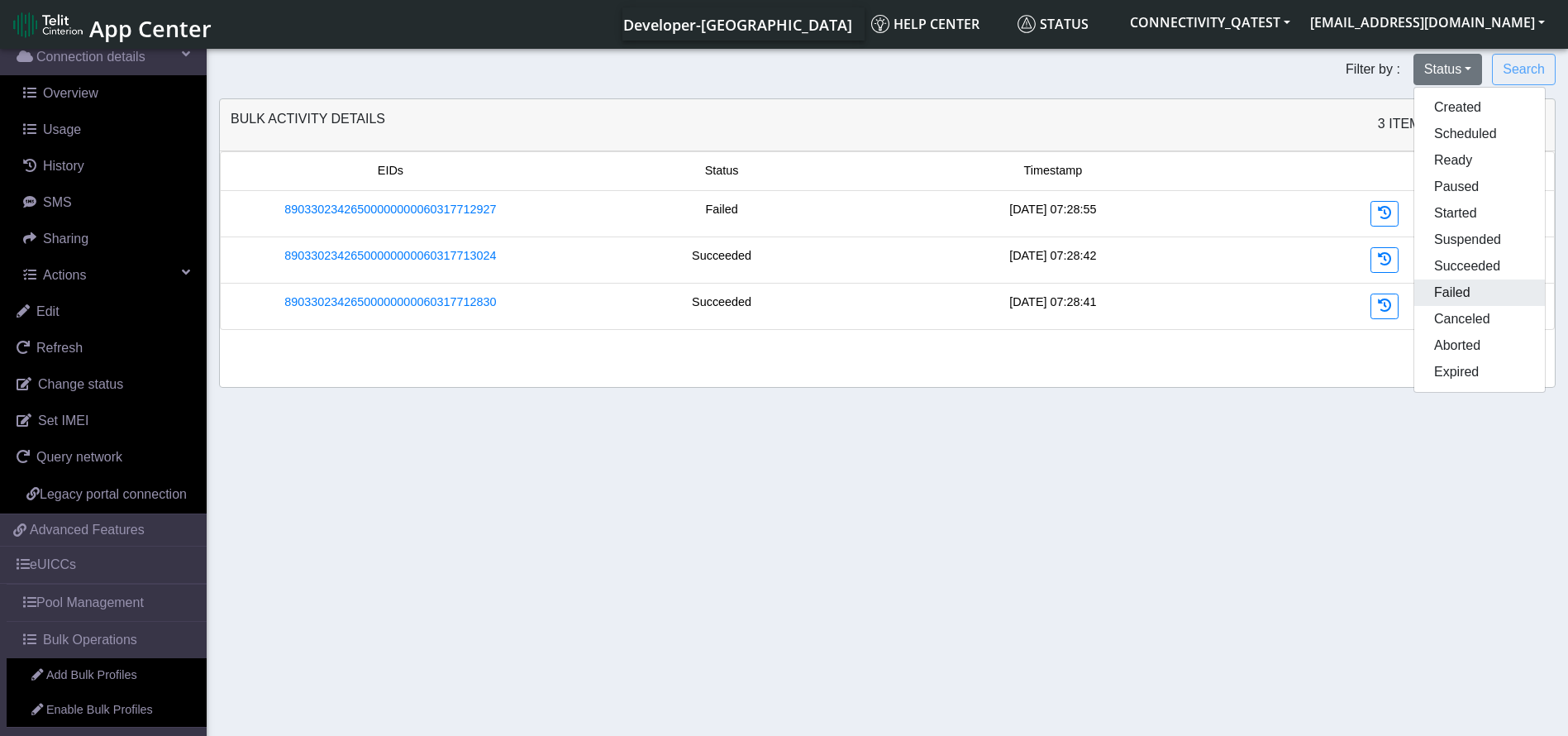
click at [1463, 293] on button "Failed" at bounding box center [1480, 293] width 131 height 26
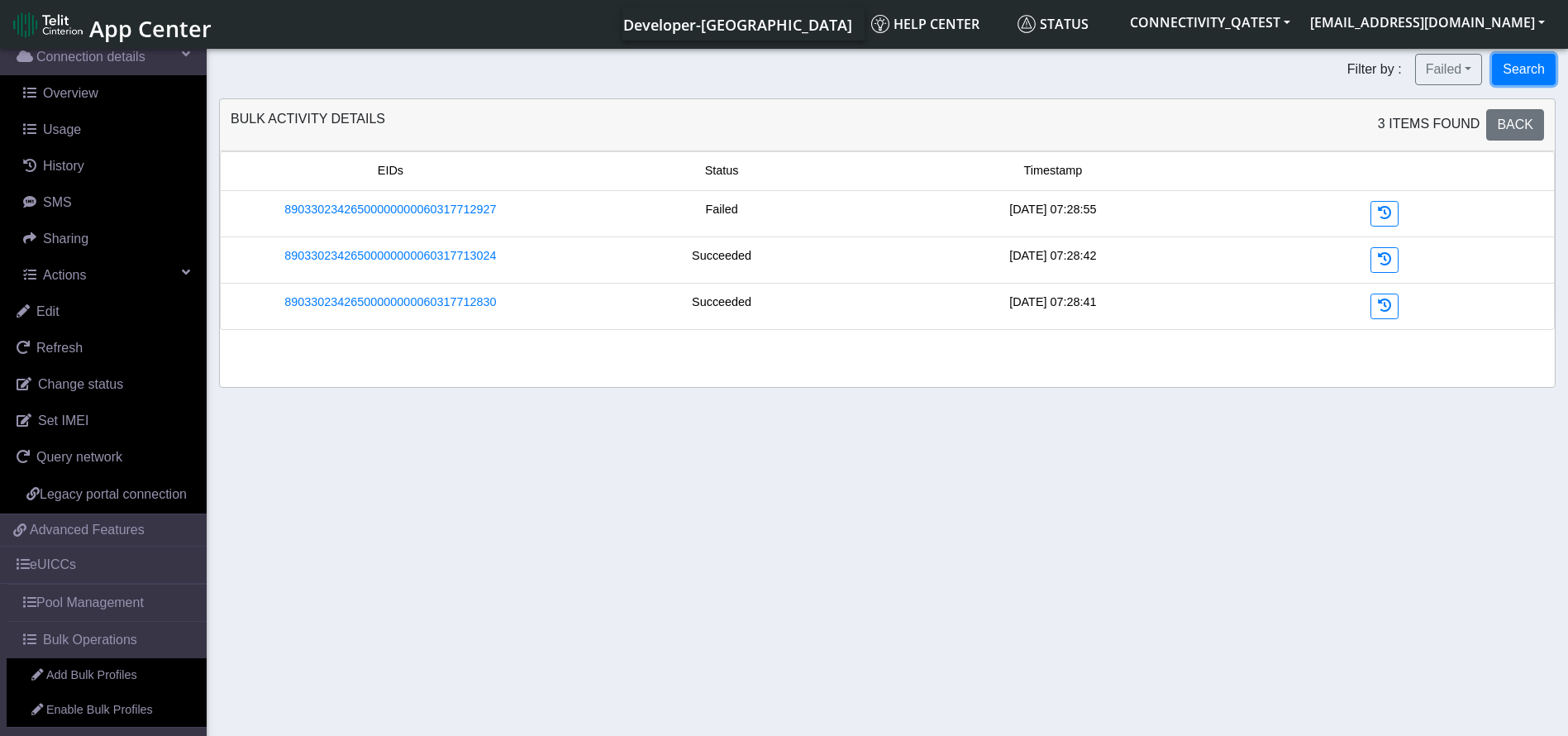
click at [1525, 69] on button "Search" at bounding box center [1524, 69] width 64 height 32
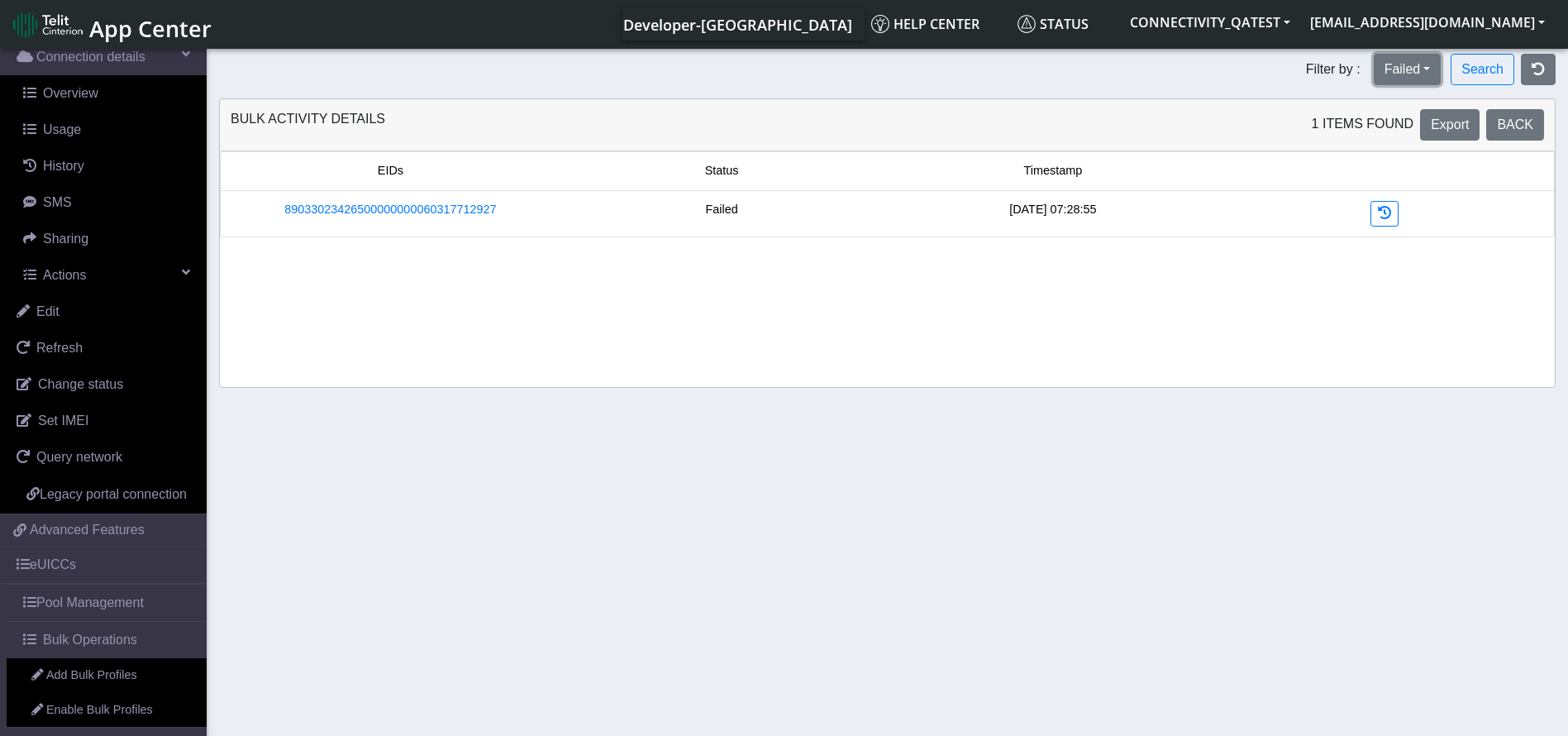
click at [1398, 76] on button "Failed" at bounding box center [1408, 69] width 68 height 32
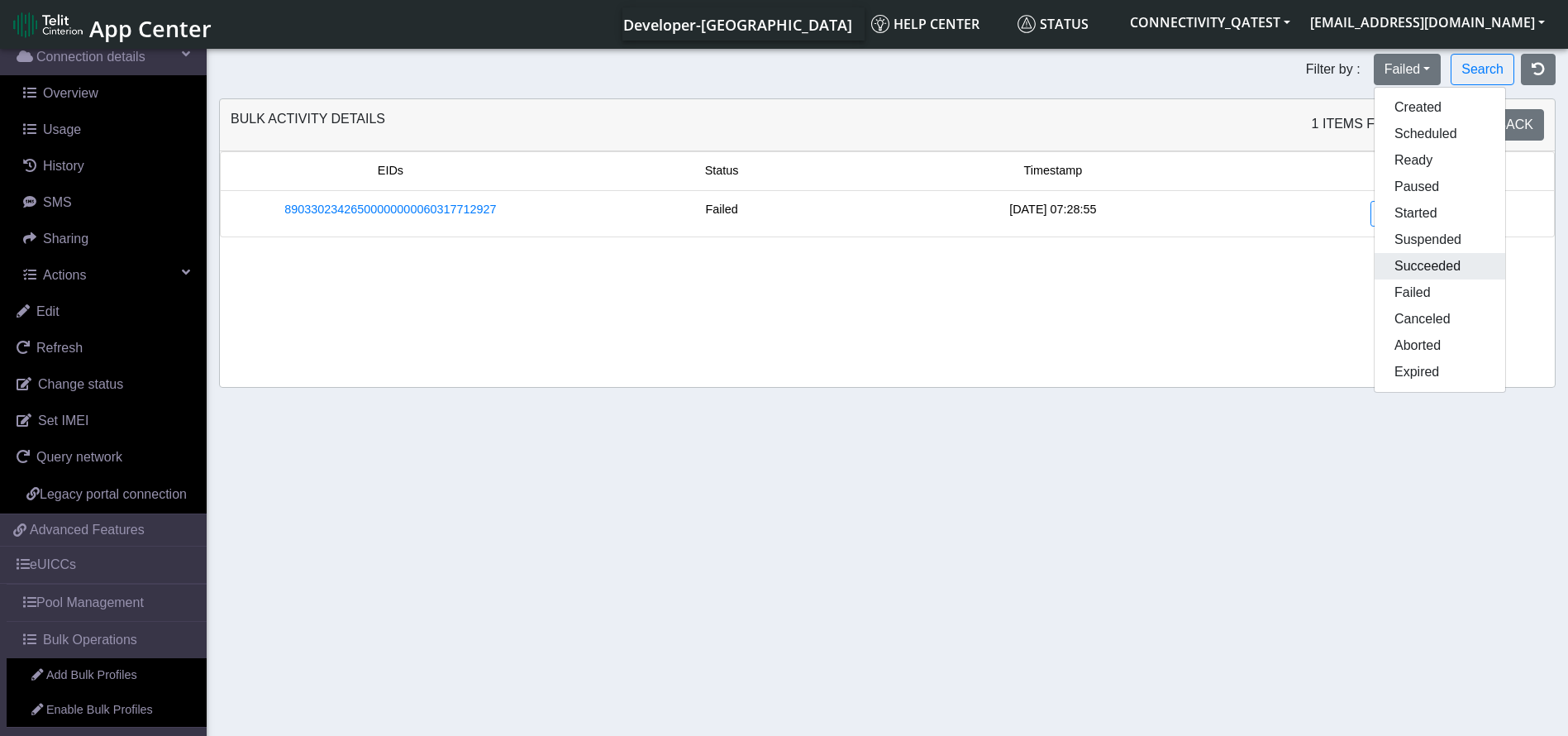
click at [1426, 257] on button "Succeeded" at bounding box center [1441, 267] width 131 height 26
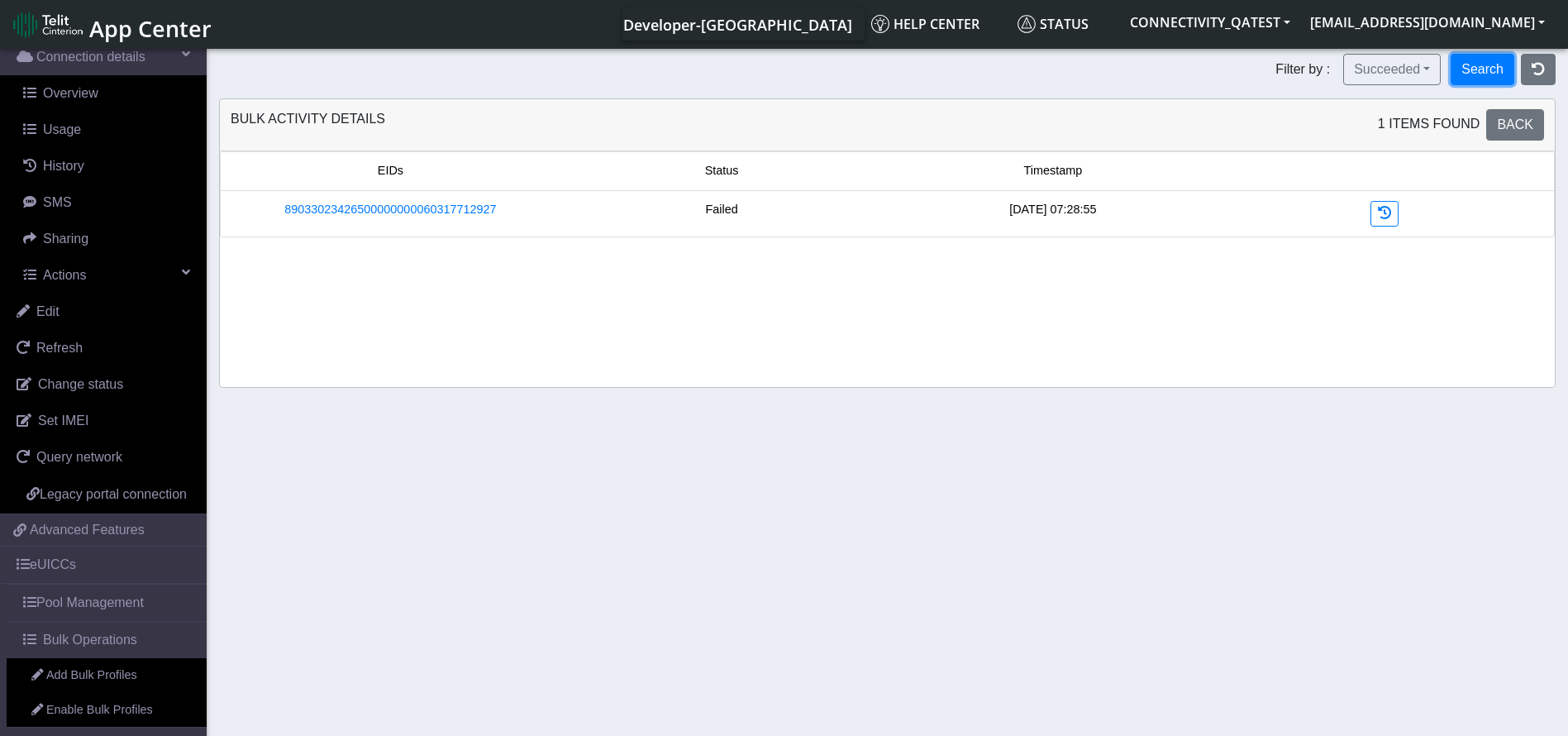
click at [1481, 77] on button "Search" at bounding box center [1483, 69] width 64 height 32
click at [1538, 70] on icon "button" at bounding box center [1539, 68] width 13 height 13
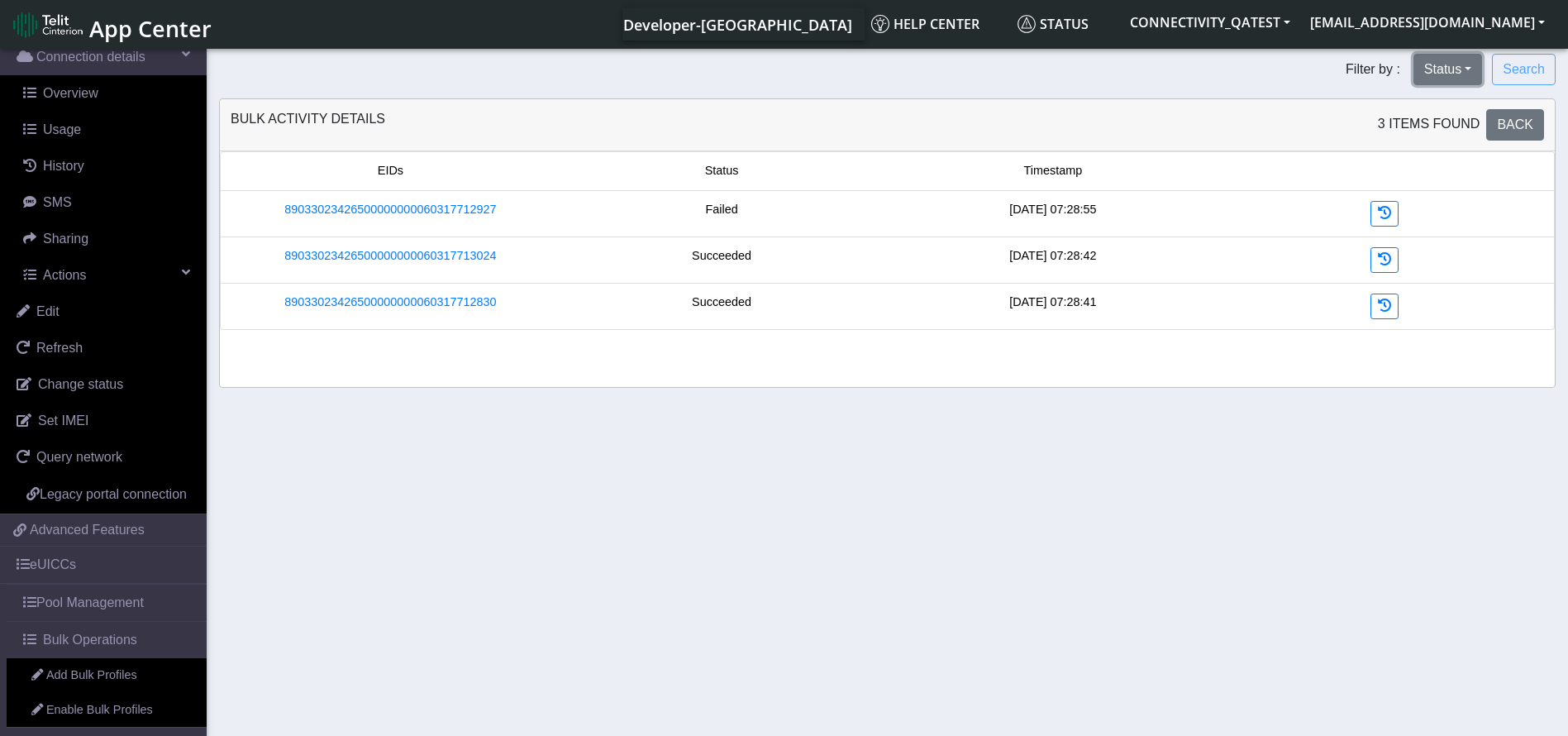
click at [1459, 71] on button "Status" at bounding box center [1447, 69] width 68 height 32
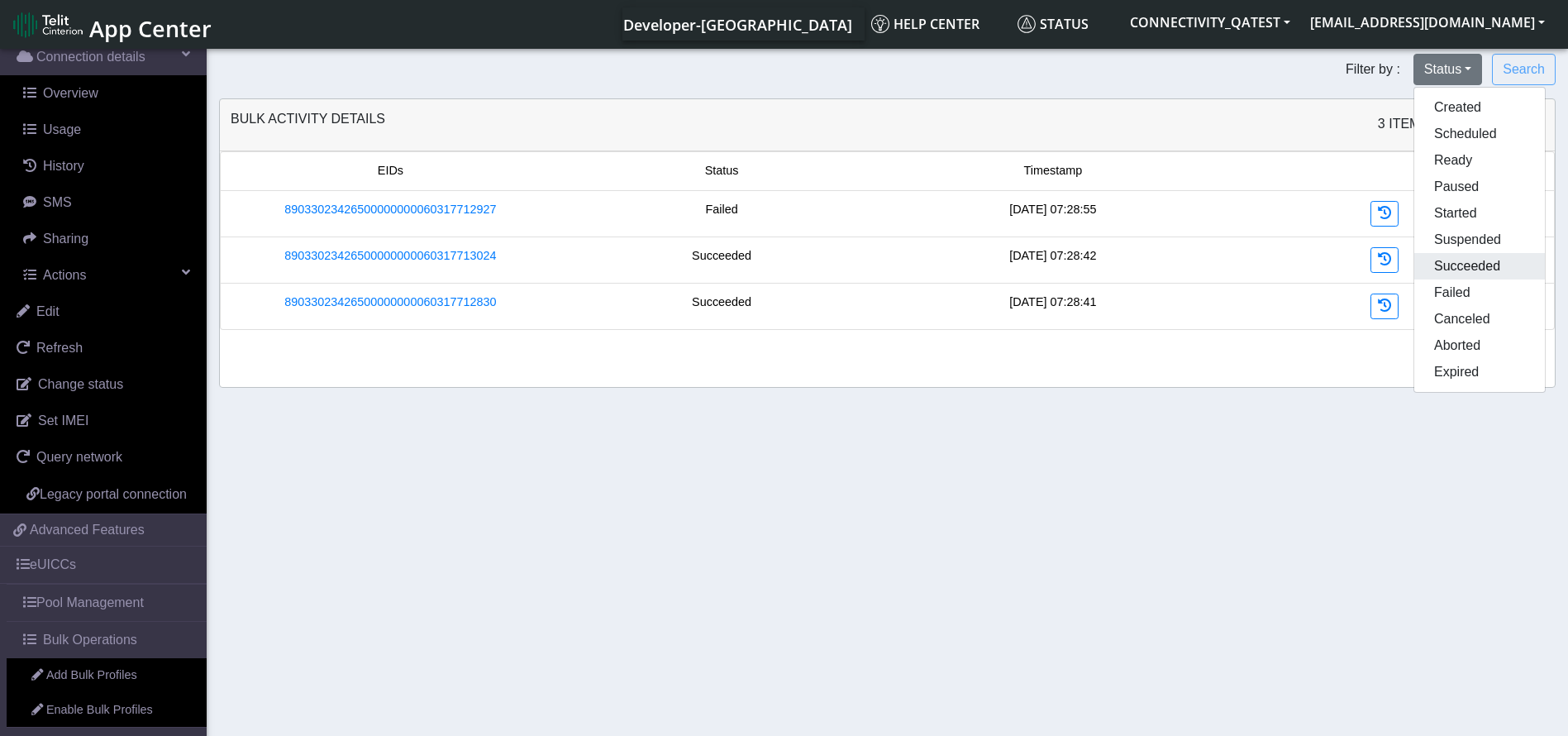
click at [1467, 261] on button "Succeeded" at bounding box center [1480, 267] width 131 height 26
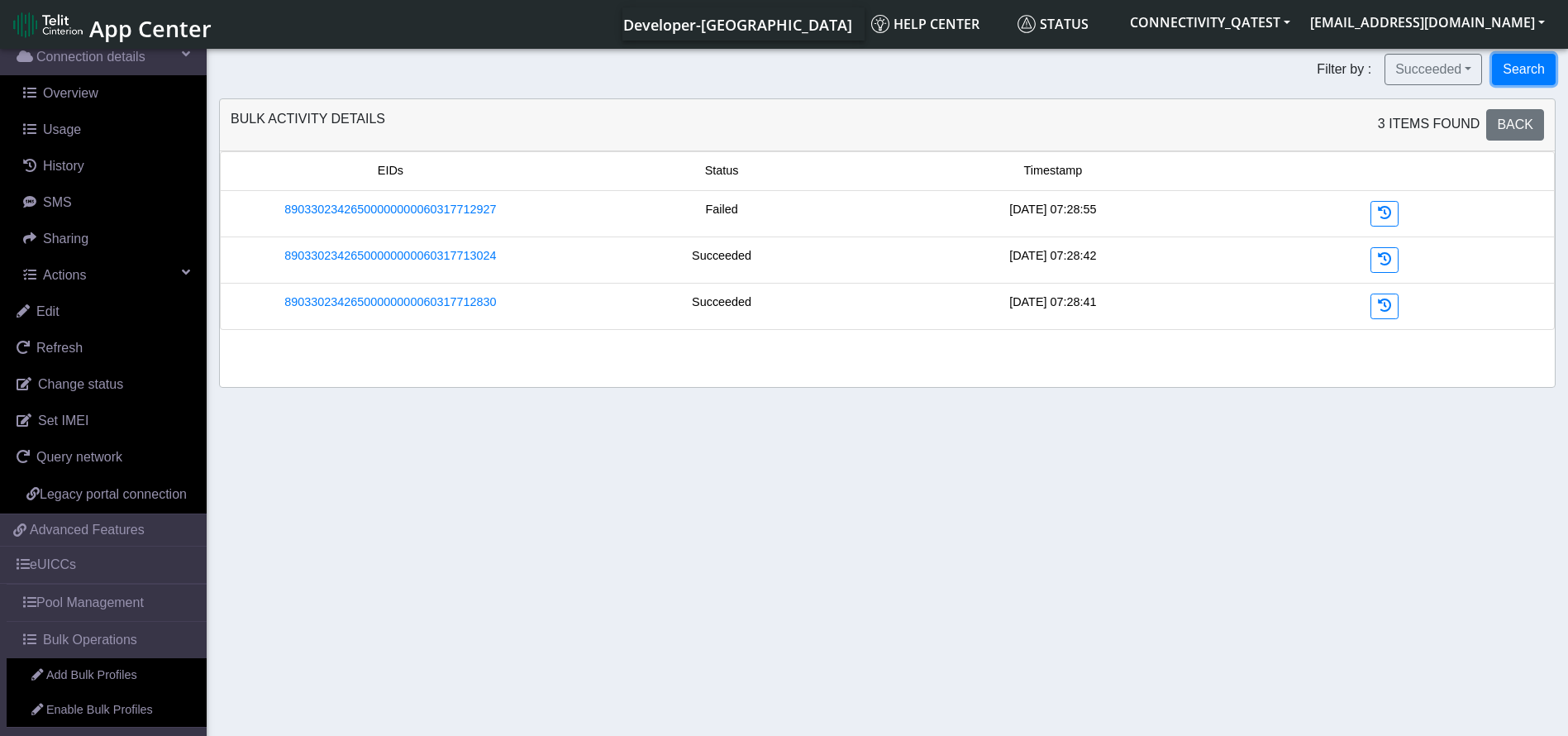
click at [1530, 61] on button "Search" at bounding box center [1524, 69] width 64 height 32
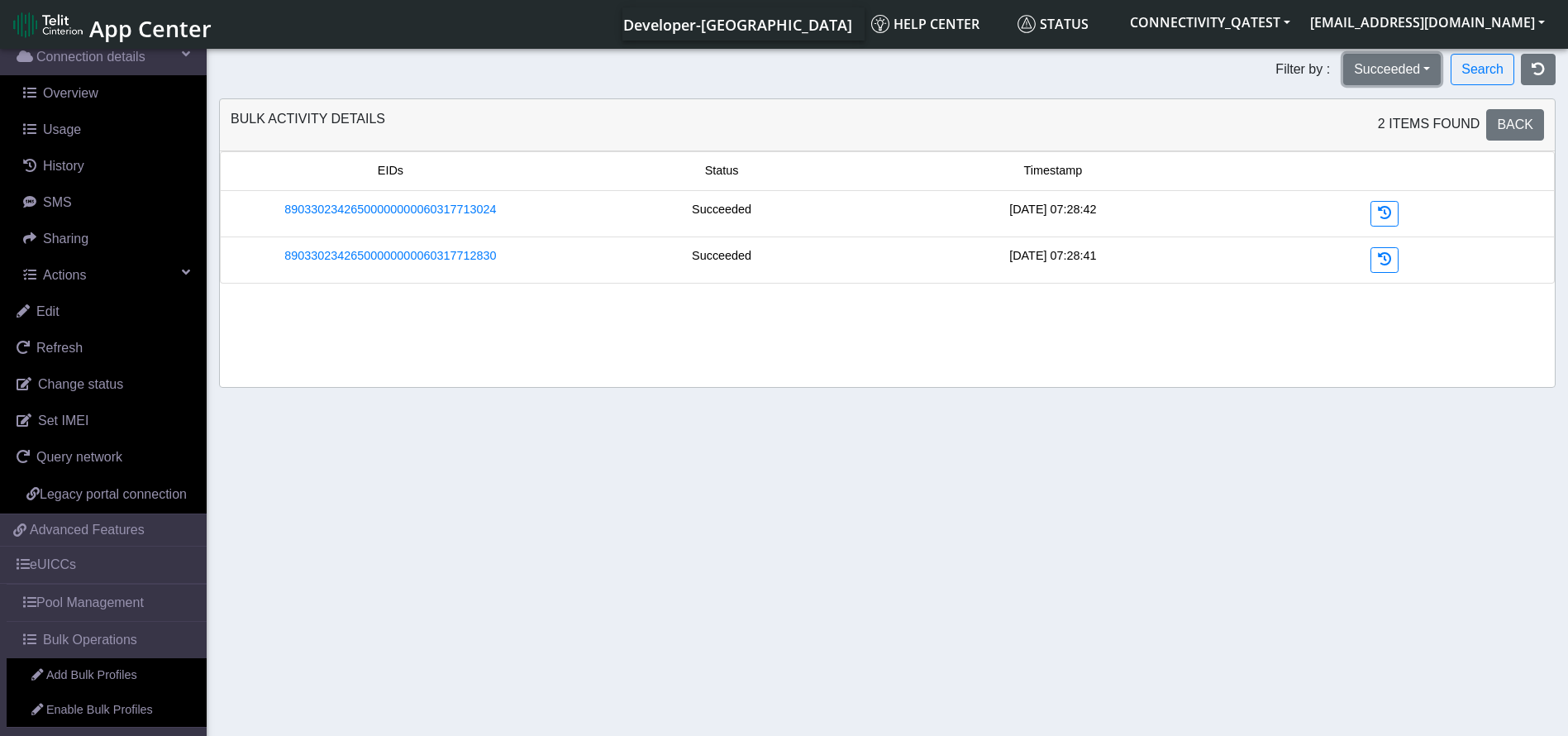
click at [1393, 73] on button "Succeeded" at bounding box center [1392, 69] width 97 height 32
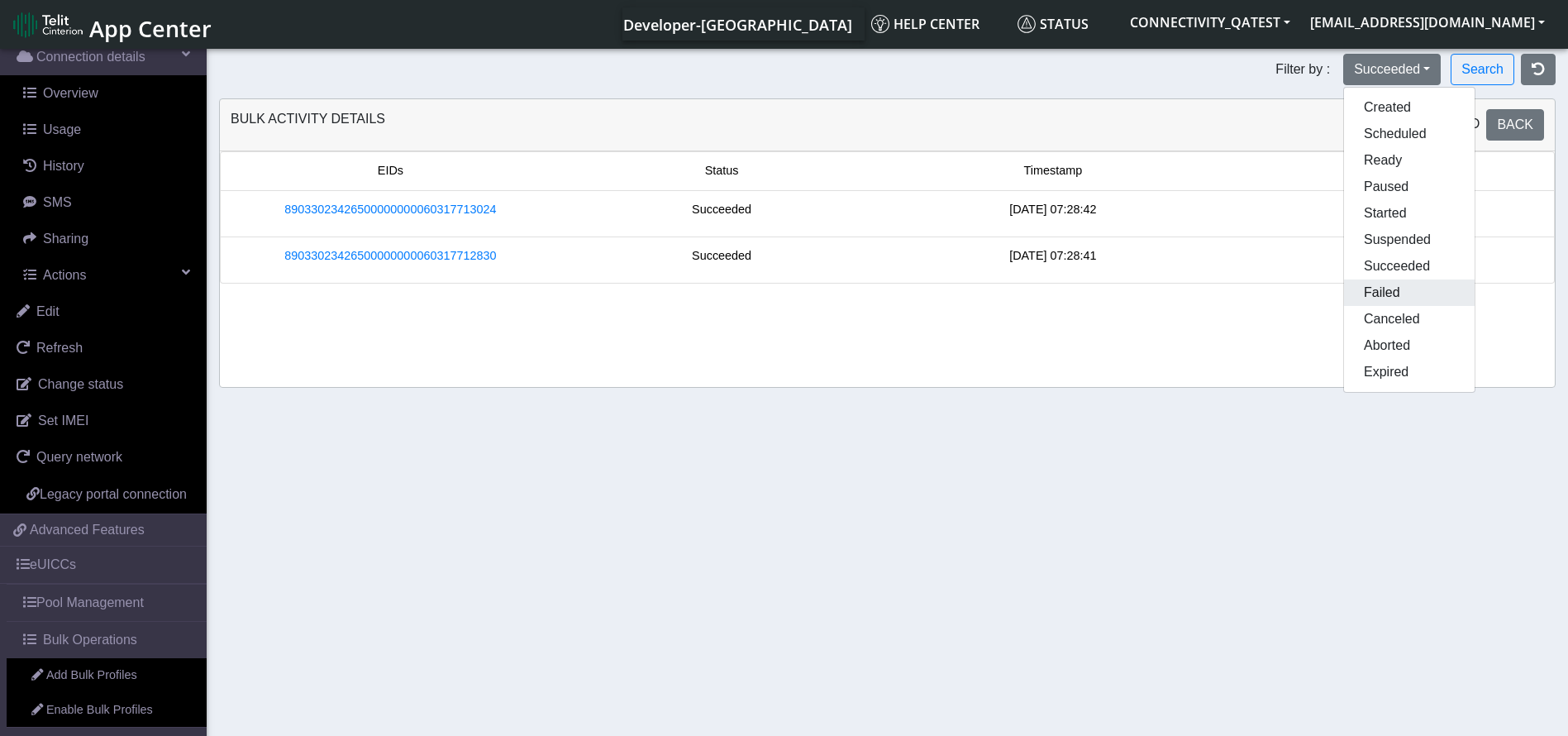
click at [1389, 286] on button "Failed" at bounding box center [1410, 293] width 131 height 26
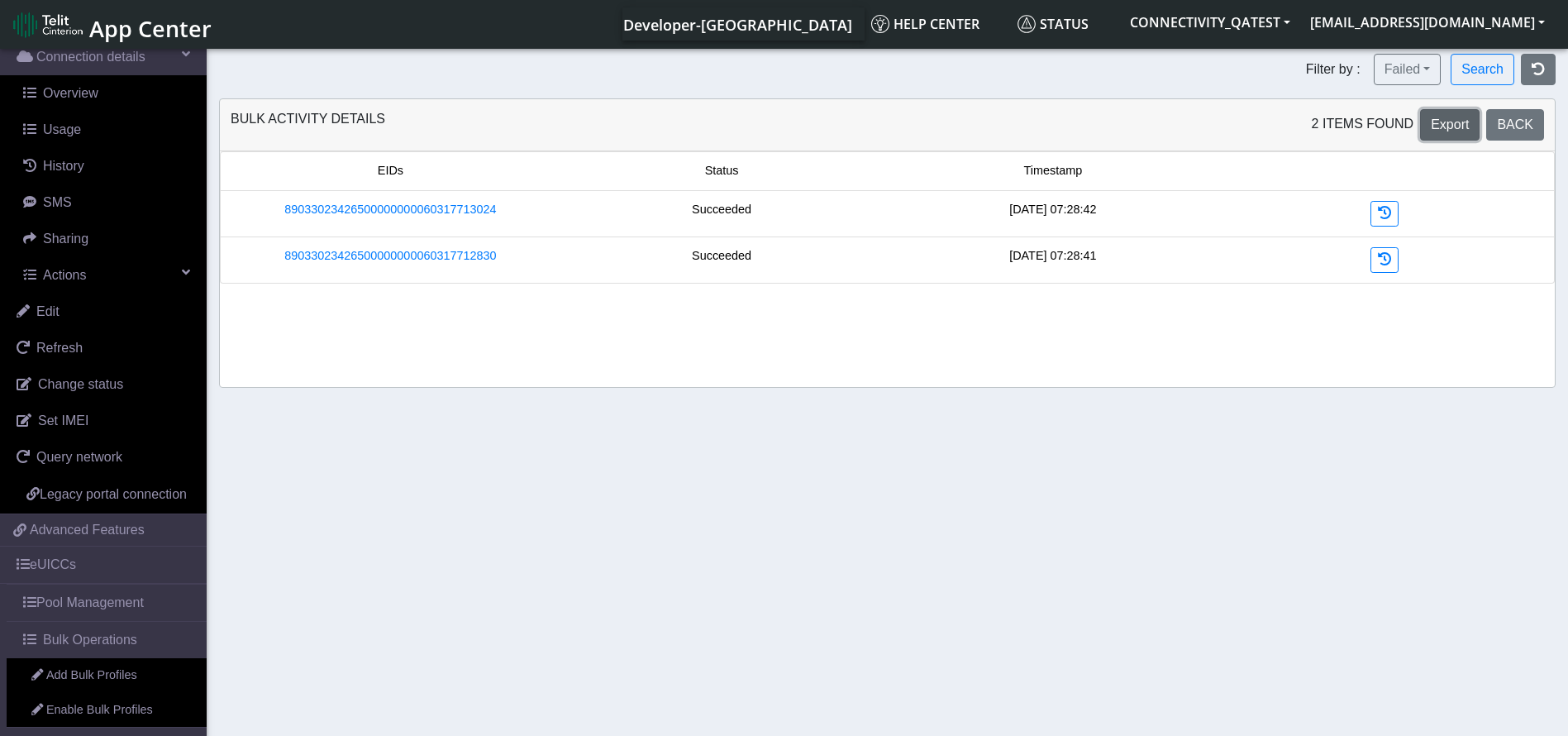
click at [1469, 132] on span "Export" at bounding box center [1450, 124] width 38 height 14
click at [1501, 57] on button "Search" at bounding box center [1483, 69] width 64 height 32
click at [1427, 65] on button "Failed" at bounding box center [1408, 69] width 68 height 32
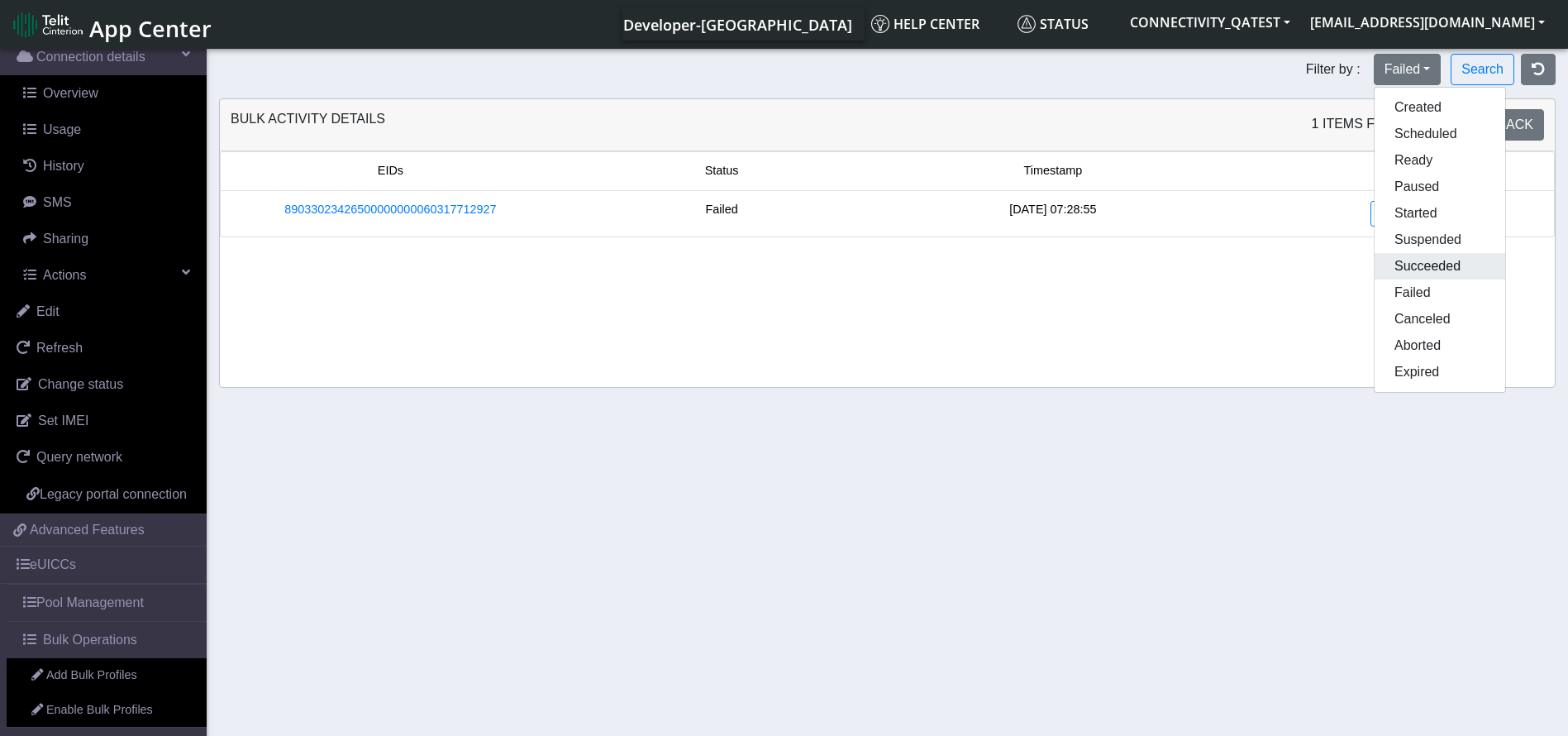
click at [1419, 269] on button "Succeeded" at bounding box center [1441, 267] width 131 height 26
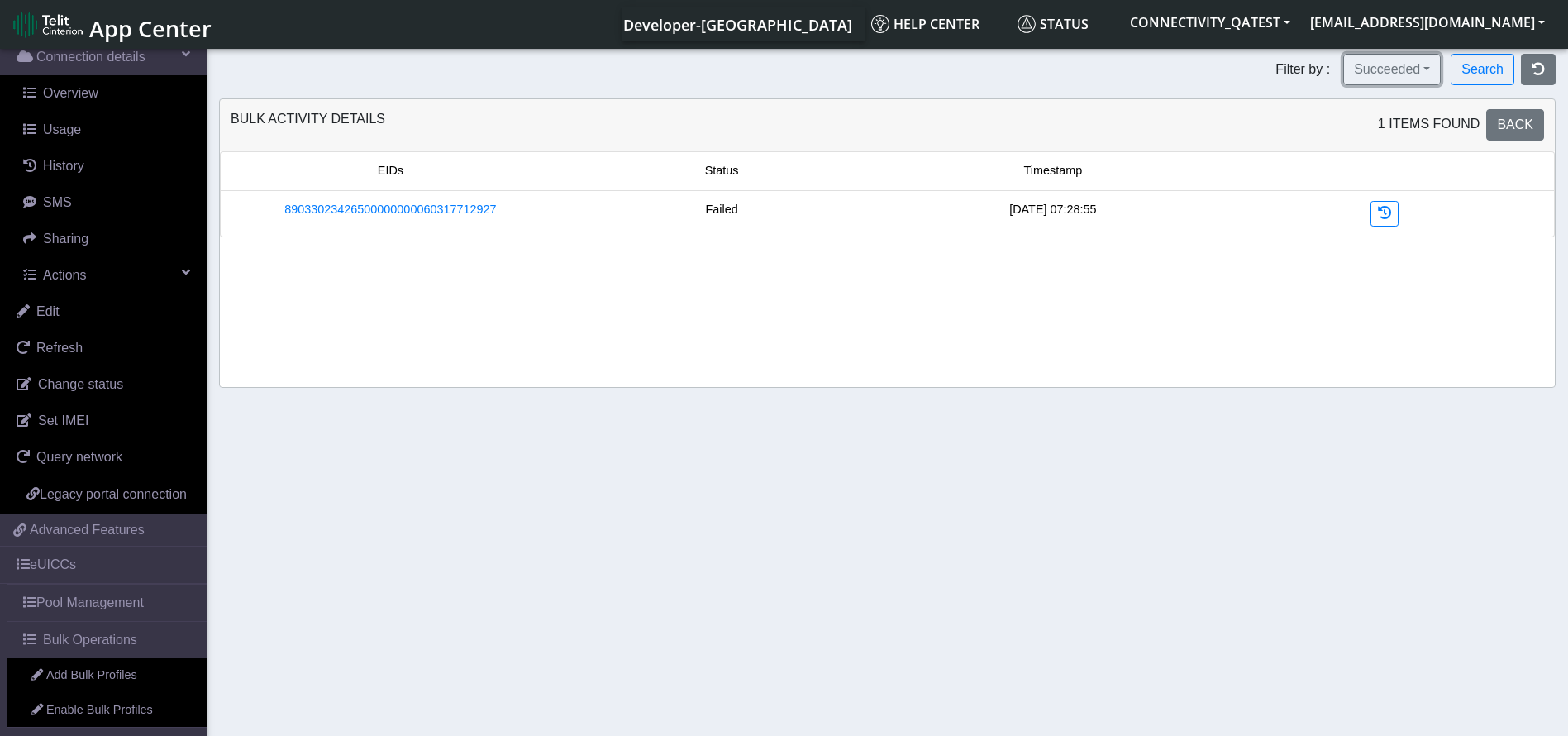
drag, startPoint x: 1403, startPoint y: 75, endPoint x: 1404, endPoint y: 89, distance: 14.0
click at [1403, 75] on button "Succeeded" at bounding box center [1392, 69] width 97 height 32
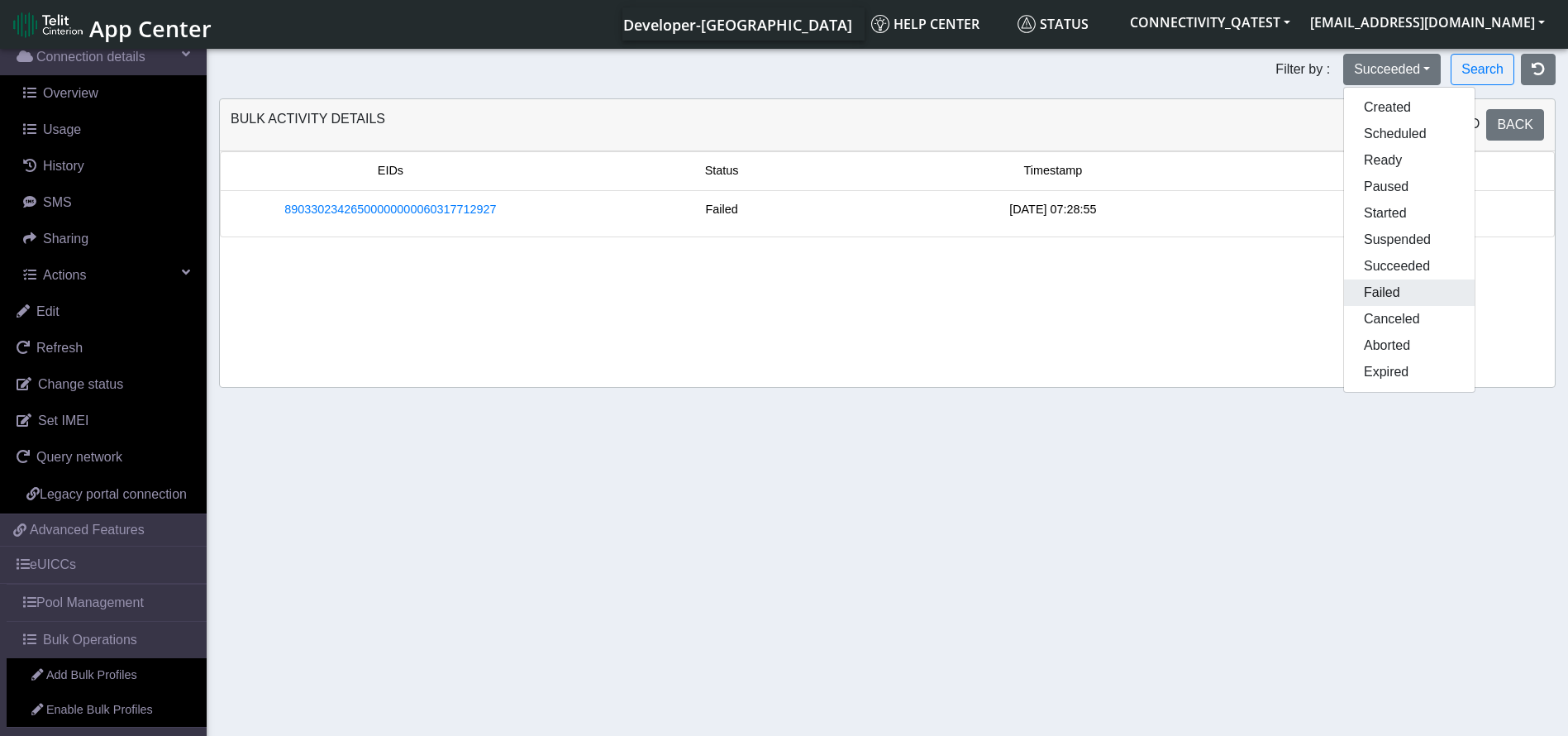
click at [1393, 281] on button "Failed" at bounding box center [1410, 293] width 131 height 26
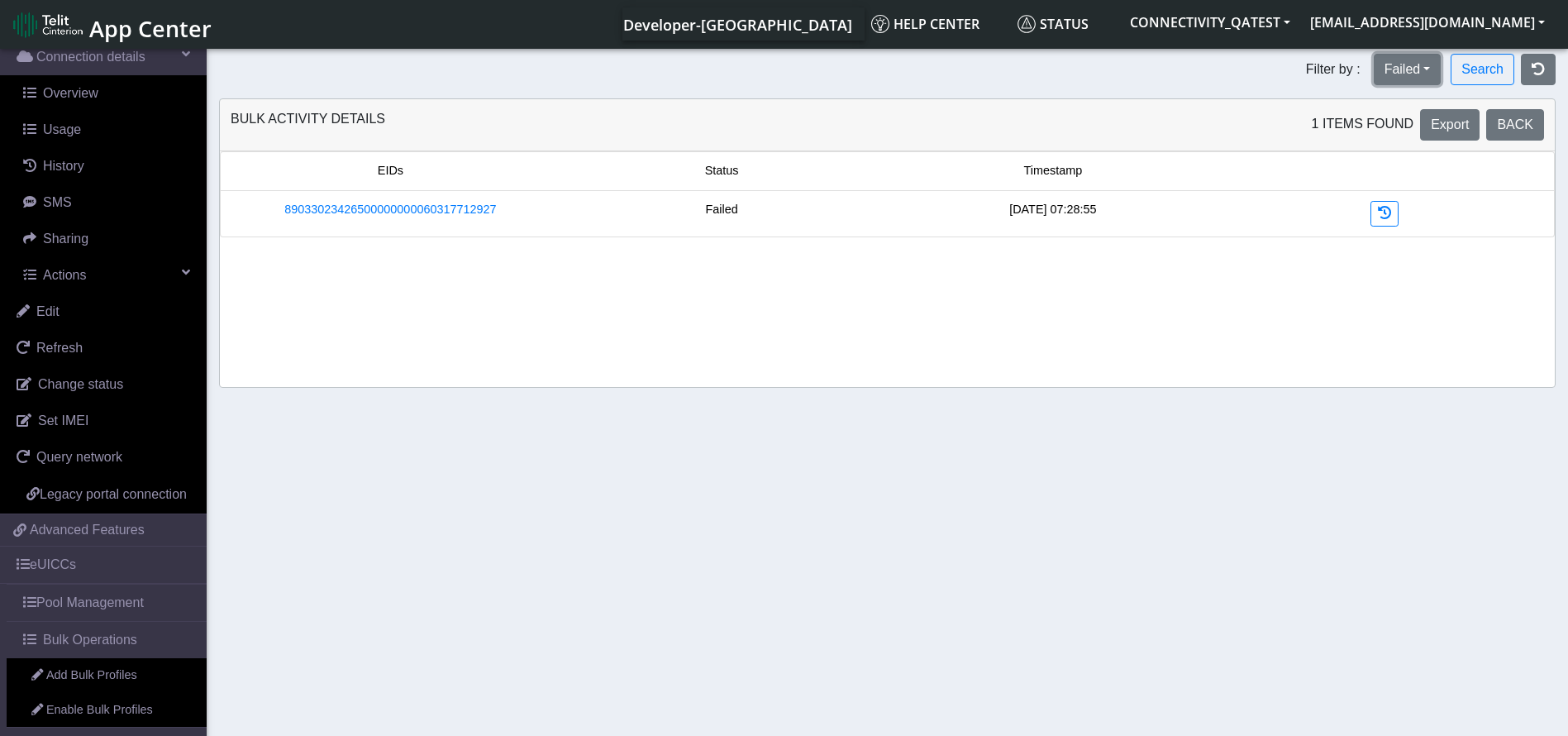
click at [1418, 77] on button "Failed" at bounding box center [1408, 69] width 68 height 32
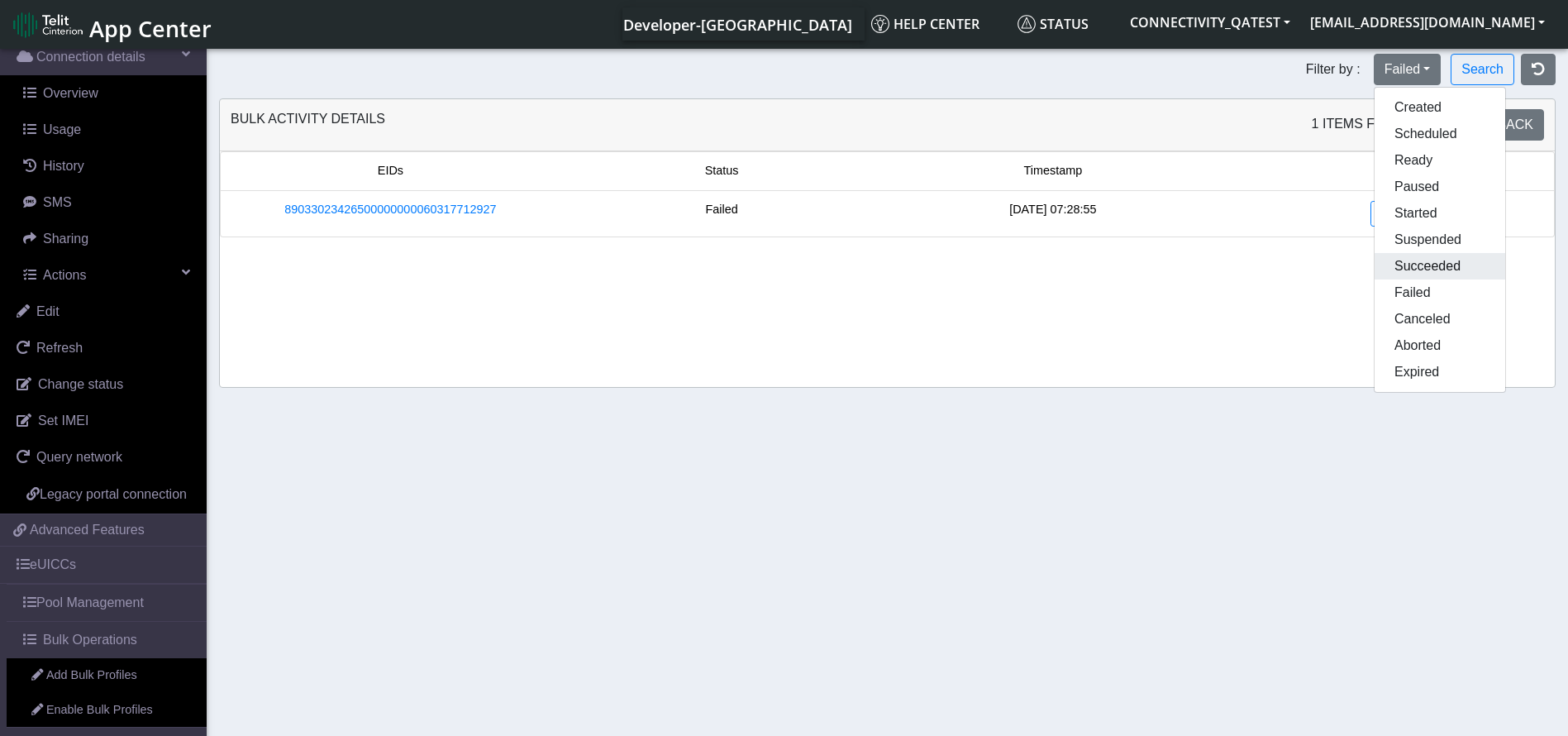
click at [1450, 255] on button "Succeeded" at bounding box center [1441, 267] width 131 height 26
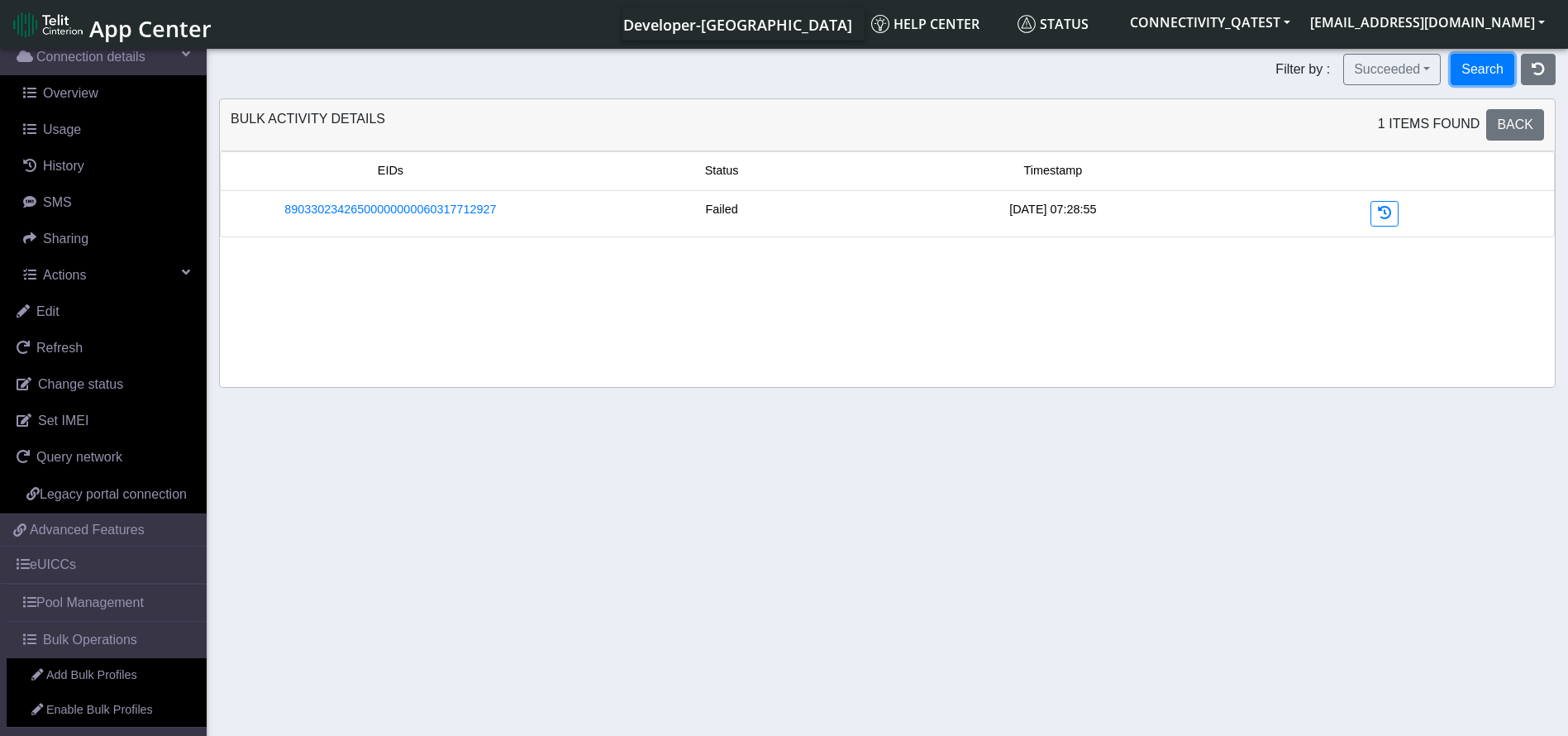
click at [1497, 65] on button "Search" at bounding box center [1483, 69] width 64 height 32
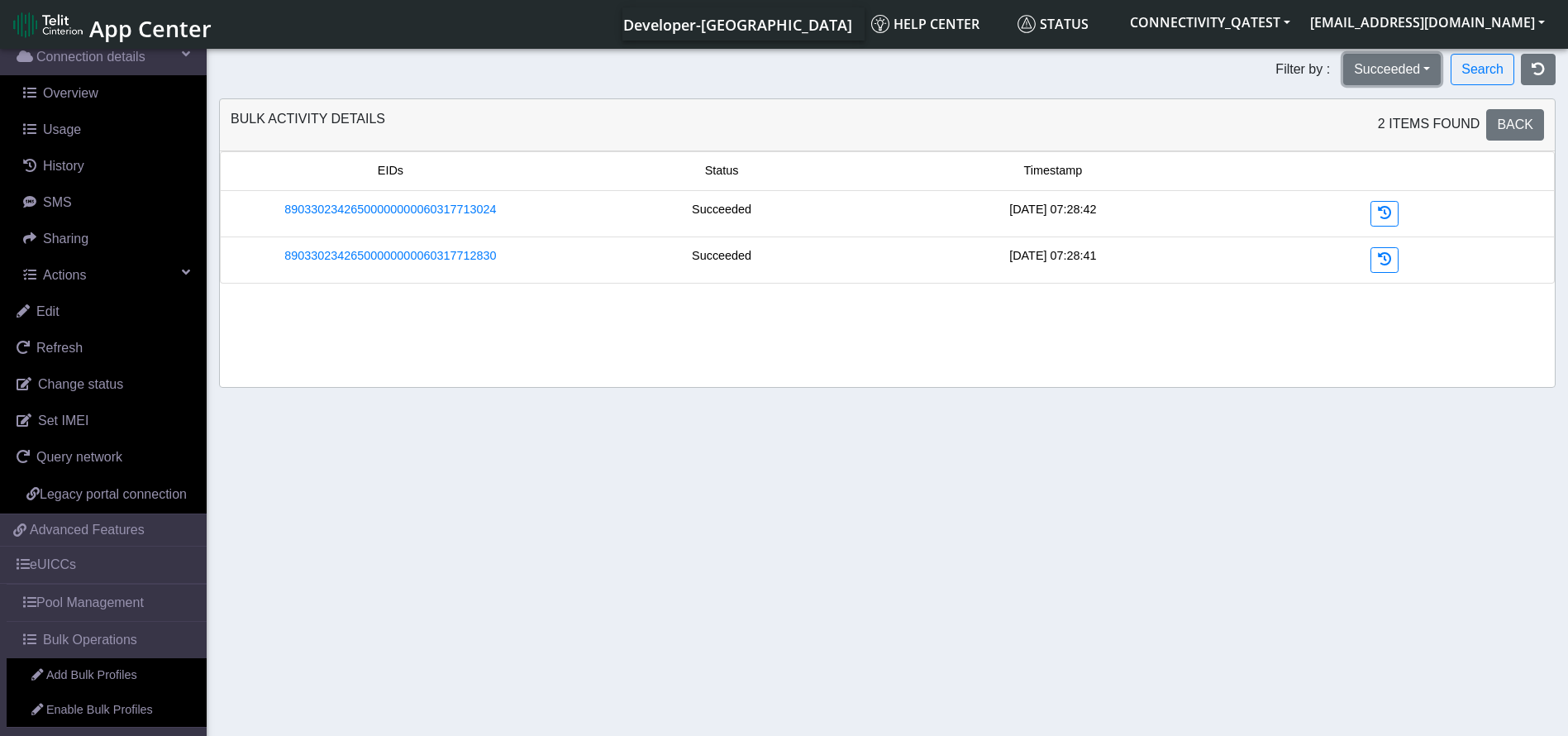
click at [1432, 70] on button "Succeeded" at bounding box center [1392, 69] width 97 height 32
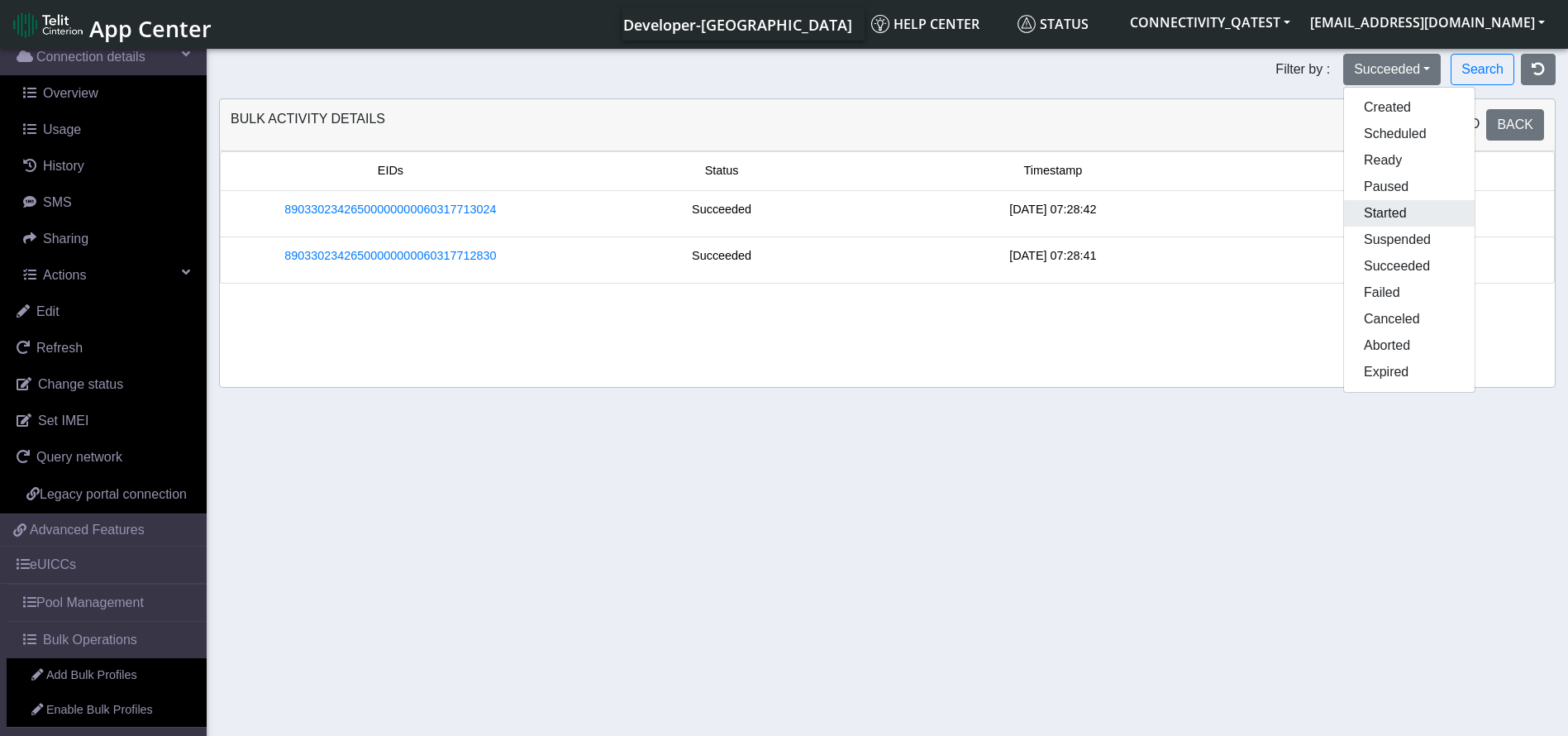
click at [1403, 213] on button "Started" at bounding box center [1410, 213] width 131 height 26
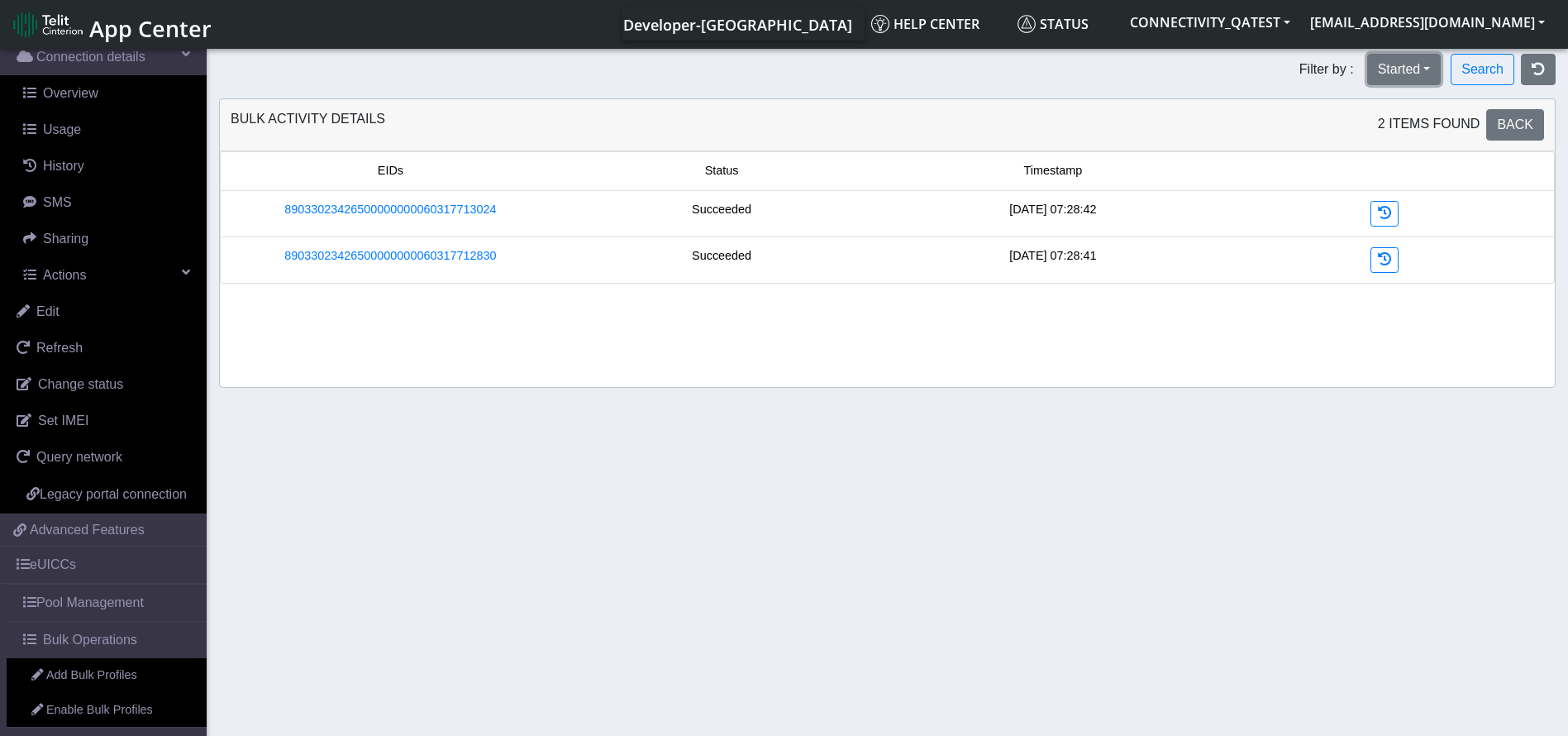
click at [1407, 74] on button "Started" at bounding box center [1405, 69] width 75 height 32
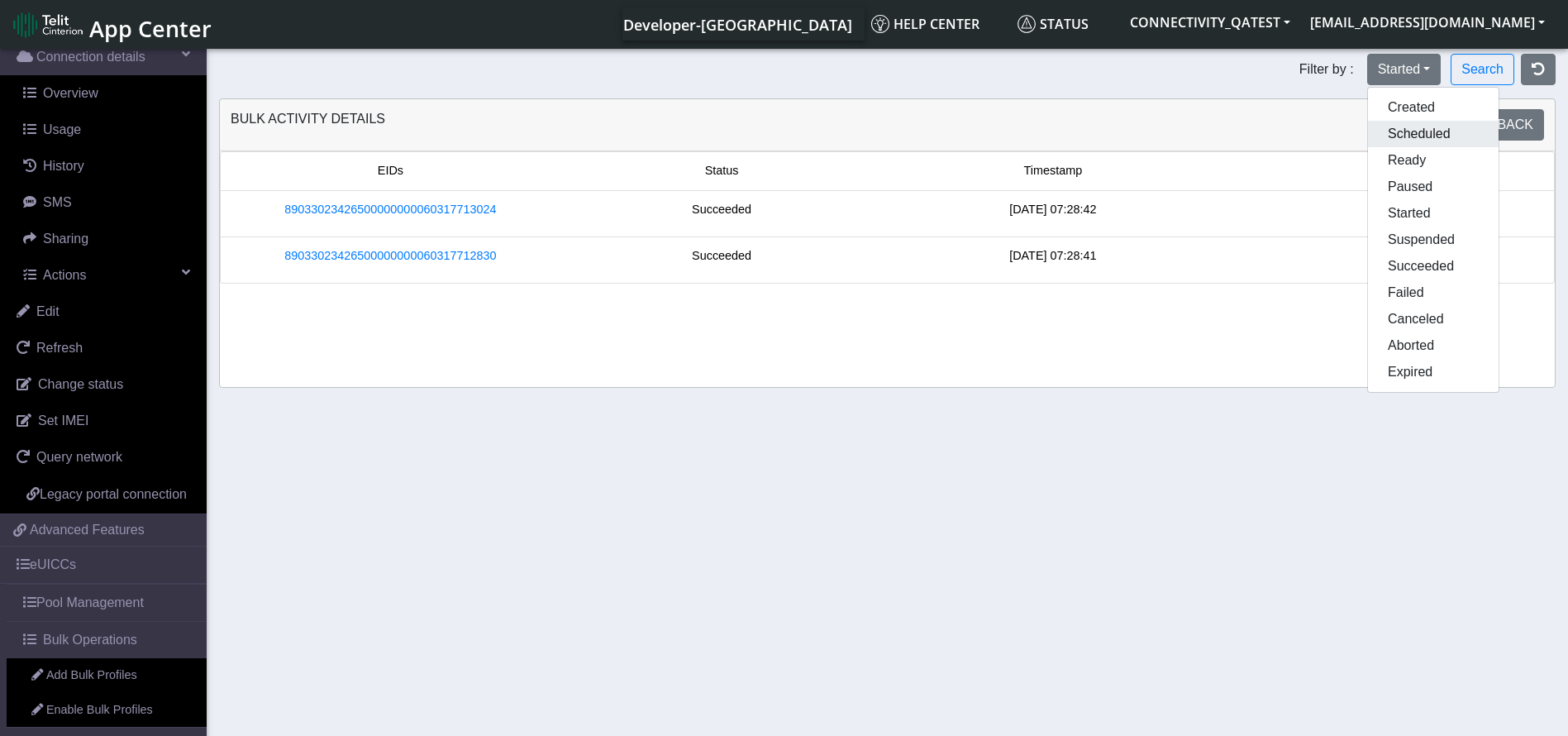
click at [1399, 139] on button "Scheduled" at bounding box center [1433, 134] width 131 height 26
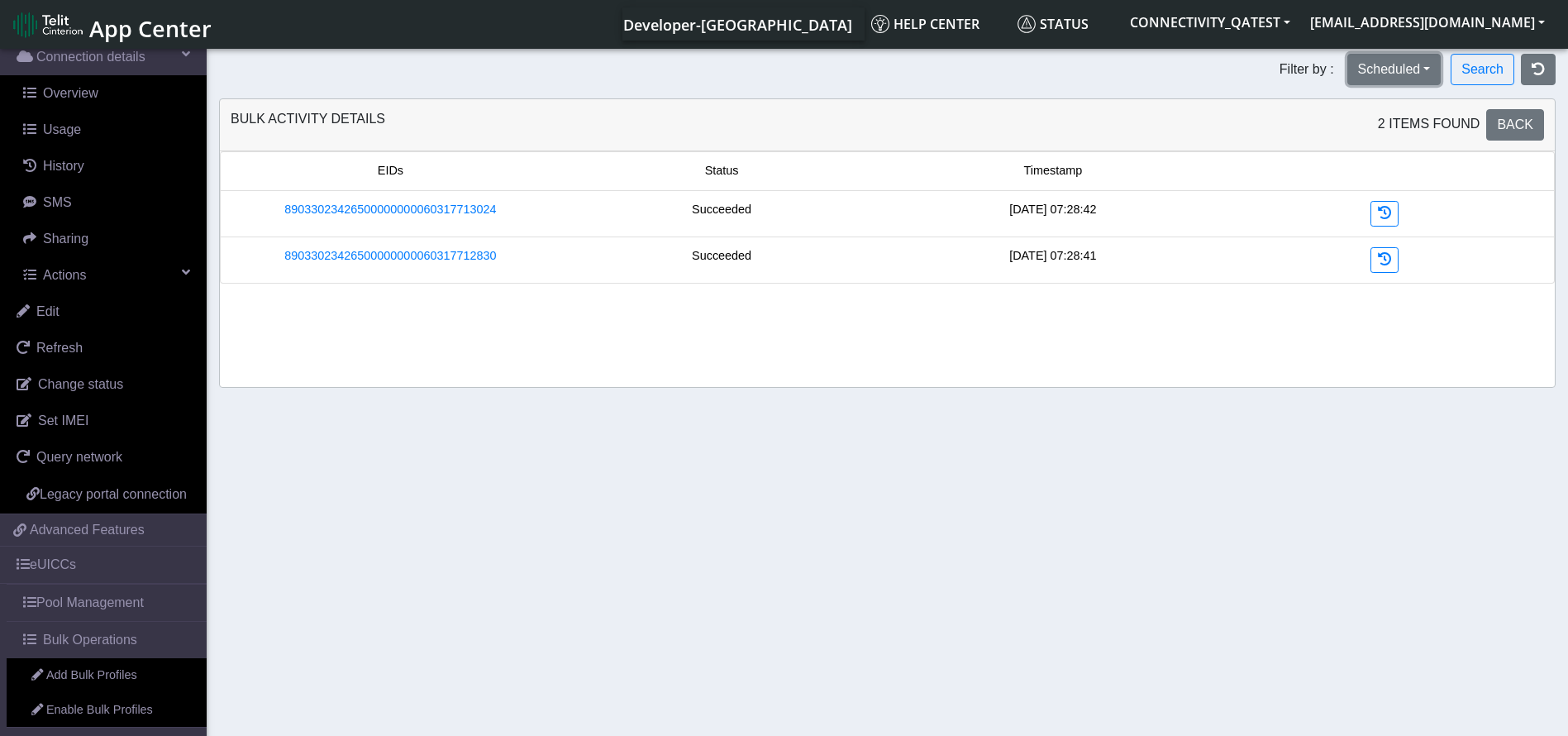
click at [1399, 69] on button "Scheduled" at bounding box center [1394, 69] width 94 height 32
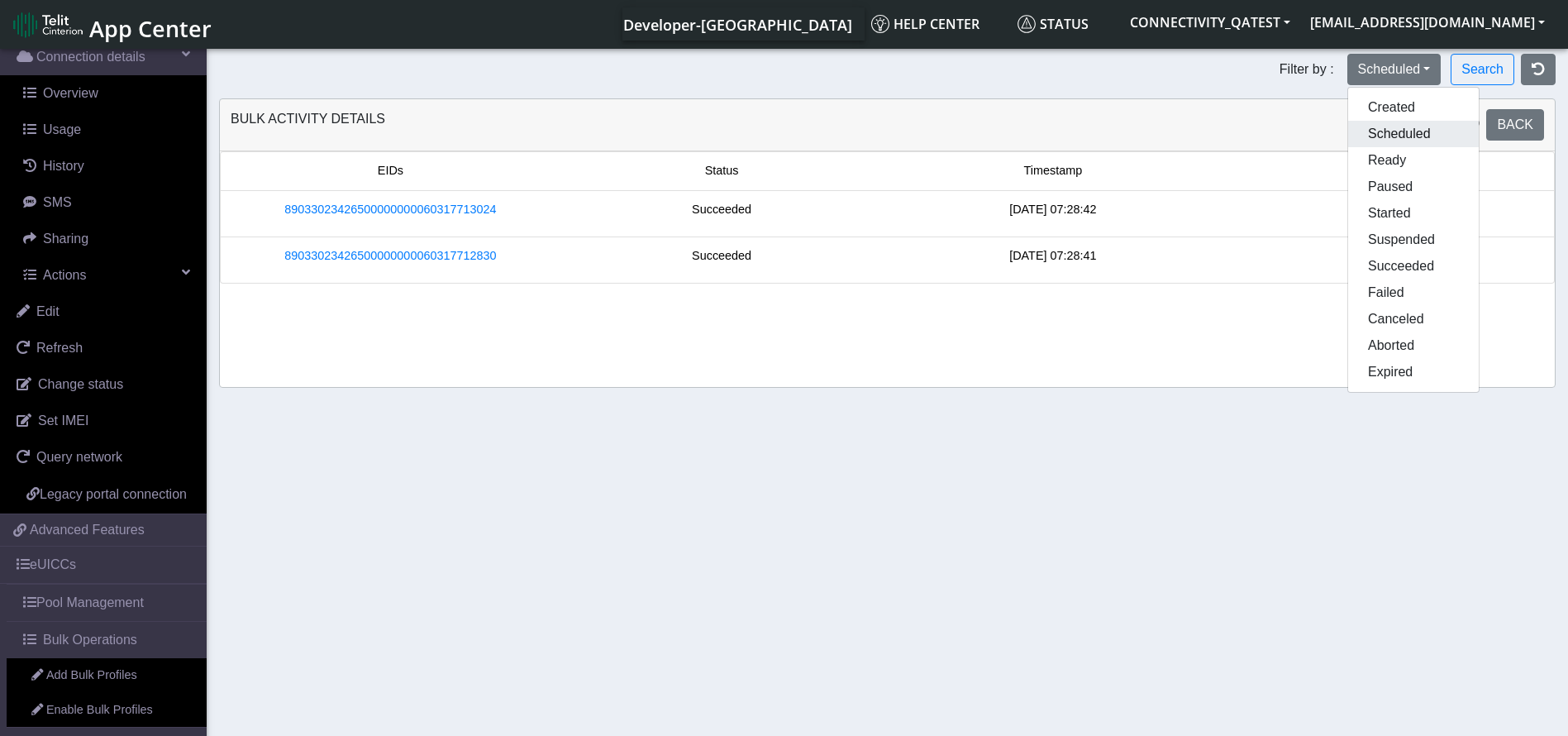
click at [1397, 121] on button "Scheduled" at bounding box center [1414, 134] width 131 height 26
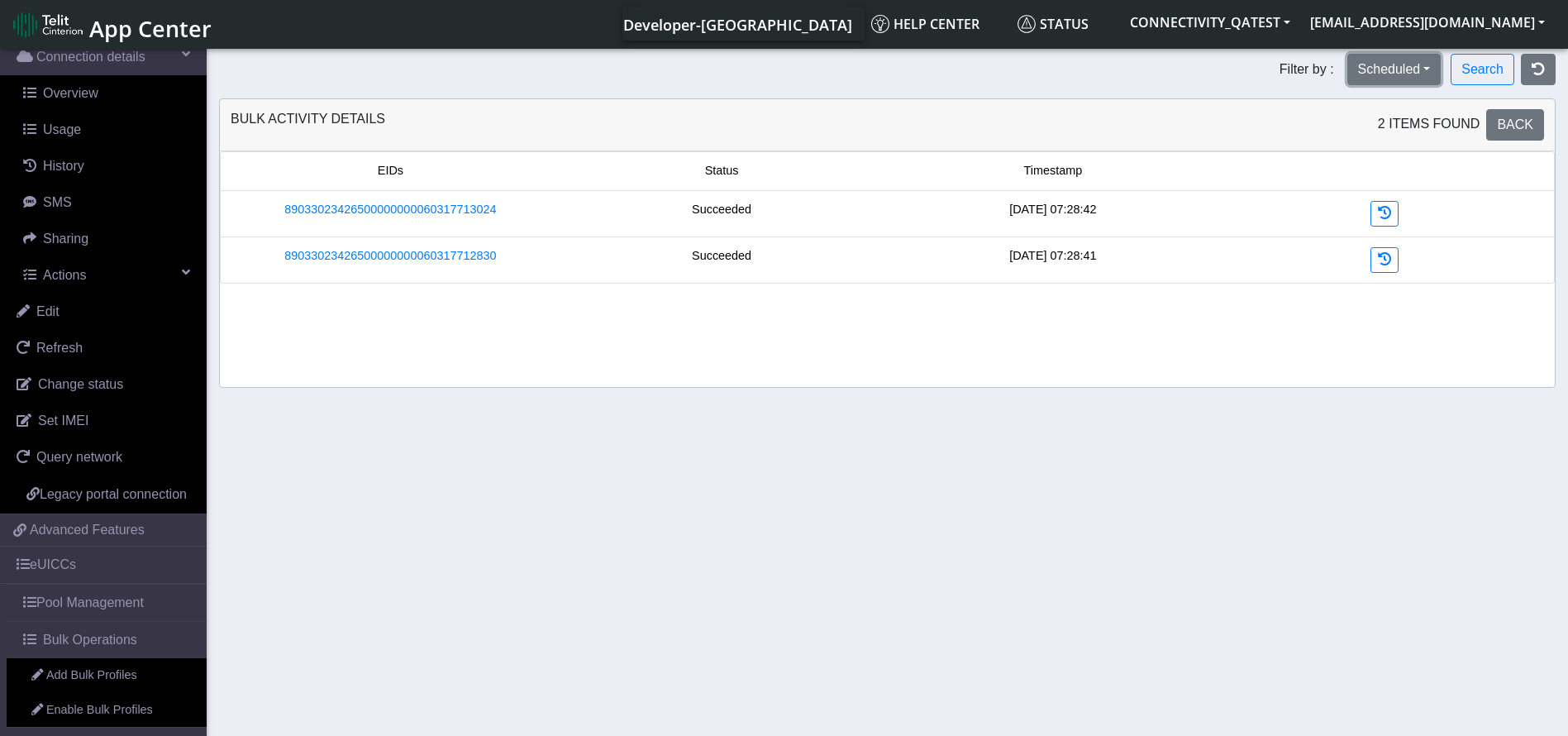
click at [1403, 65] on button "Scheduled" at bounding box center [1394, 69] width 94 height 32
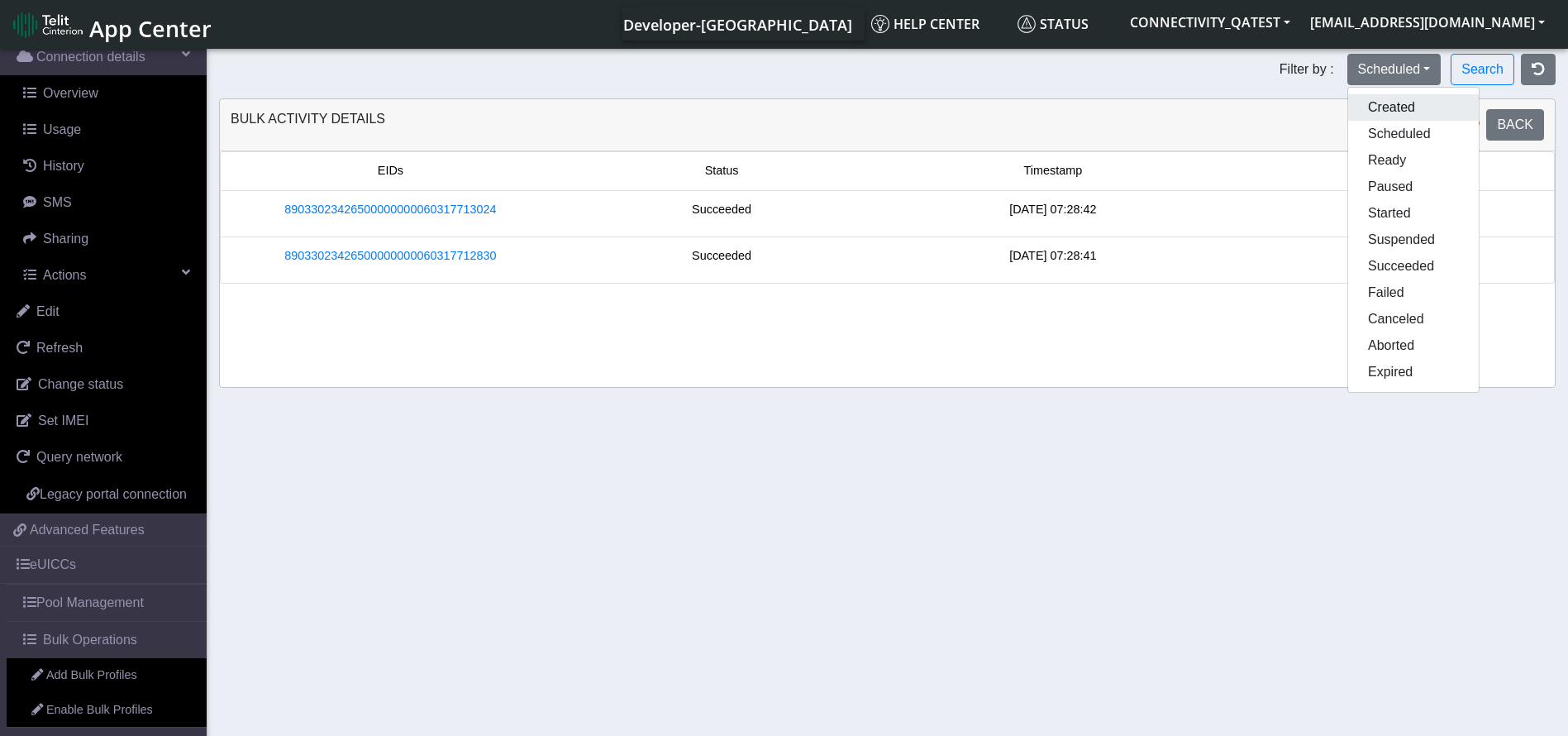
click at [1401, 108] on button "Created" at bounding box center [1414, 108] width 131 height 26
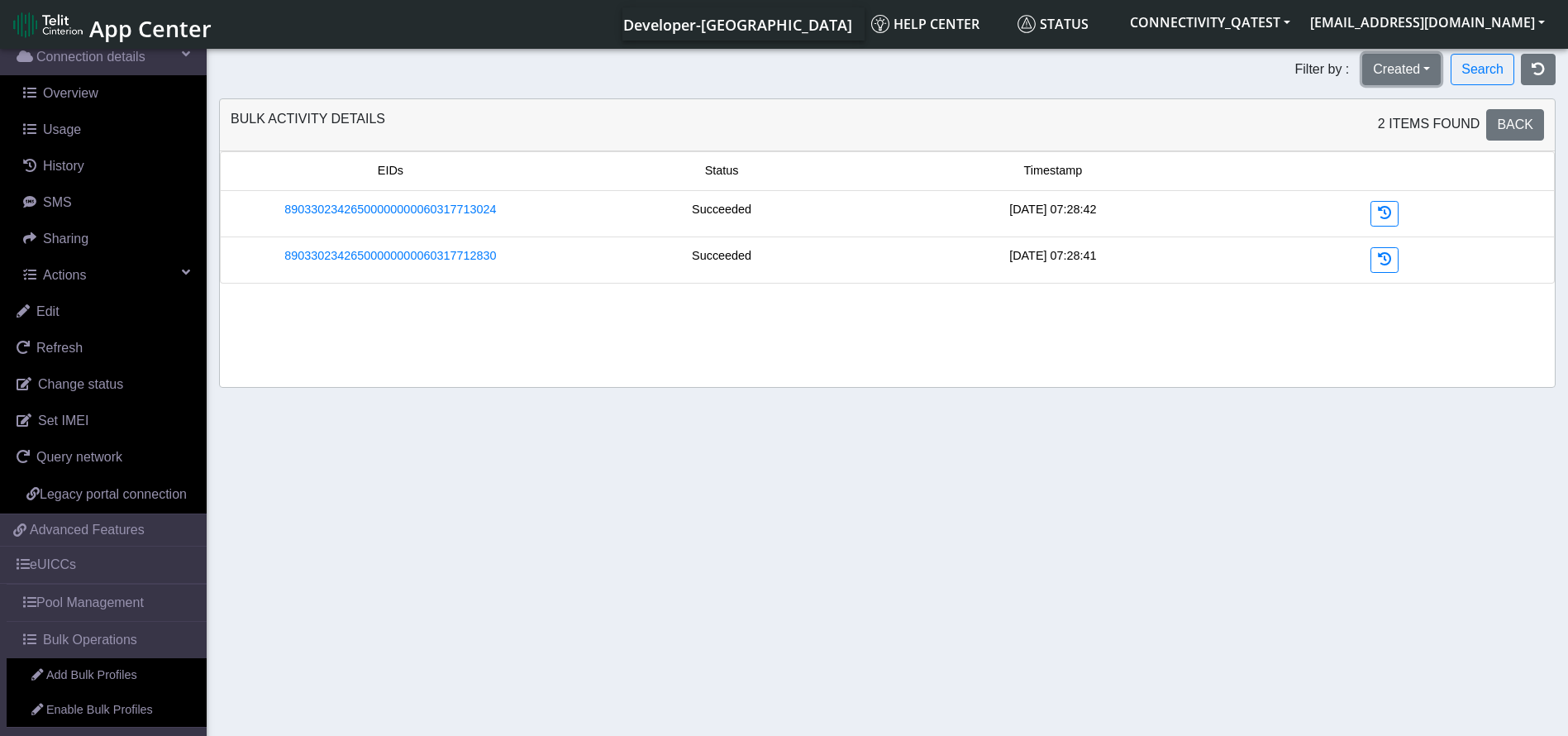
click at [1403, 67] on button "Created" at bounding box center [1402, 69] width 79 height 32
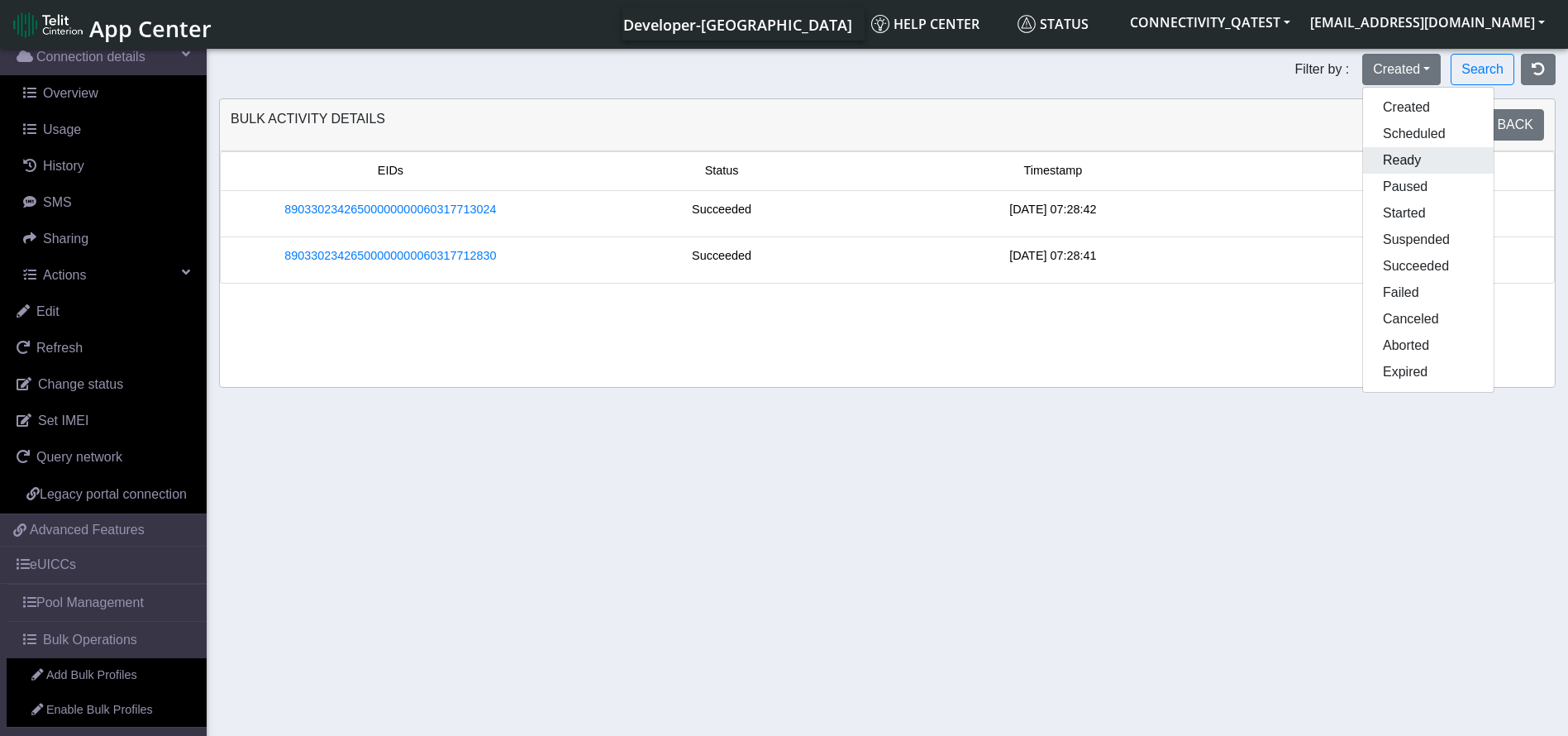
click at [1403, 161] on button "Ready" at bounding box center [1429, 160] width 131 height 26
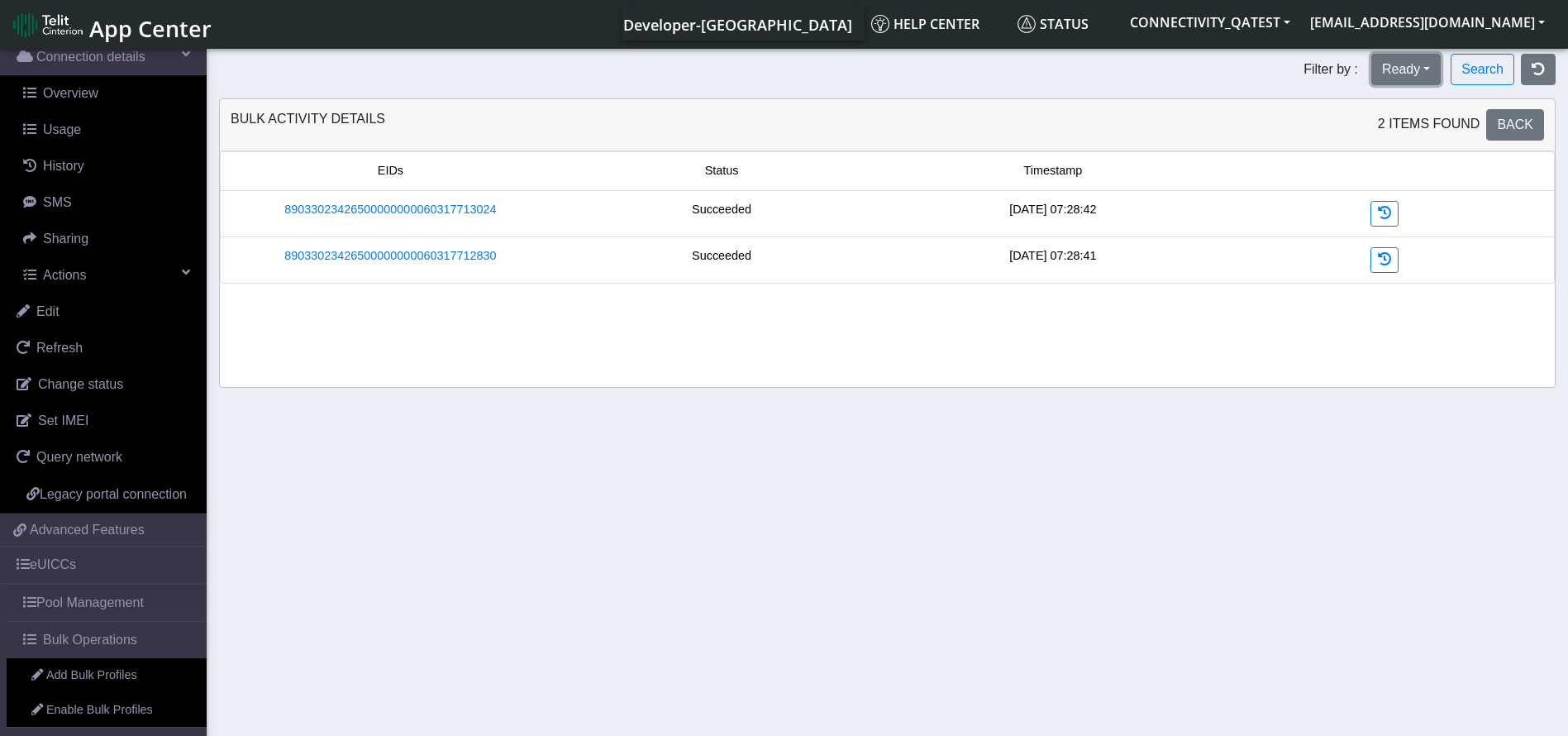
click at [1418, 61] on button "Ready" at bounding box center [1406, 69] width 69 height 32
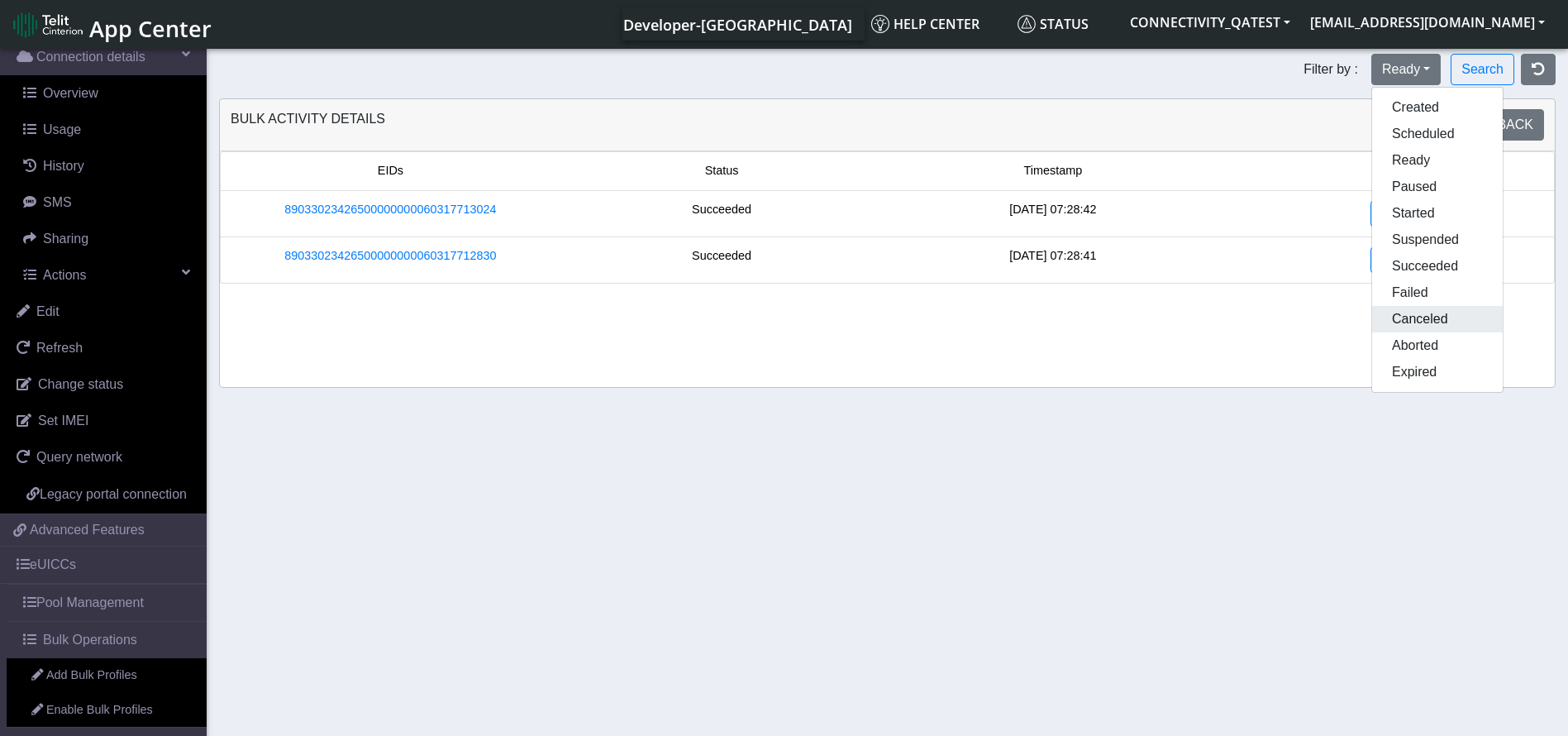
click at [1414, 320] on button "Canceled" at bounding box center [1438, 319] width 131 height 26
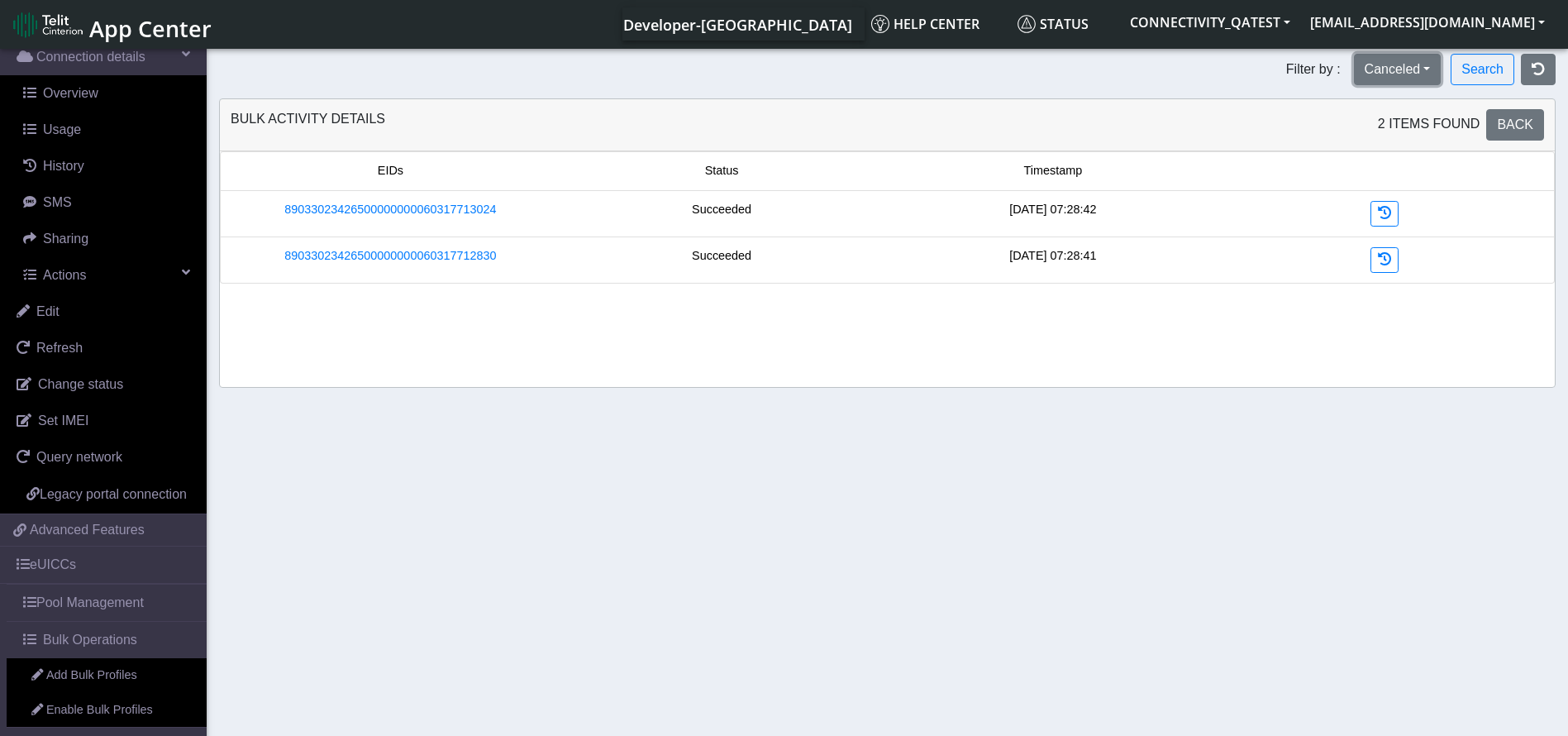
click at [1429, 66] on button "Canceled" at bounding box center [1398, 69] width 88 height 32
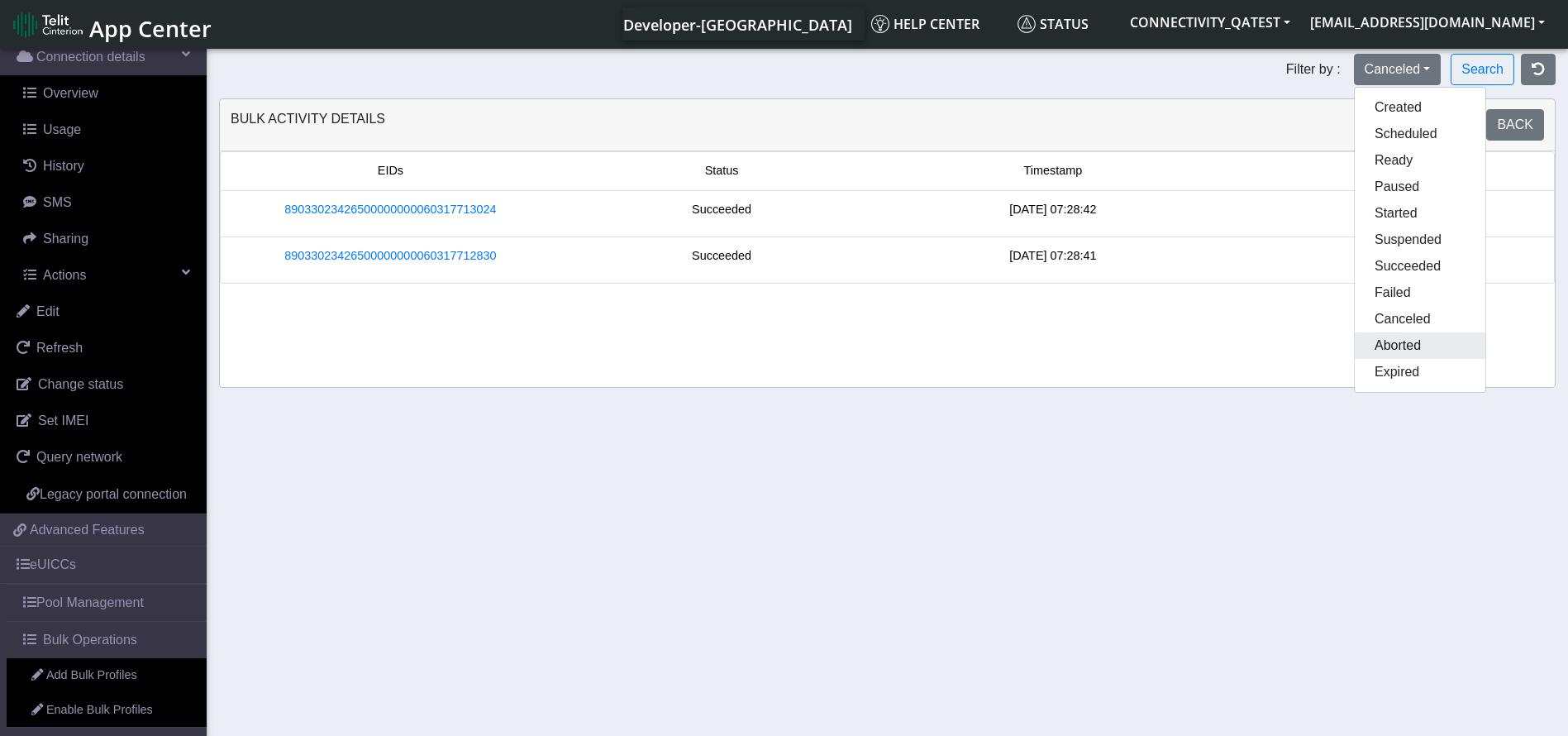
click at [1411, 335] on button "Aborted" at bounding box center [1420, 345] width 131 height 26
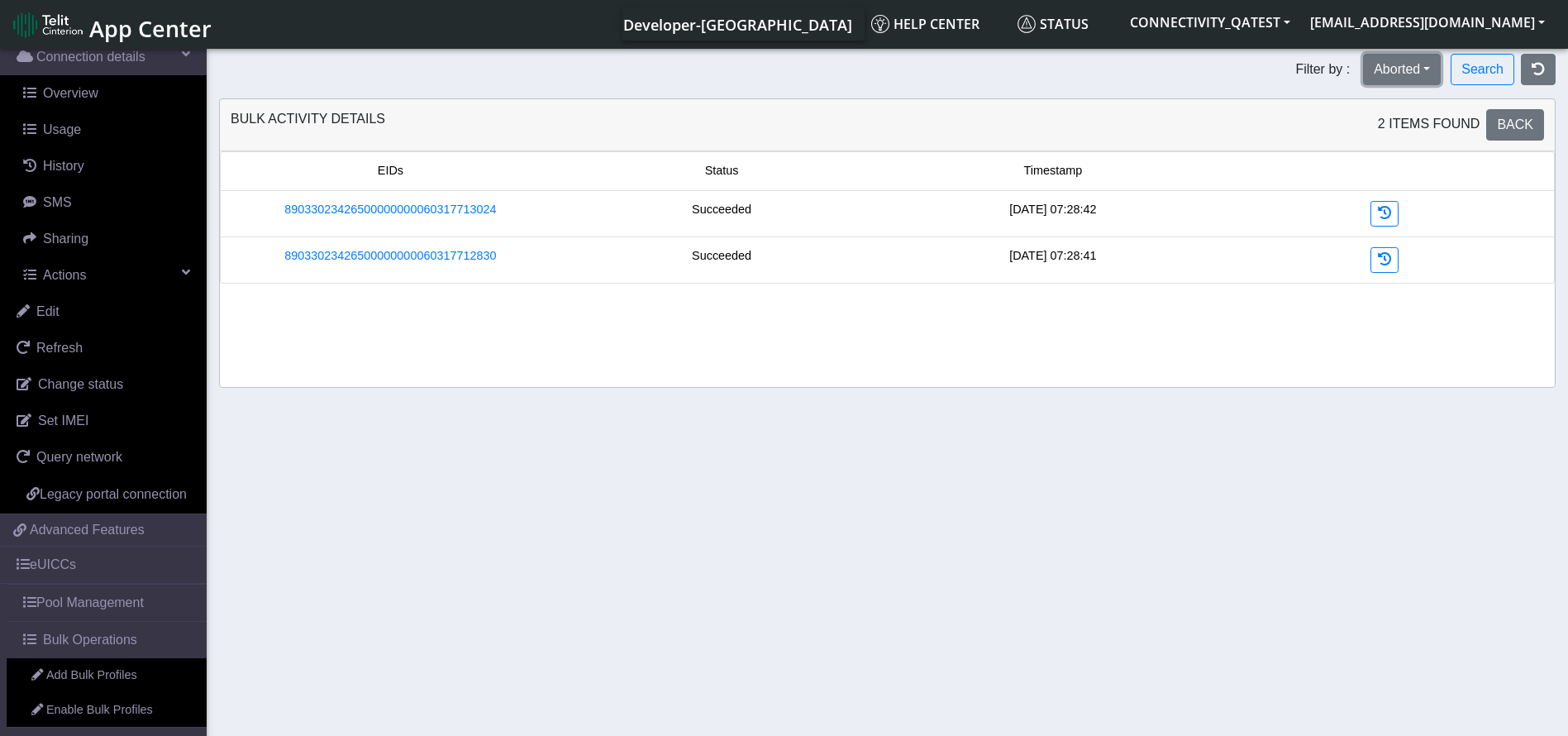
click at [1425, 77] on button "Aborted" at bounding box center [1402, 69] width 78 height 32
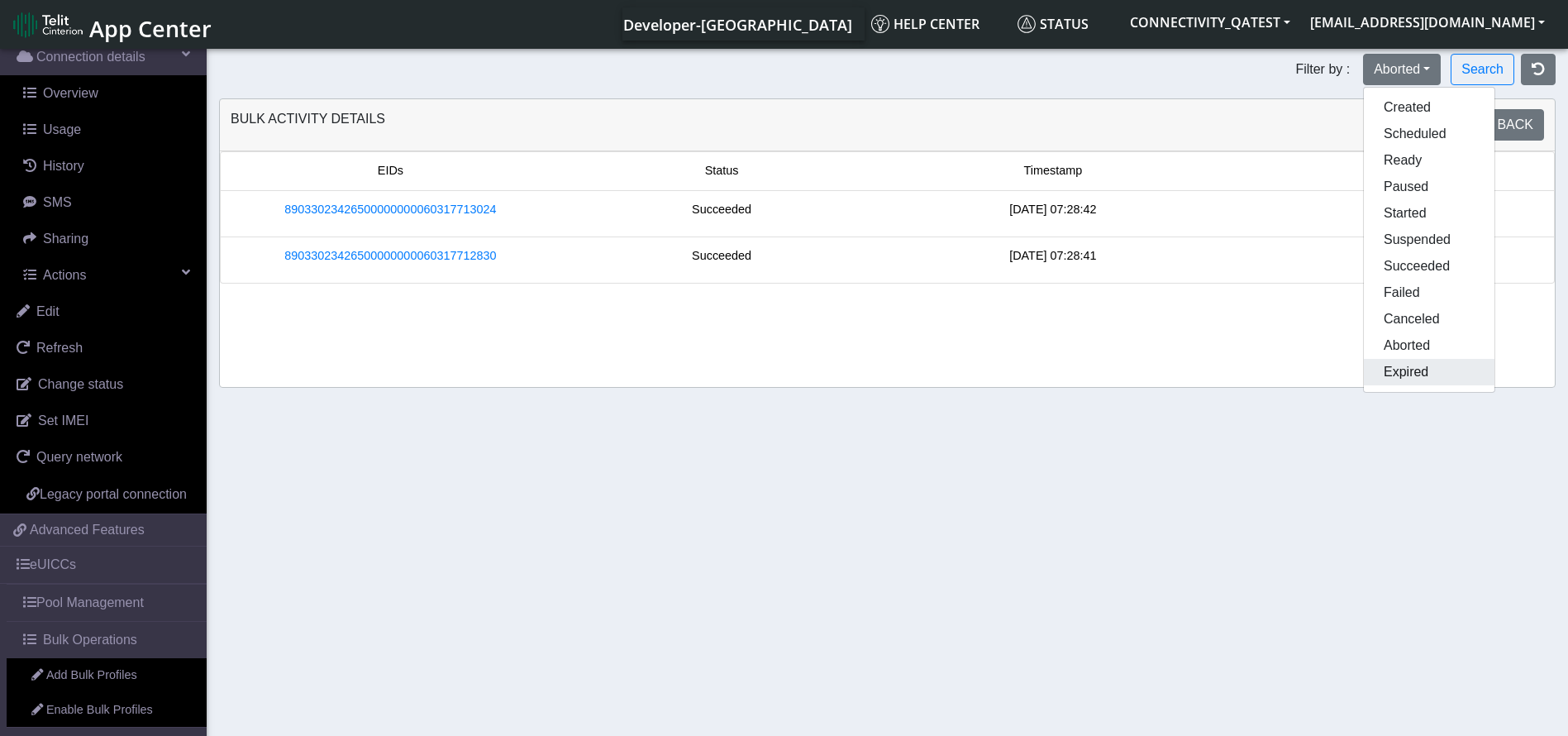
click at [1428, 373] on button "Expired" at bounding box center [1430, 372] width 131 height 26
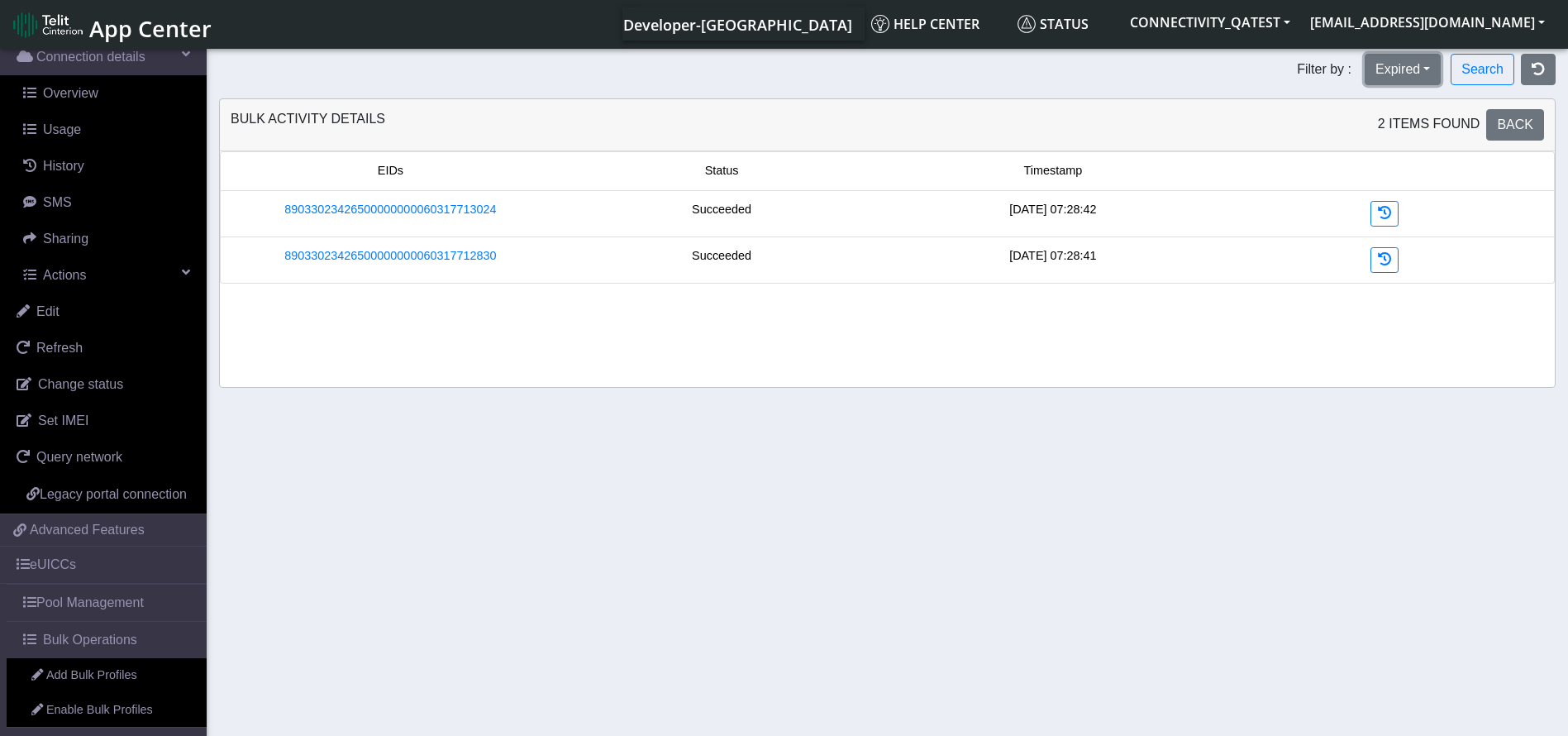
click at [1427, 76] on button "Expired" at bounding box center [1403, 69] width 76 height 32
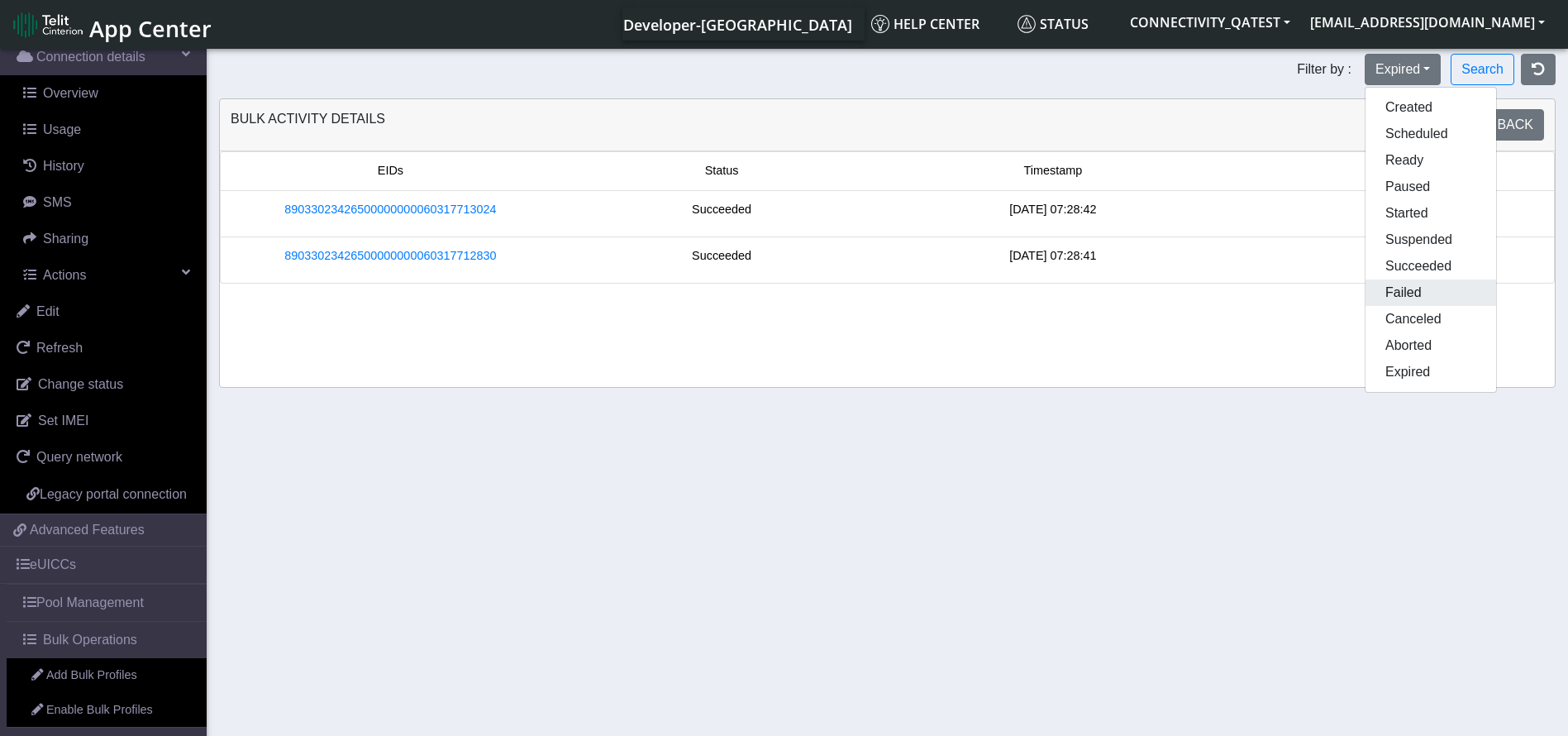
click at [1411, 291] on button "Failed" at bounding box center [1431, 293] width 131 height 26
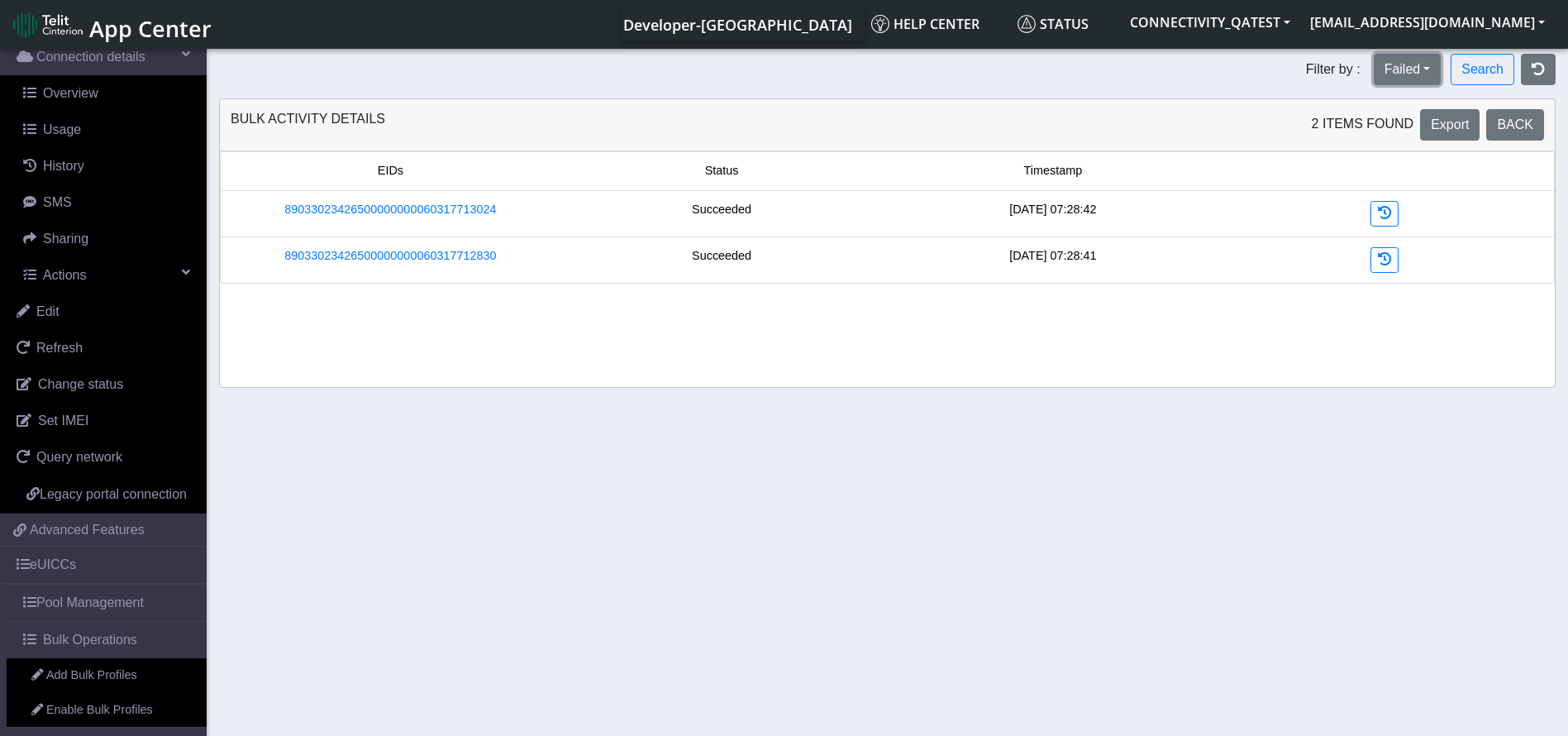
click at [1423, 67] on button "Failed" at bounding box center [1408, 69] width 68 height 32
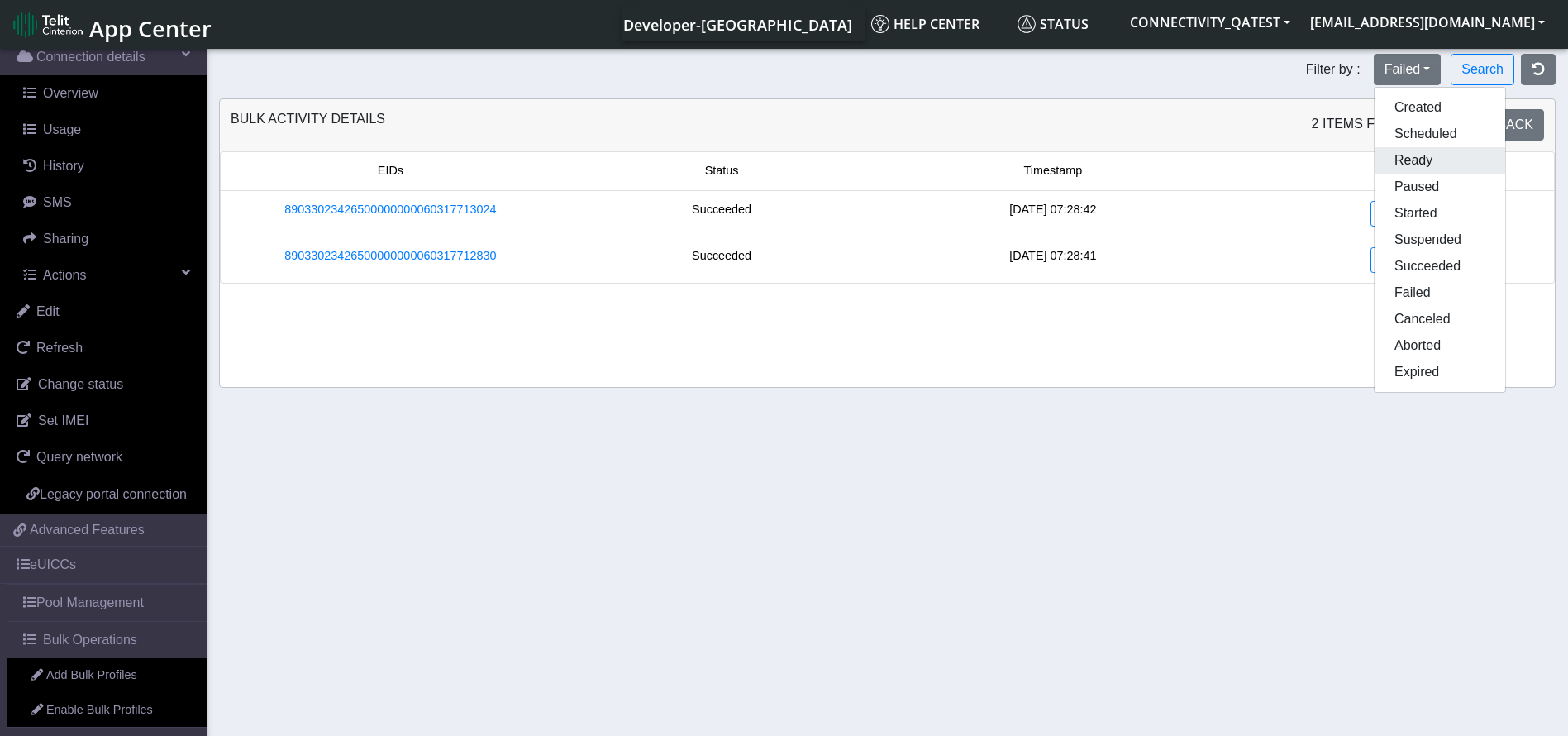
click at [1423, 170] on button "Ready" at bounding box center [1441, 160] width 131 height 26
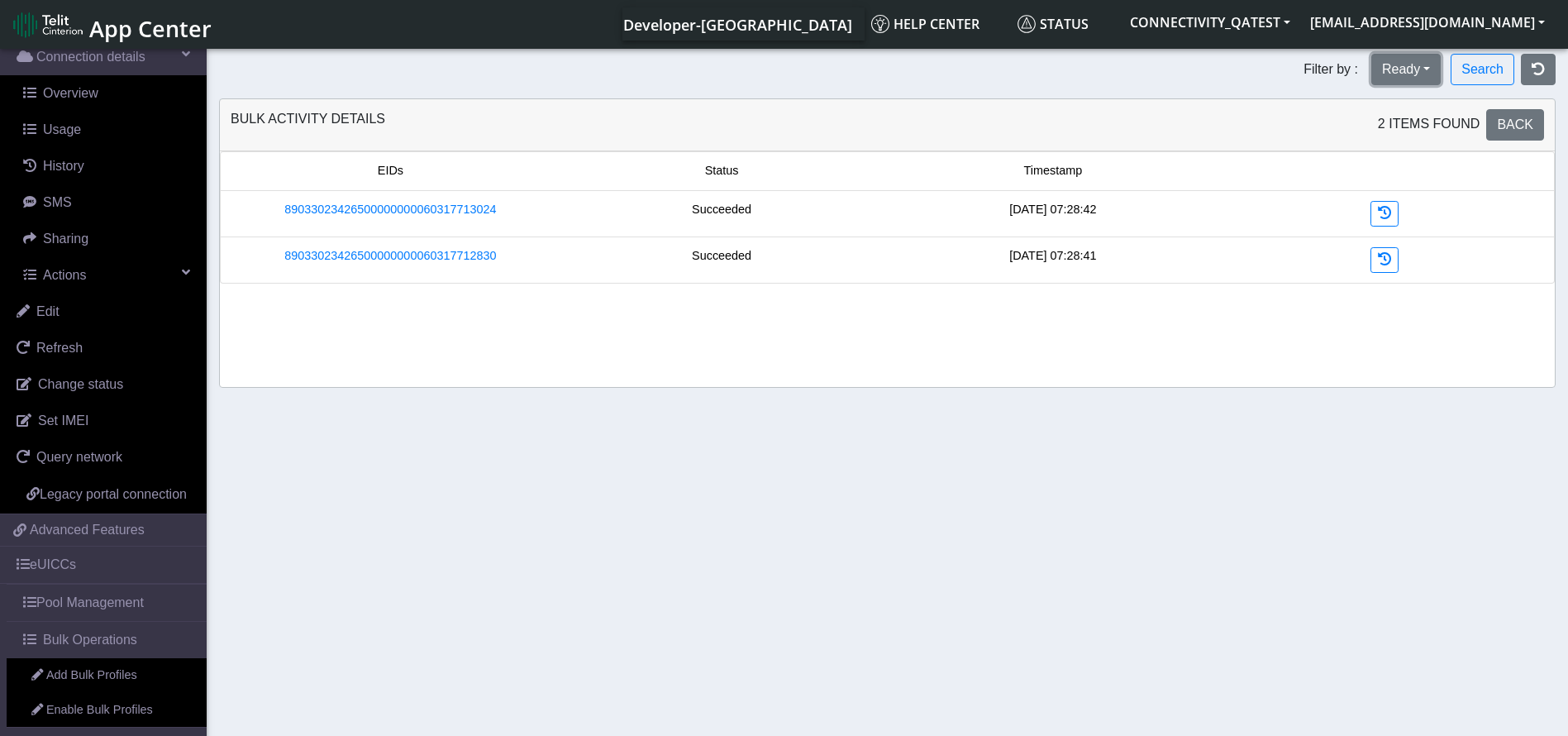
click at [1409, 76] on button "Ready" at bounding box center [1406, 69] width 69 height 32
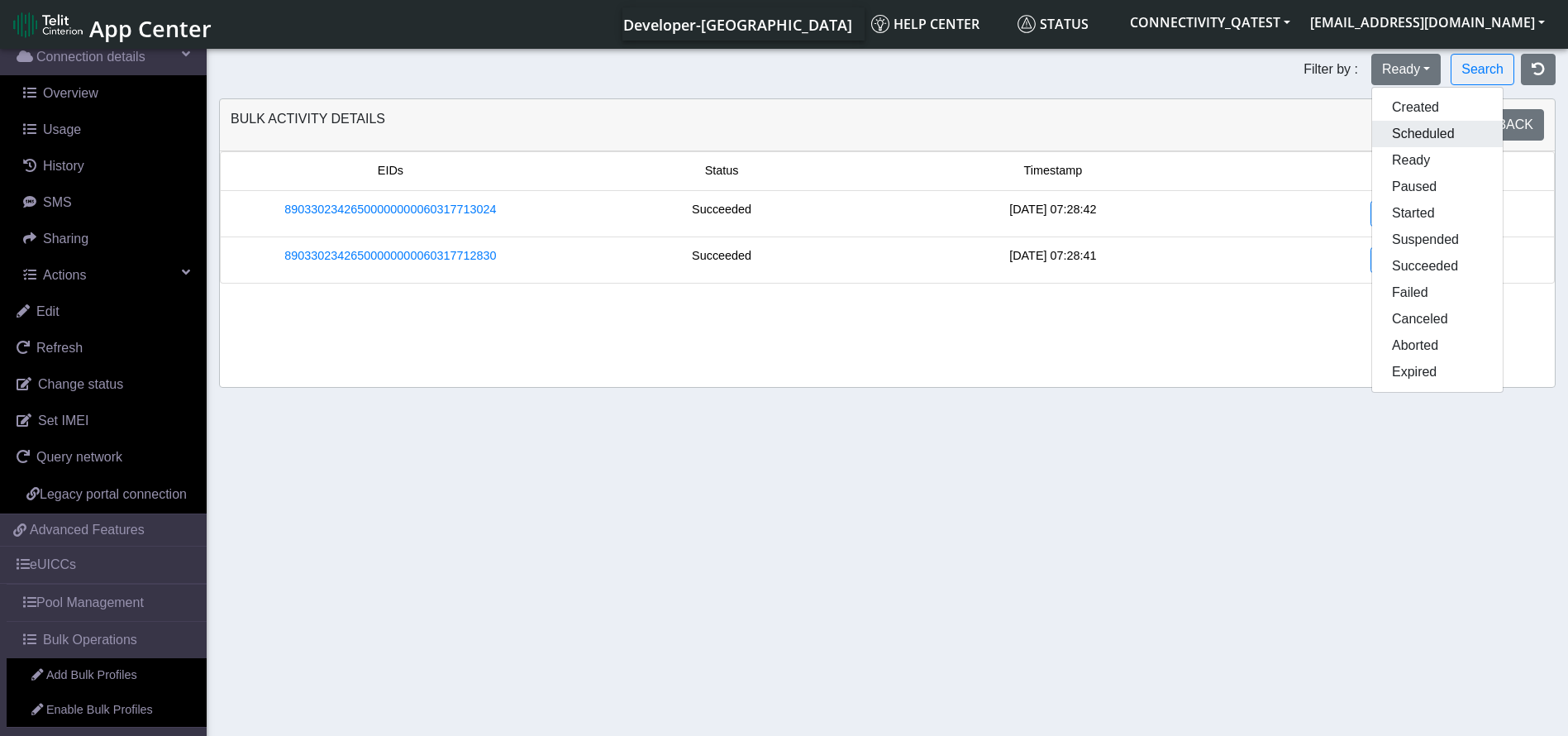
click at [1409, 126] on button "Scheduled" at bounding box center [1438, 134] width 131 height 26
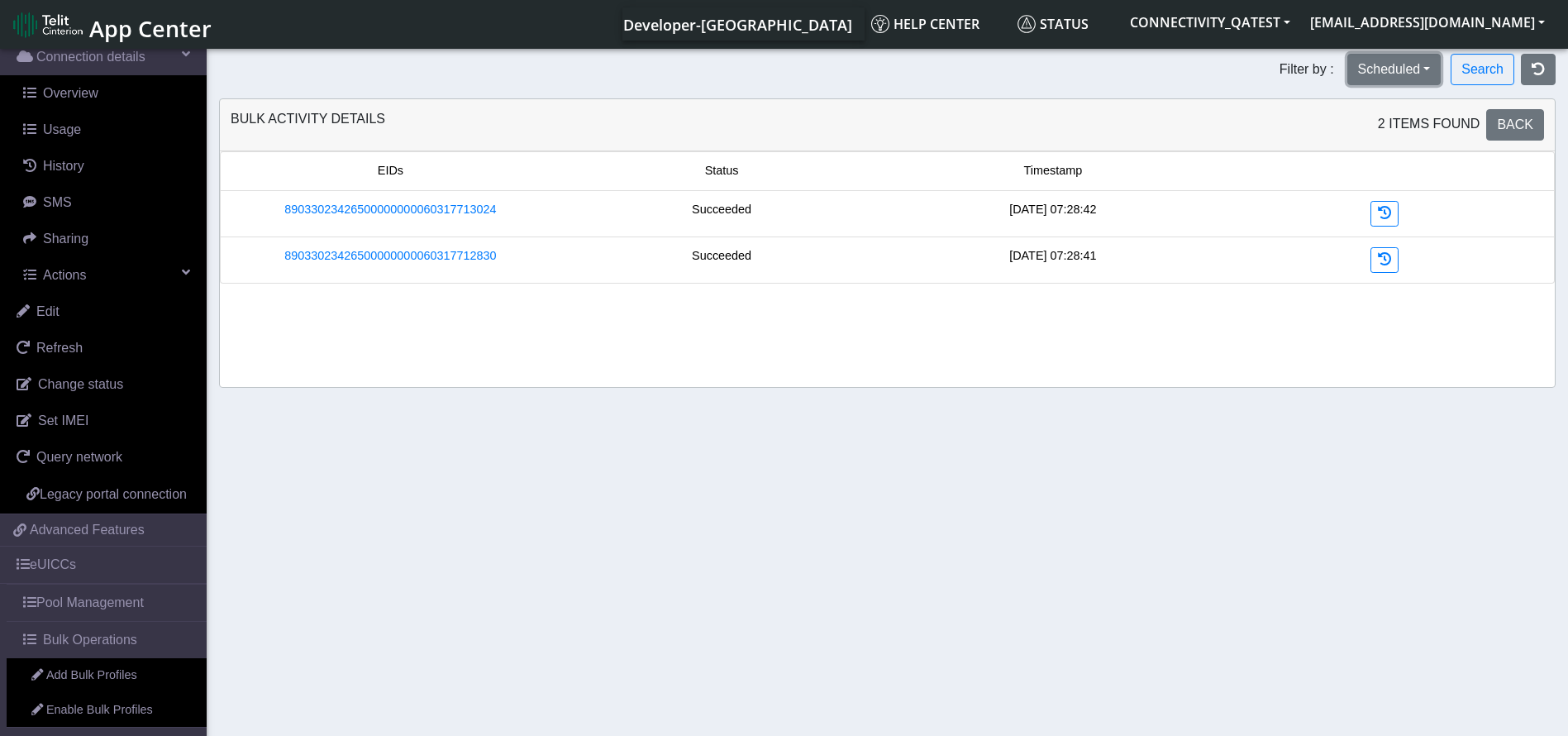
click at [1424, 69] on button "Scheduled" at bounding box center [1394, 69] width 94 height 32
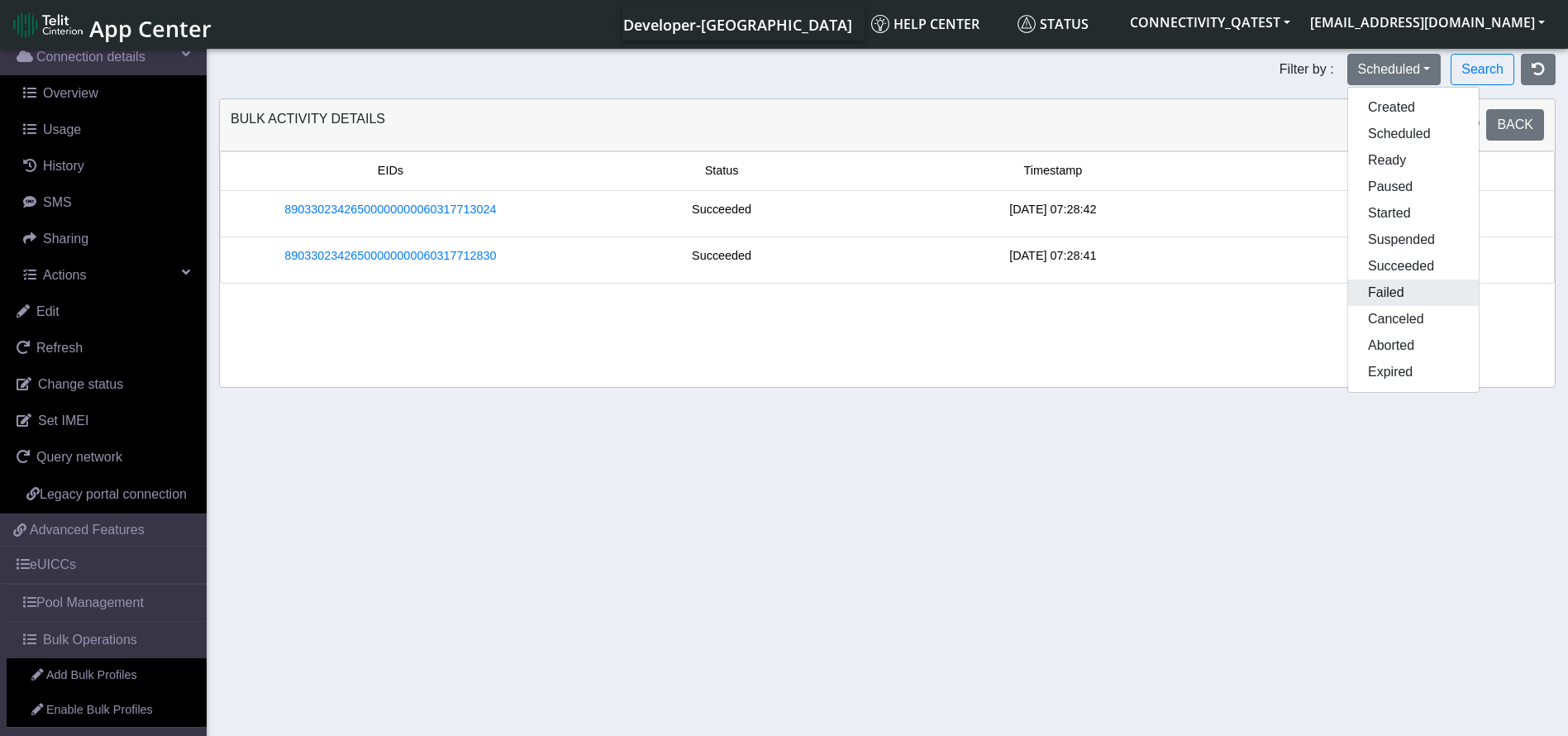
click at [1393, 283] on button "Failed" at bounding box center [1414, 293] width 131 height 26
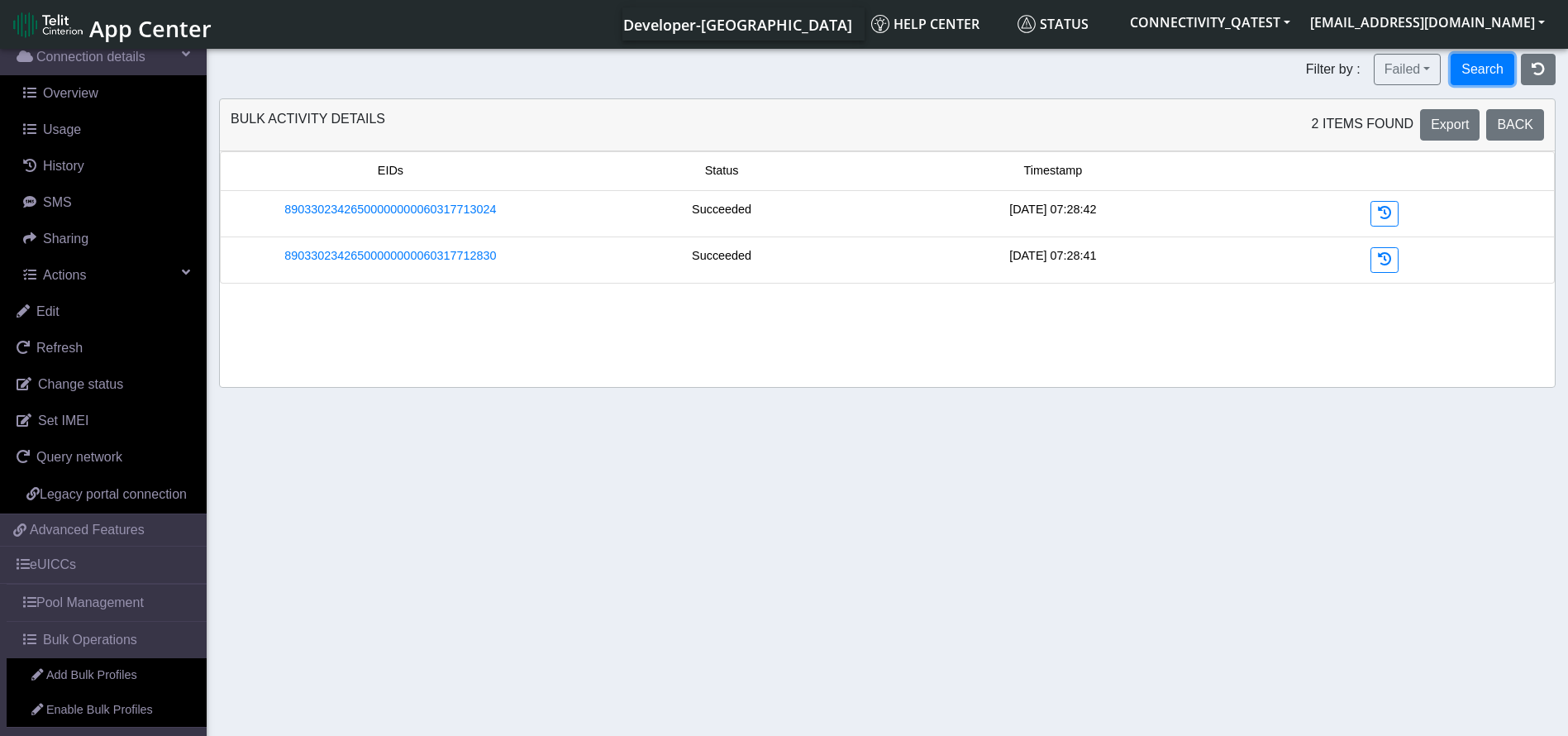
click at [1497, 64] on button "Search" at bounding box center [1483, 69] width 64 height 32
click at [1424, 76] on button "Failed" at bounding box center [1408, 69] width 68 height 32
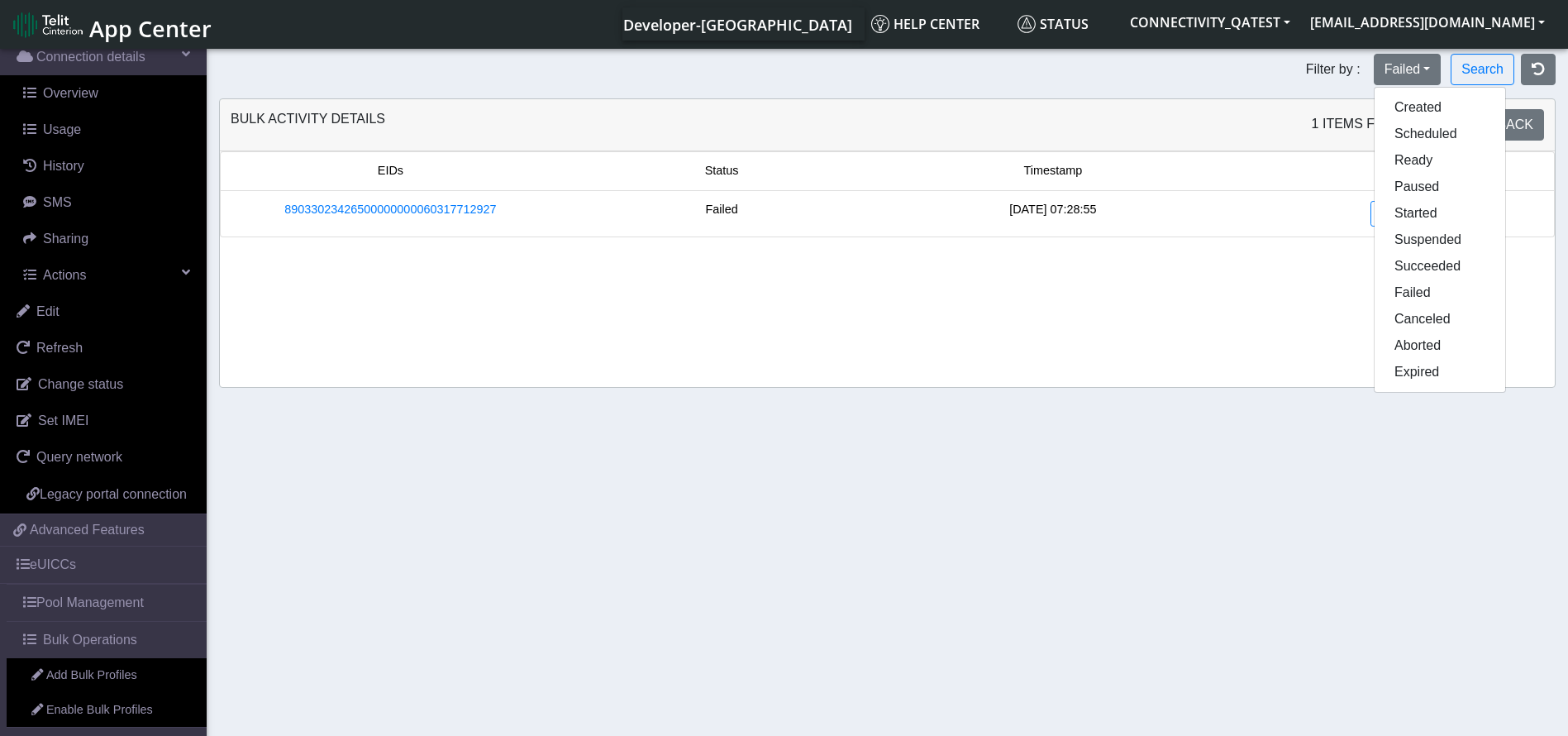
click at [1271, 361] on div "EIDs Status Timestamp 89033023426500000000060317712927 Failed 2025-09-01 07:28:…" at bounding box center [887, 269] width 1335 height 236
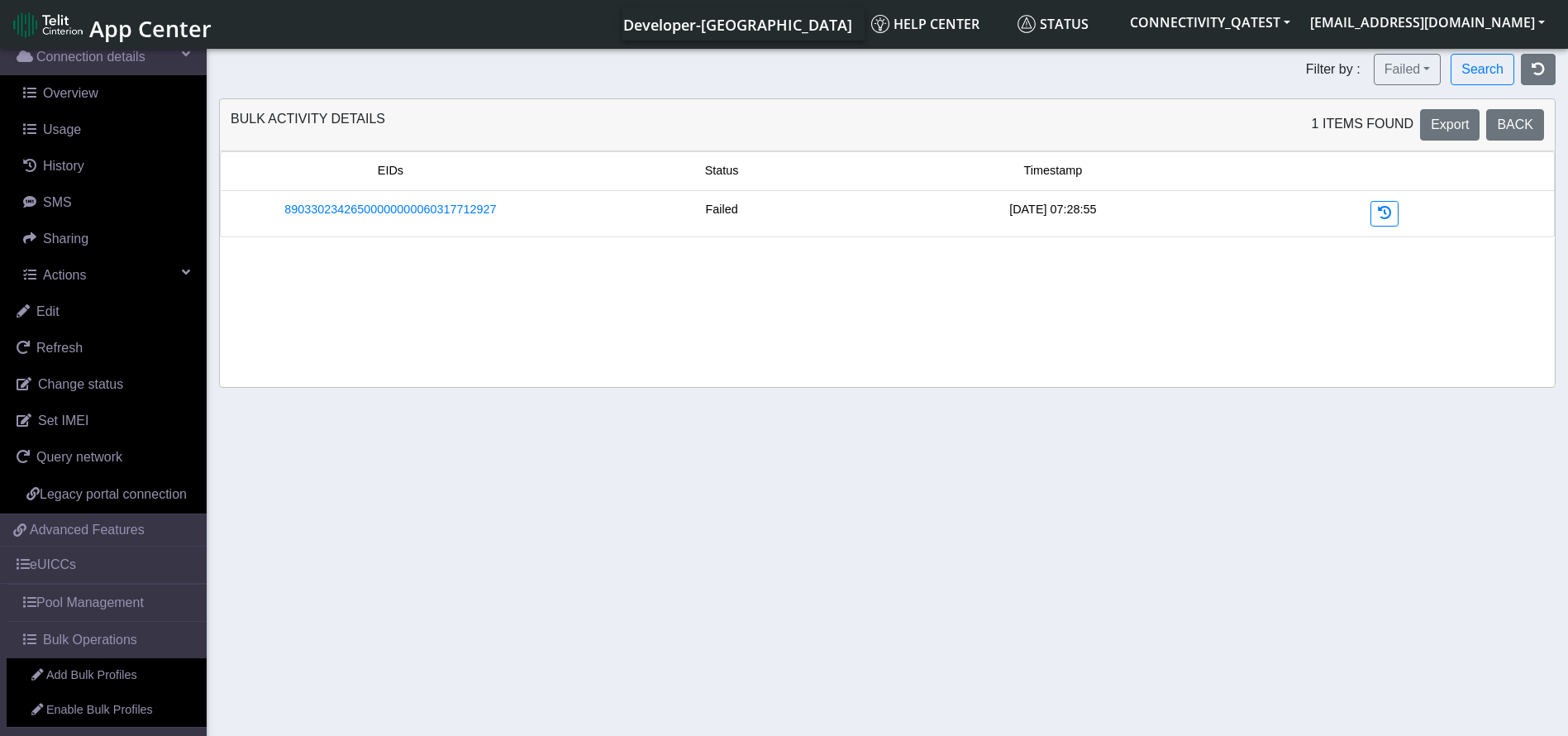
click at [1422, 52] on section "Connectivity Management Home Connections List Map Connection details Overview U…" at bounding box center [784, 394] width 1568 height 697
click at [1411, 66] on button "Failed" at bounding box center [1408, 69] width 68 height 32
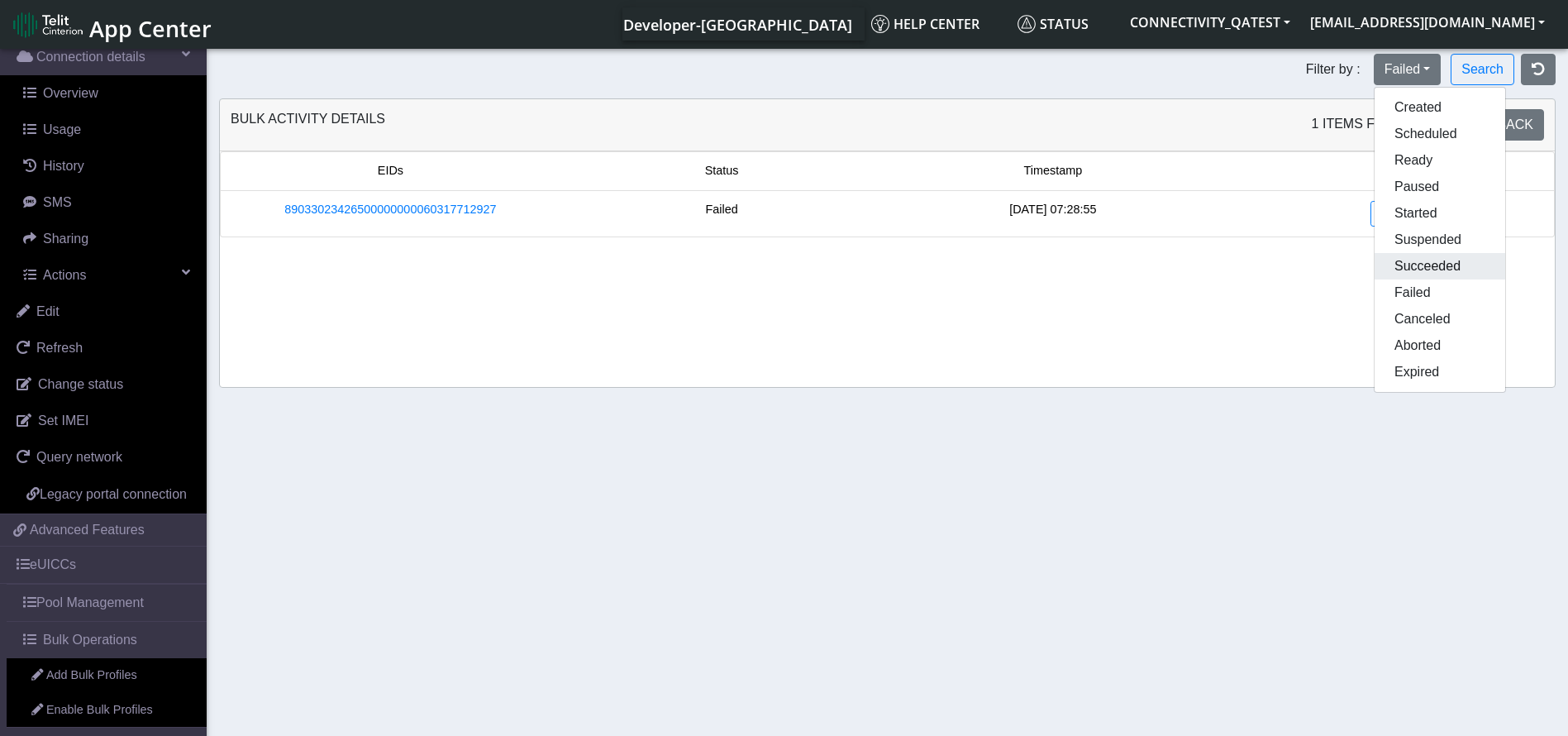
click at [1422, 275] on button "Succeeded" at bounding box center [1441, 267] width 131 height 26
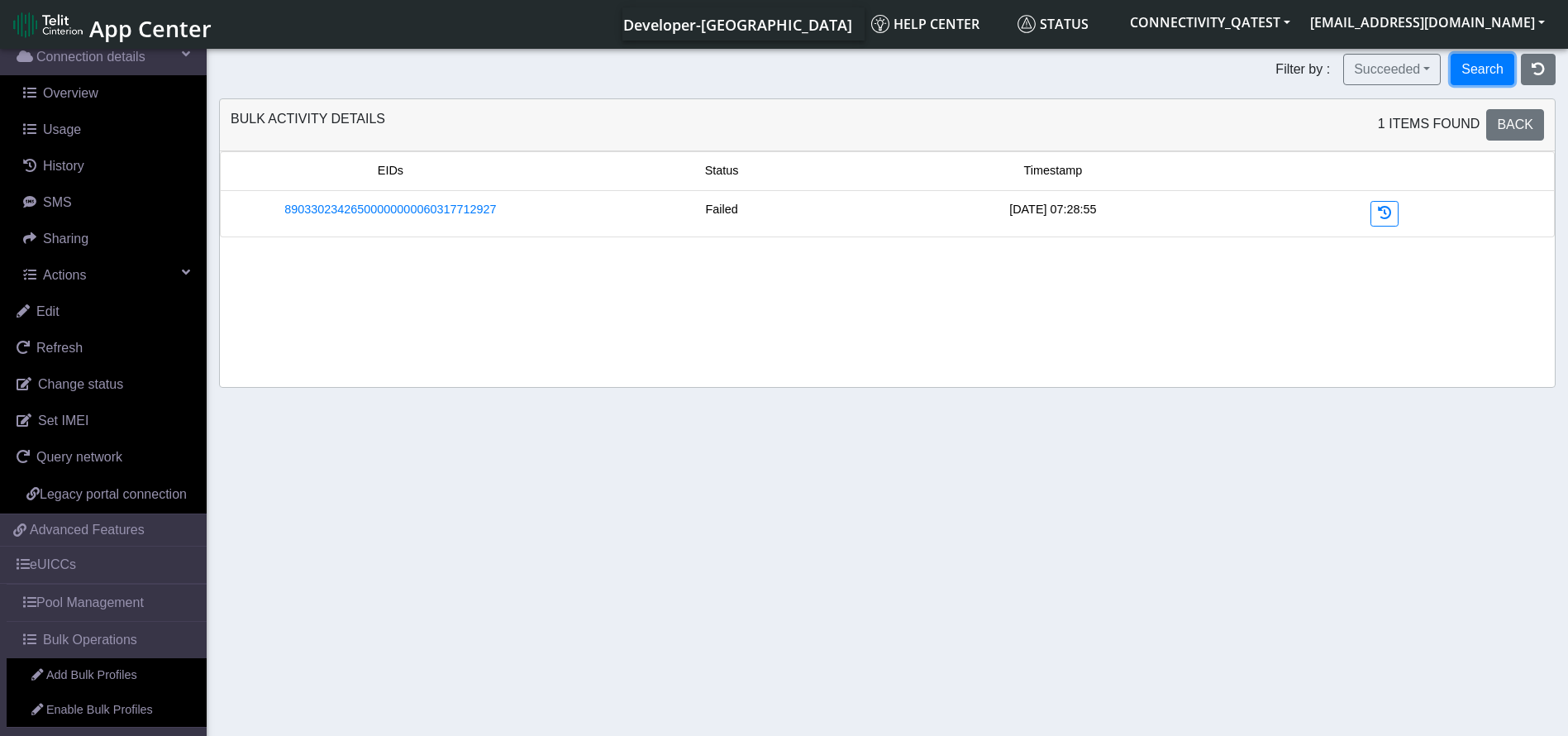
click at [1486, 67] on button "Search" at bounding box center [1483, 69] width 64 height 32
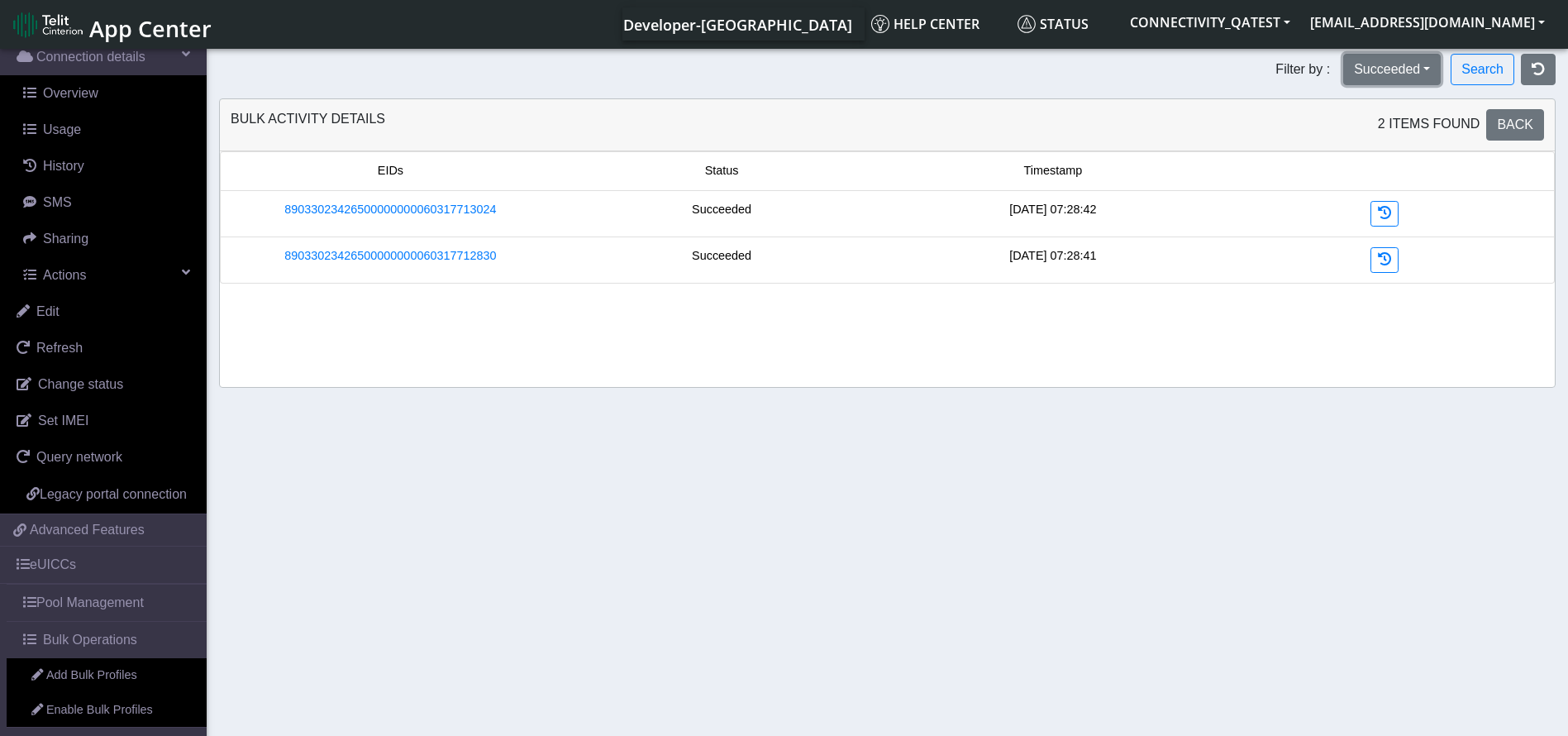
click at [1390, 77] on button "Succeeded" at bounding box center [1392, 69] width 97 height 32
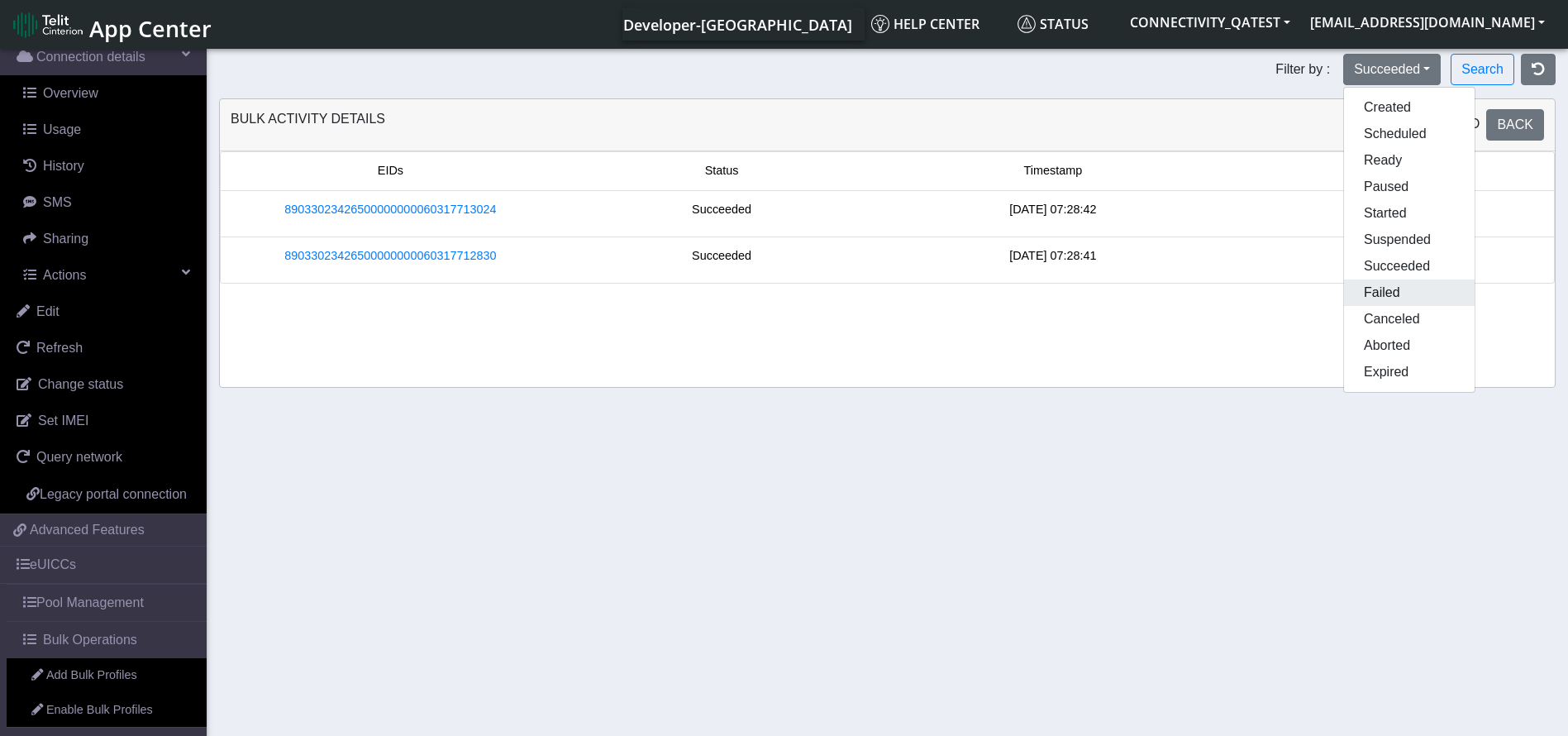
click at [1375, 298] on button "Failed" at bounding box center [1410, 293] width 131 height 26
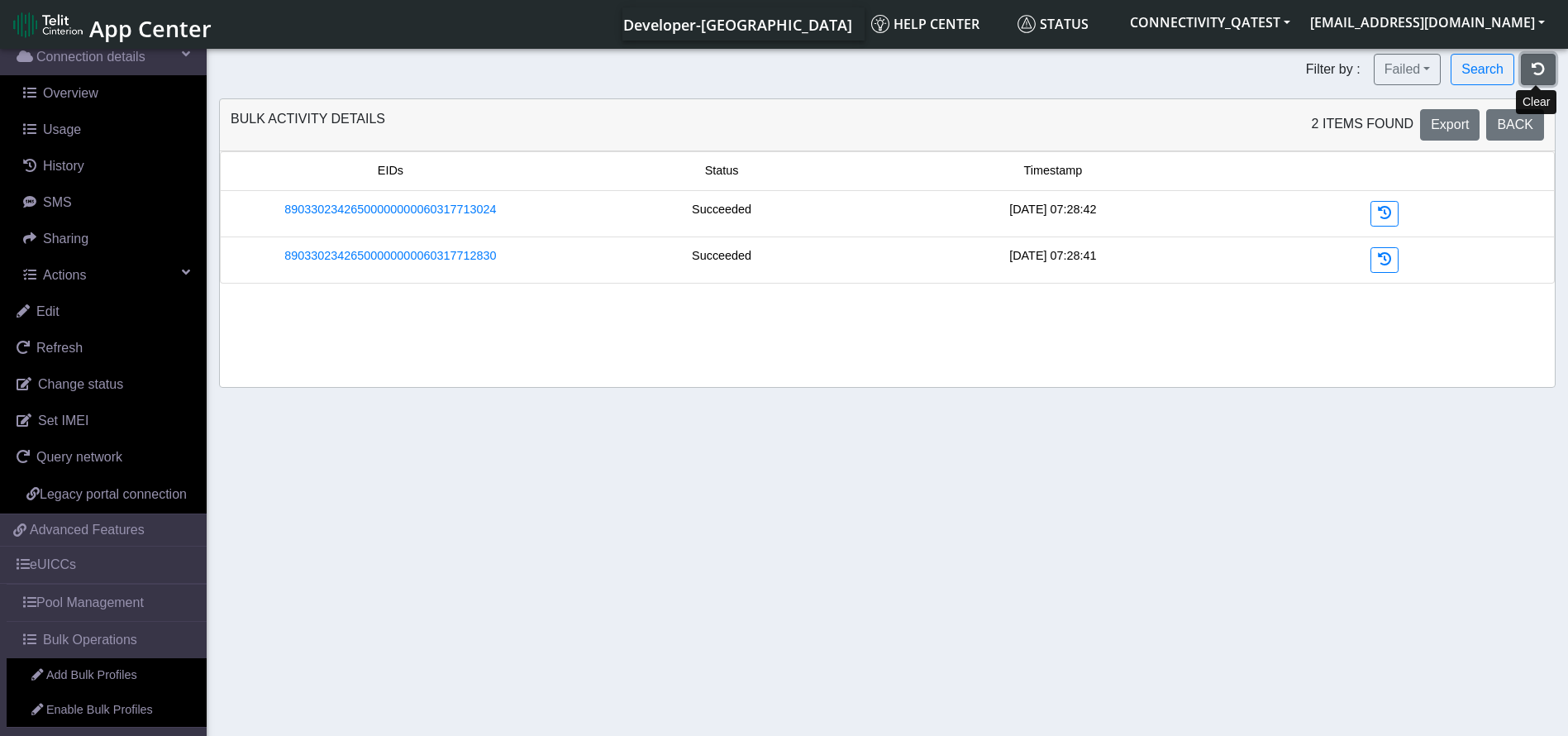
click at [1535, 78] on button "button" at bounding box center [1538, 69] width 35 height 32
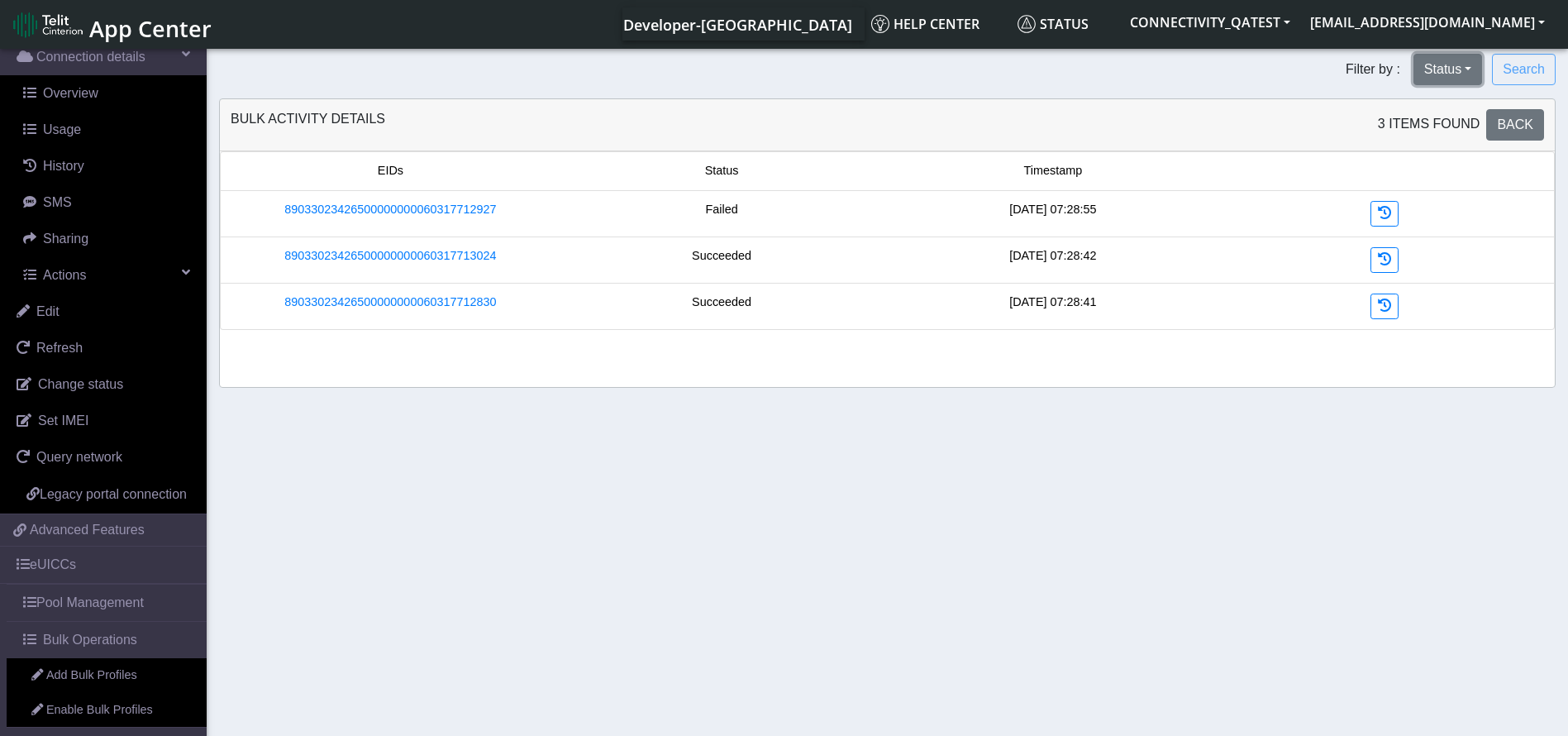
click at [1479, 61] on button "Status" at bounding box center [1447, 69] width 68 height 32
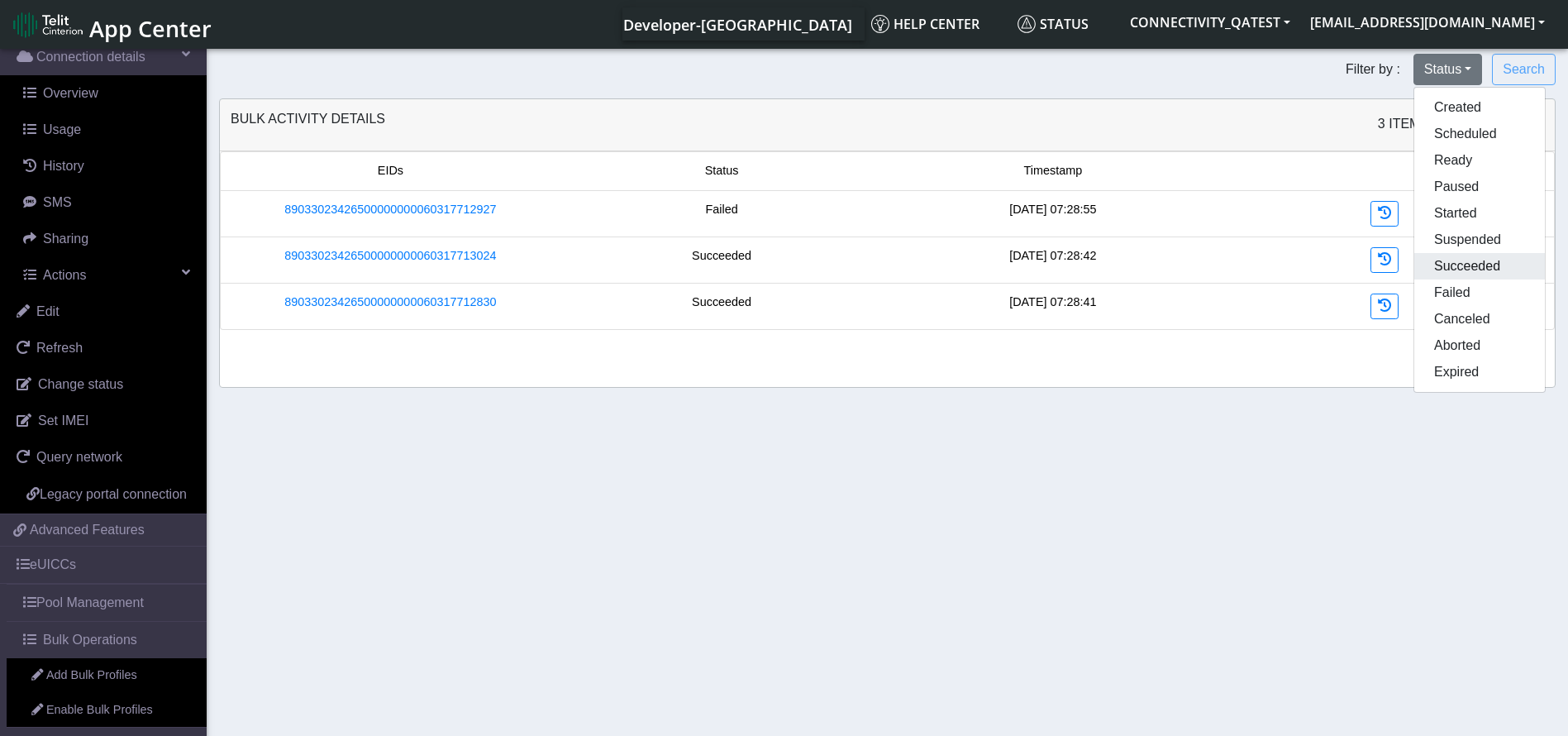
click at [1474, 268] on button "Succeeded" at bounding box center [1480, 267] width 131 height 26
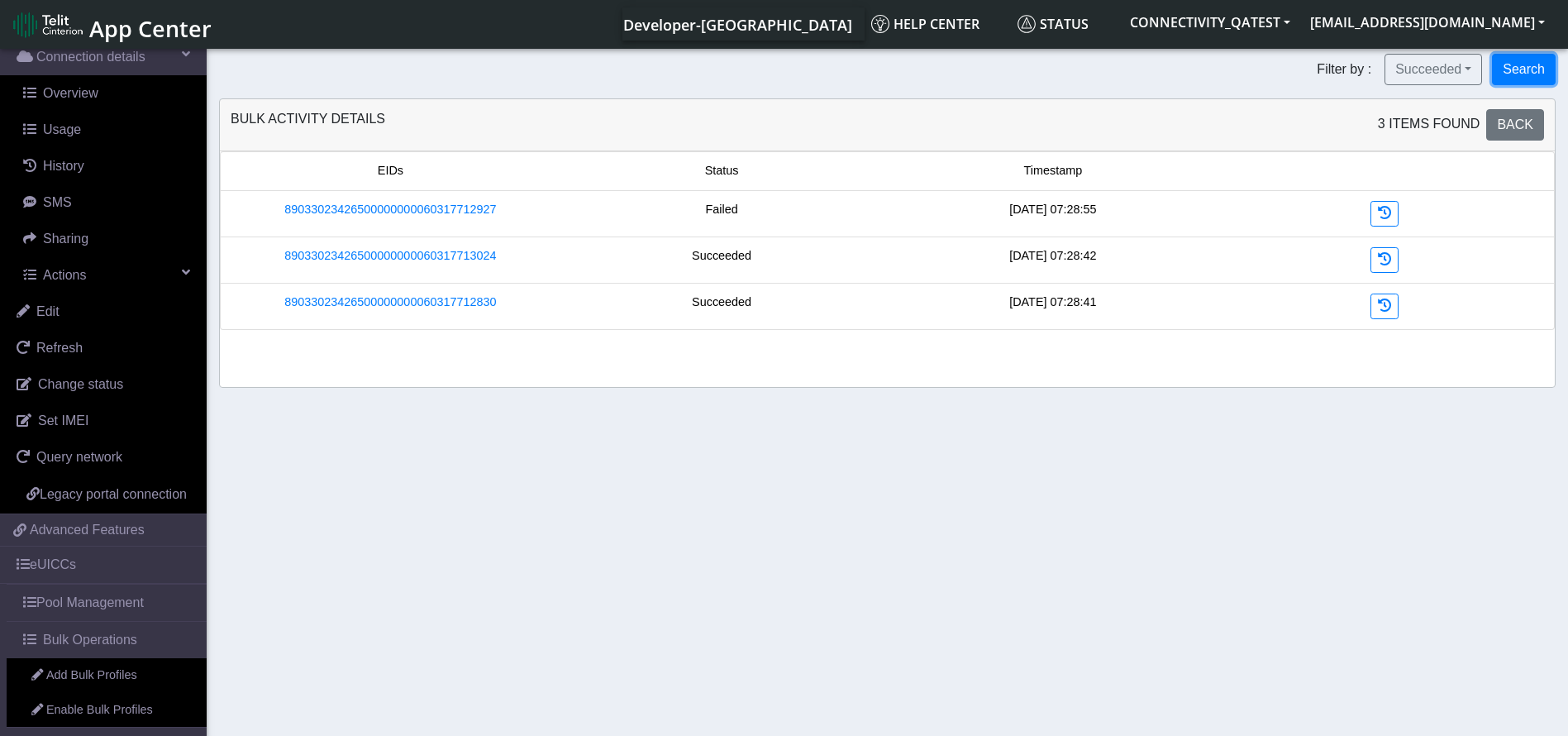
click at [1508, 65] on button "Search" at bounding box center [1524, 69] width 64 height 32
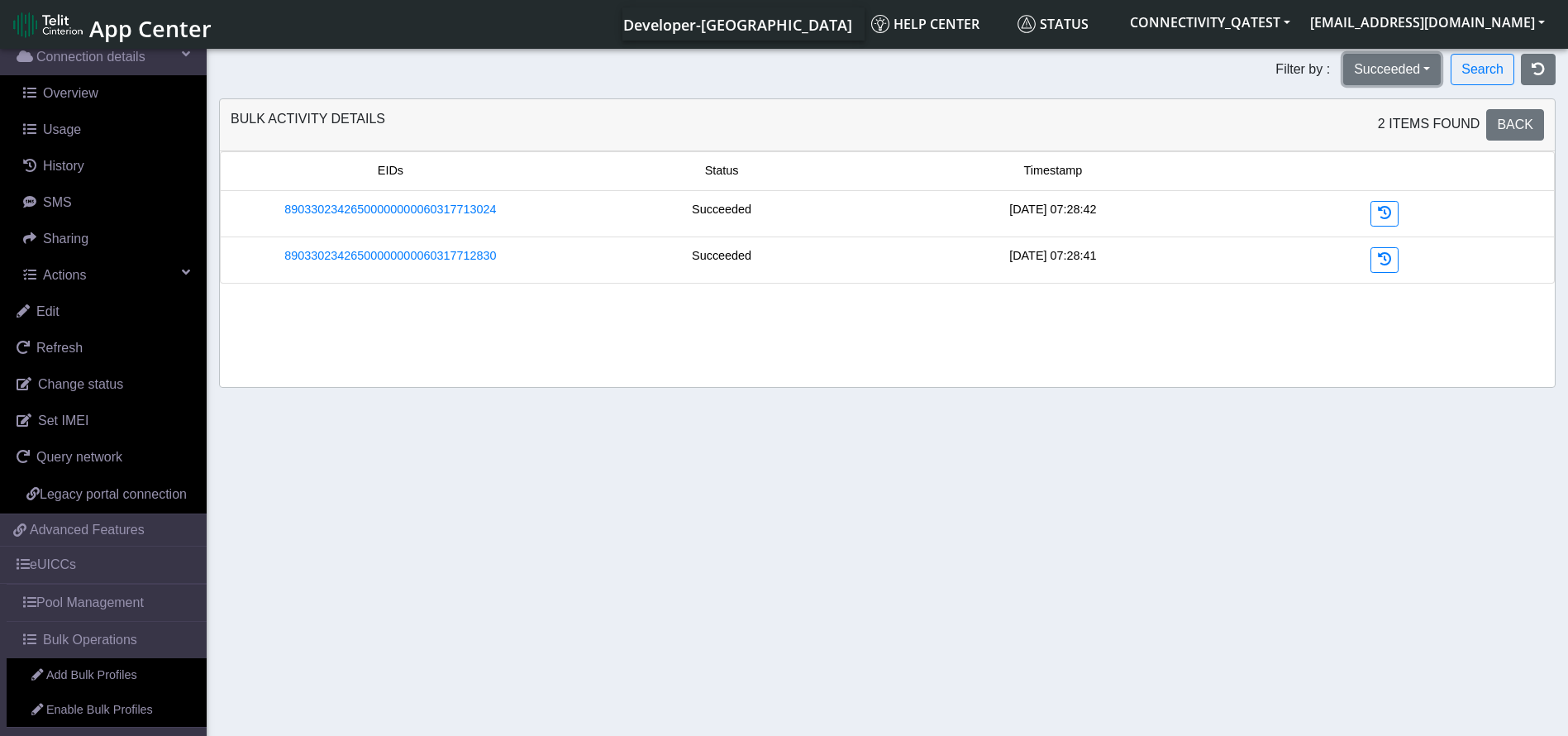
click at [1416, 76] on button "Succeeded" at bounding box center [1392, 69] width 97 height 32
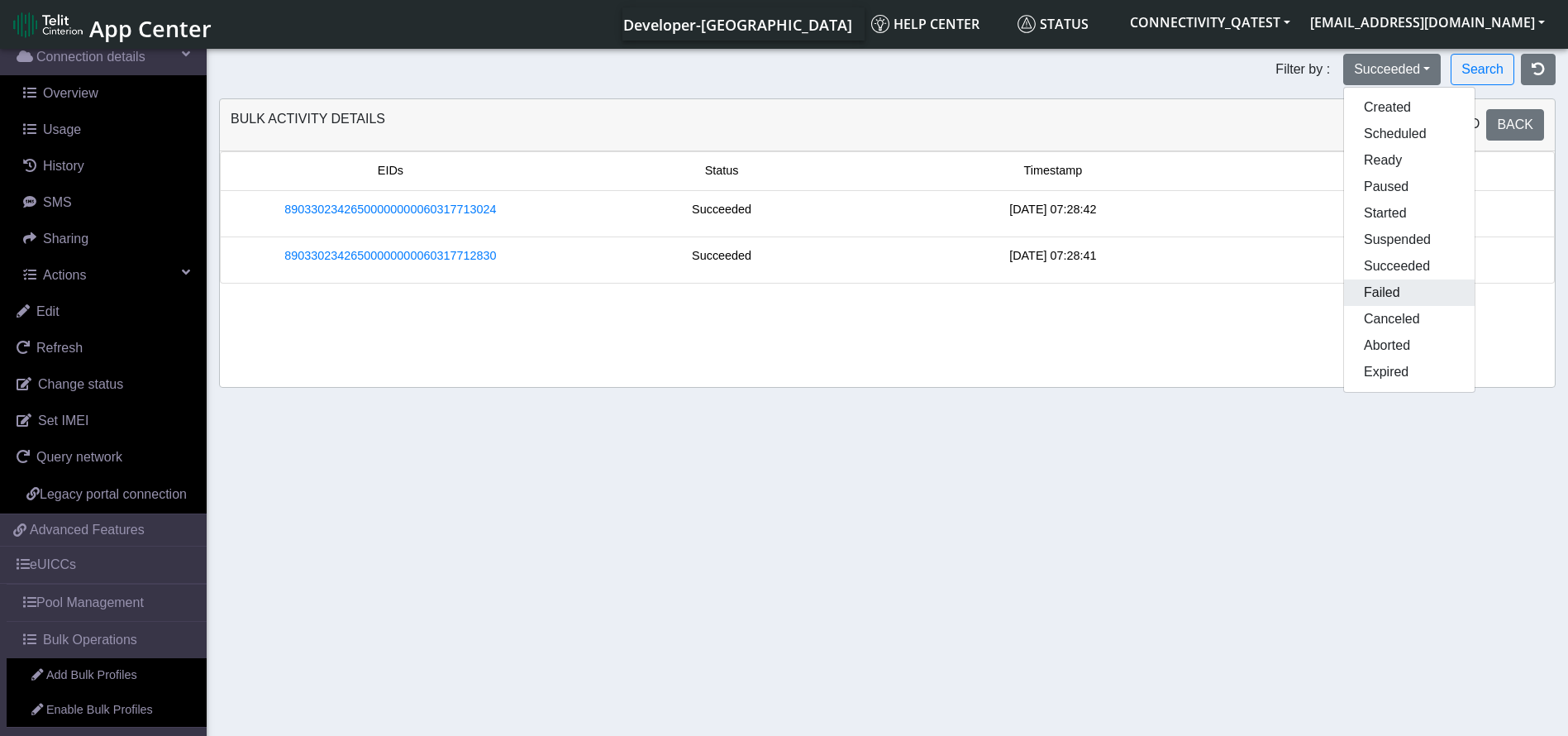
click at [1390, 294] on button "Failed" at bounding box center [1410, 293] width 131 height 26
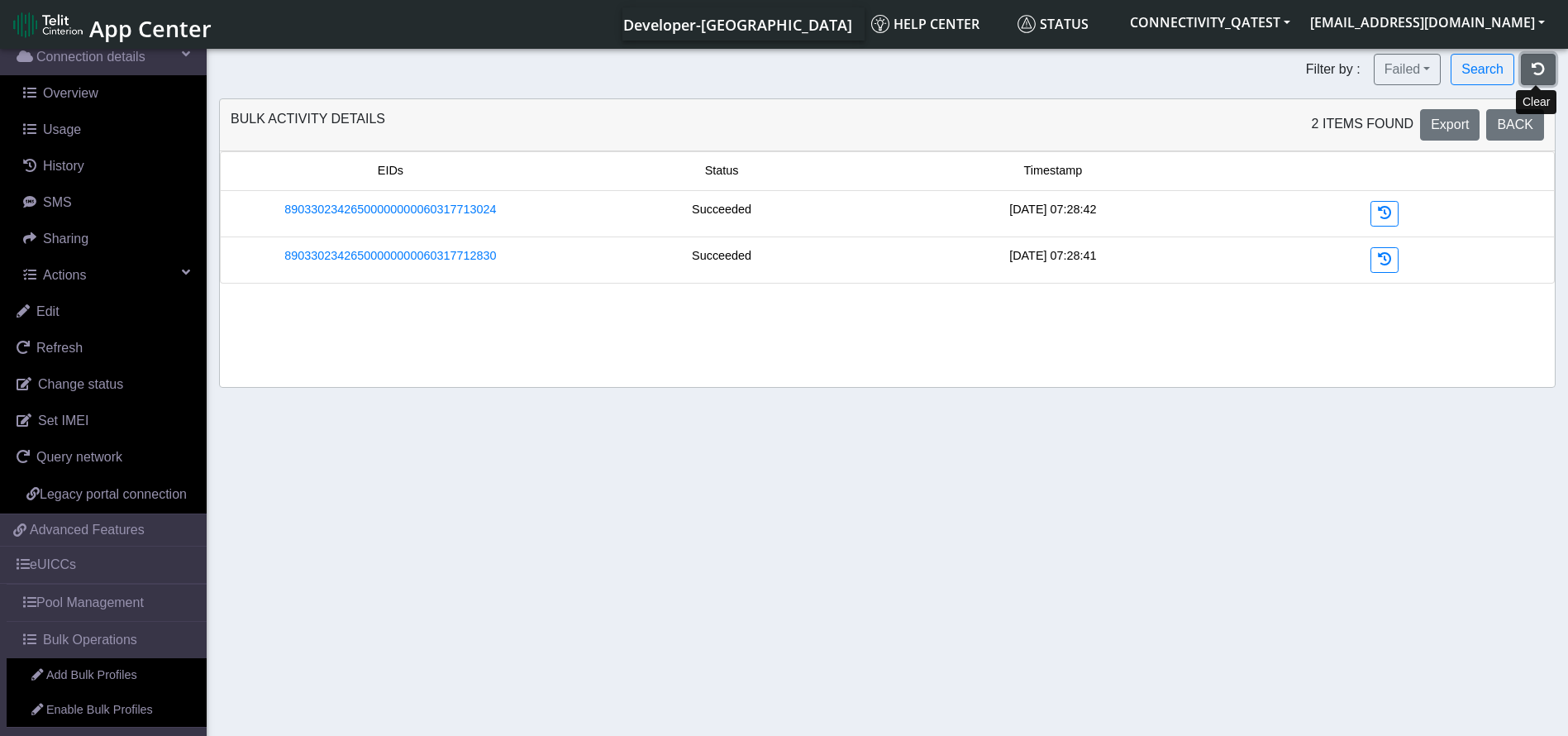
click at [1527, 63] on button "button" at bounding box center [1538, 69] width 35 height 32
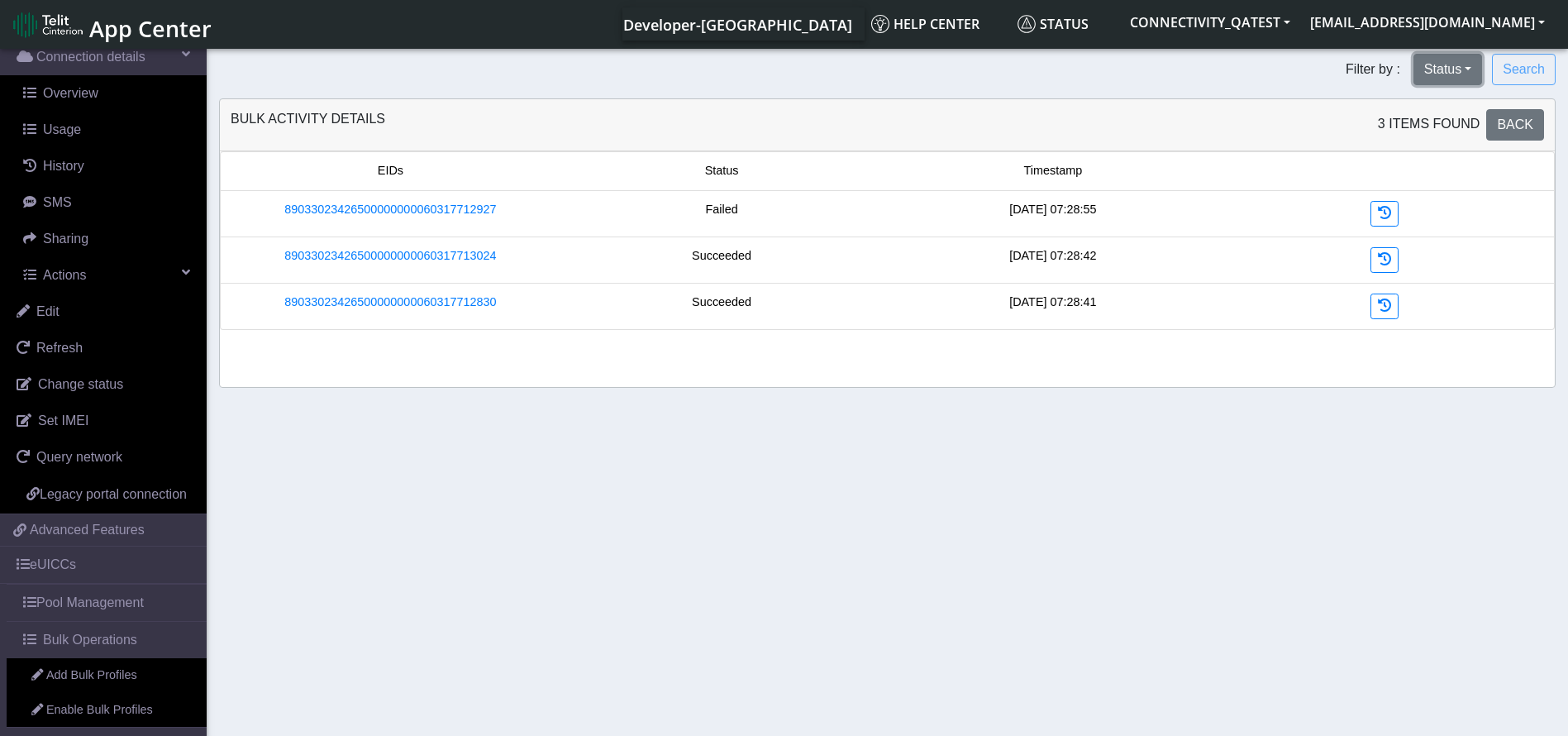
click at [1448, 72] on button "Status" at bounding box center [1447, 69] width 68 height 32
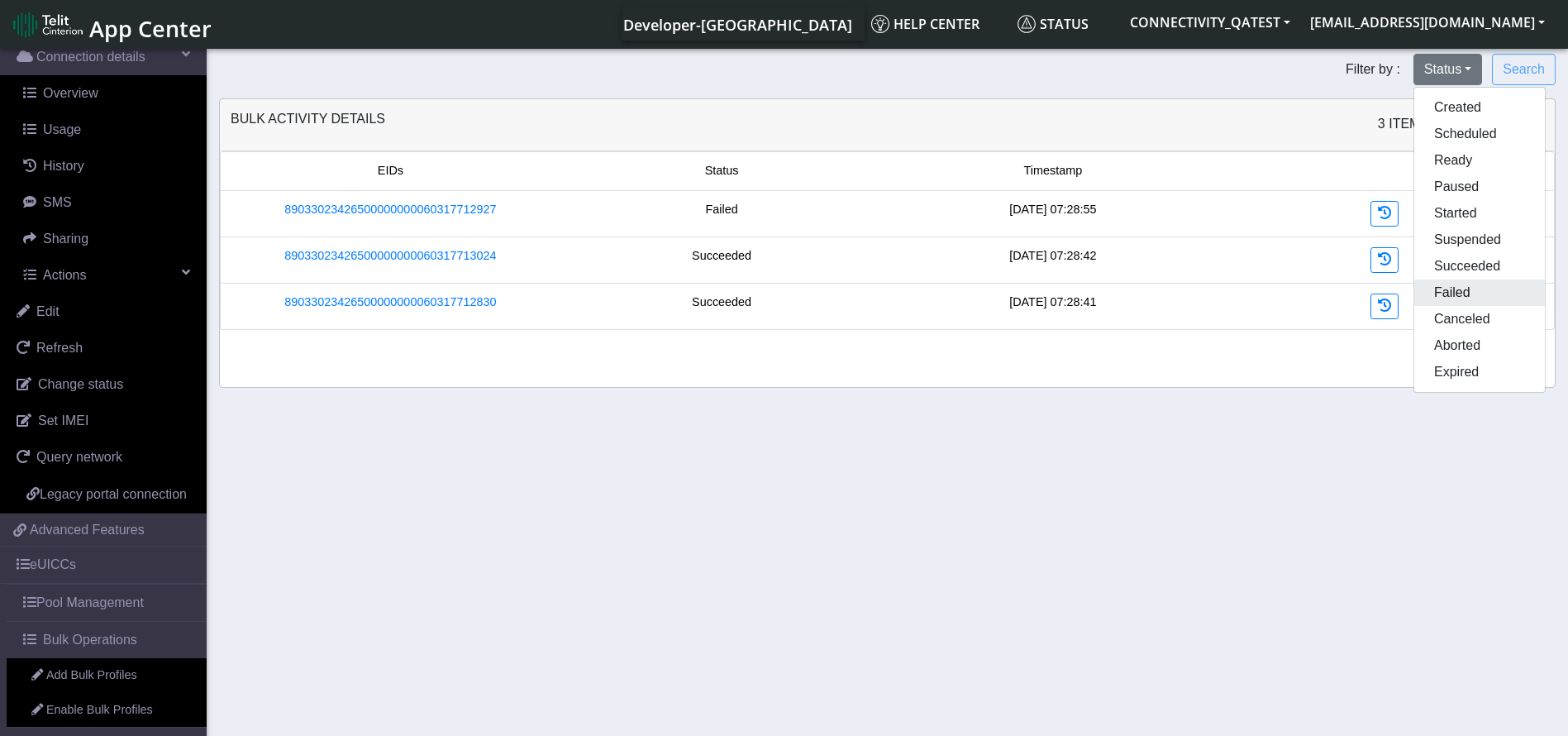
click at [1447, 281] on button "Failed" at bounding box center [1480, 293] width 131 height 26
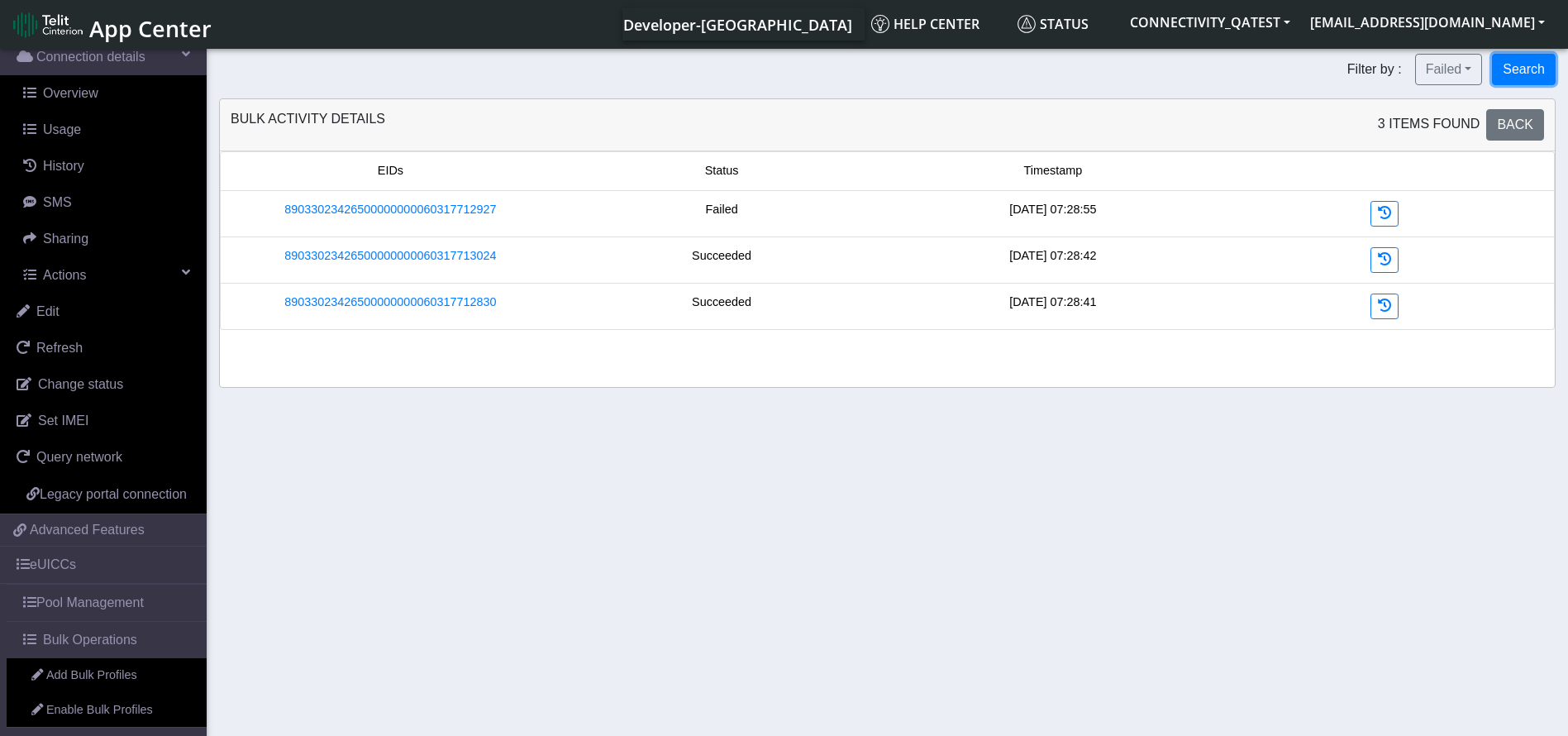
click at [1518, 55] on button "Search" at bounding box center [1524, 69] width 64 height 32
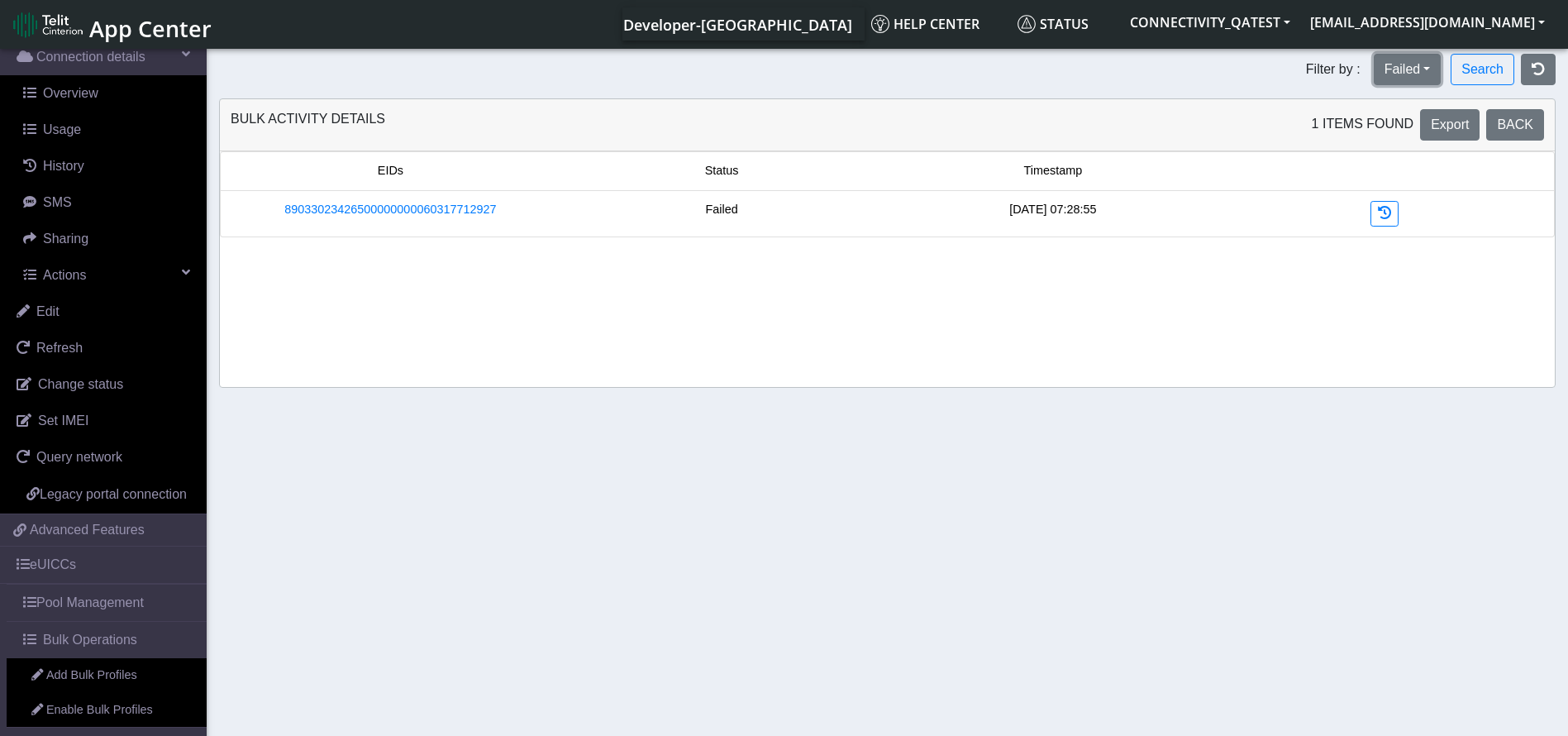
click at [1430, 69] on button "Failed" at bounding box center [1408, 69] width 68 height 32
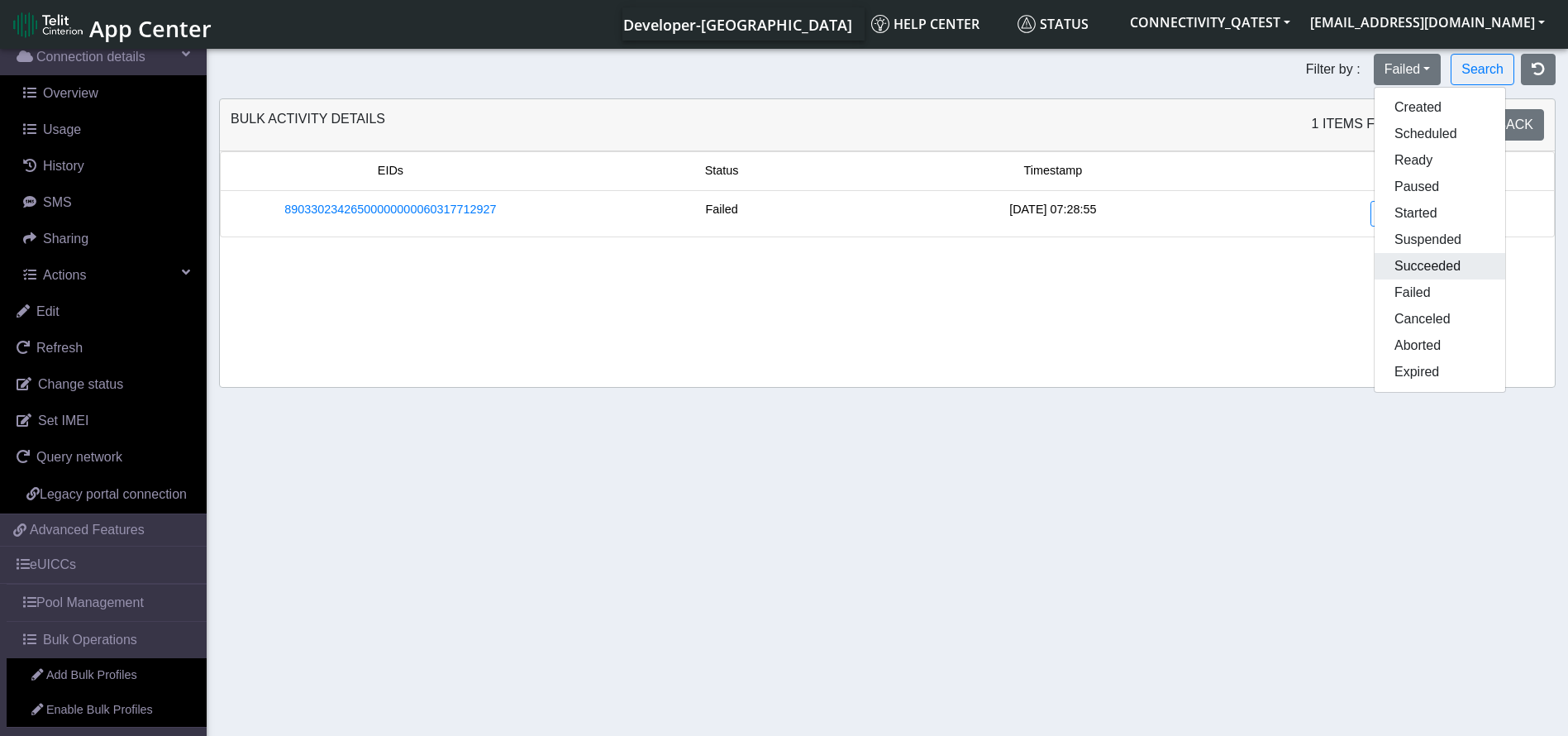
click at [1423, 261] on button "Succeeded" at bounding box center [1441, 267] width 131 height 26
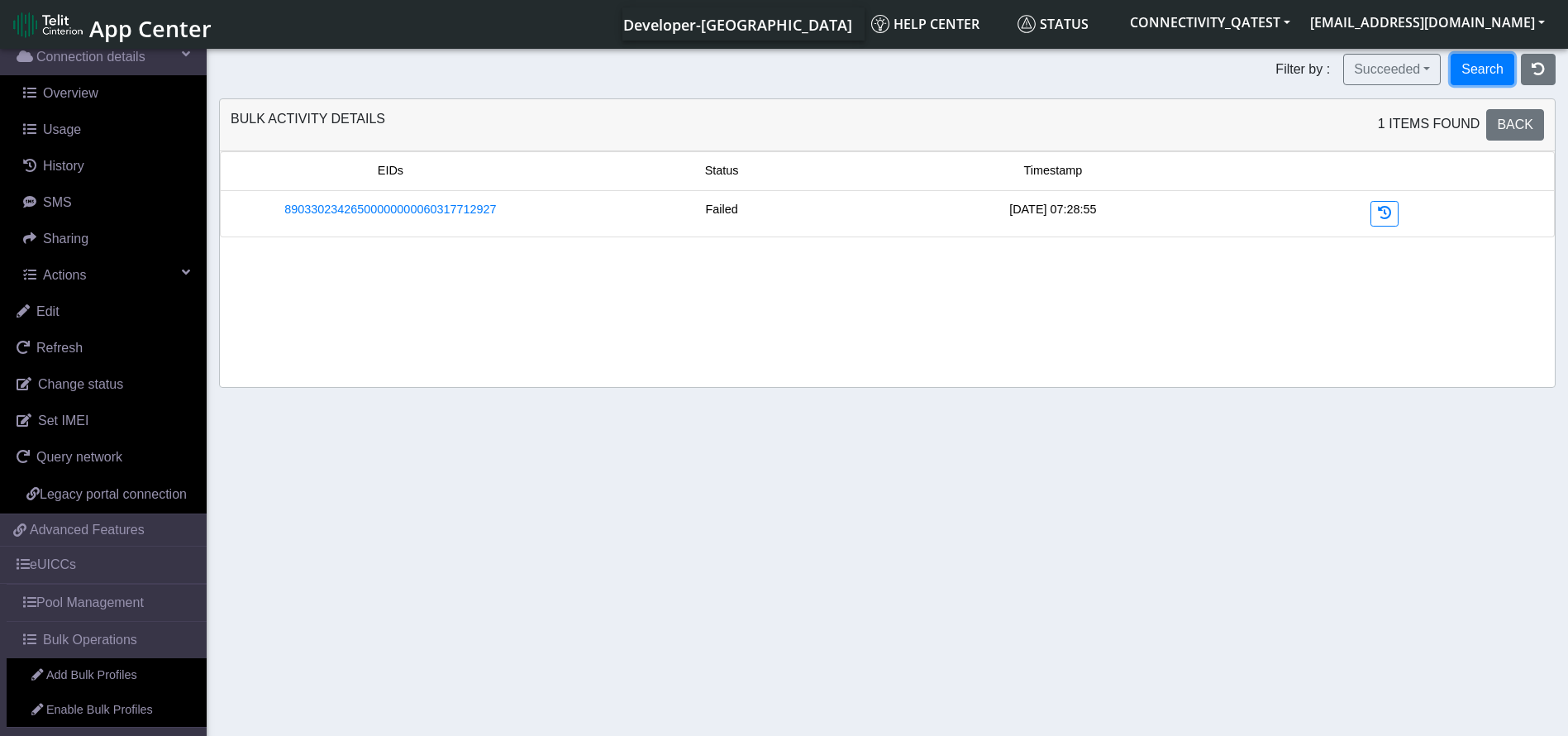
click at [1475, 61] on button "Search" at bounding box center [1483, 69] width 64 height 32
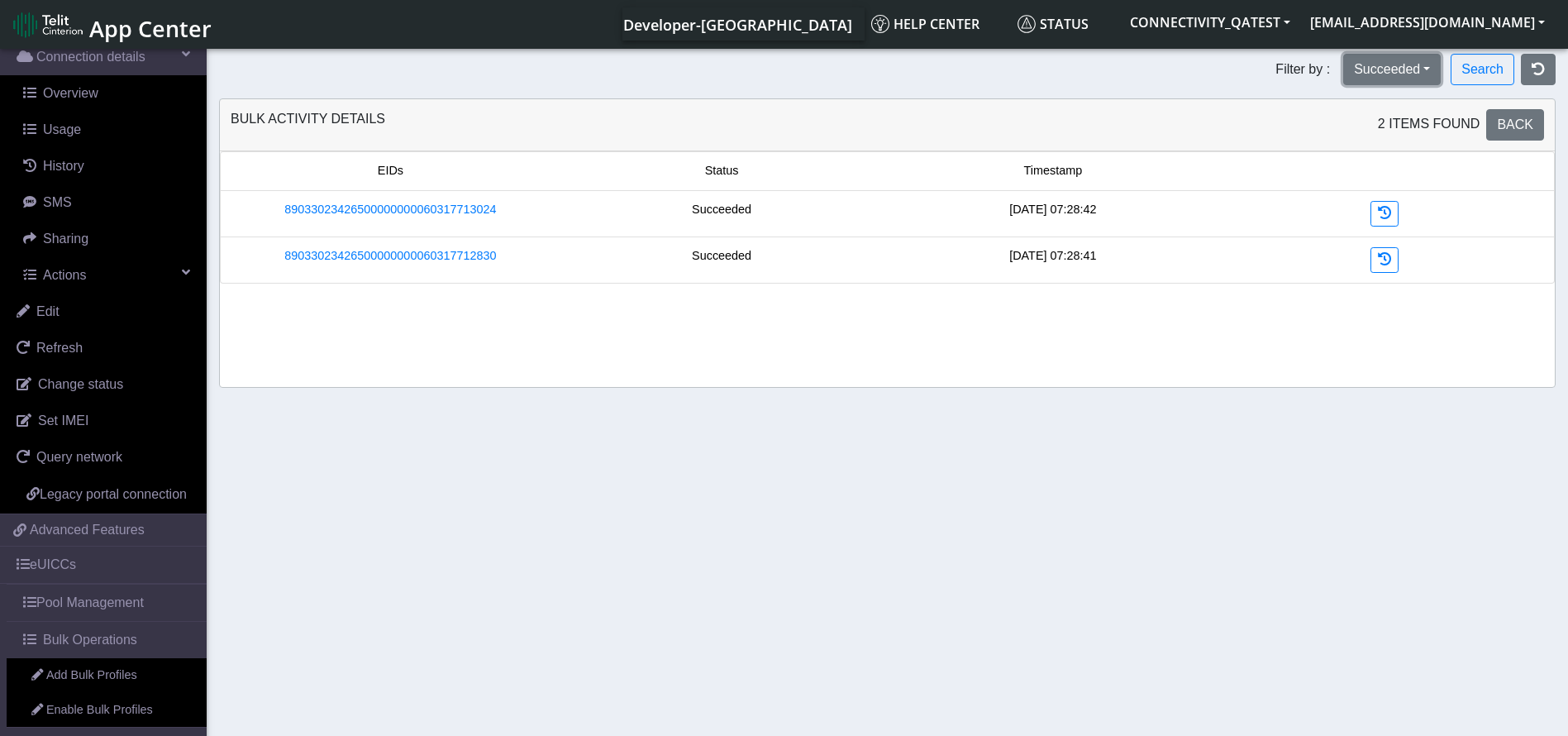
click at [1397, 72] on button "Succeeded" at bounding box center [1392, 69] width 97 height 32
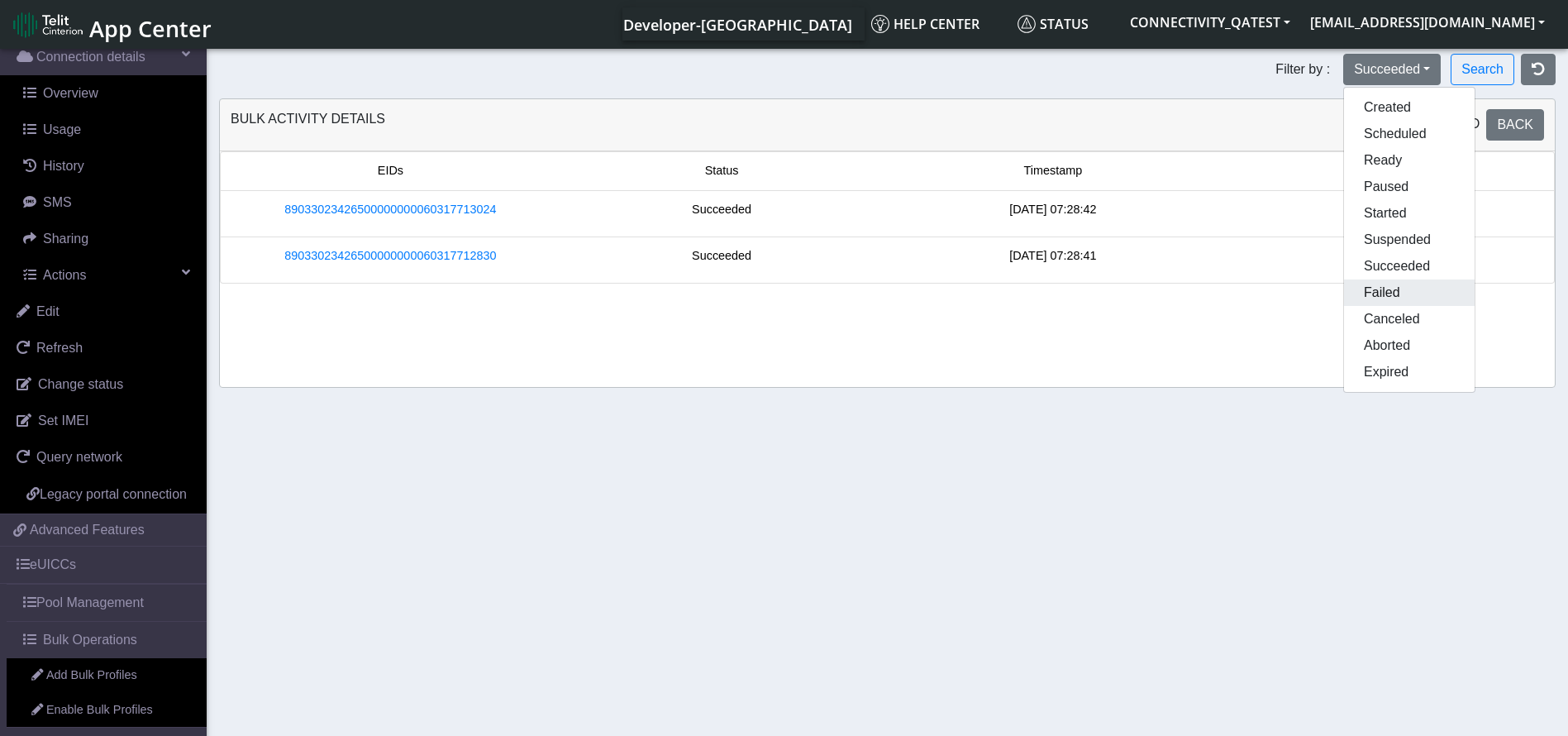
click at [1402, 282] on button "Failed" at bounding box center [1410, 293] width 131 height 26
